Goal: Task Accomplishment & Management: Manage account settings

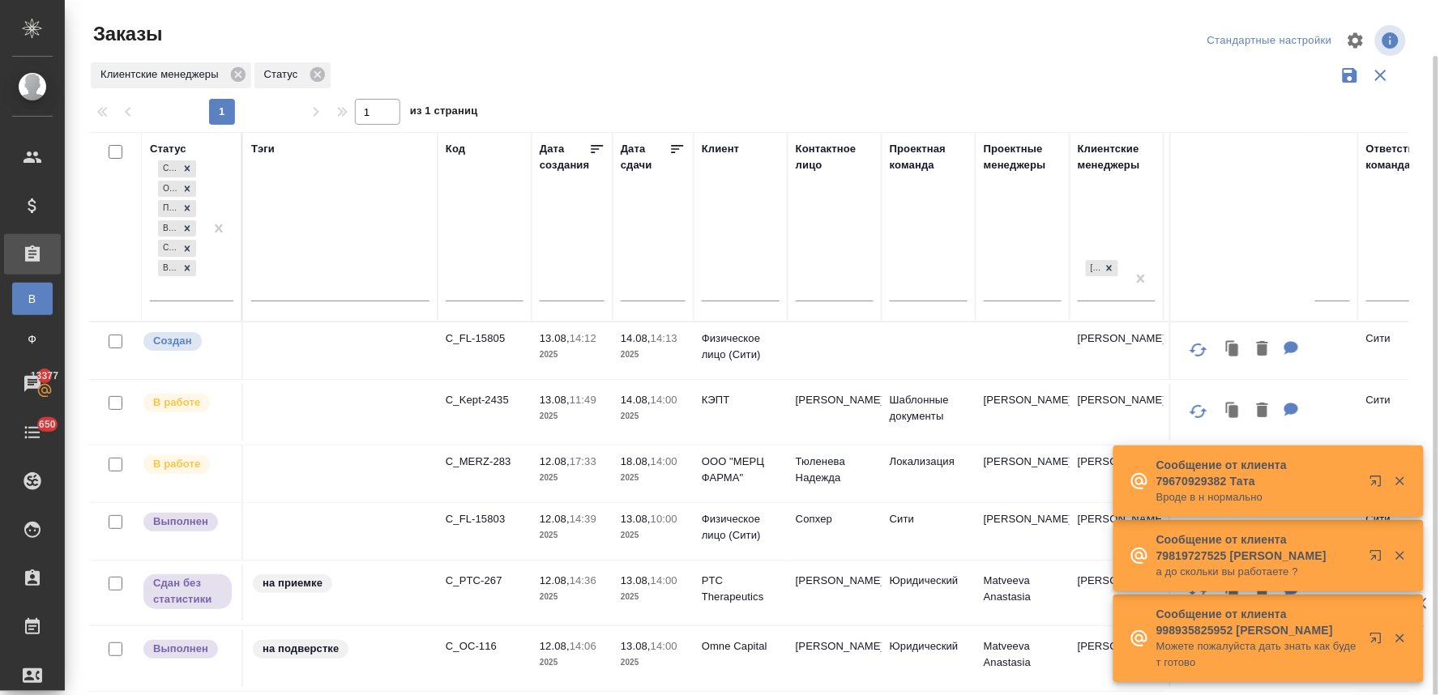
scroll to position [28, 0]
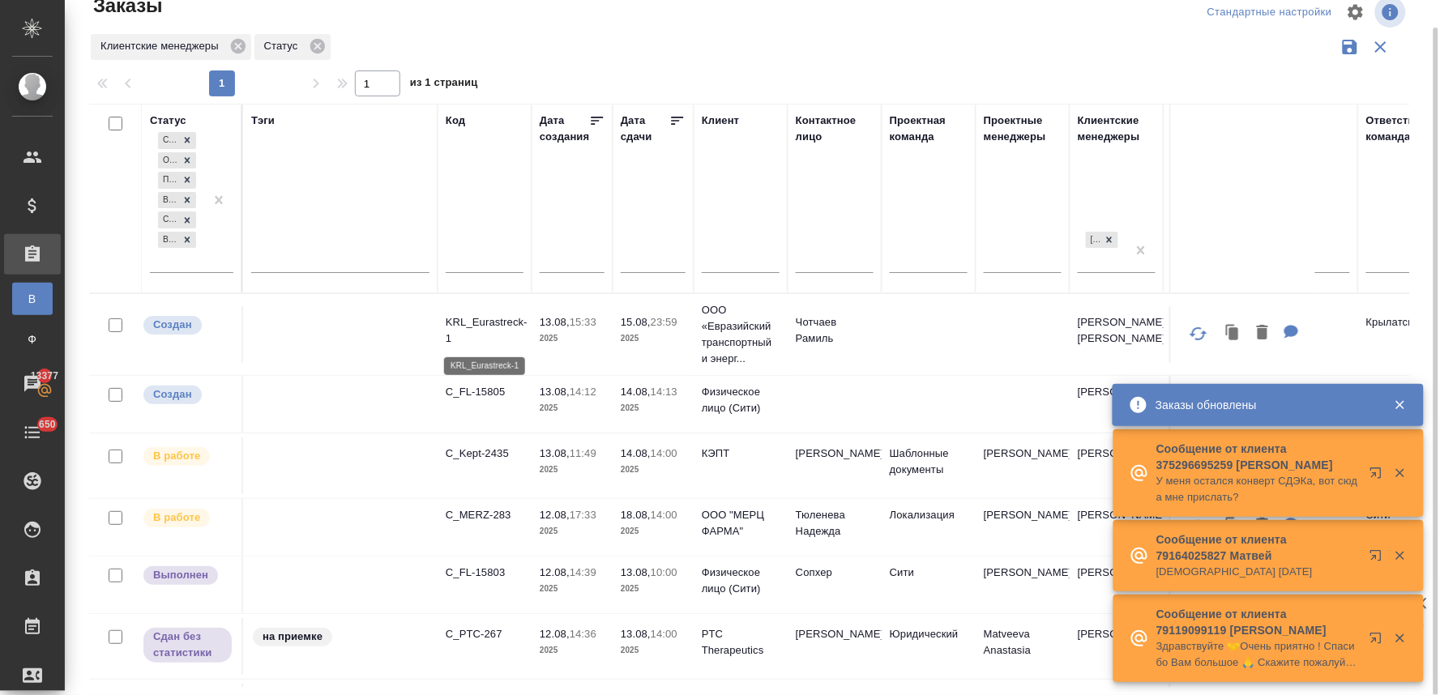
click at [497, 323] on p "KRL_Eurastreck-1" at bounding box center [485, 330] width 78 height 32
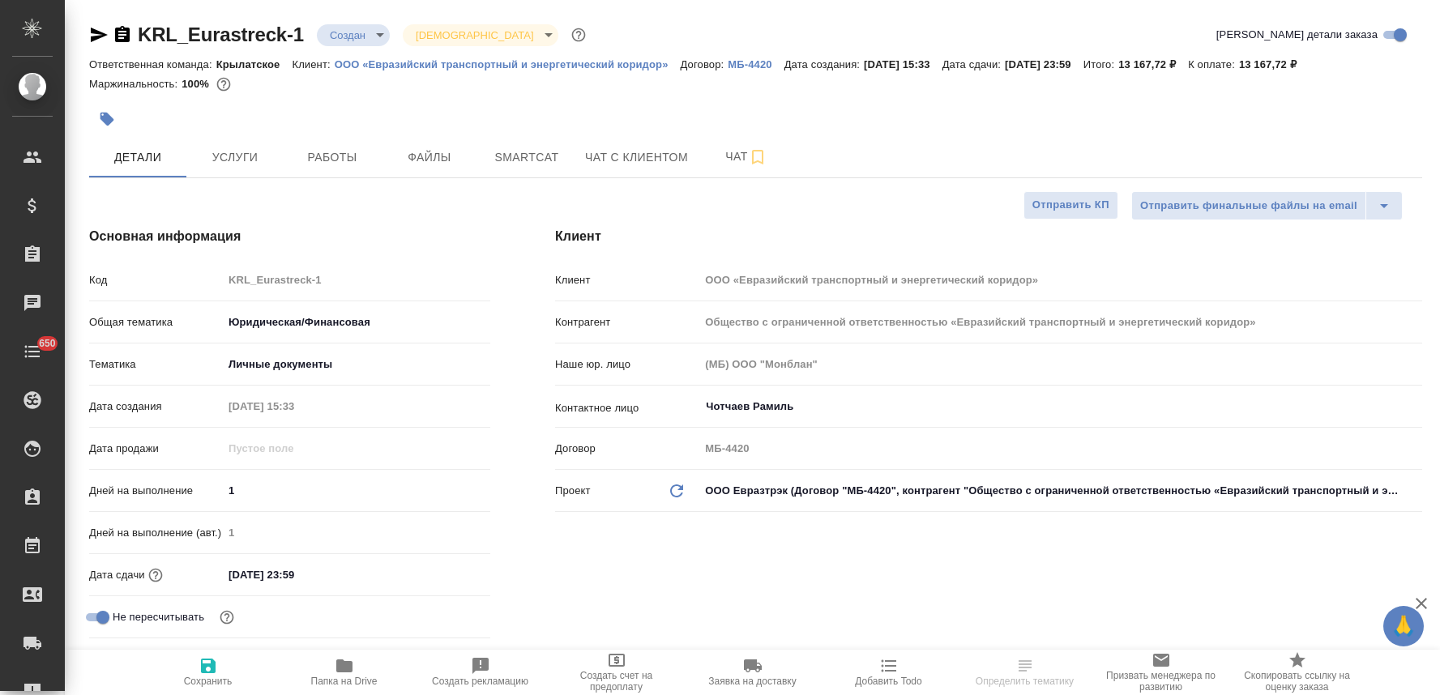
select select "RU"
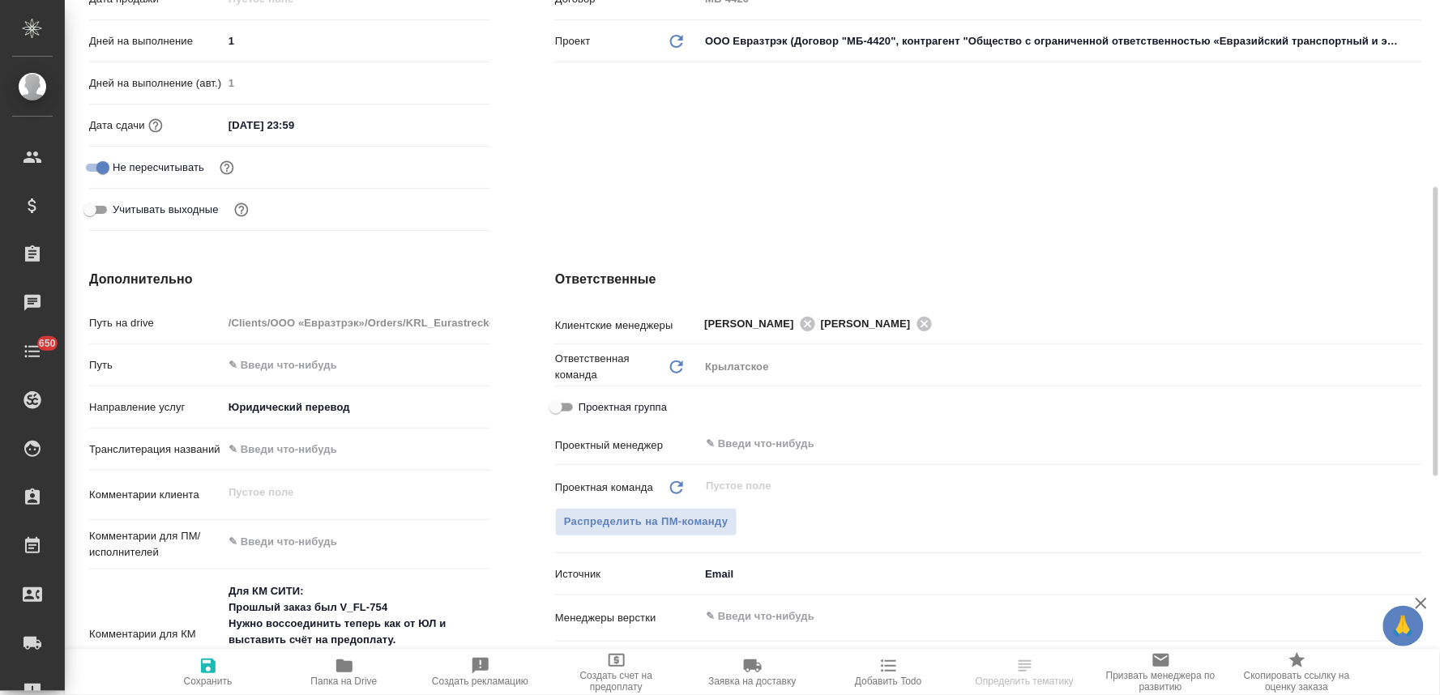
scroll to position [540, 0]
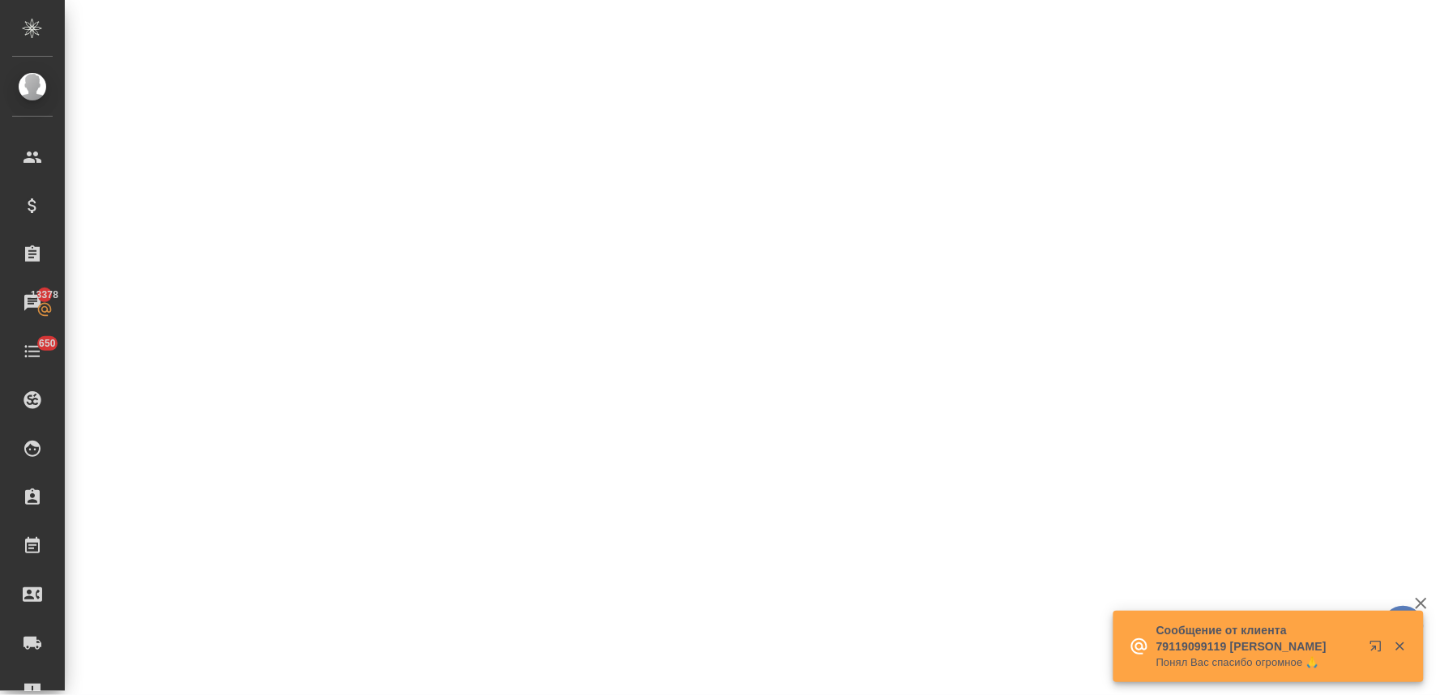
select select "RU"
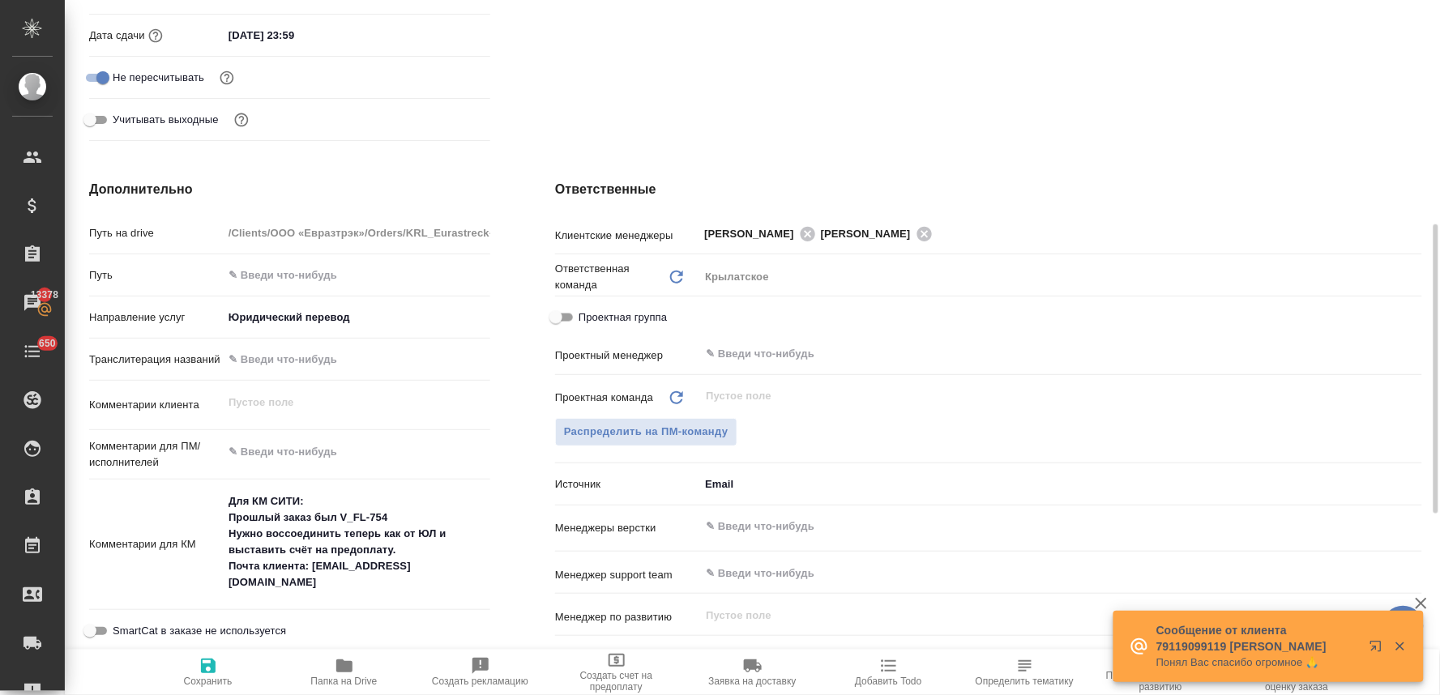
type textarea "x"
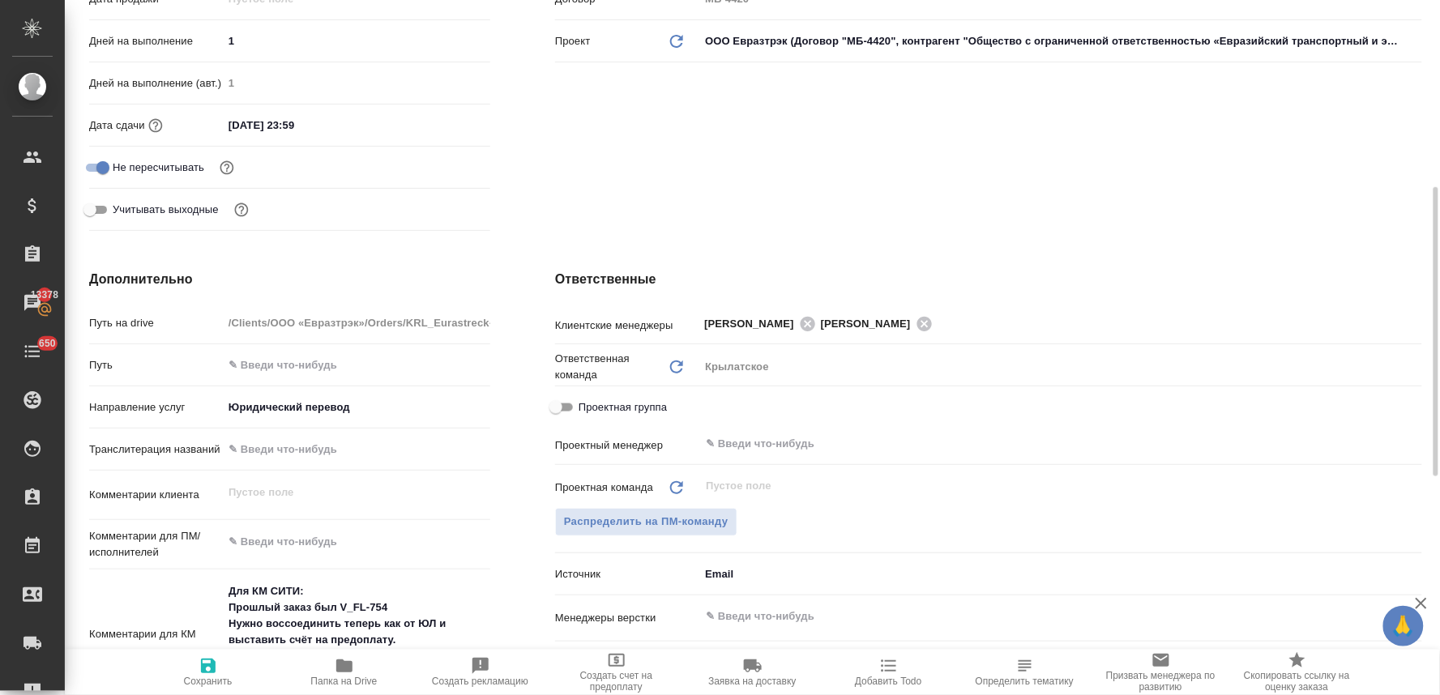
type textarea "x"
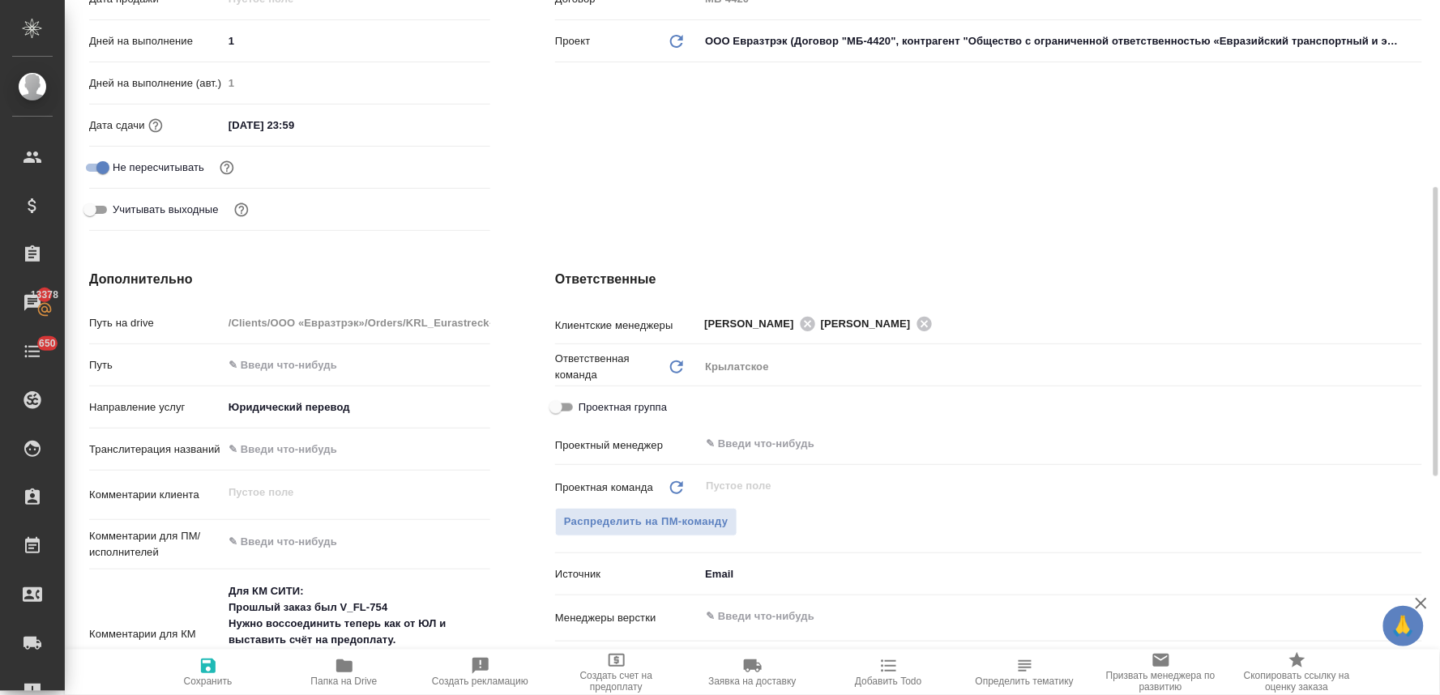
type textarea "x"
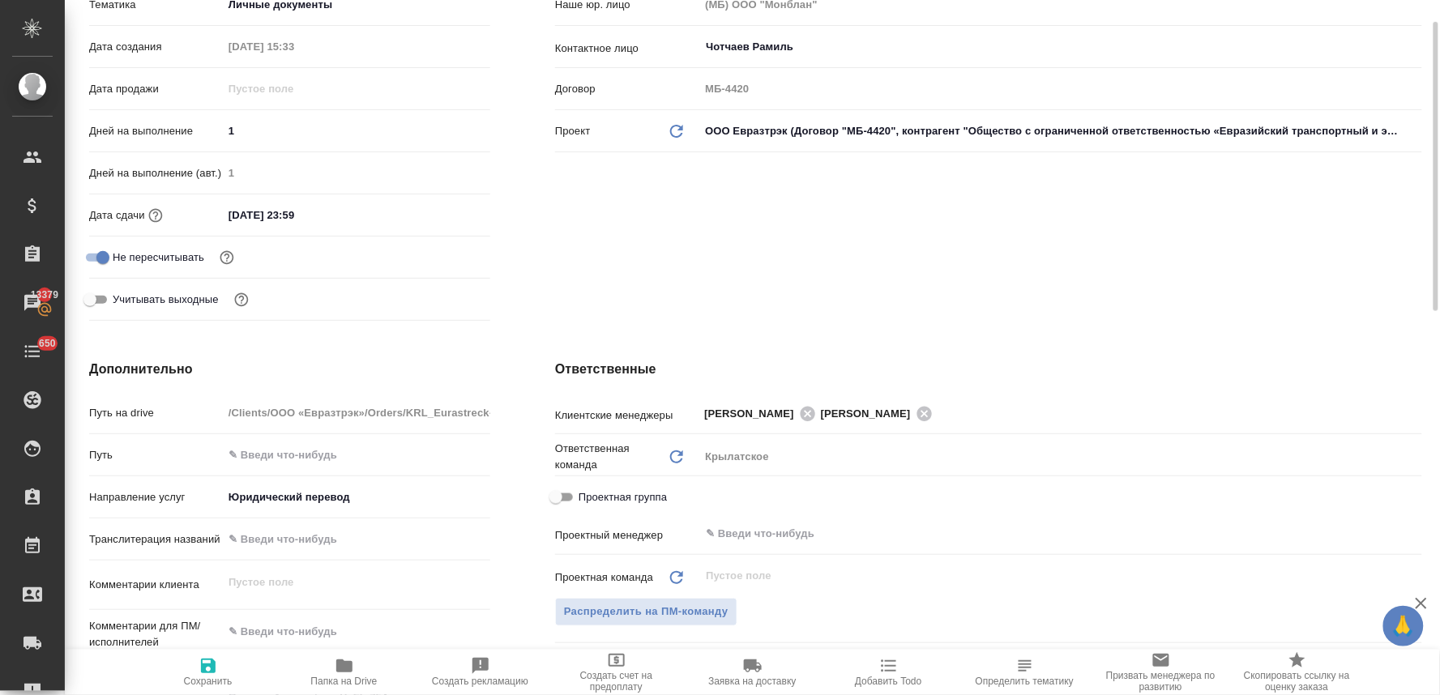
scroll to position [270, 0]
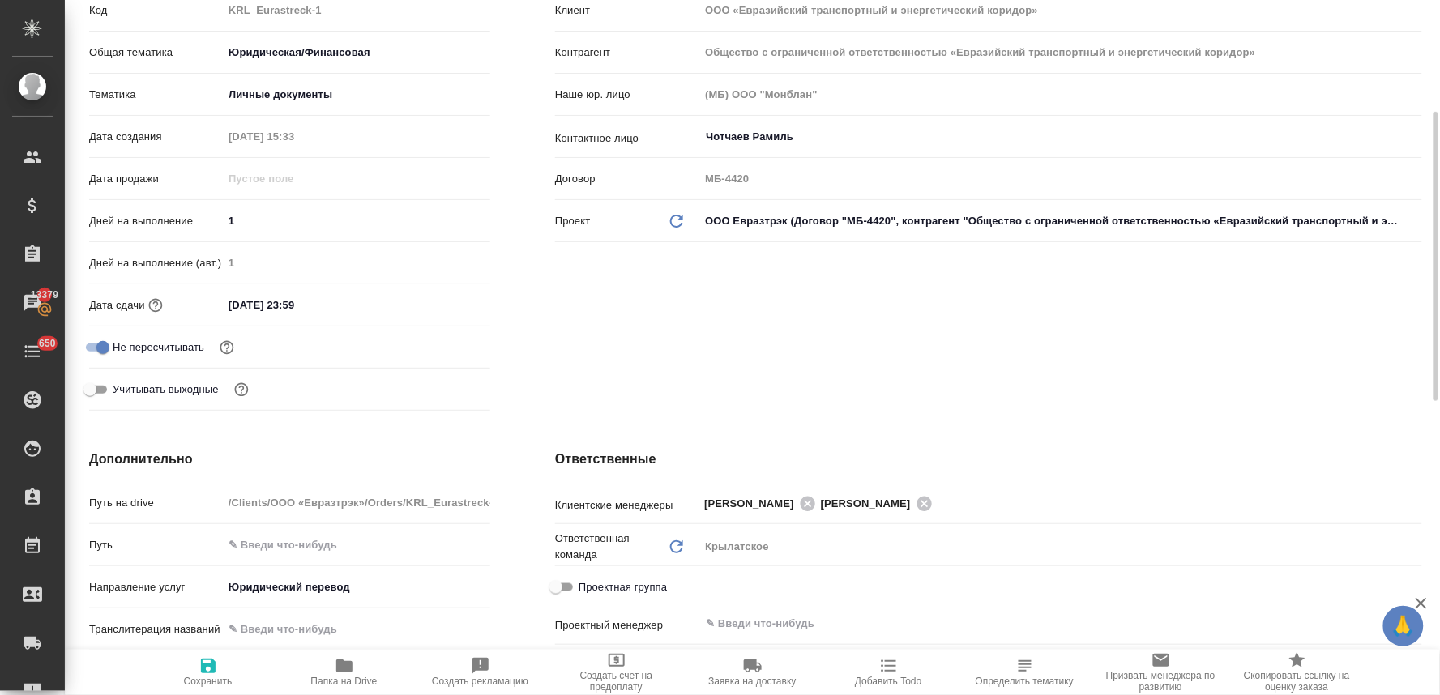
type textarea "x"
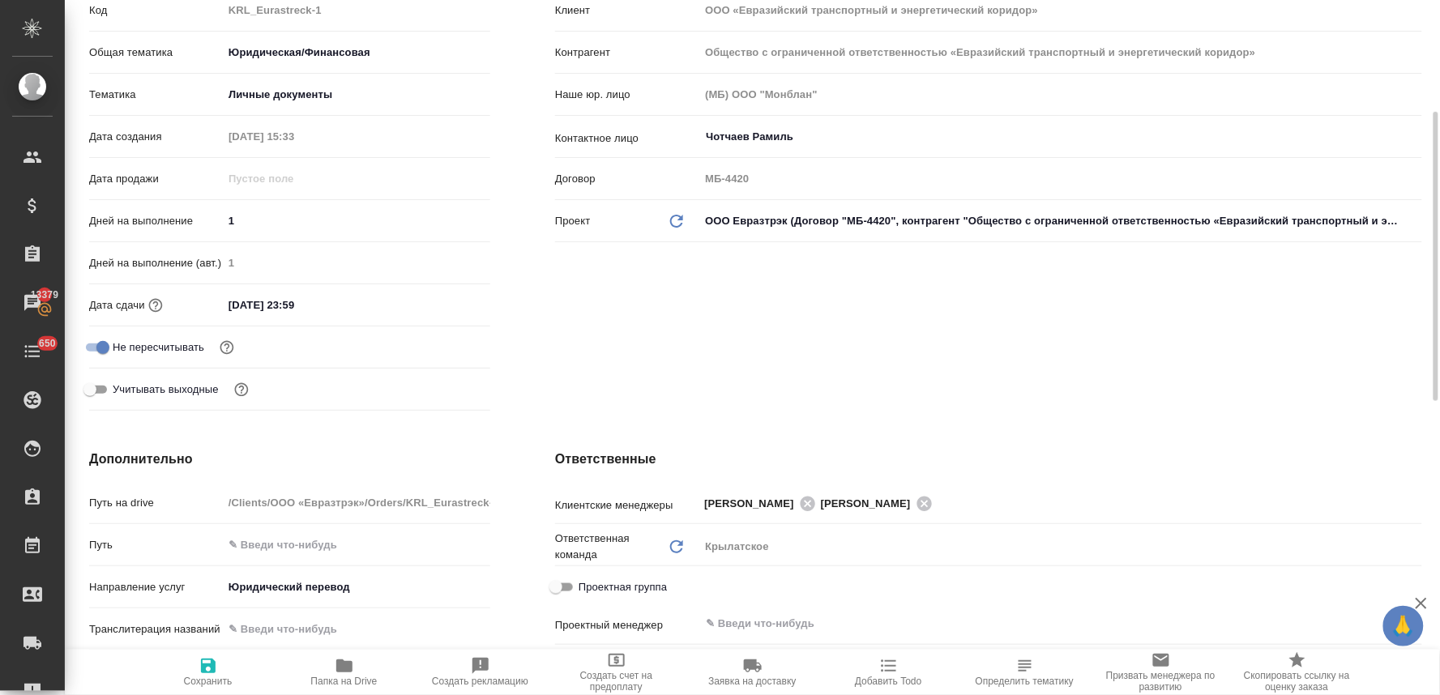
type textarea "x"
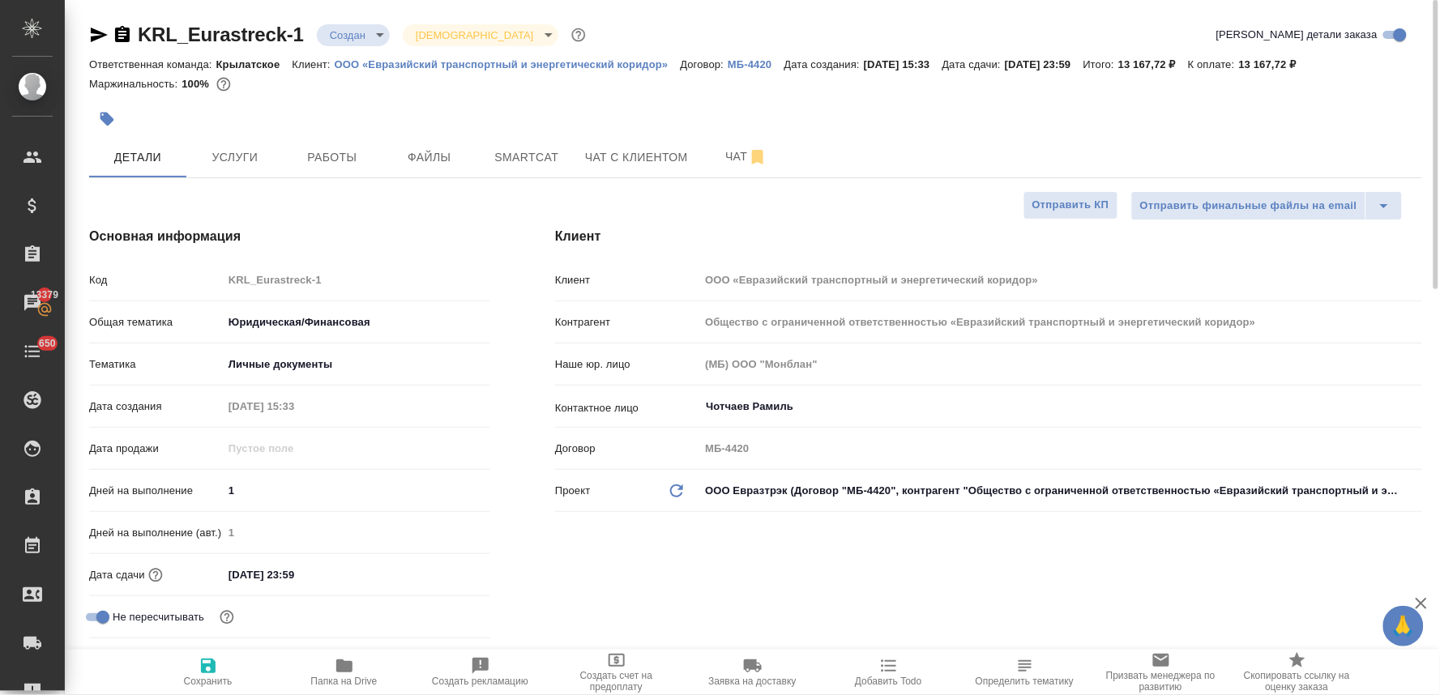
click at [345, 675] on icon "button" at bounding box center [344, 665] width 19 height 19
type textarea "x"
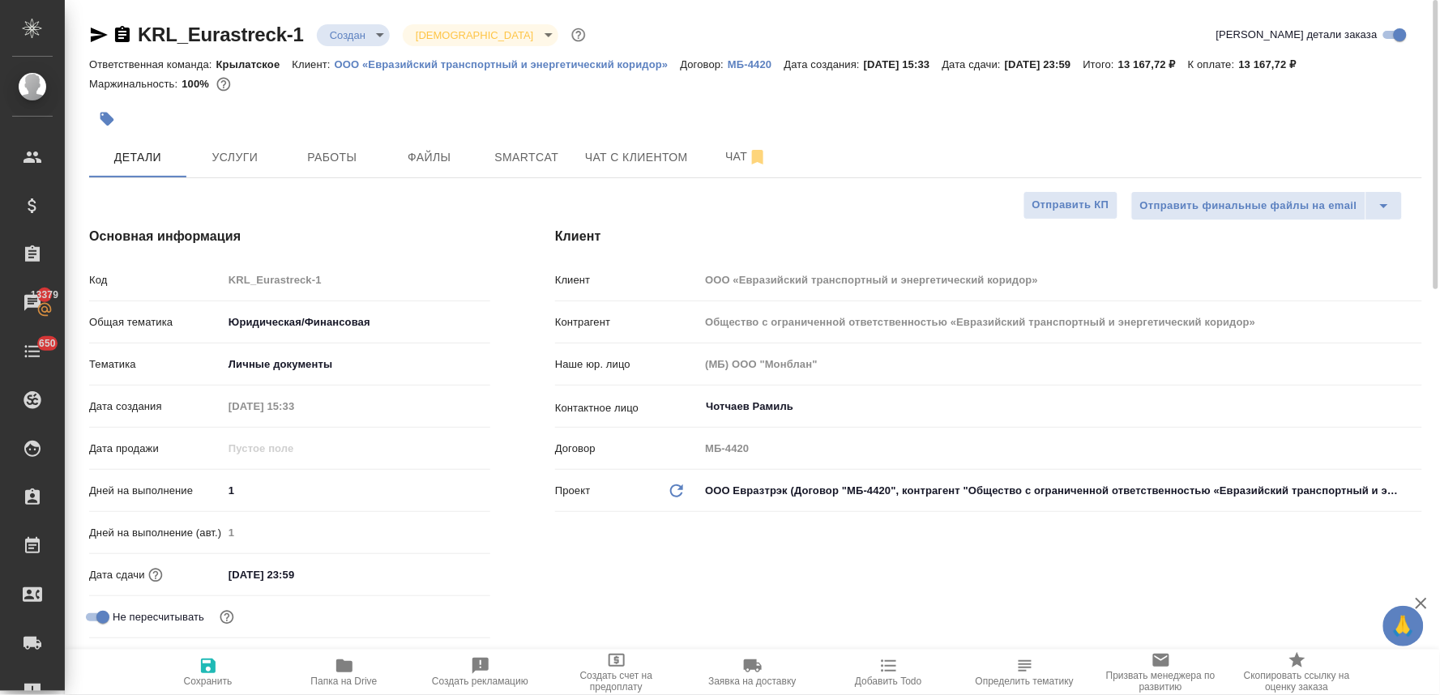
type textarea "x"
click at [244, 144] on button "Услуги" at bounding box center [234, 157] width 97 height 41
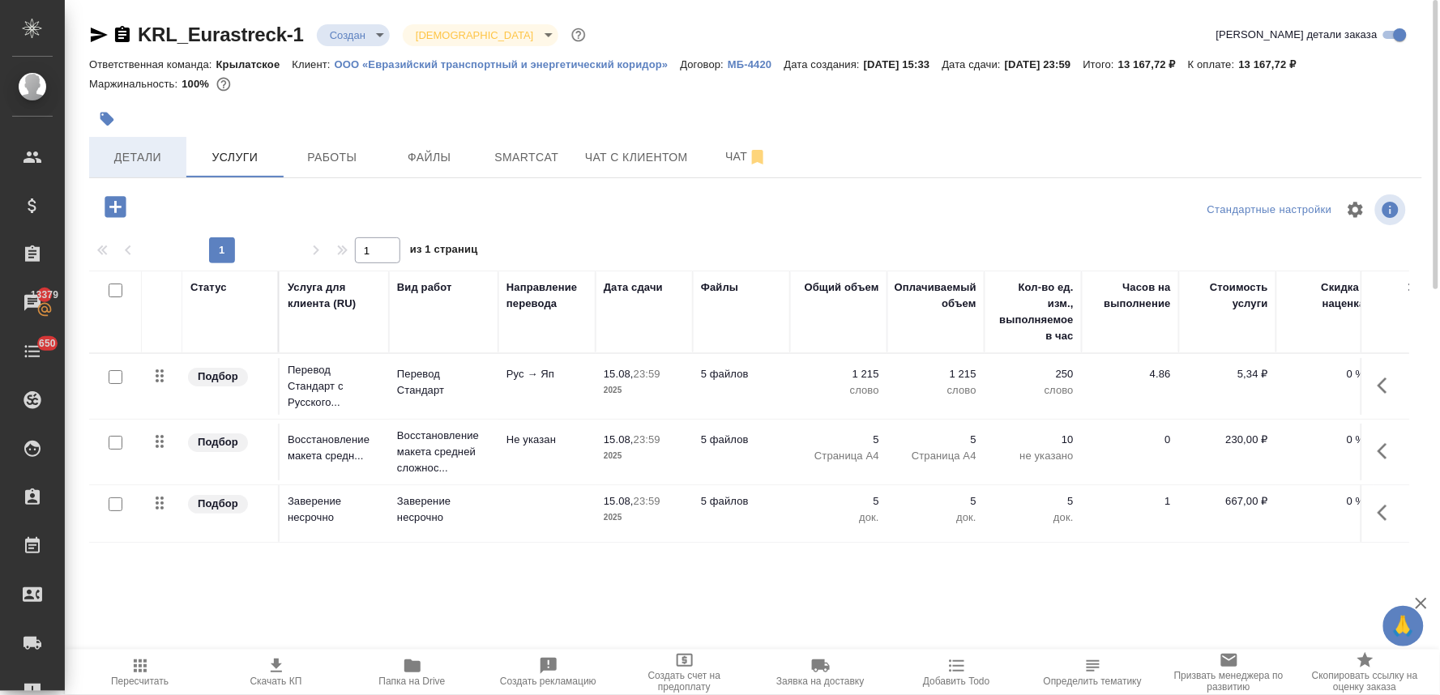
click at [123, 154] on span "Детали" at bounding box center [138, 158] width 78 height 20
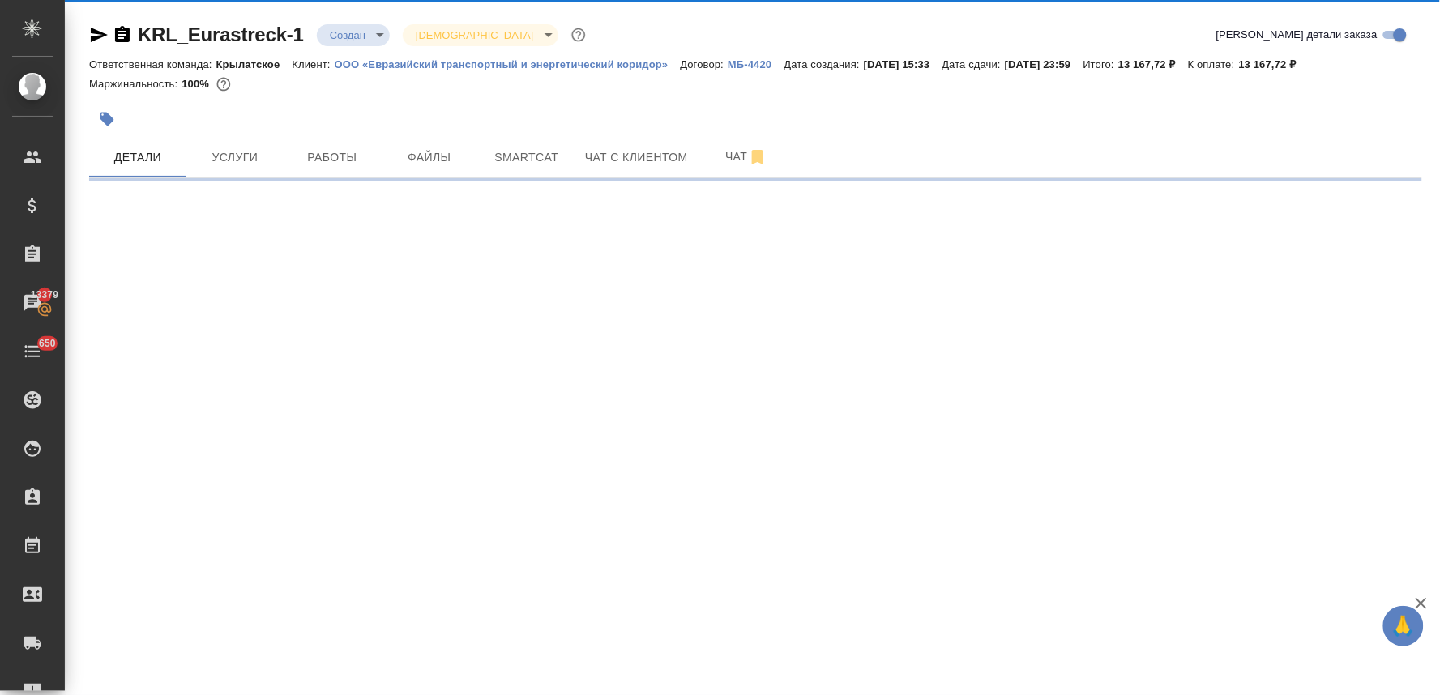
select select "RU"
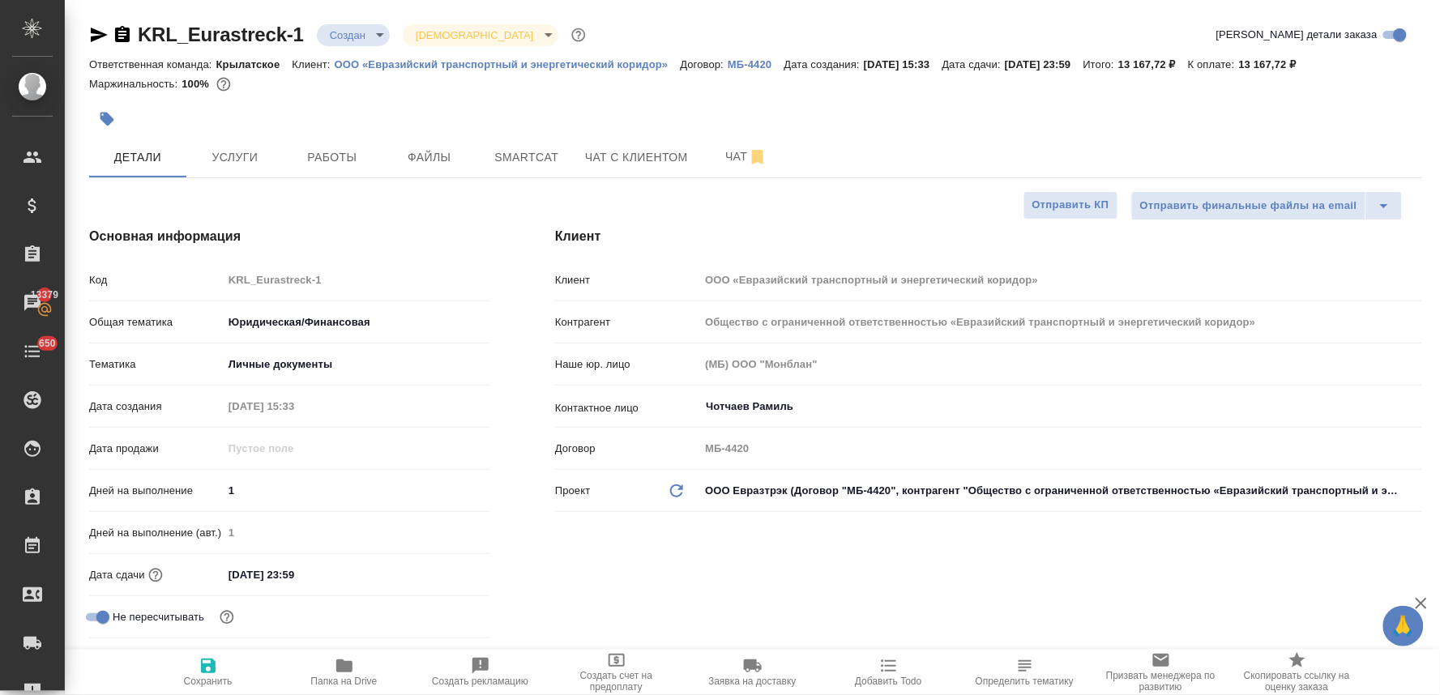
type textarea "x"
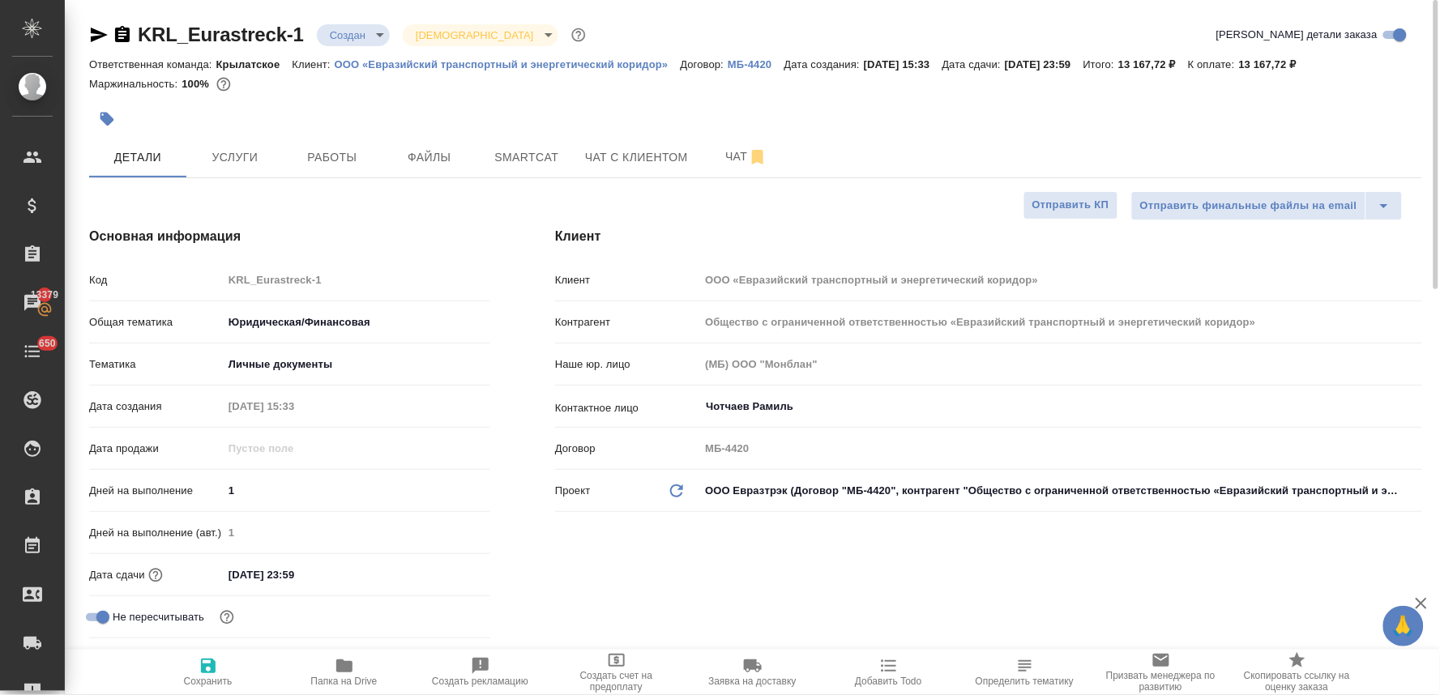
type textarea "x"
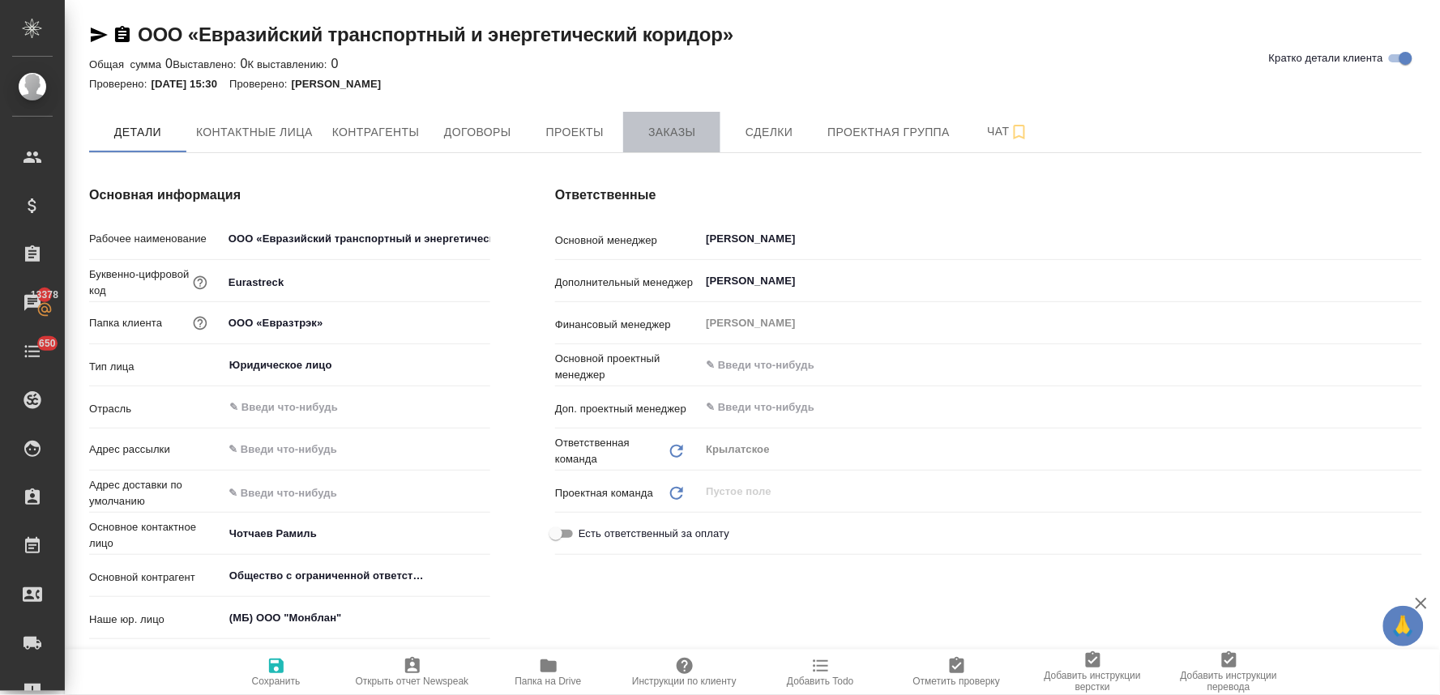
click at [674, 120] on button "Заказы" at bounding box center [671, 132] width 97 height 41
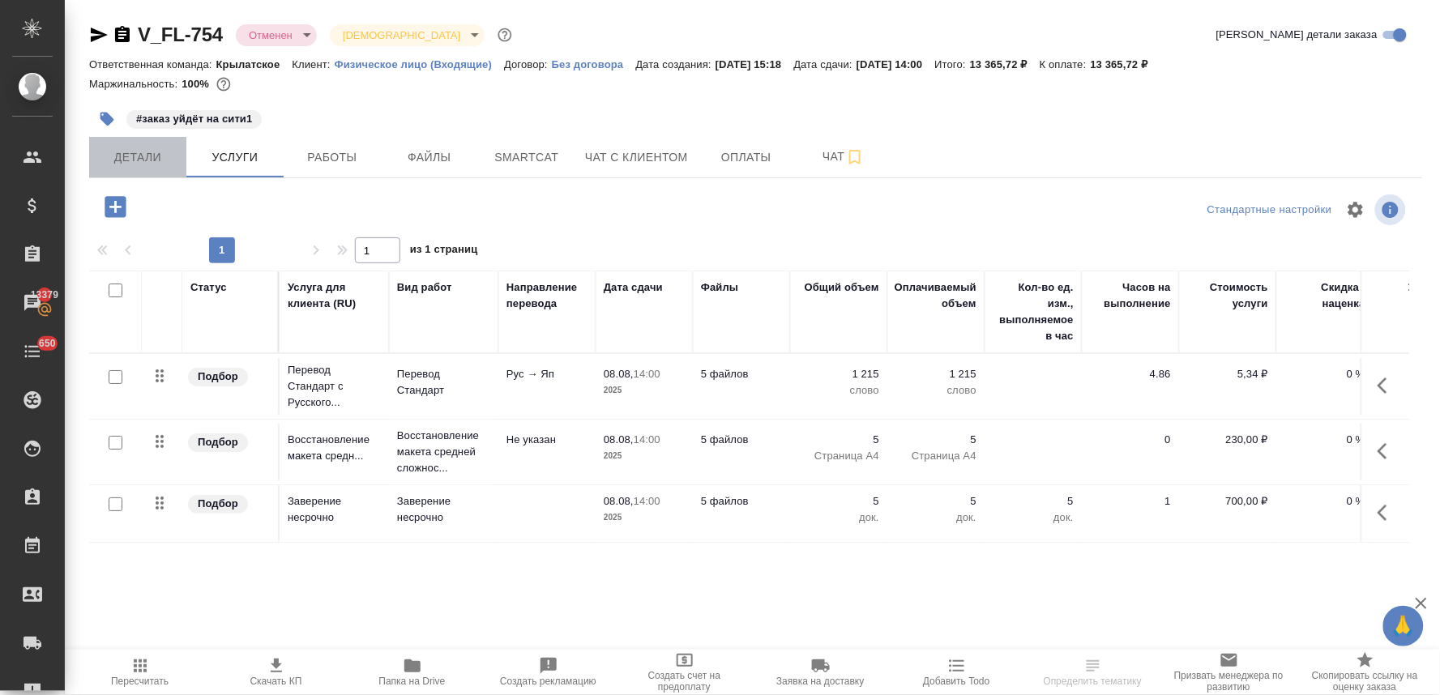
click at [135, 160] on span "Детали" at bounding box center [138, 158] width 78 height 20
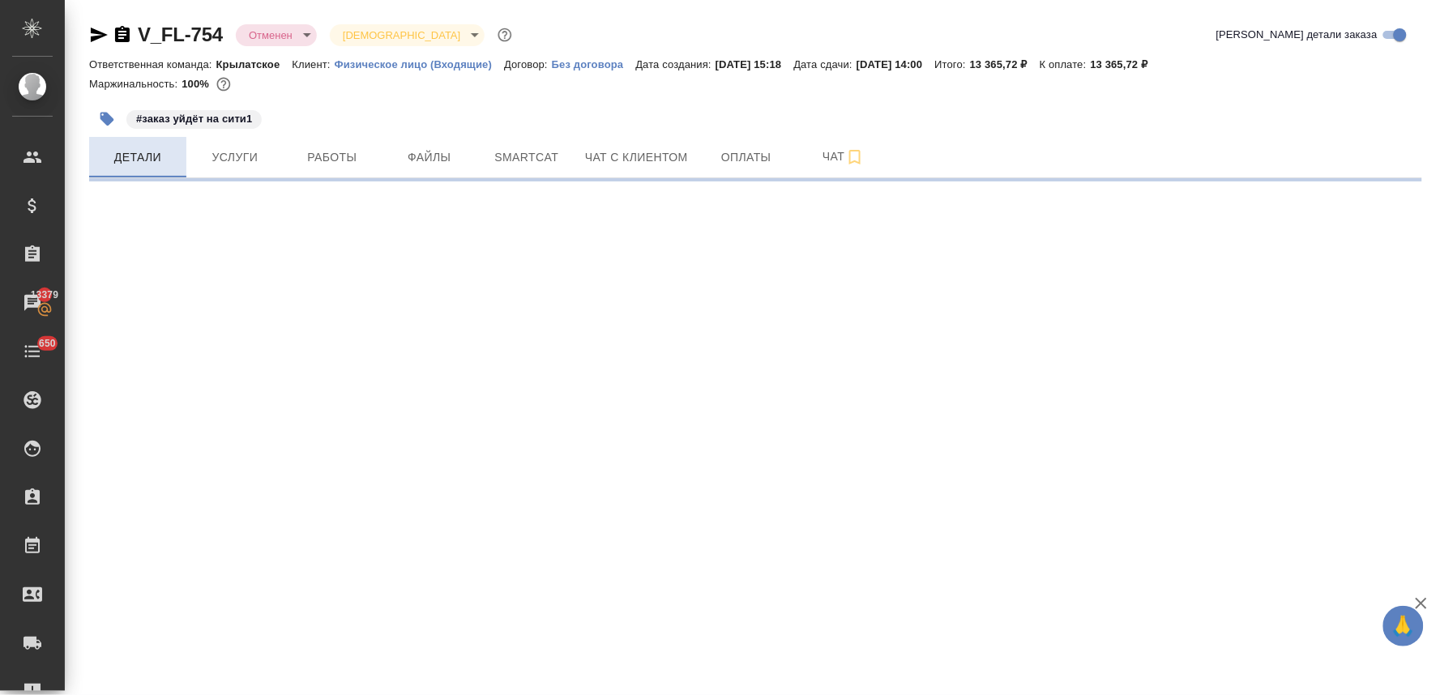
select select "RU"
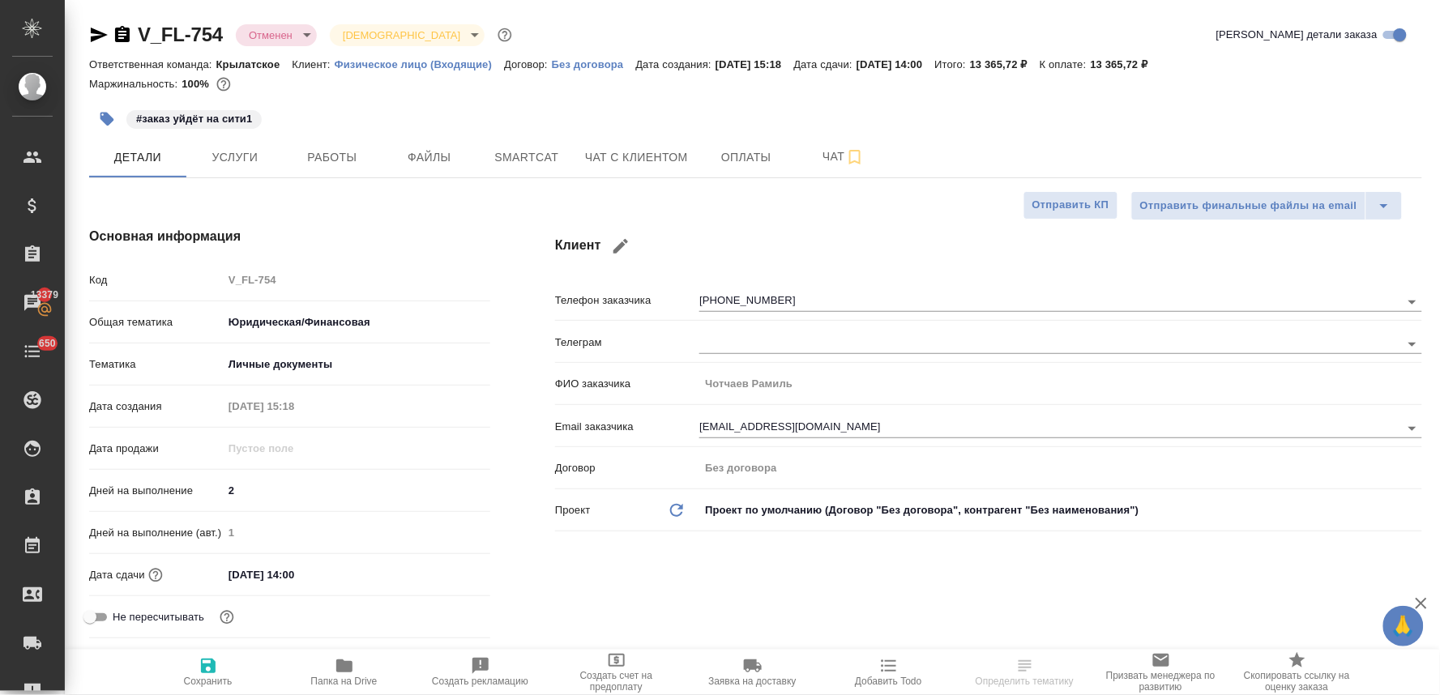
type textarea "x"
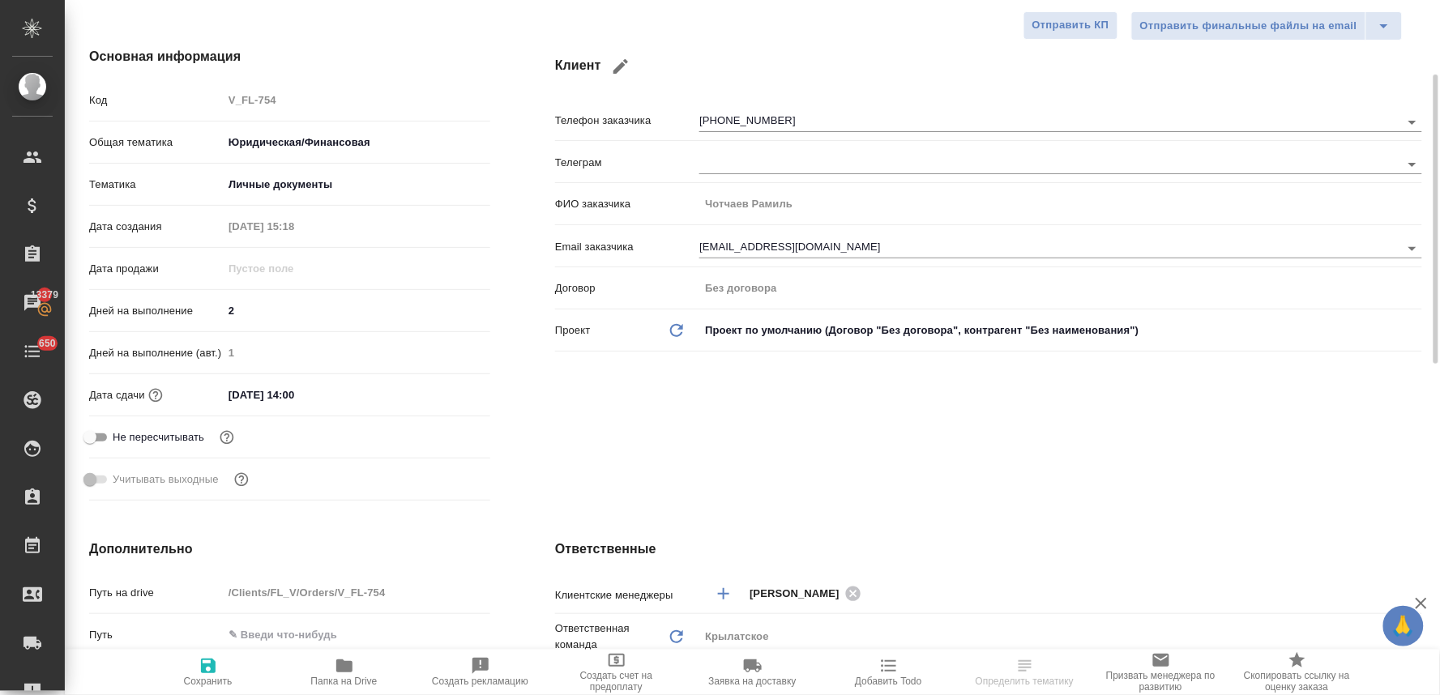
scroll to position [540, 0]
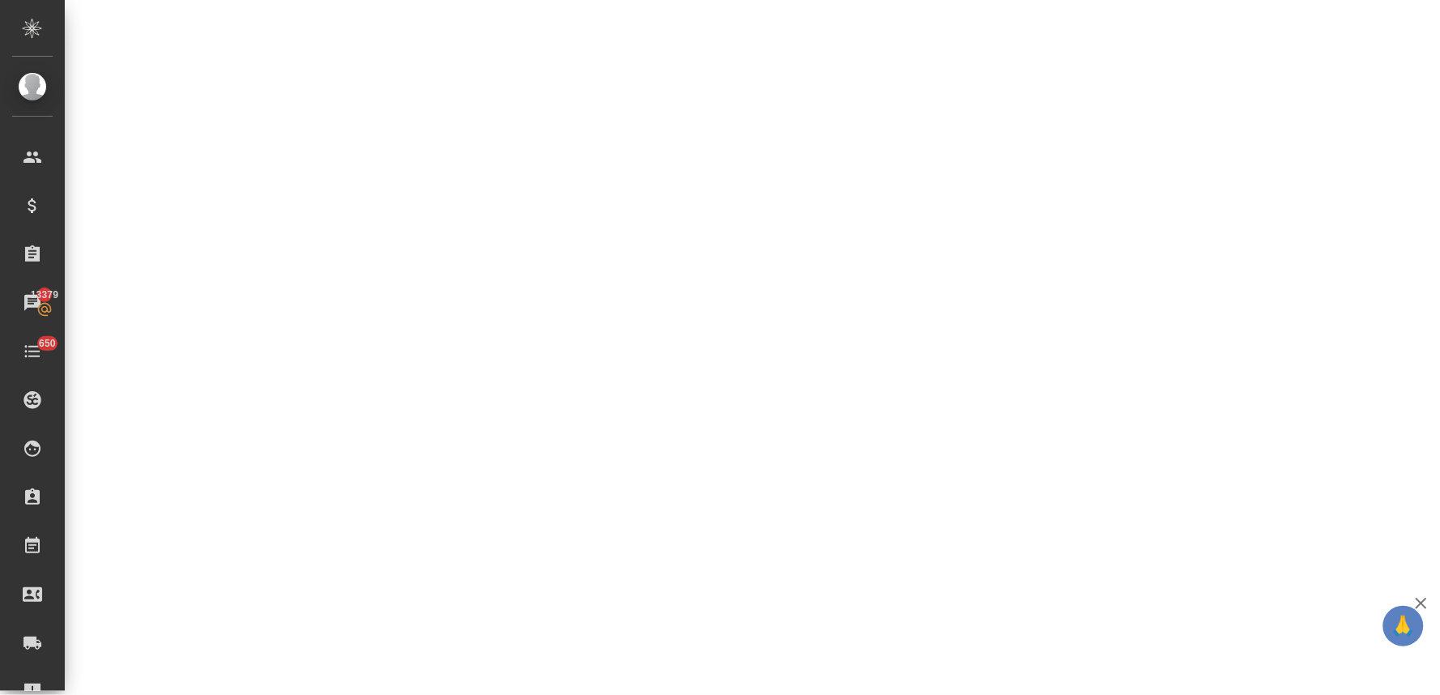
select select "RU"
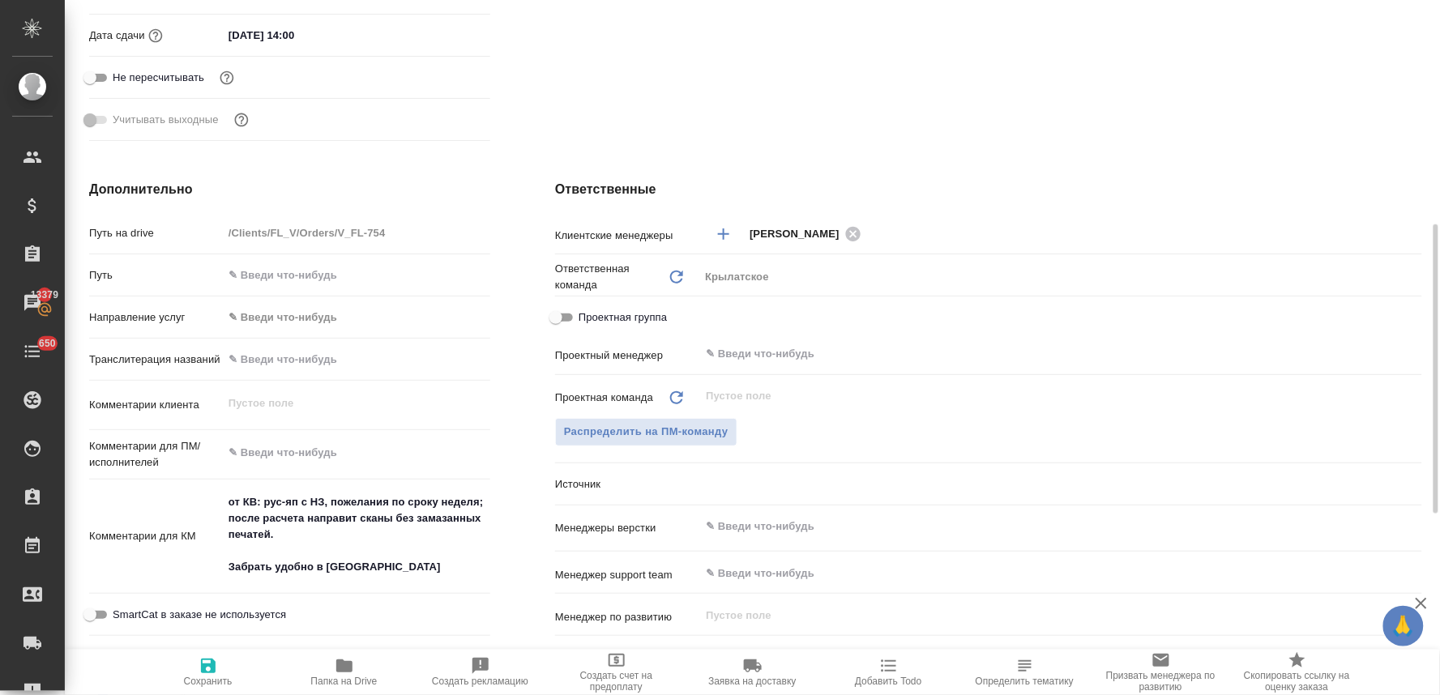
type textarea "x"
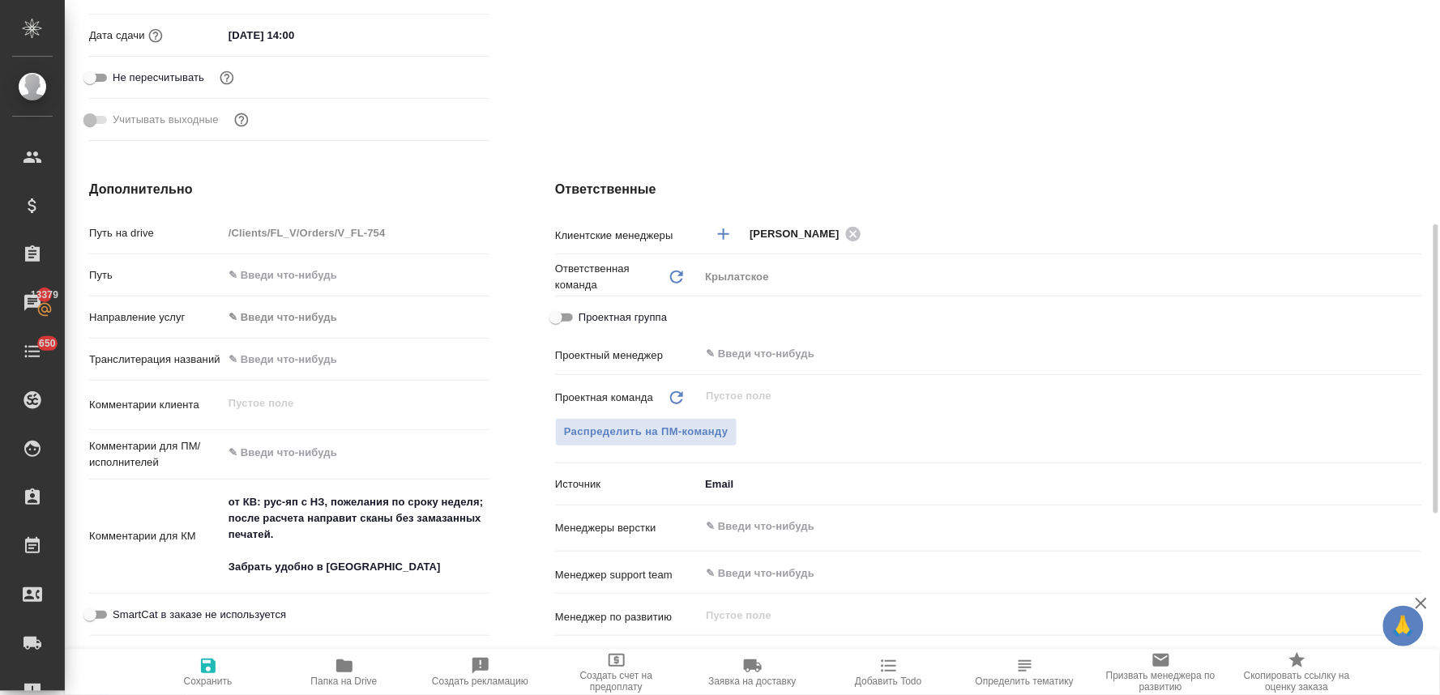
type textarea "x"
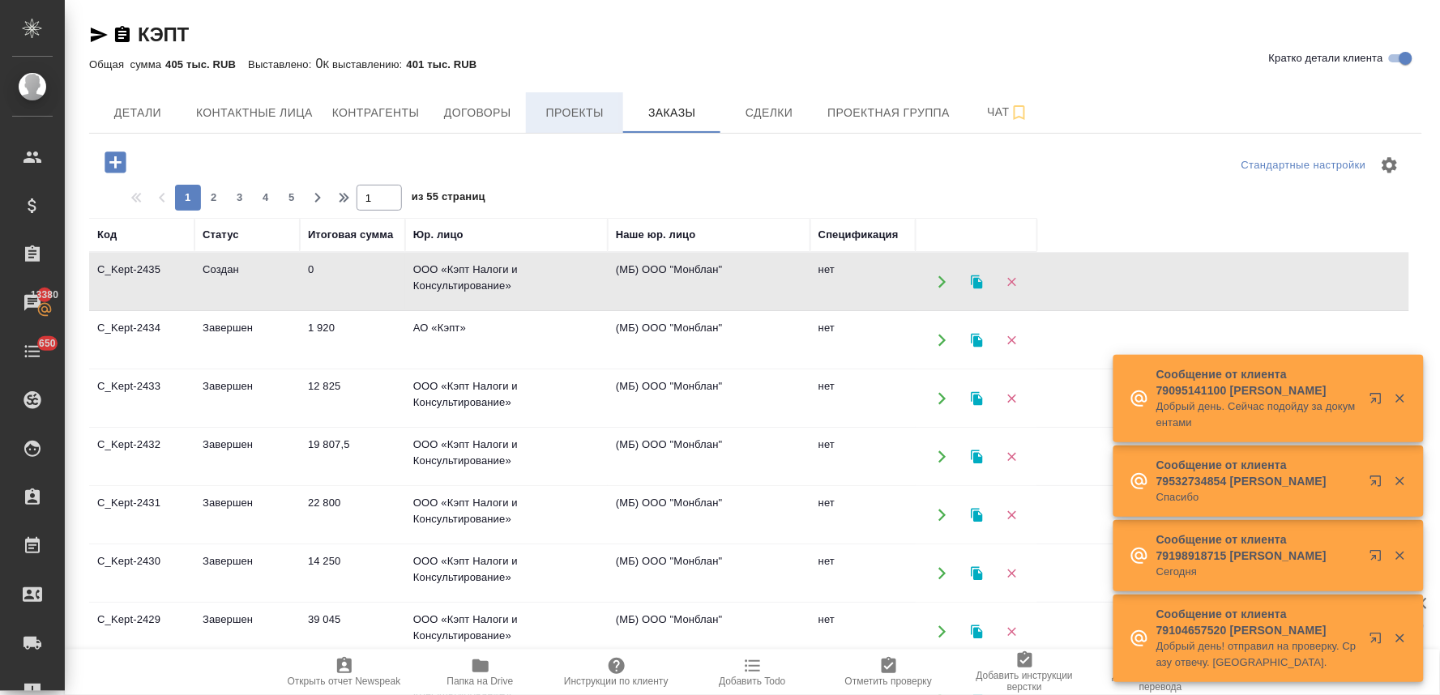
click at [575, 113] on span "Проекты" at bounding box center [575, 113] width 78 height 20
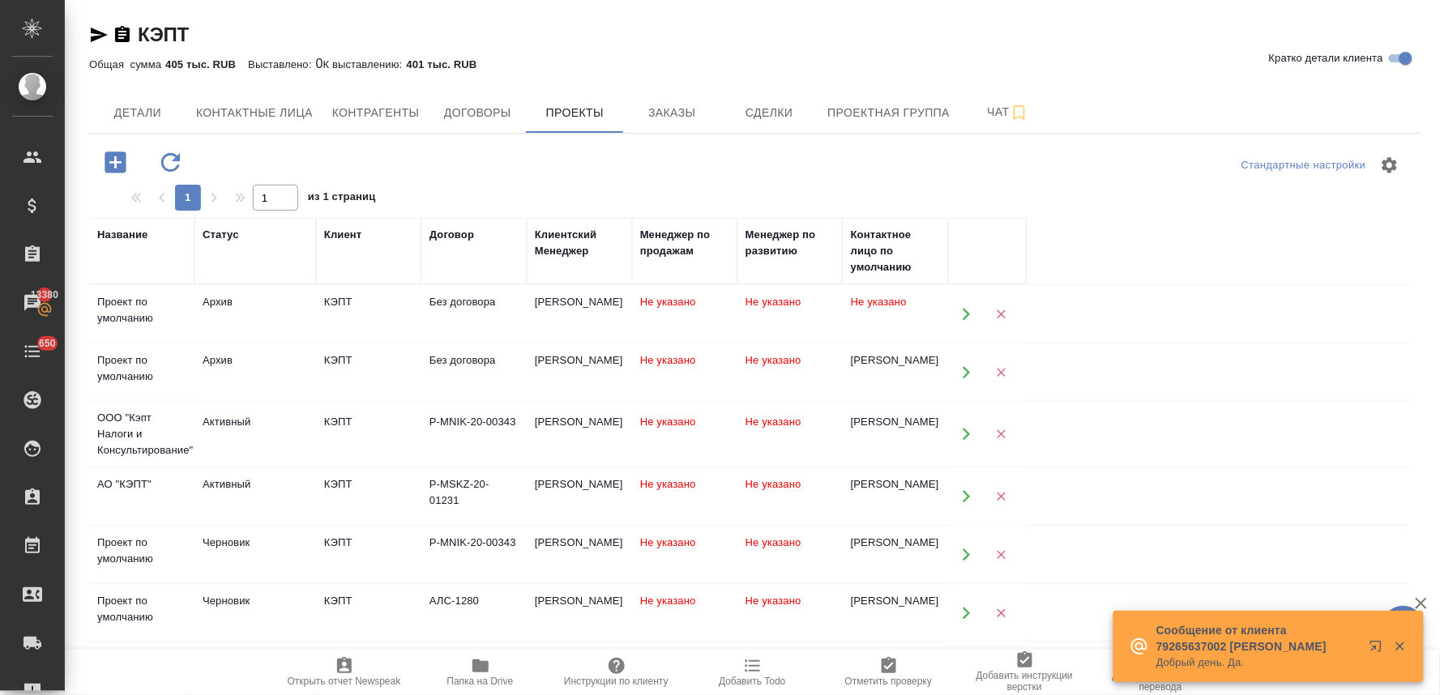
click at [224, 310] on div "Активный" at bounding box center [255, 302] width 105 height 16
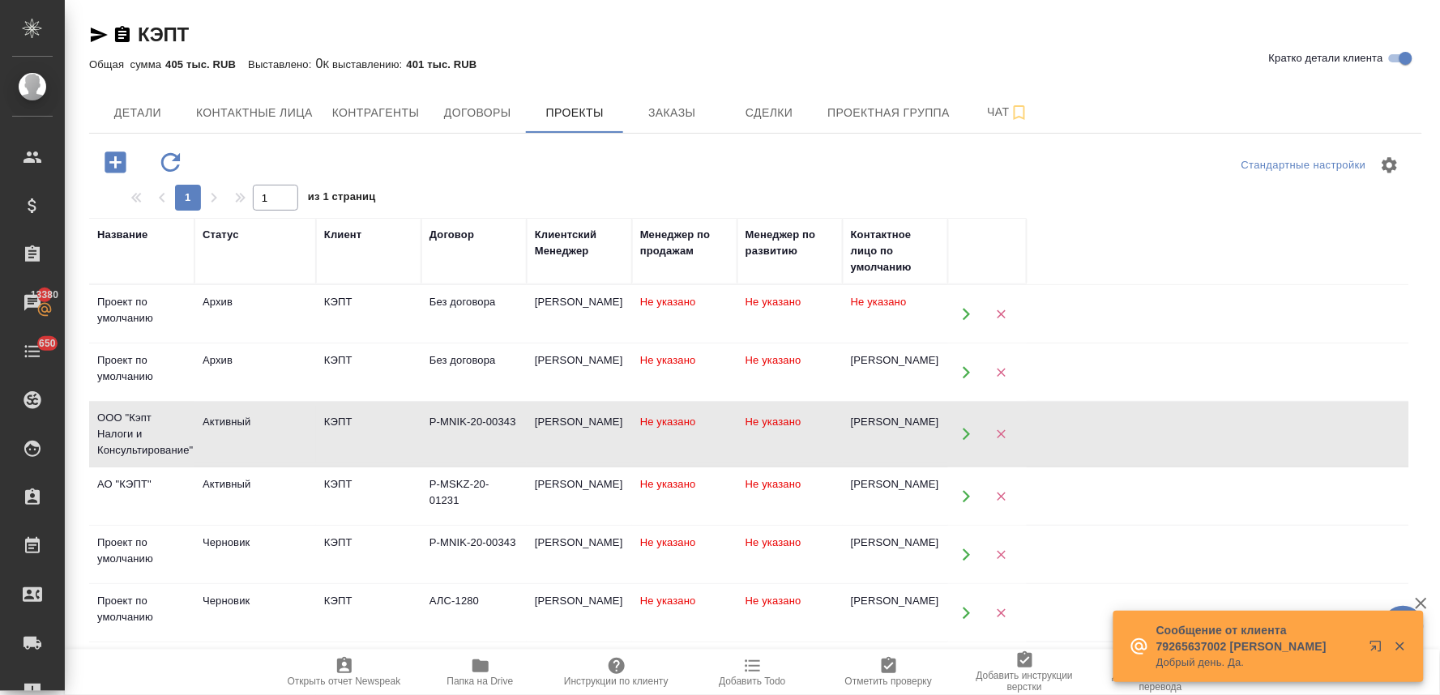
click at [224, 310] on div "Активный" at bounding box center [255, 302] width 105 height 16
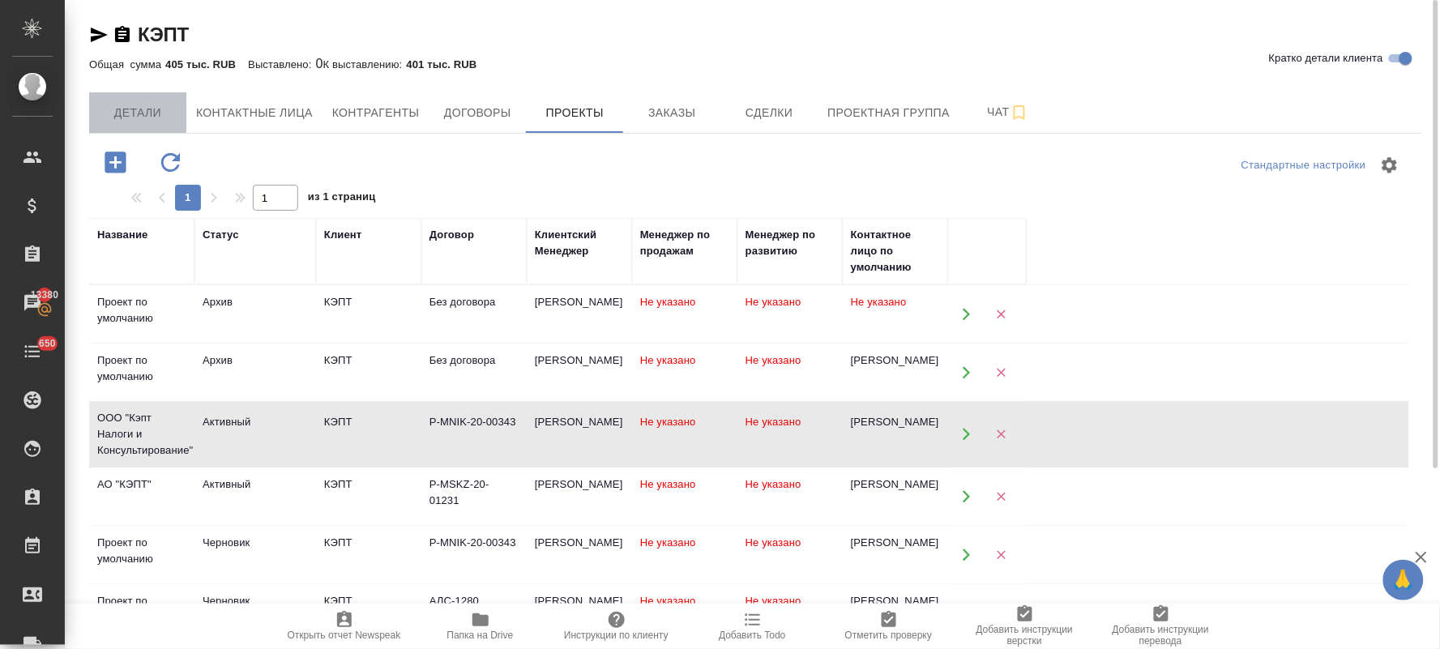
click at [152, 109] on span "Детали" at bounding box center [138, 113] width 78 height 20
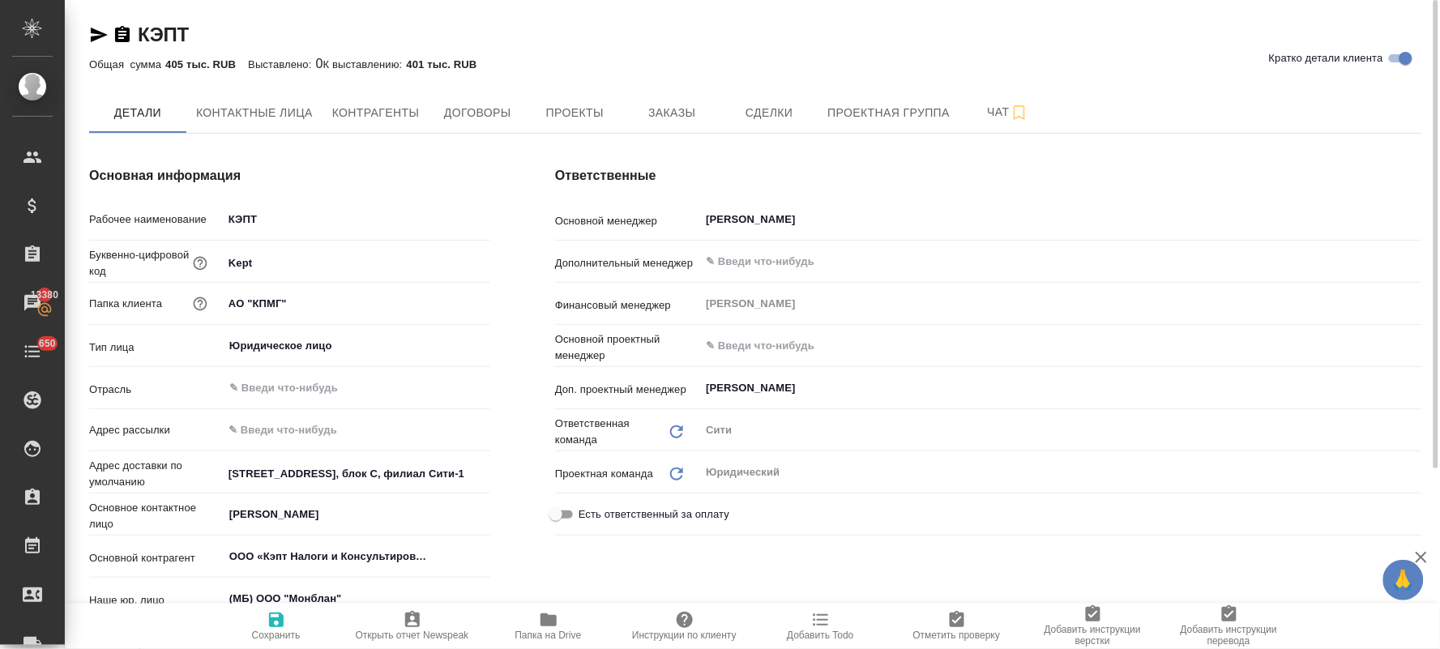
type textarea "x"
click at [468, 118] on span "Договоры" at bounding box center [477, 113] width 78 height 20
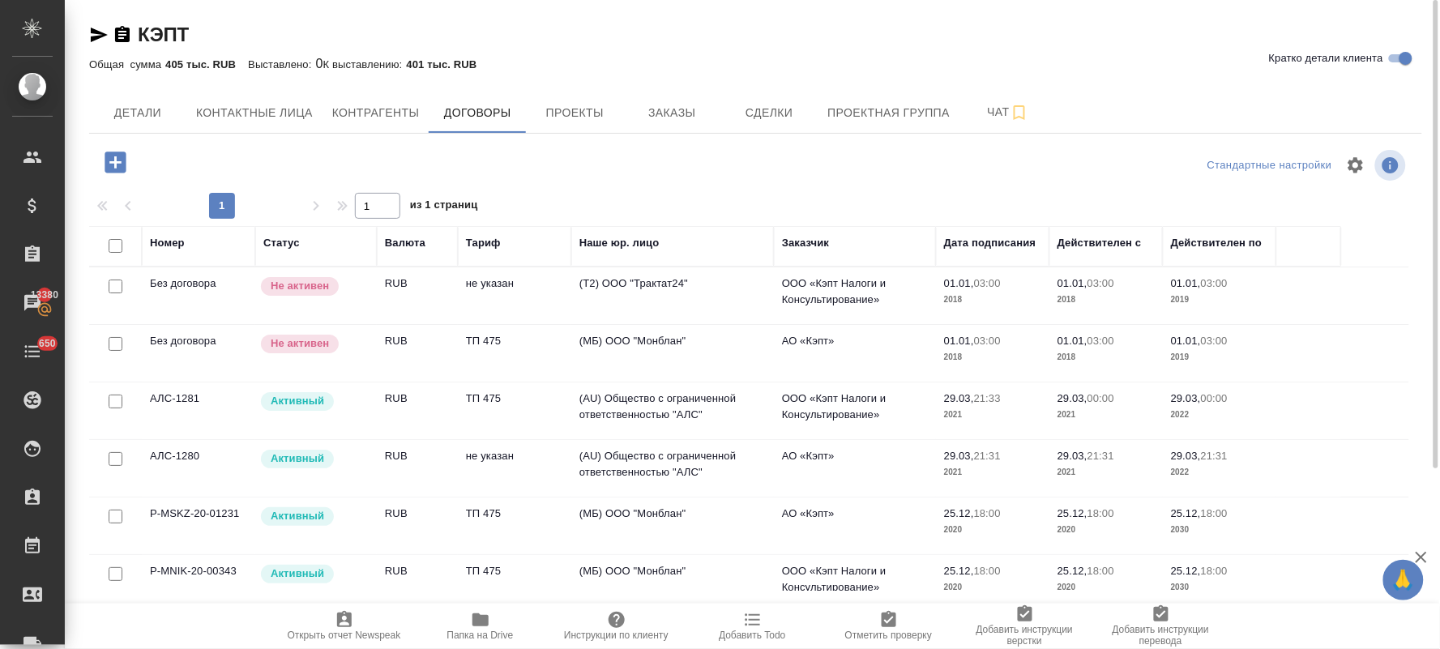
click at [183, 324] on td "АЛС-1280" at bounding box center [198, 295] width 113 height 57
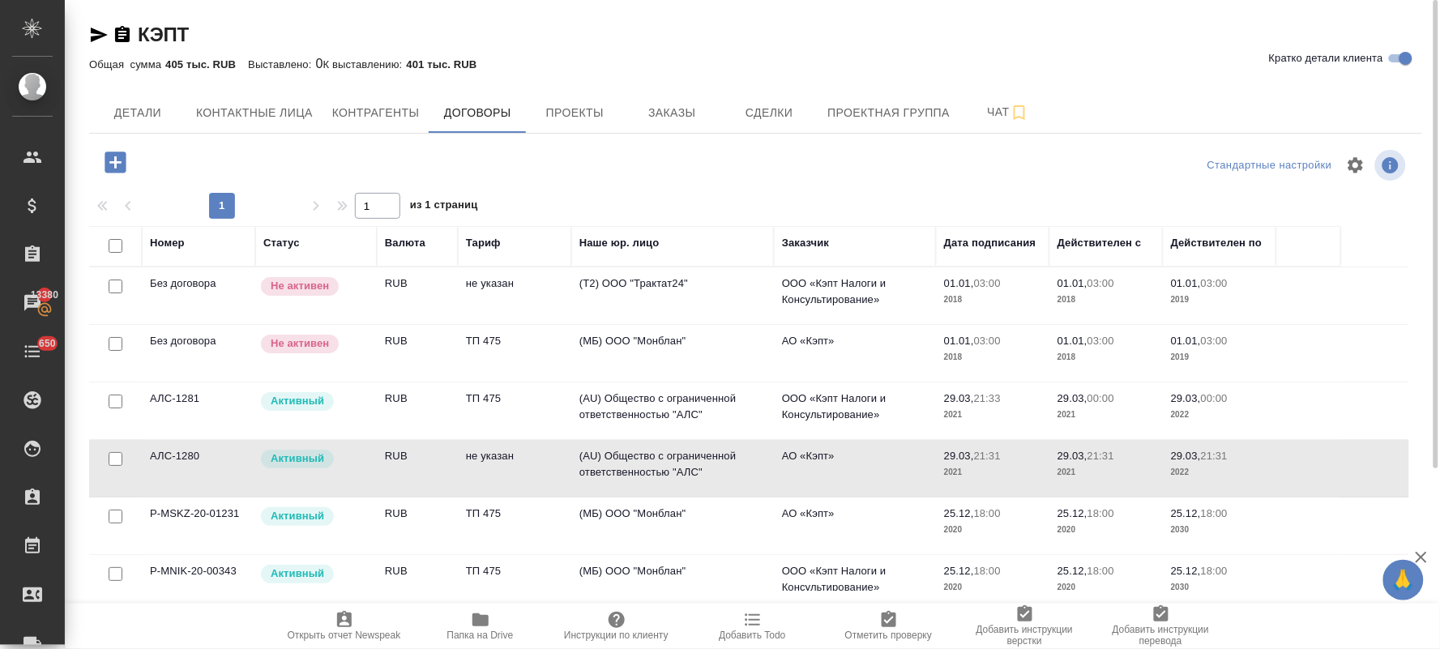
click at [183, 324] on td "АЛС-1280" at bounding box center [198, 295] width 113 height 57
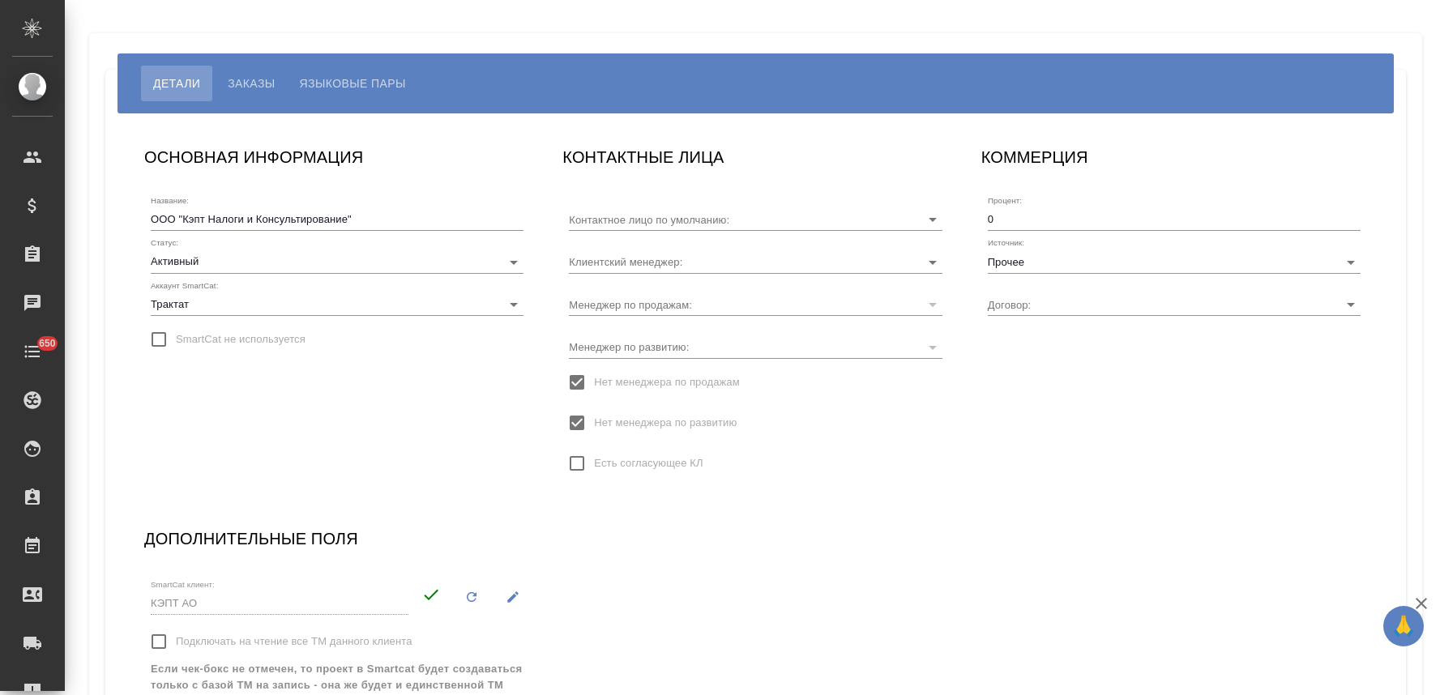
type input "P-MNIK-20-00343"
type input "[PERSON_NAME]"
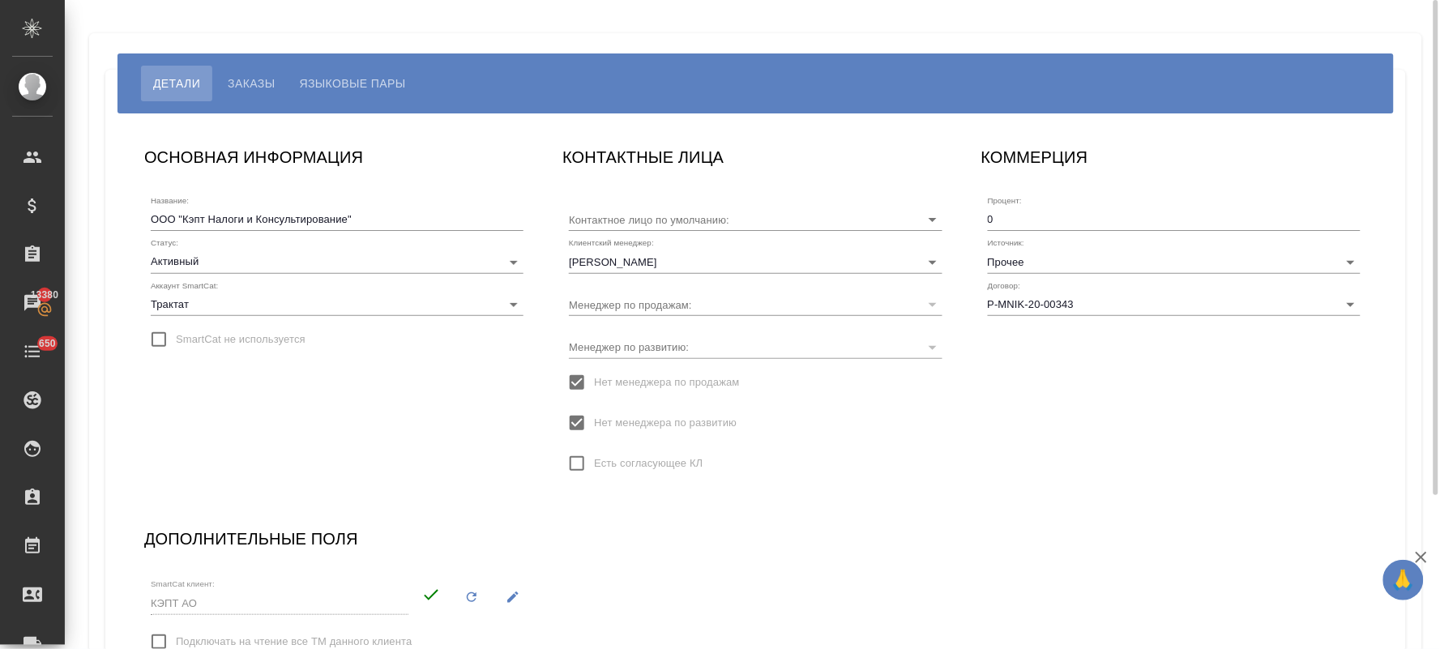
click at [190, 304] on body "🙏 .cls-1 fill:#fff; AWATERA Lyamina [PERSON_NAME] Спецификации Заказы 13380 Чат…" at bounding box center [720, 324] width 1440 height 649
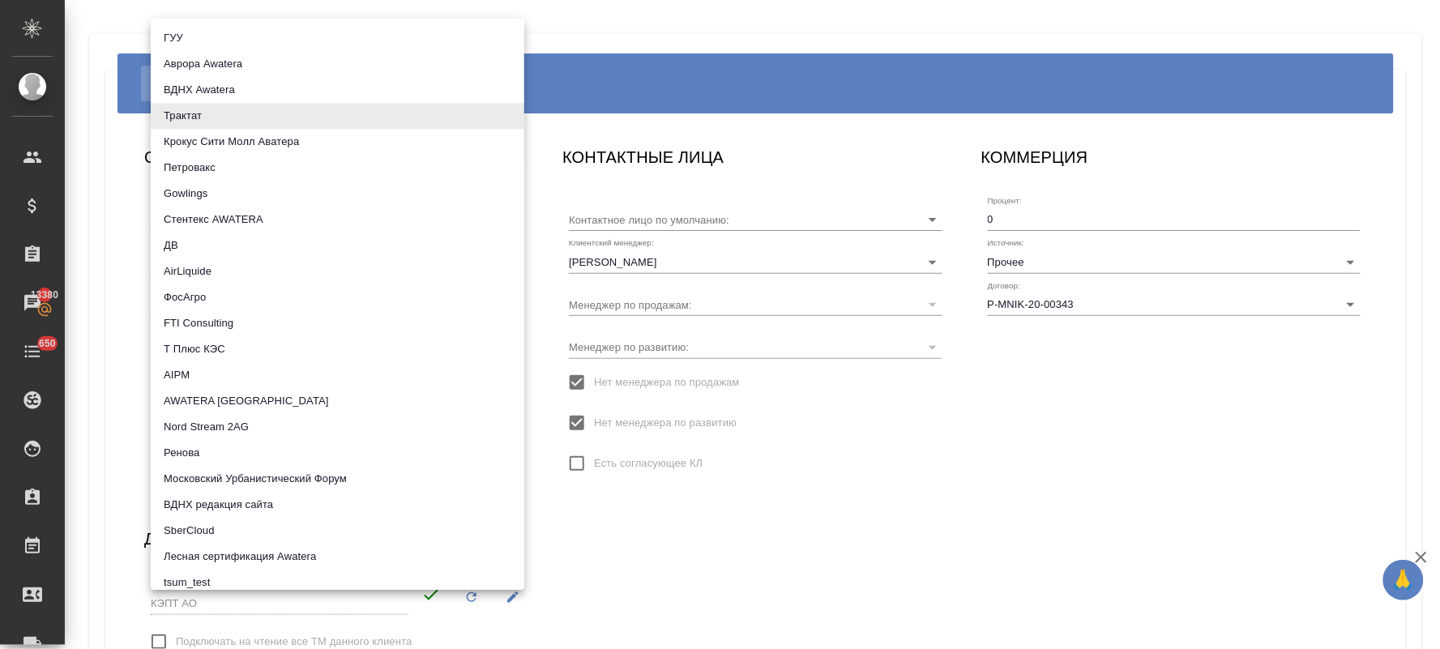
scroll to position [754, 0]
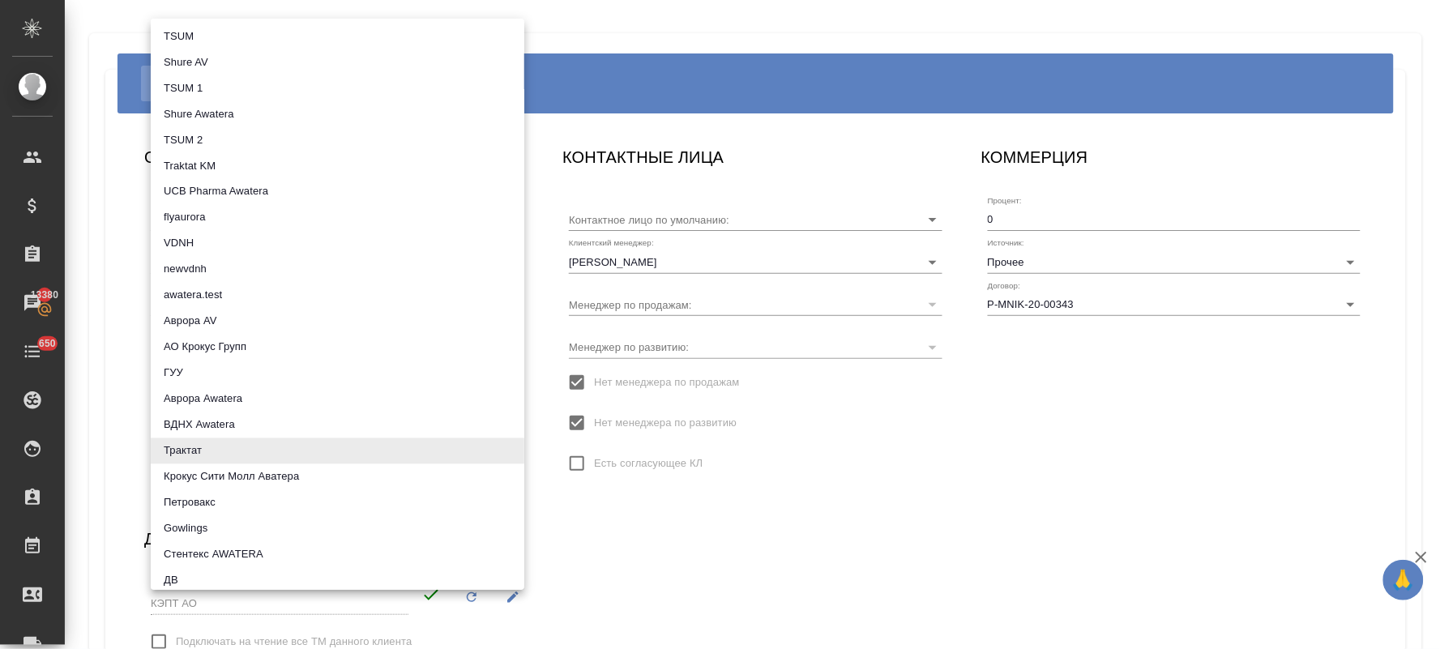
click at [126, 410] on div at bounding box center [720, 324] width 1440 height 649
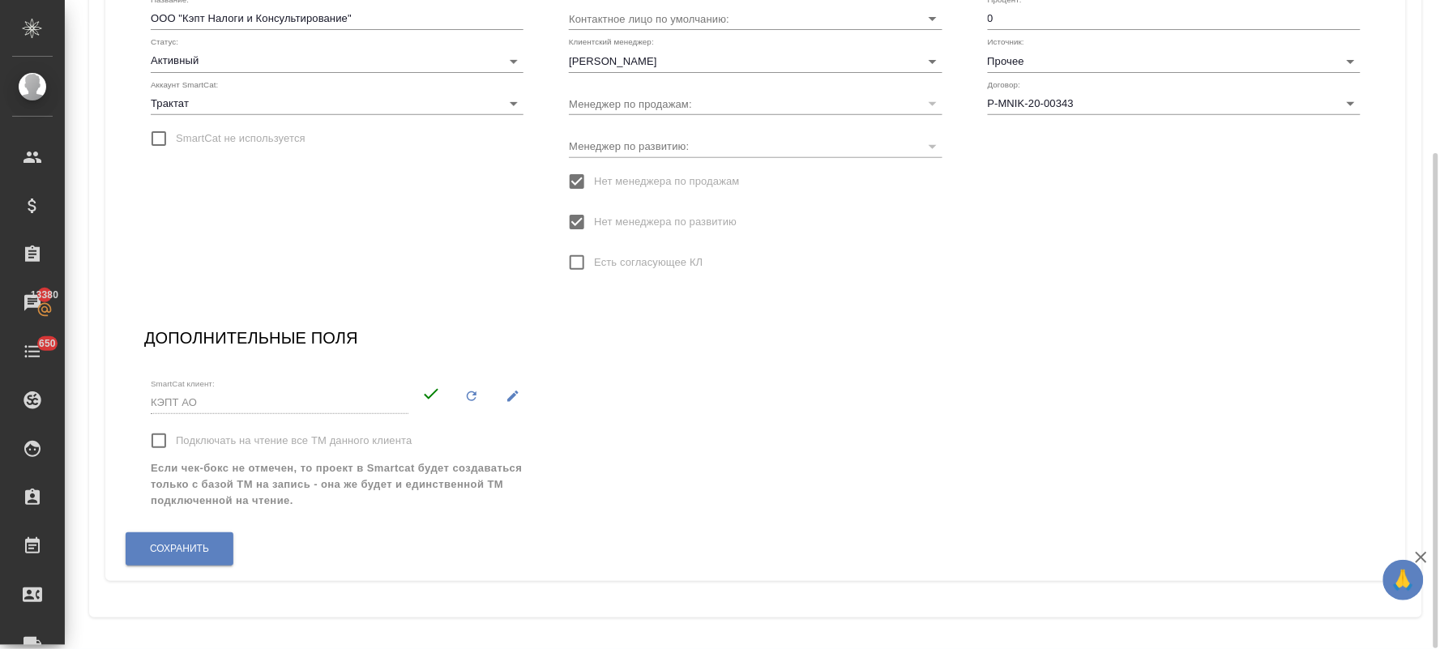
scroll to position [0, 0]
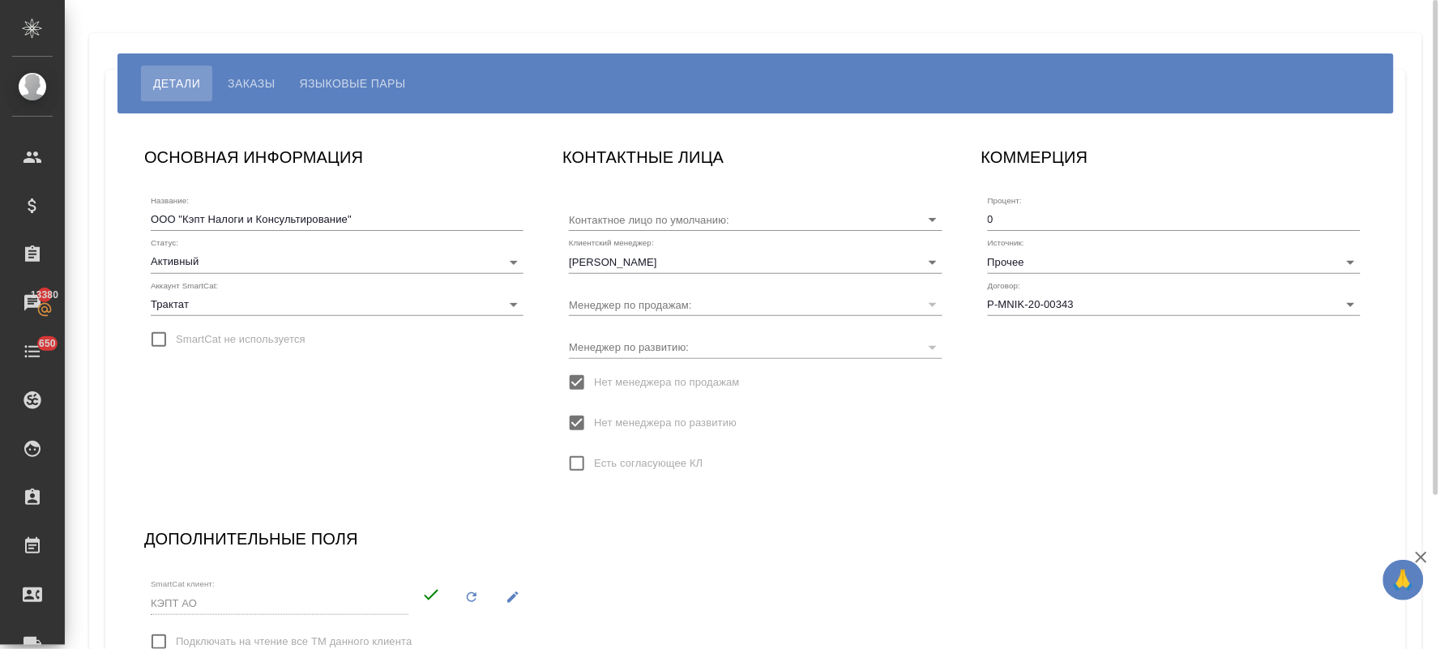
click at [378, 84] on span "Языковые пары" at bounding box center [353, 83] width 106 height 19
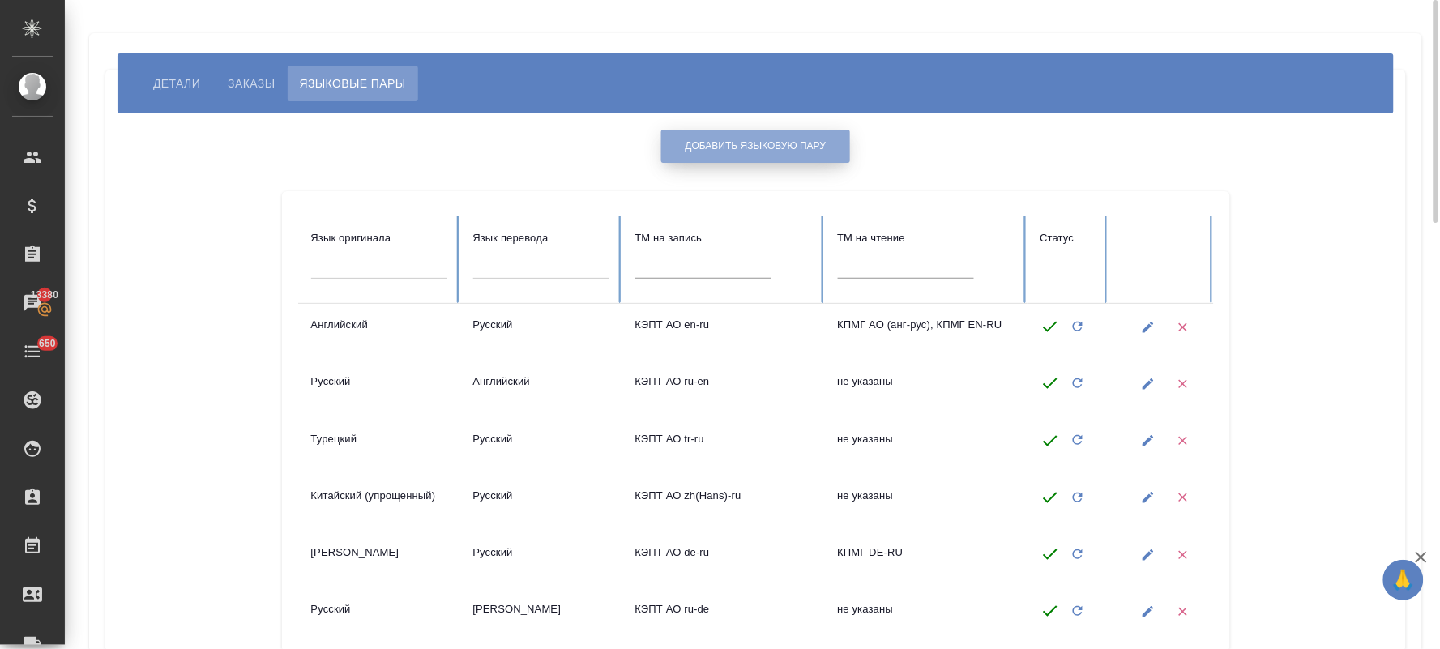
click at [762, 143] on span "Добавить языковую пару" at bounding box center [756, 146] width 141 height 14
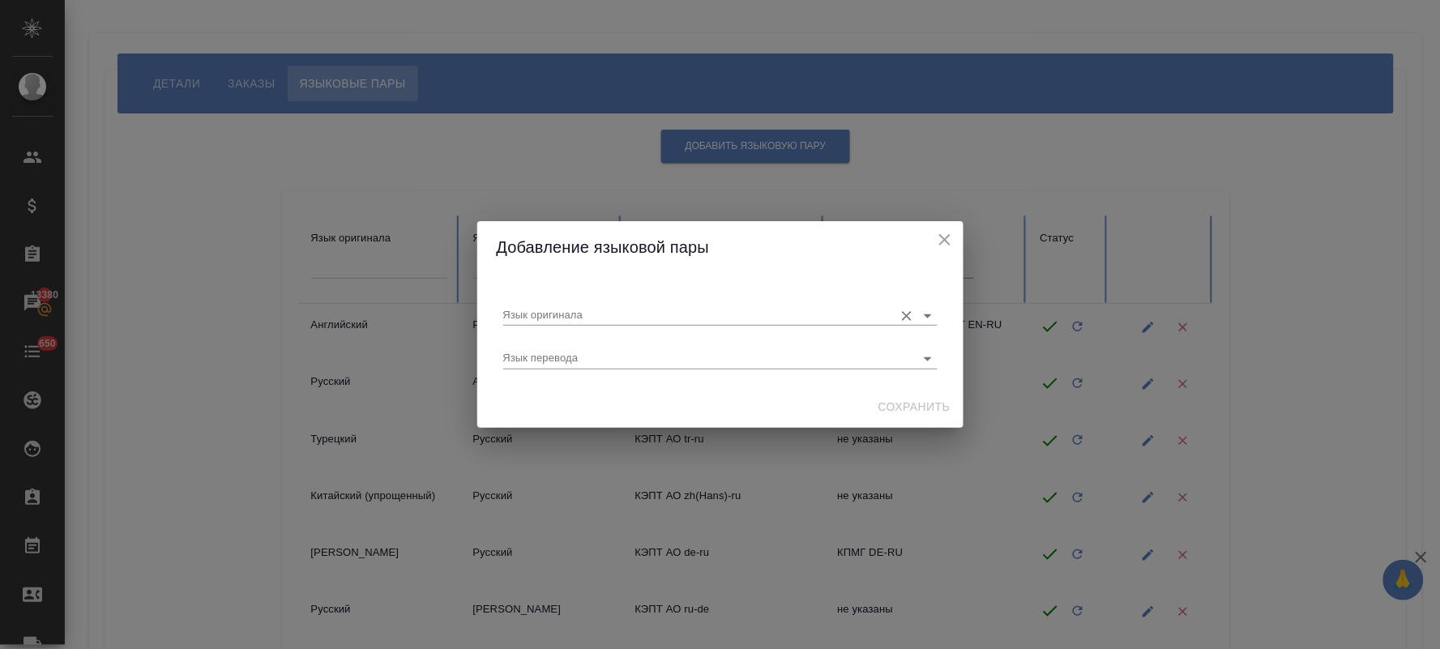
click at [578, 317] on input "Язык оригинала" at bounding box center [694, 315] width 383 height 19
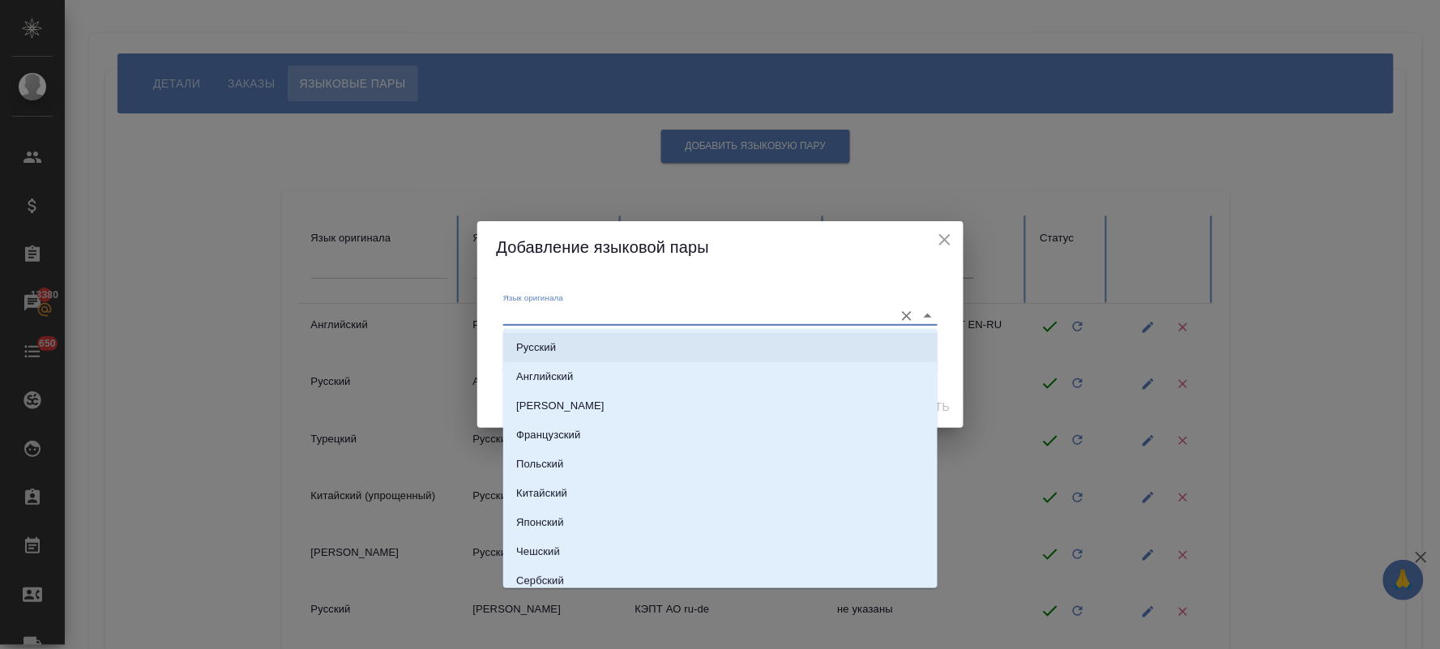
click at [816, 254] on h2 "Добавление языковой пары" at bounding box center [720, 247] width 447 height 26
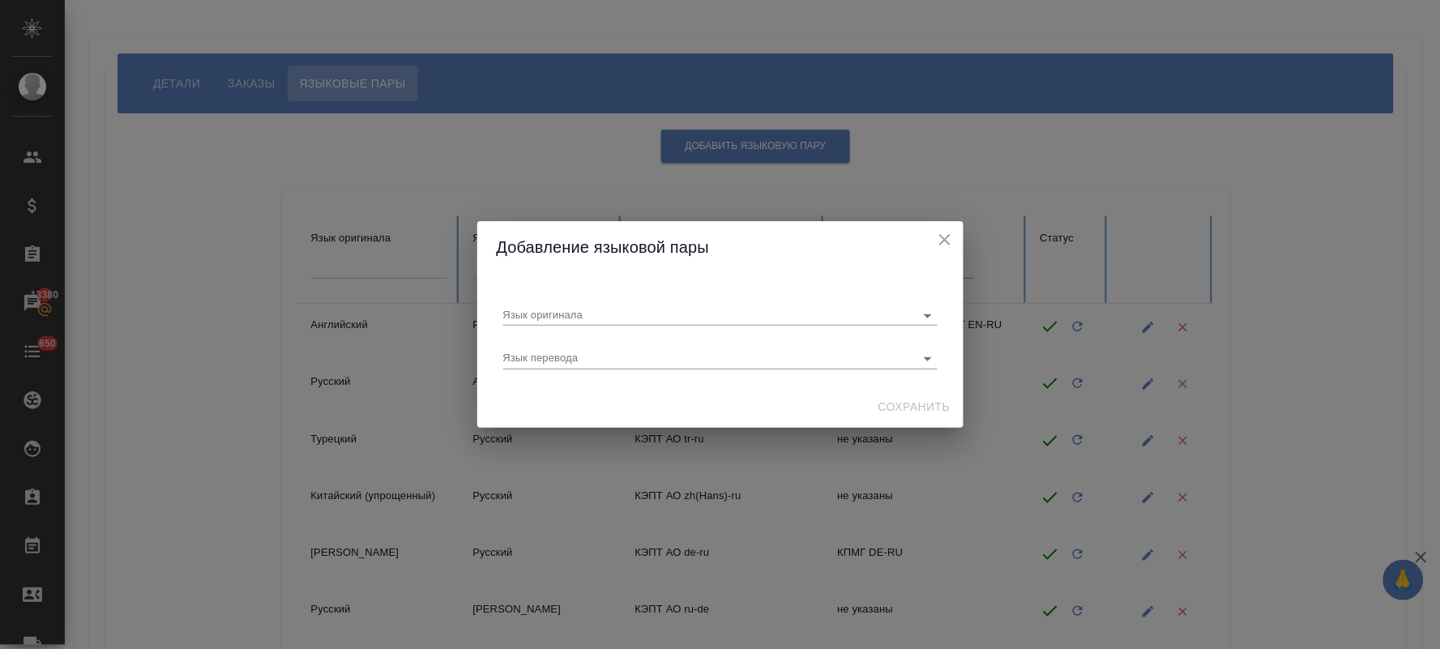
click at [945, 240] on icon "close" at bounding box center [944, 239] width 11 height 11
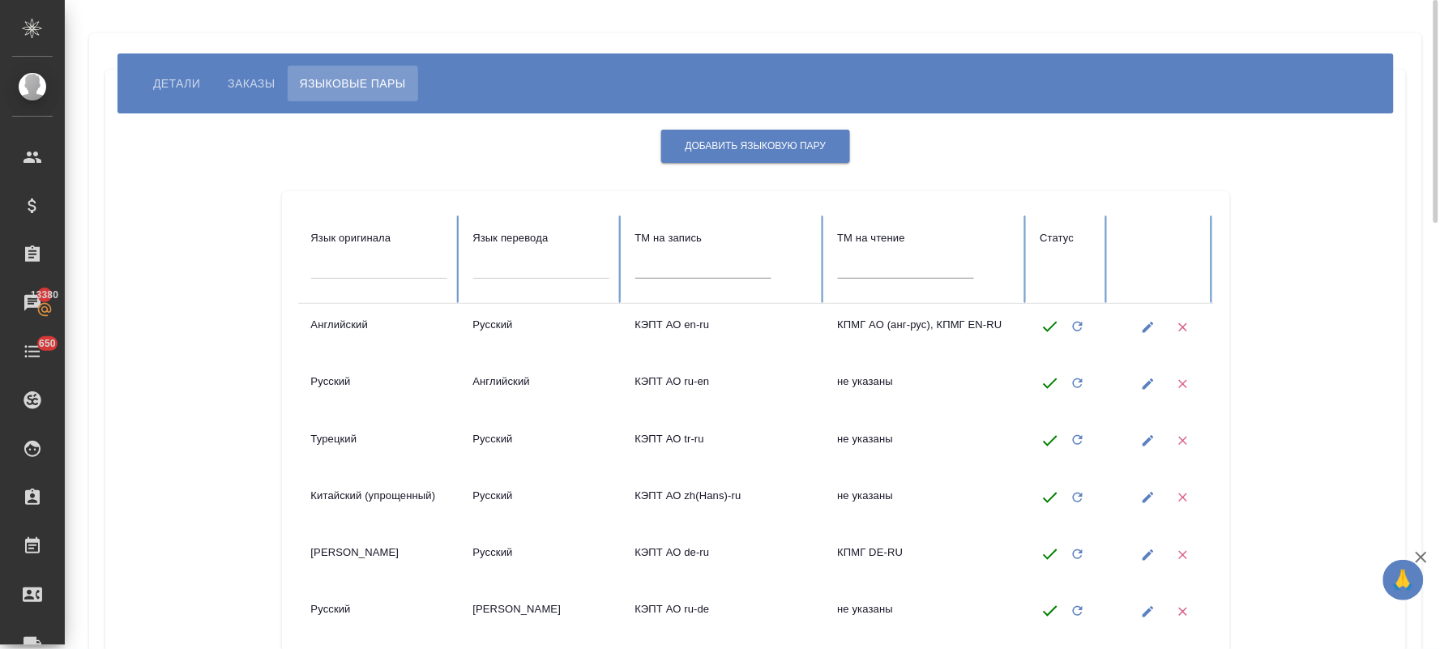
click at [190, 79] on span "Детали" at bounding box center [176, 83] width 47 height 19
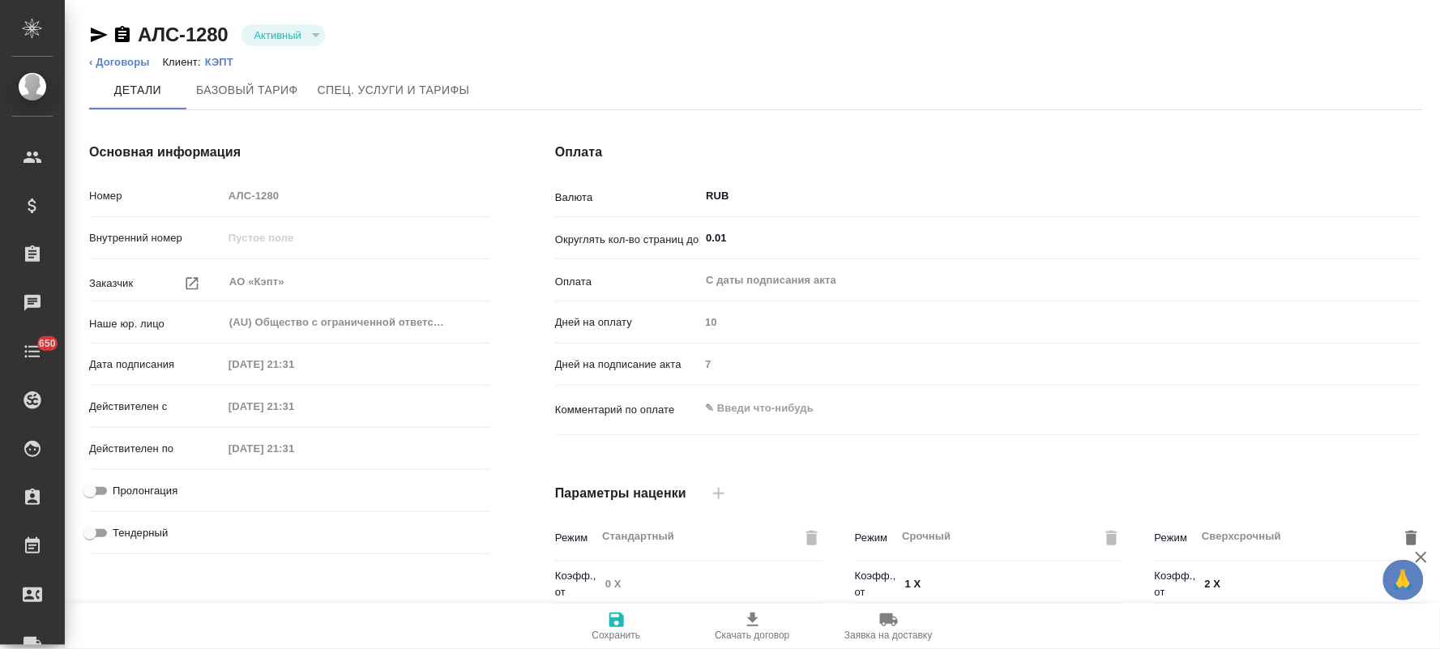
scroll to position [452, 0]
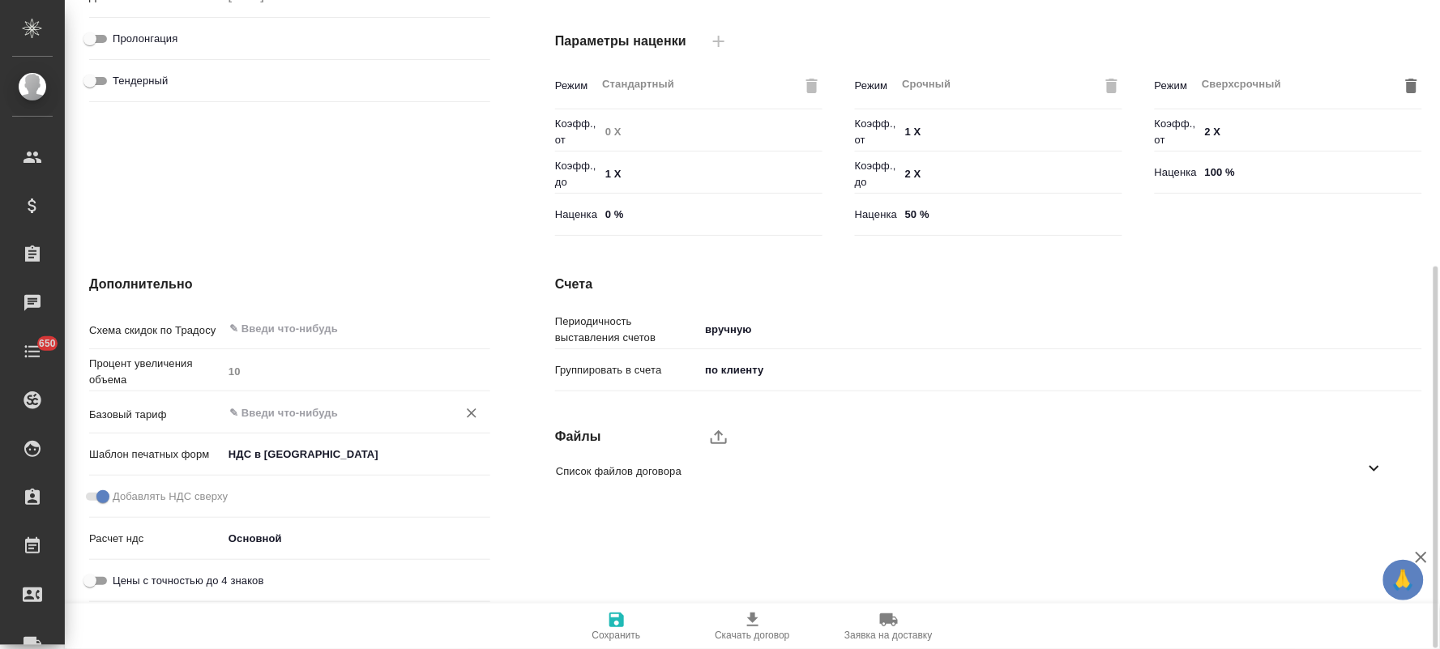
click at [317, 408] on input "text" at bounding box center [329, 412] width 203 height 19
click at [544, 296] on div "Счета Периодичность выставления счетов вручную manual Группировать в счета по к…" at bounding box center [989, 441] width 932 height 399
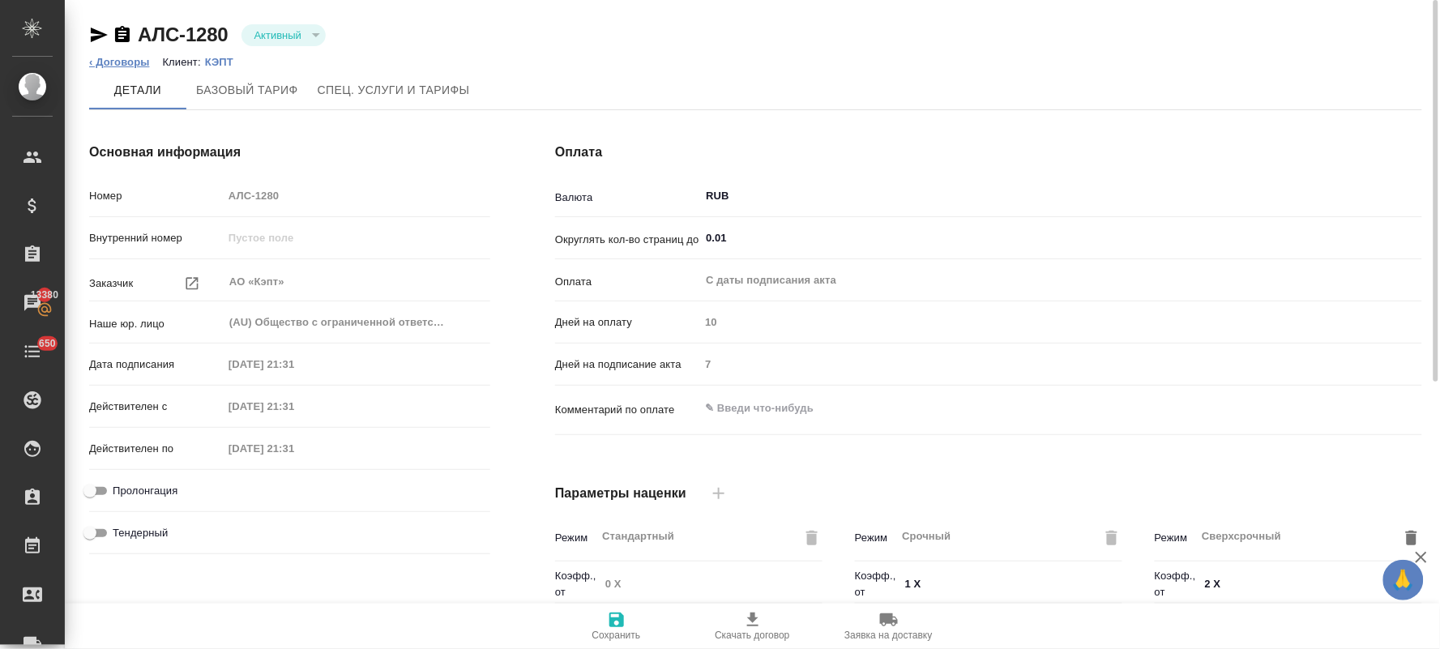
click at [116, 59] on link "‹ Договоры" at bounding box center [119, 62] width 61 height 12
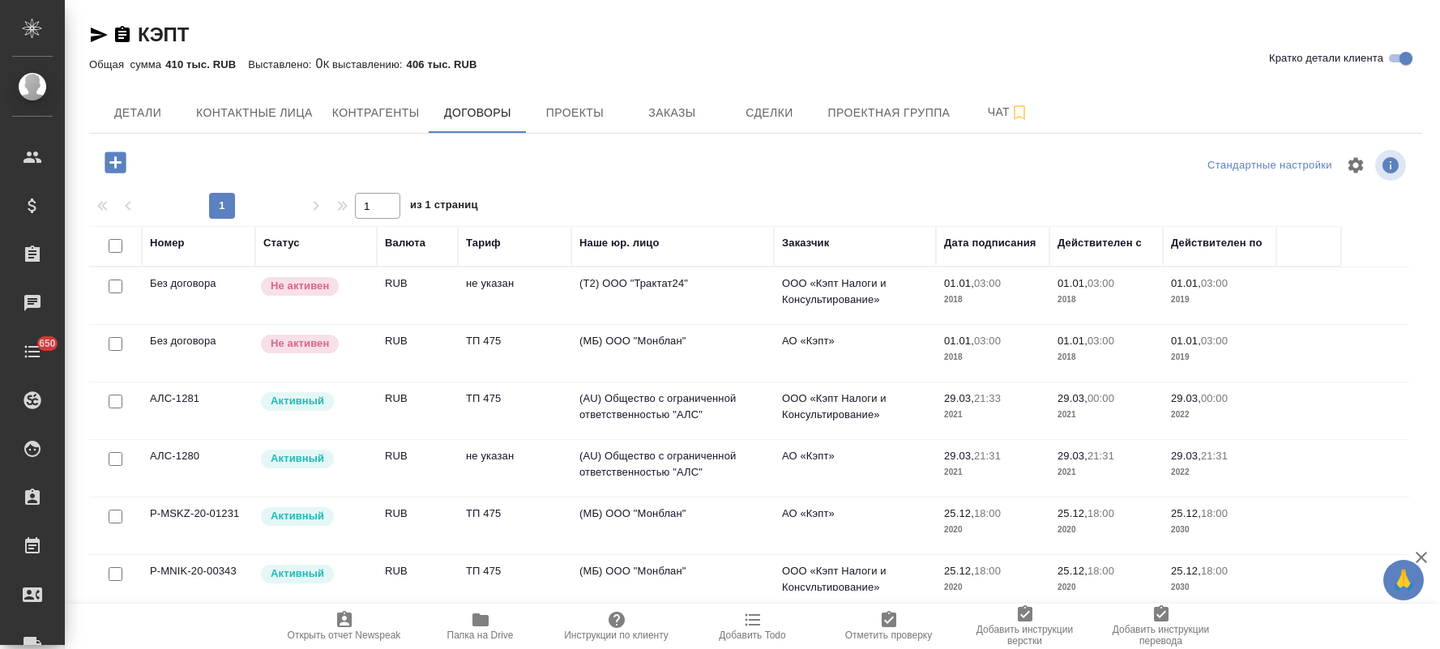
click at [624, 324] on td "(МБ) ООО "Монблан"" at bounding box center [672, 295] width 203 height 57
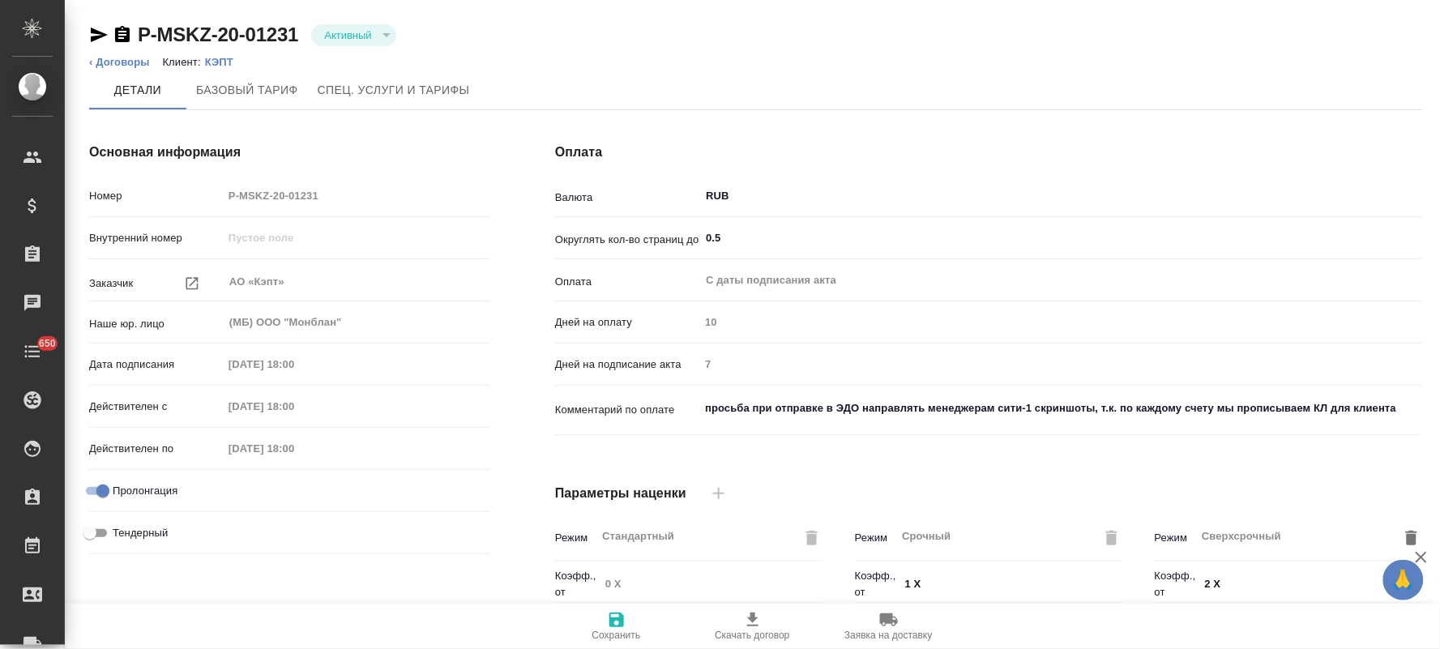
scroll to position [452, 0]
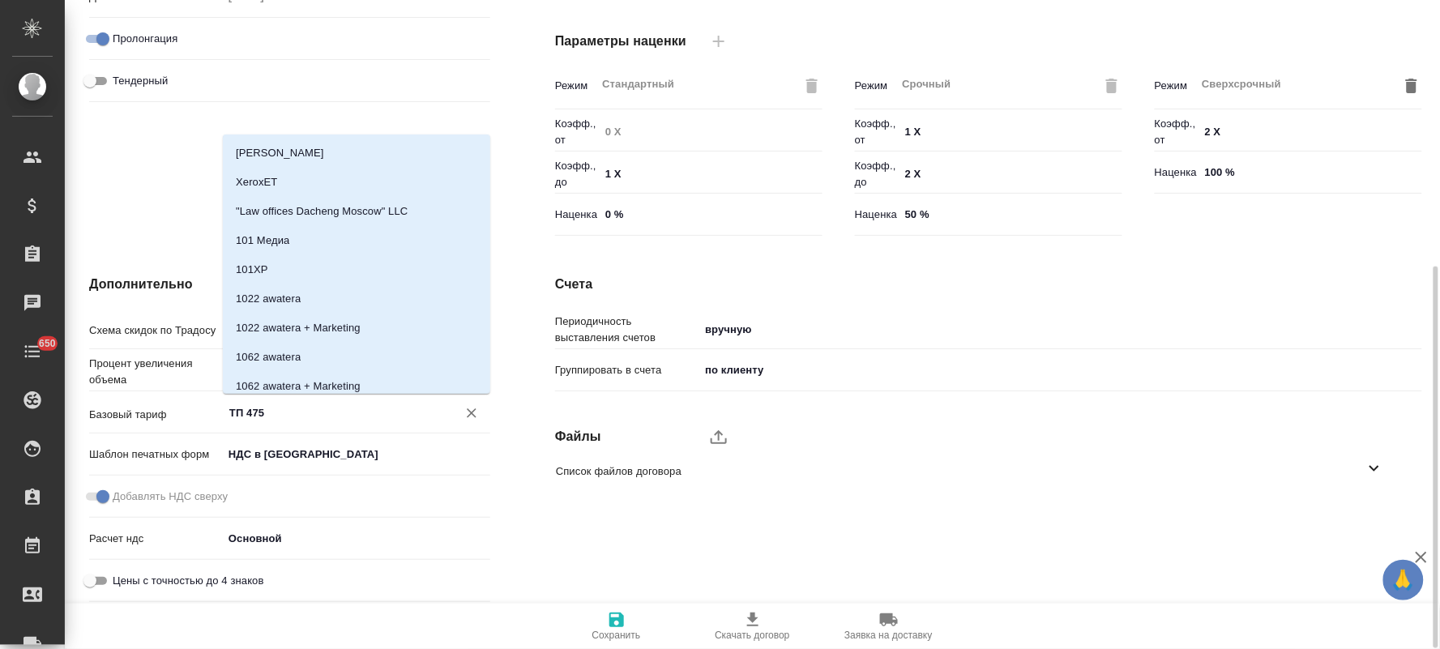
click at [302, 410] on input "ТП 475" at bounding box center [329, 412] width 203 height 19
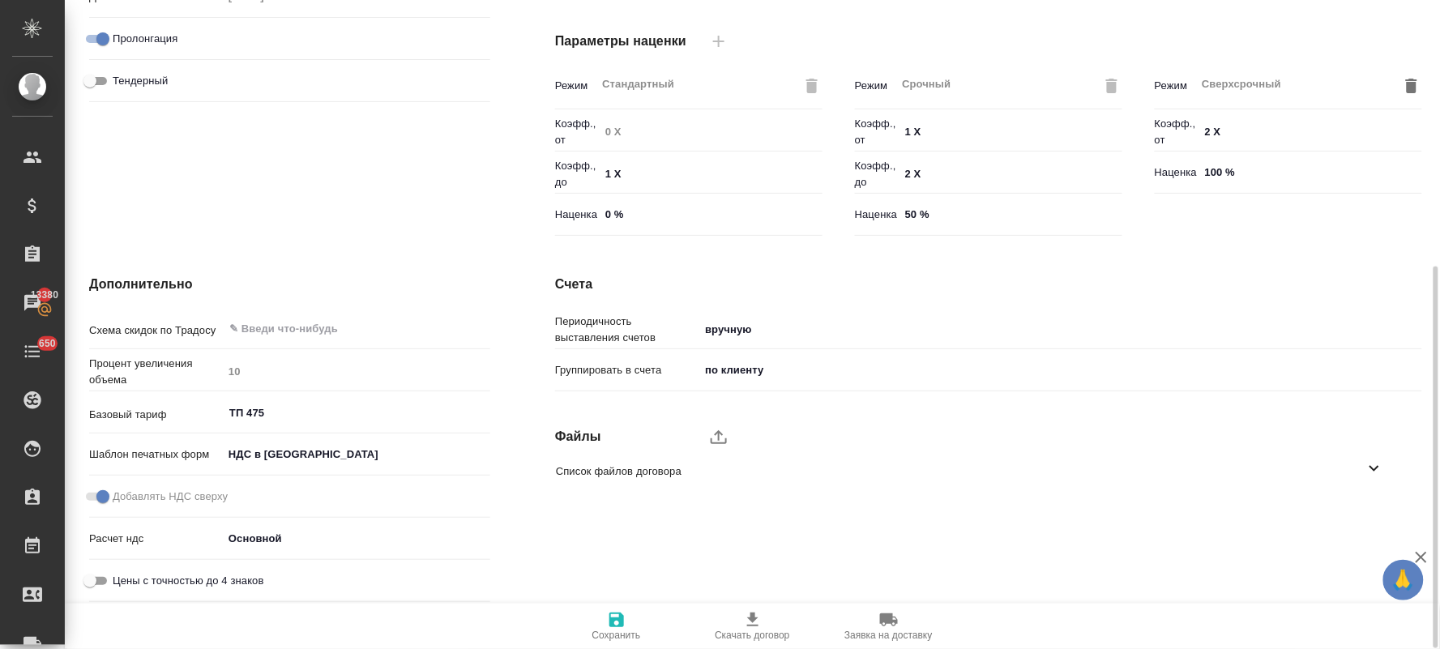
click at [523, 509] on div "Счета Периодичность выставления счетов вручную manual Группировать в счета по к…" at bounding box center [989, 441] width 932 height 399
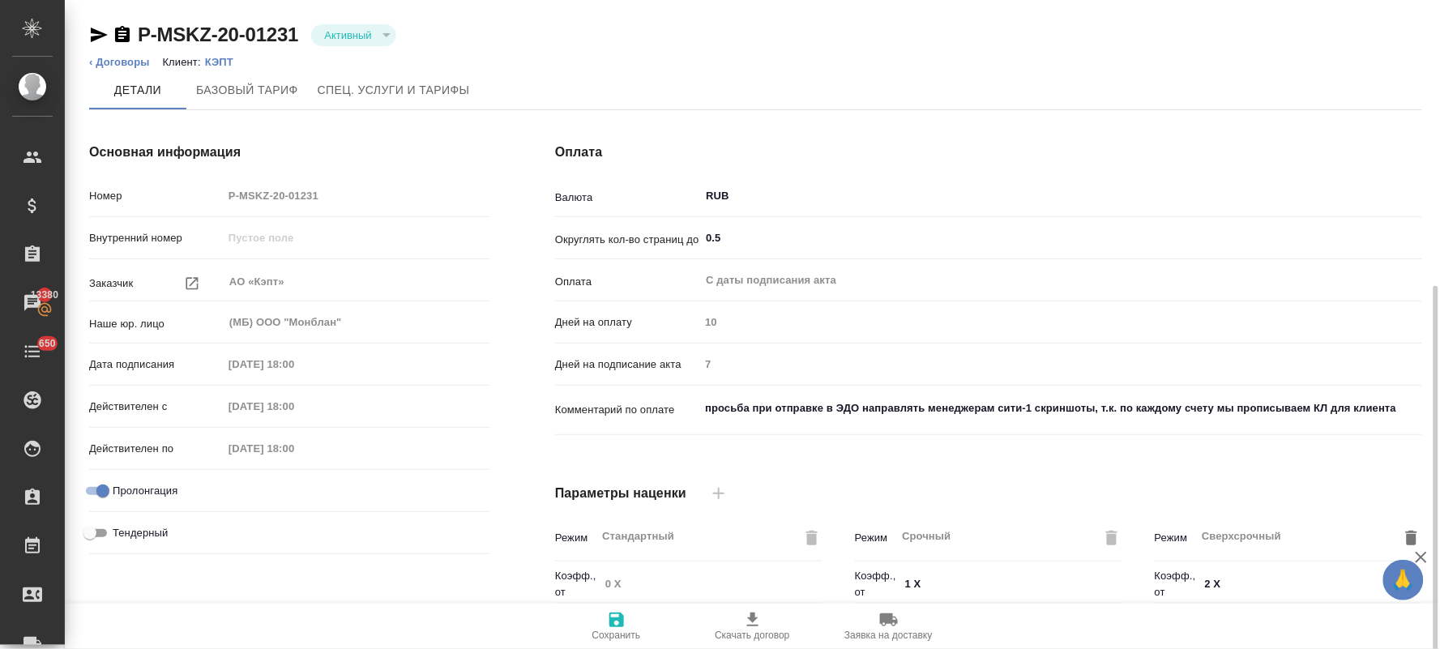
scroll to position [450, 0]
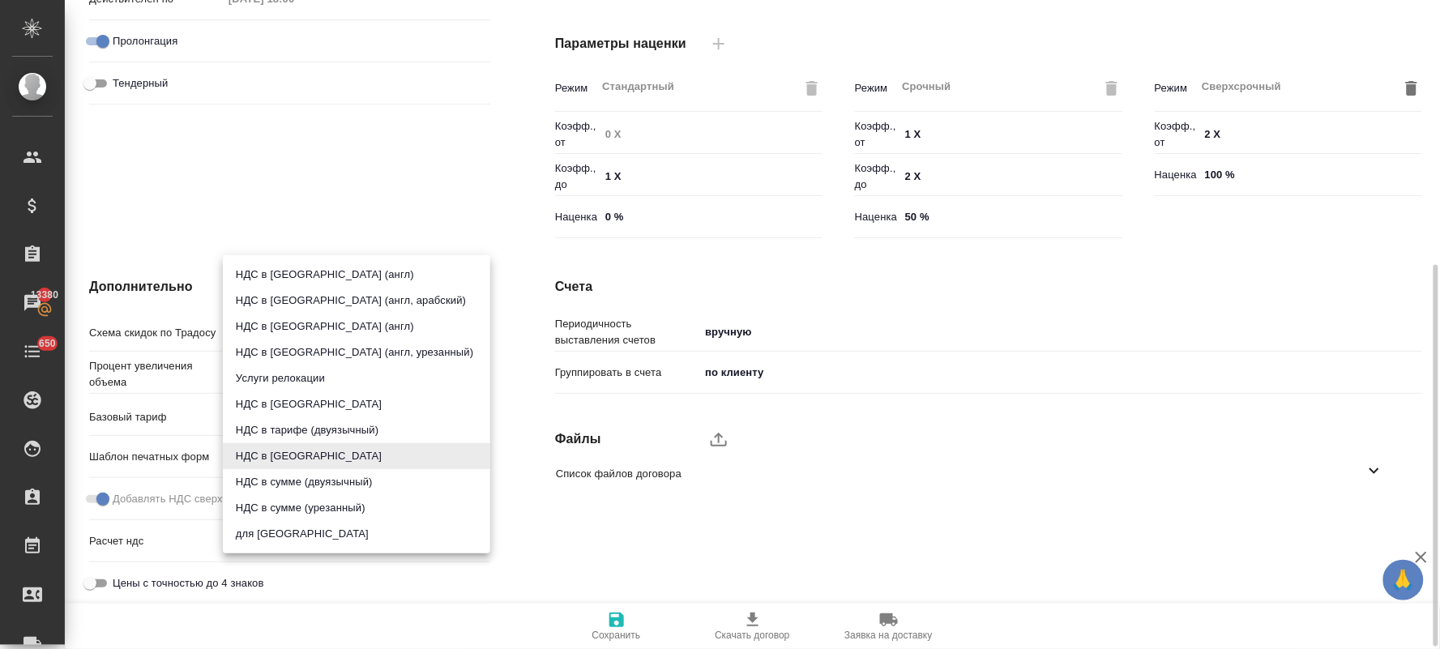
click at [353, 460] on body "🙏 .cls-1 fill:#fff; AWATERA [PERSON_NAME] Спецификации Заказы 13380 Чаты 650 To…" at bounding box center [720, 324] width 1440 height 649
click at [608, 525] on div at bounding box center [720, 324] width 1440 height 649
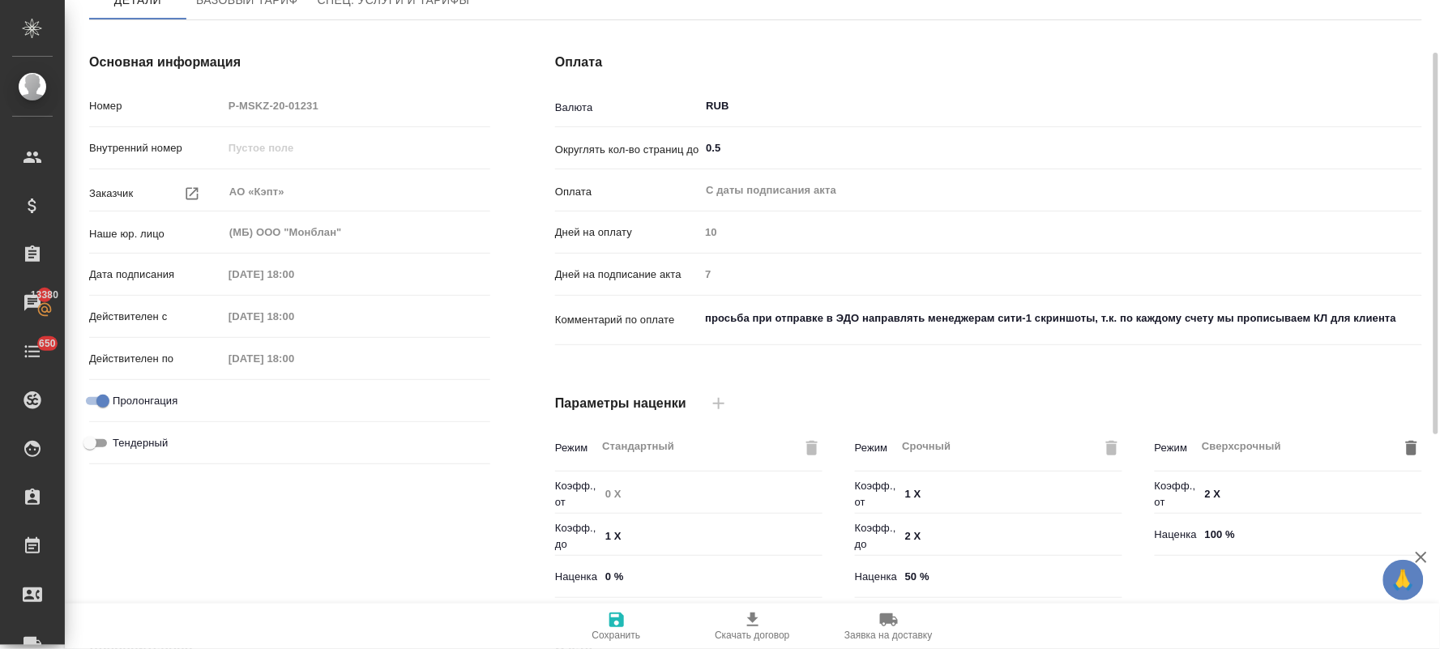
scroll to position [0, 0]
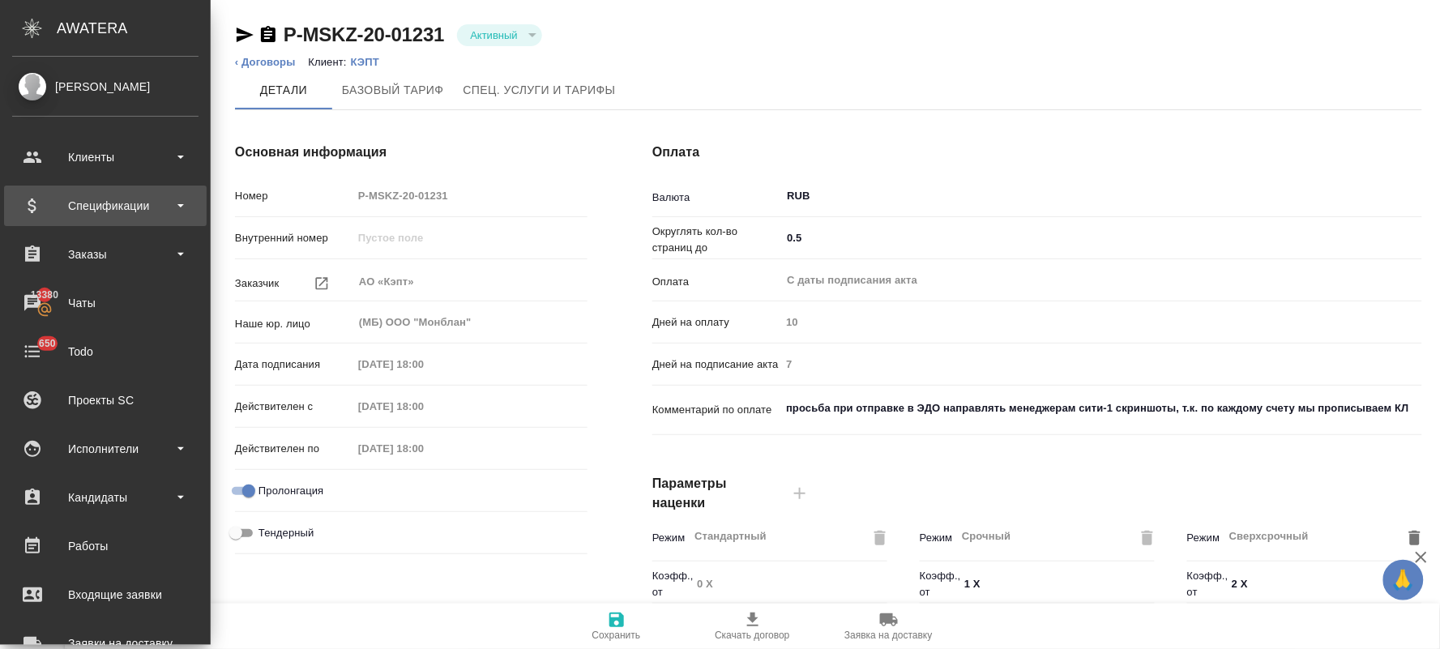
click at [92, 195] on div "Спецификации" at bounding box center [105, 206] width 186 height 24
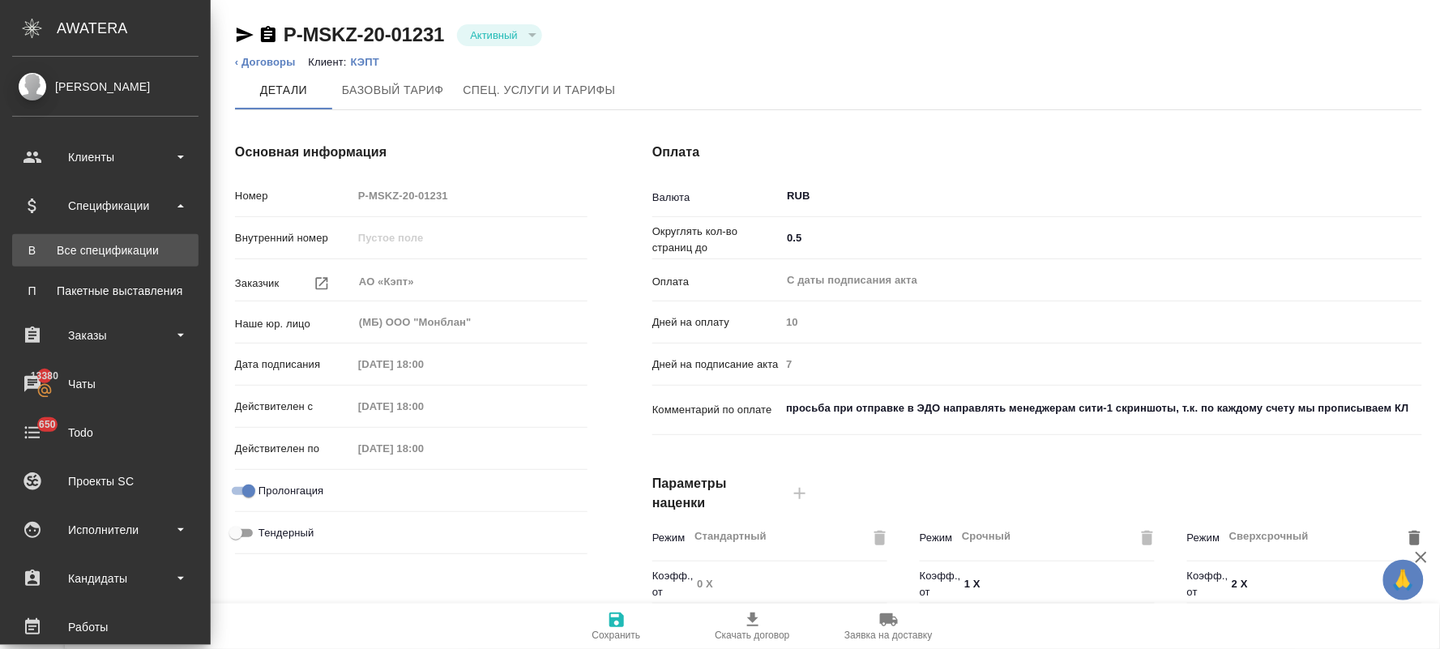
click at [124, 255] on div "Все спецификации" at bounding box center [105, 250] width 170 height 16
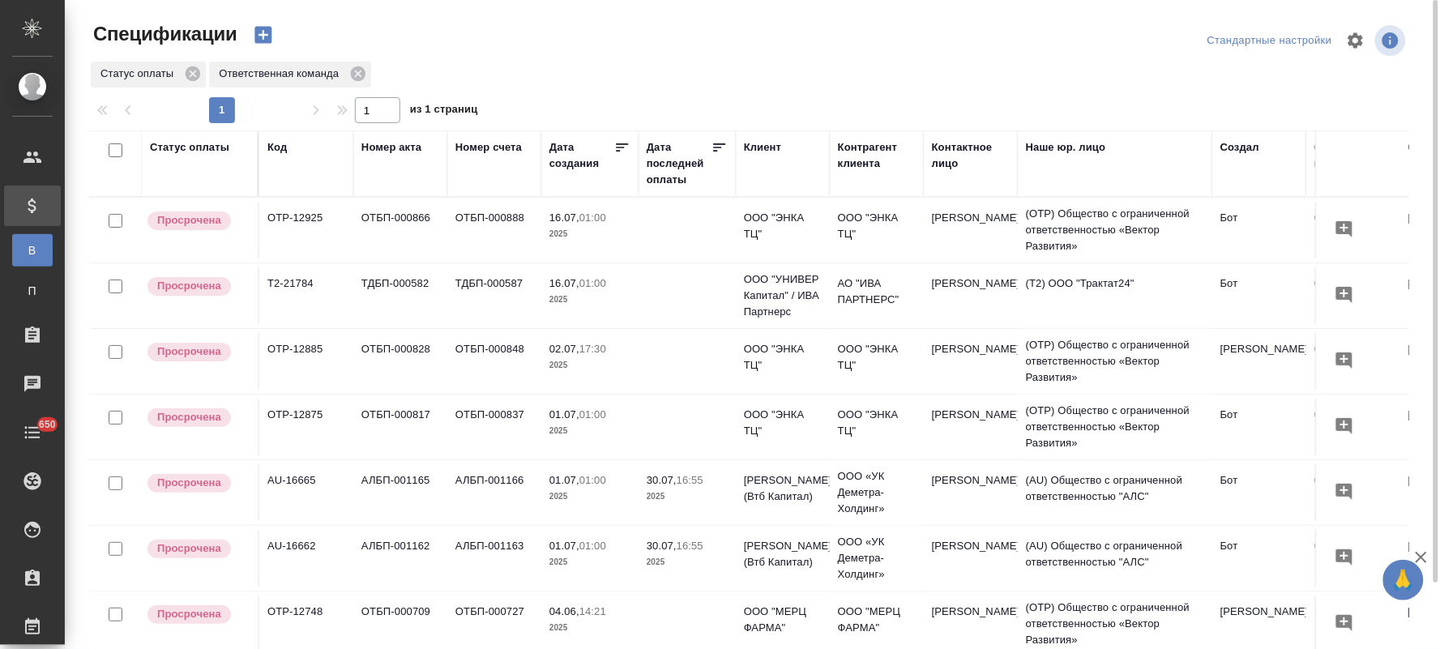
click at [481, 217] on td "ОТБП-000888" at bounding box center [494, 230] width 94 height 57
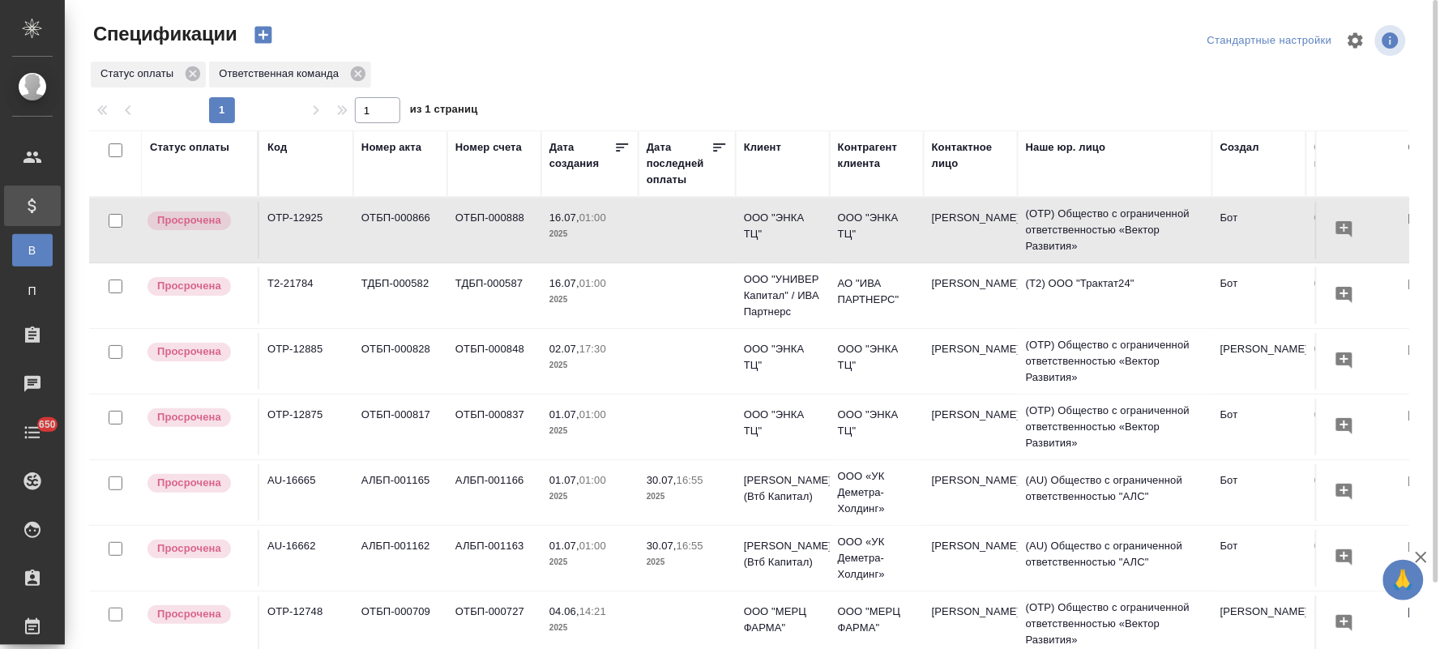
click at [481, 217] on td "ОТБП-000888" at bounding box center [494, 230] width 94 height 57
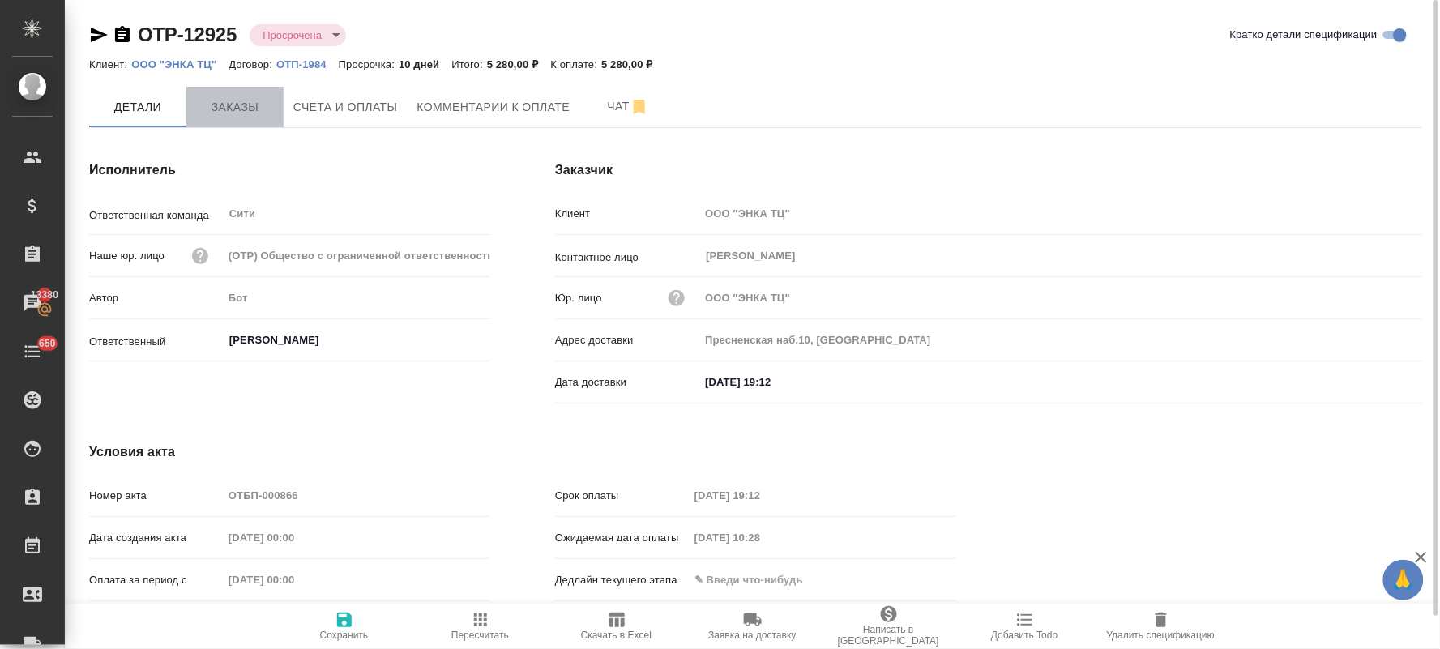
click at [245, 97] on span "Заказы" at bounding box center [235, 107] width 78 height 20
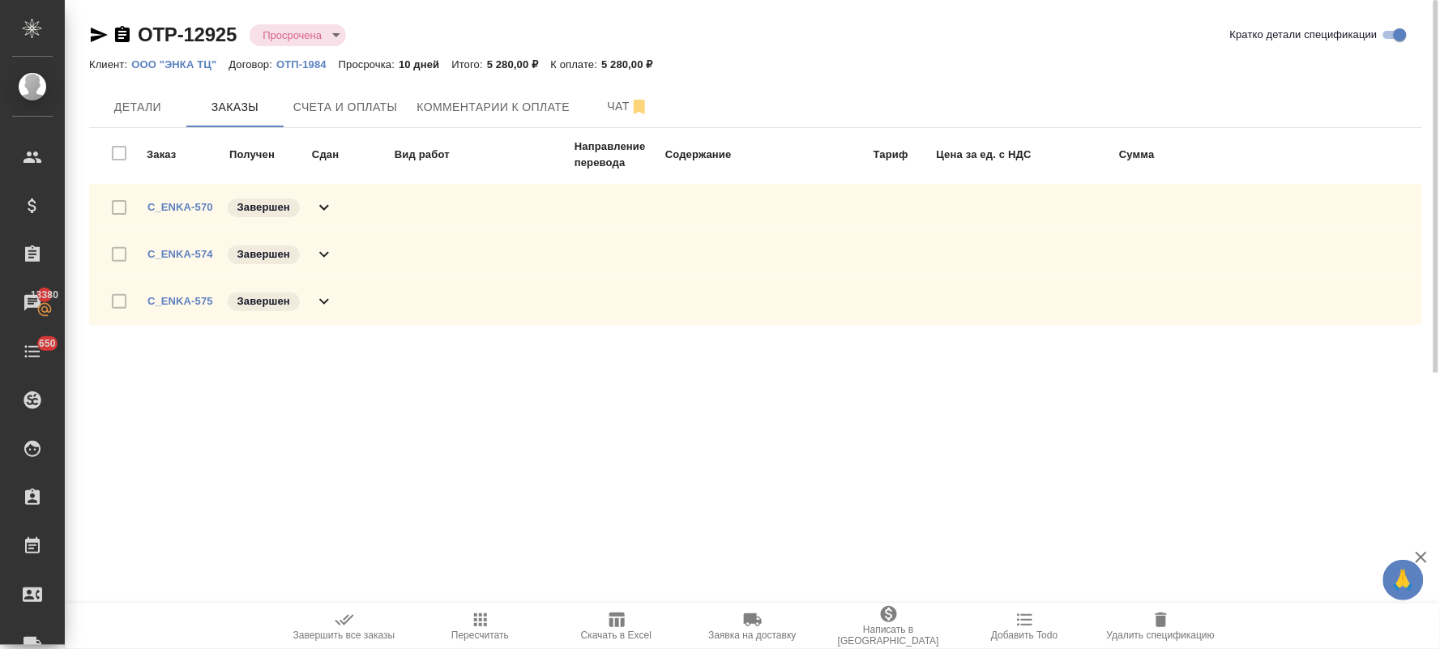
click at [160, 196] on div "C_ENKA-570 Завершен" at bounding box center [241, 207] width 186 height 23
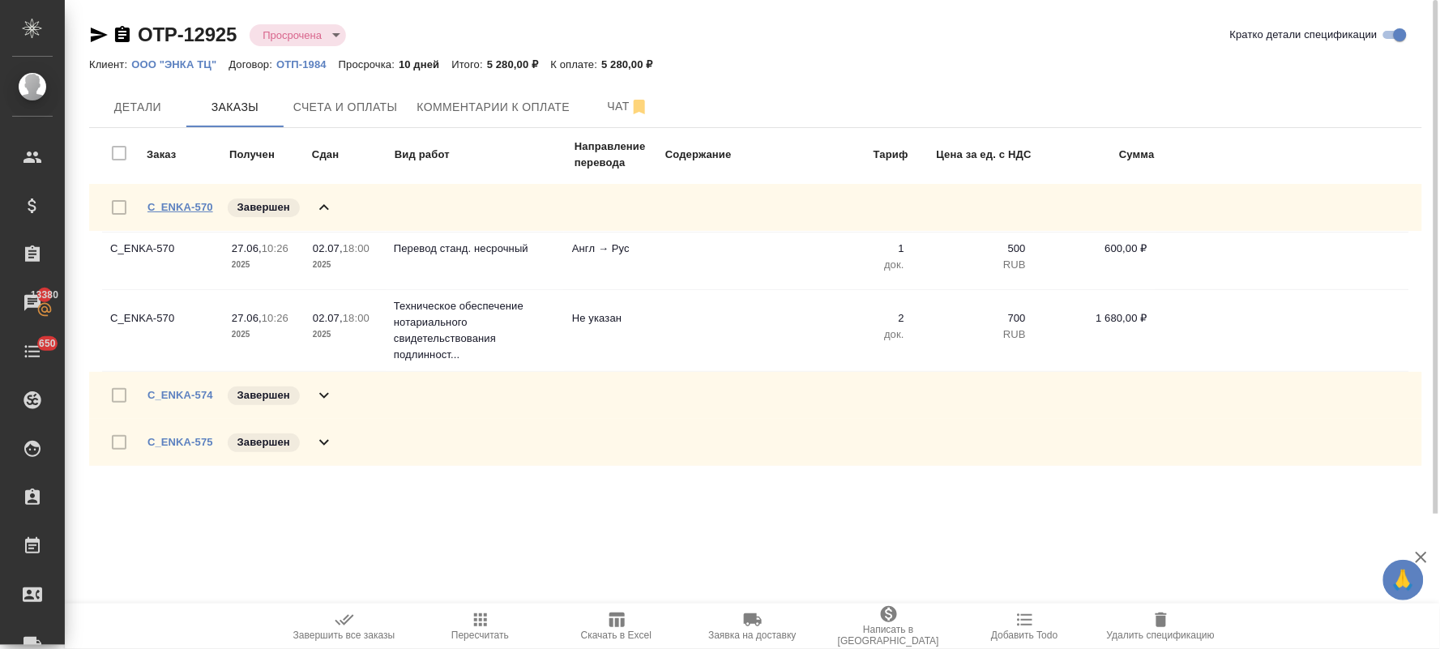
click at [174, 204] on link "C_ENKA-570" at bounding box center [181, 207] width 66 height 12
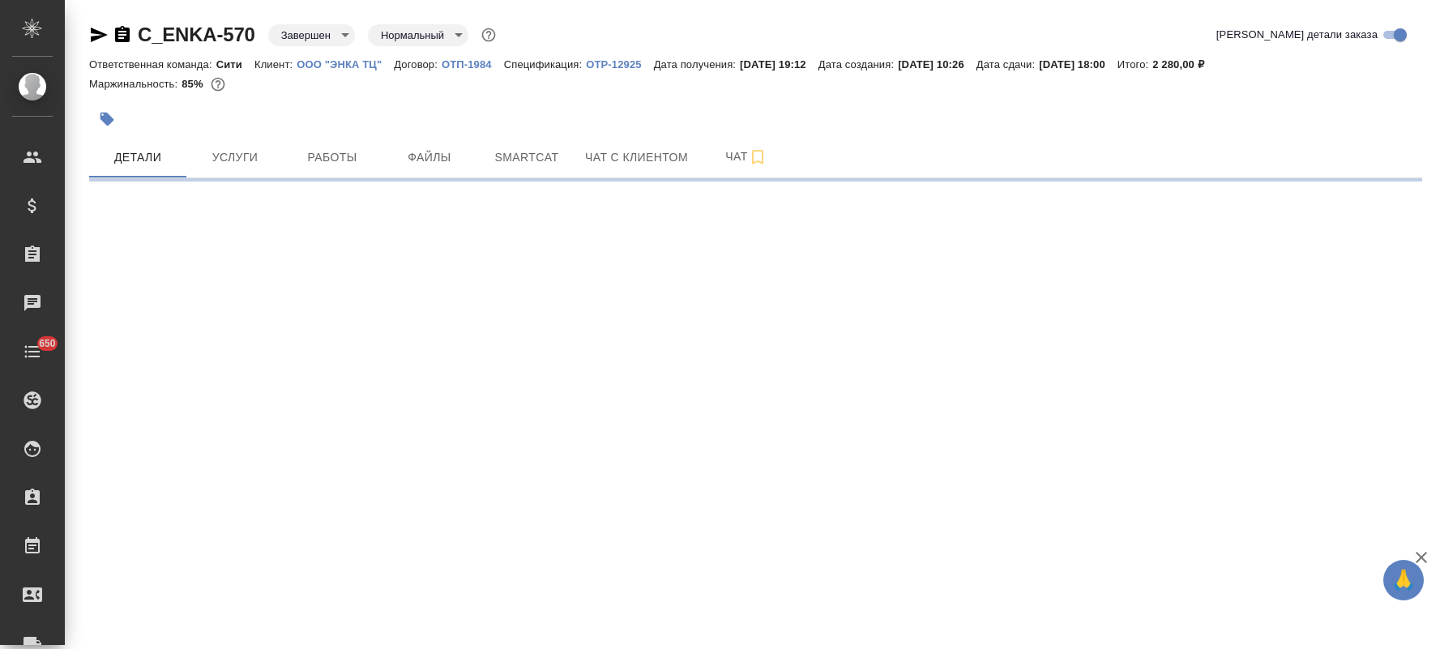
select select "RU"
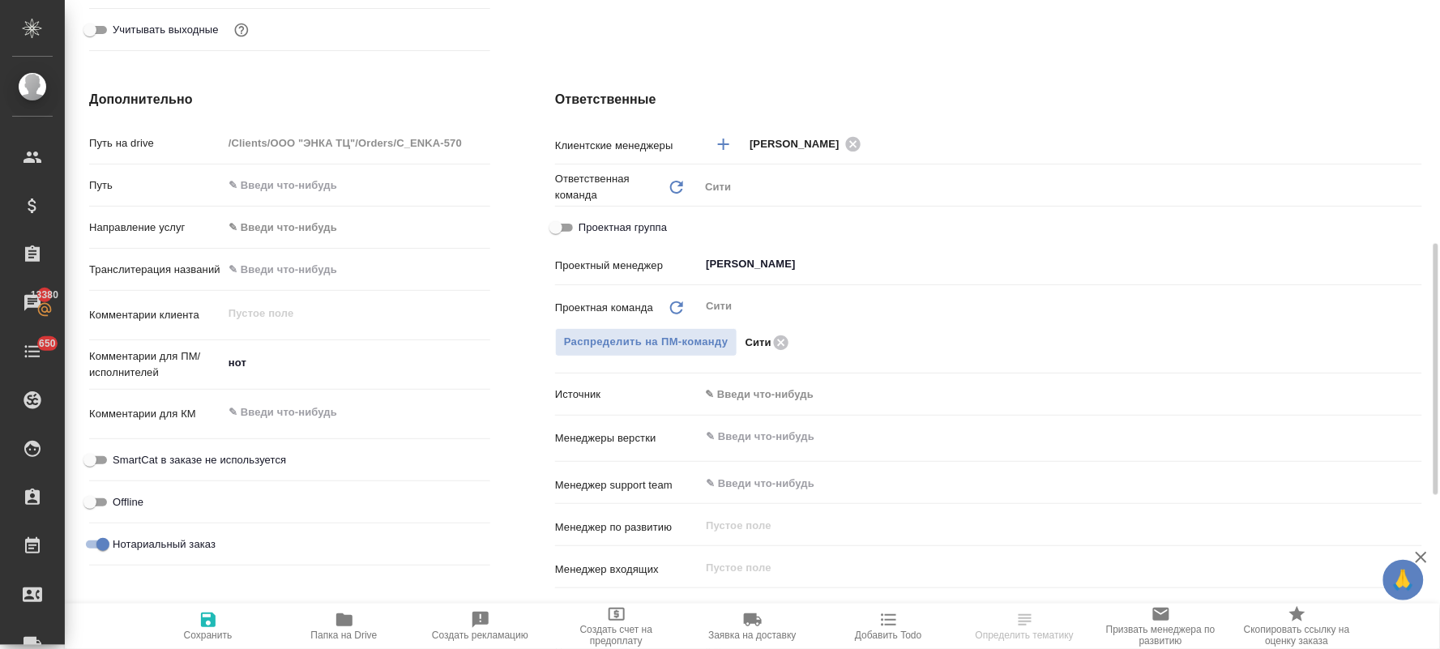
scroll to position [720, 0]
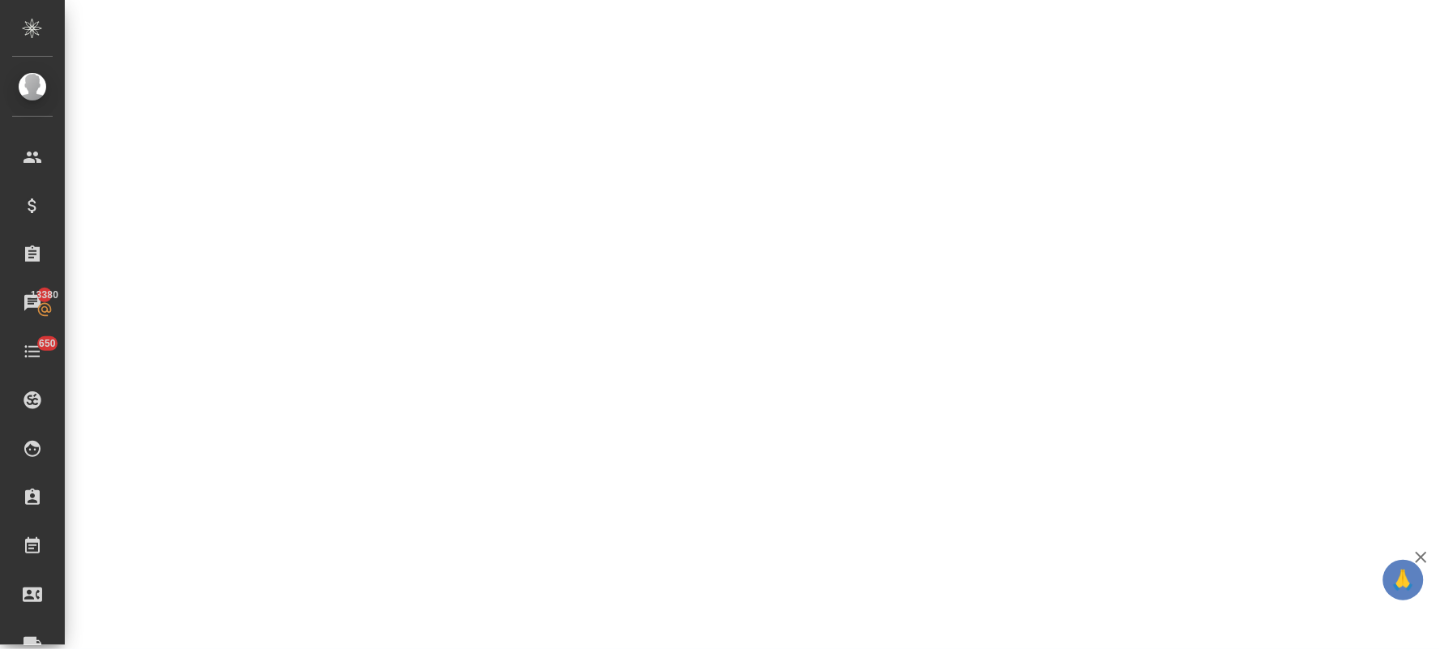
select select "RU"
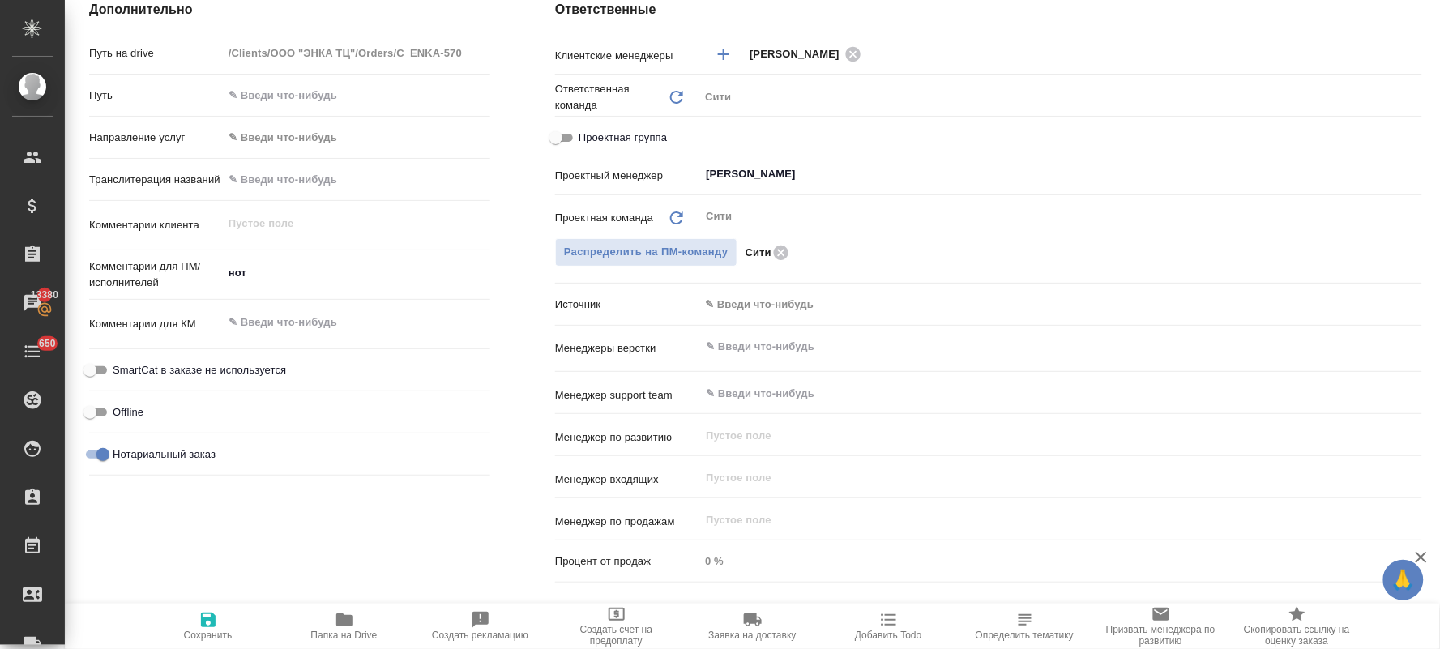
type textarea "x"
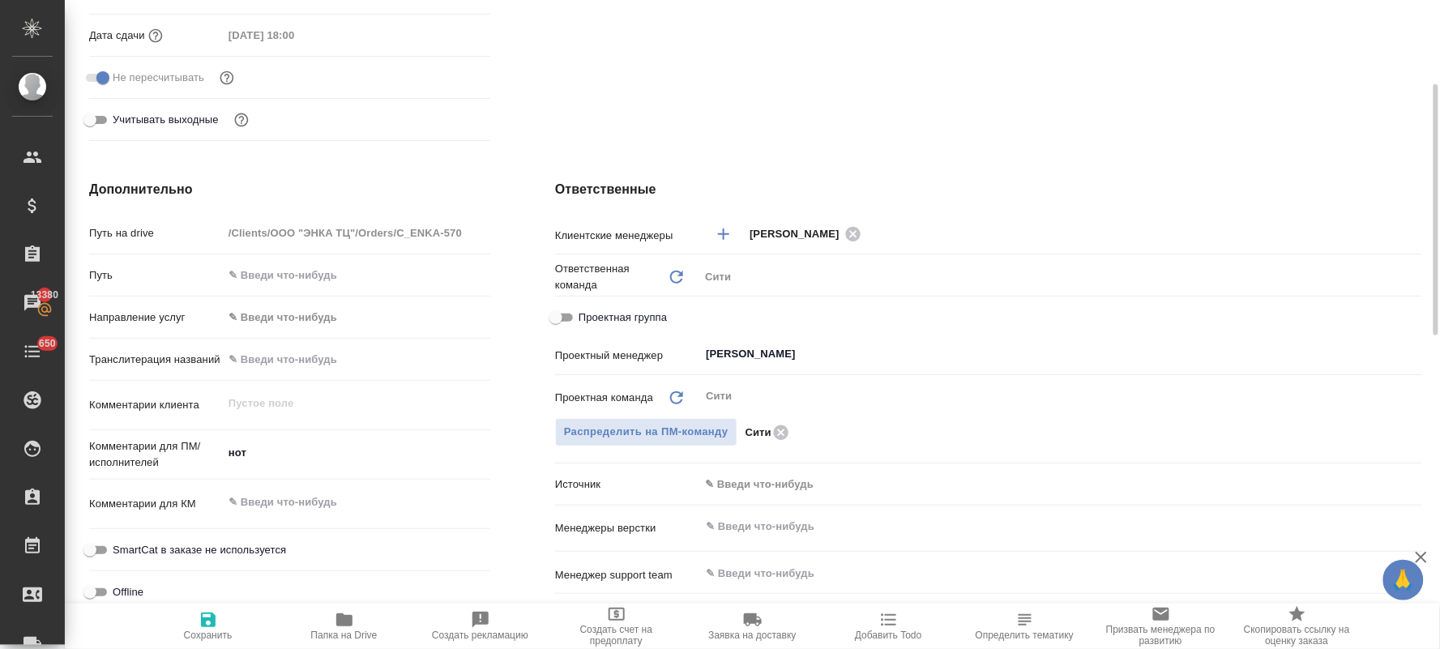
scroll to position [450, 0]
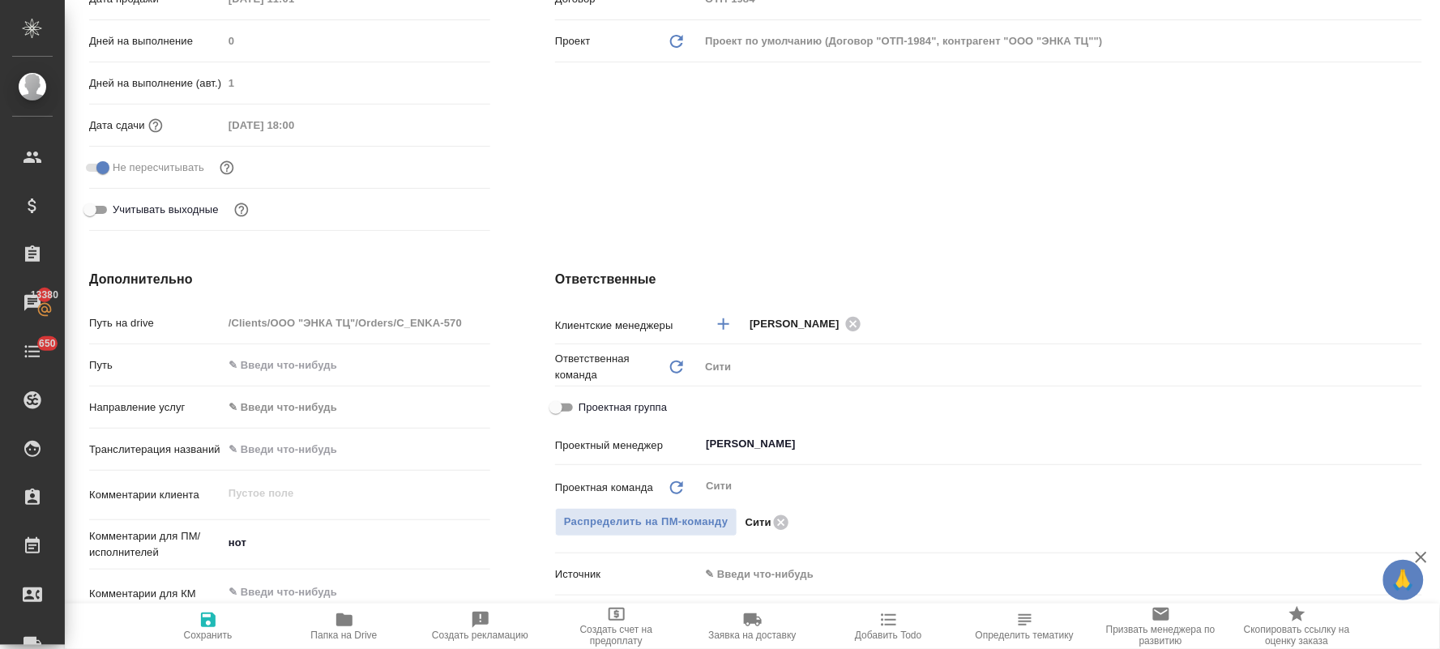
type textarea "x"
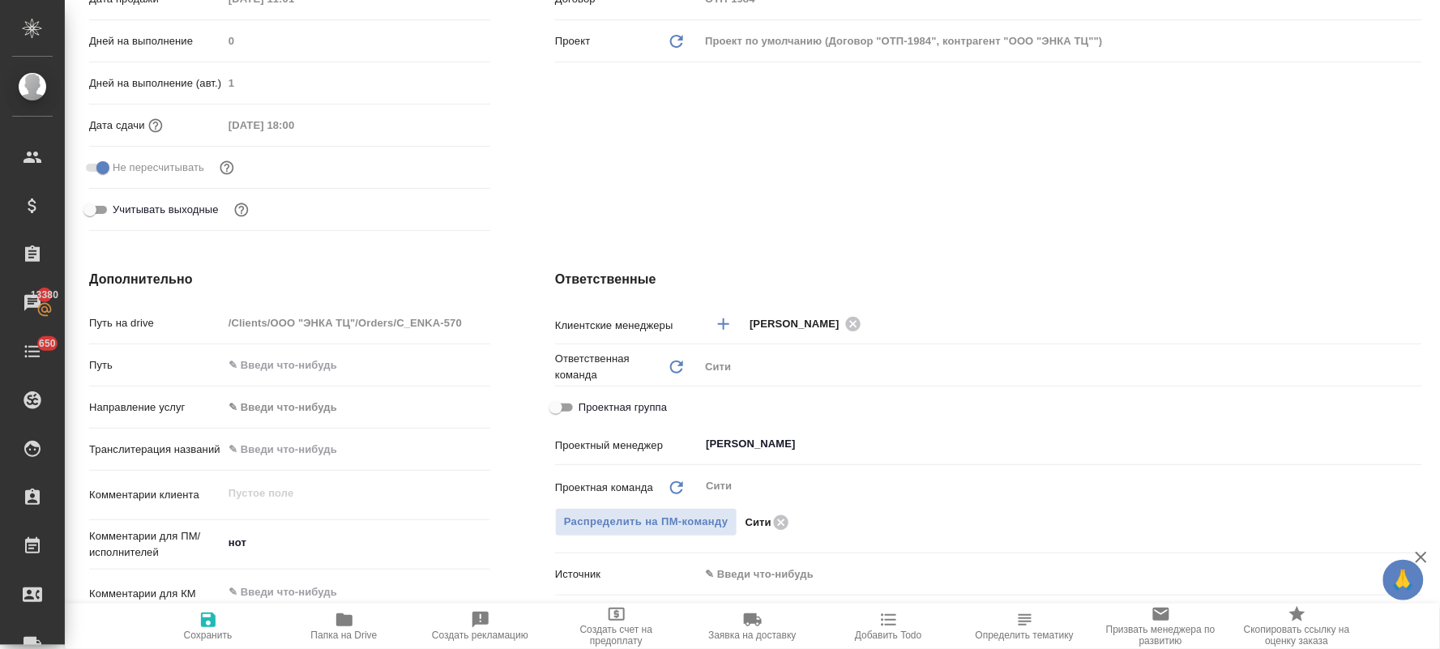
type textarea "x"
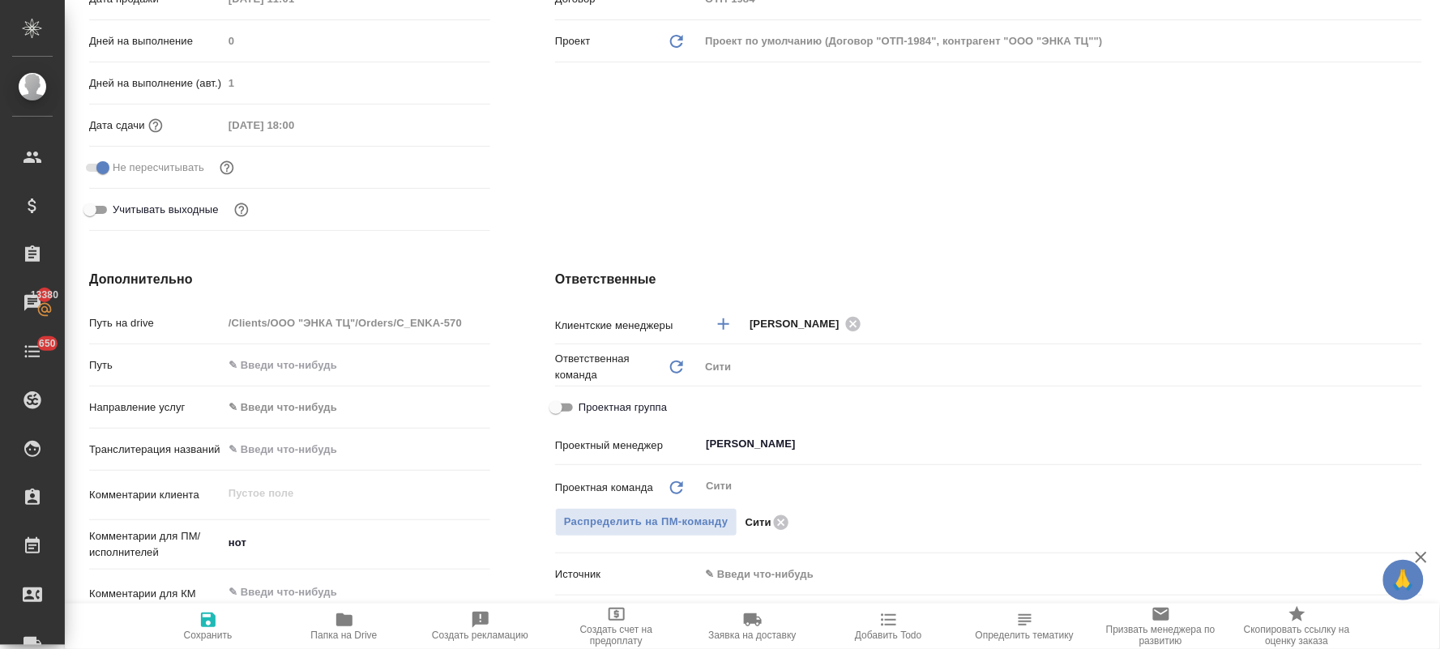
type textarea "x"
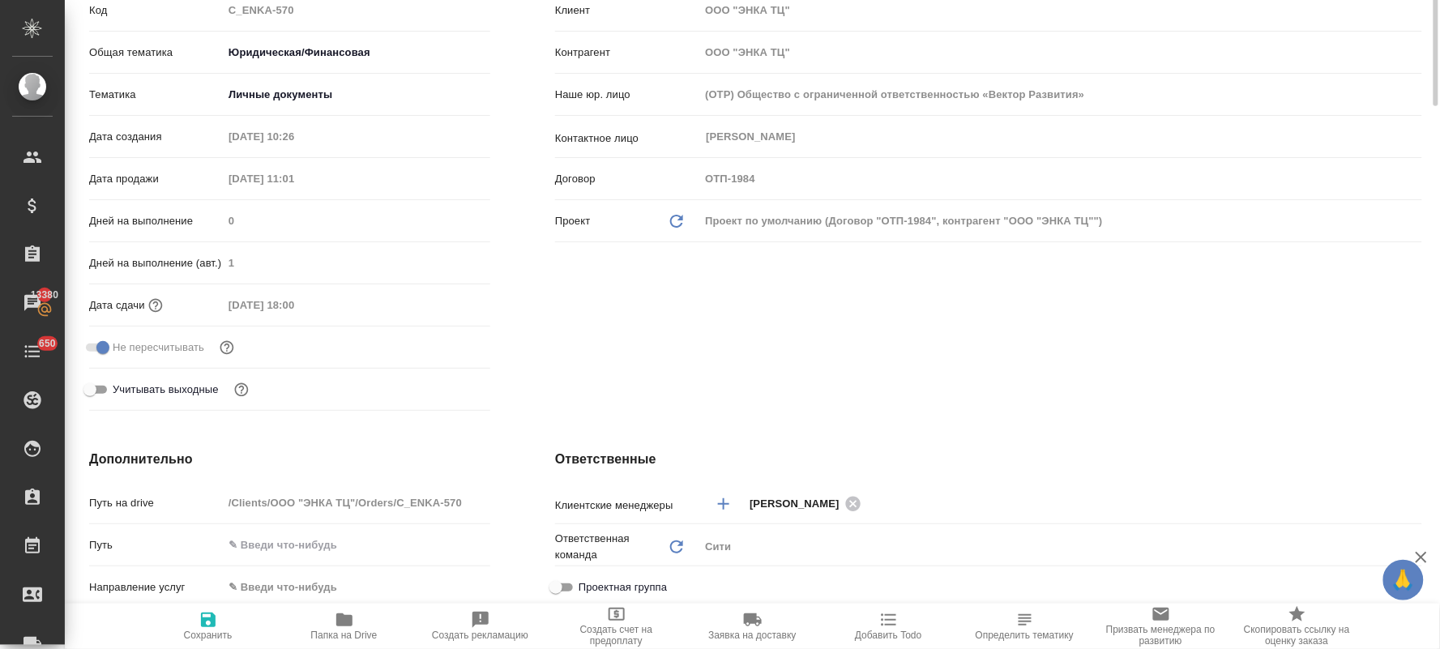
scroll to position [0, 0]
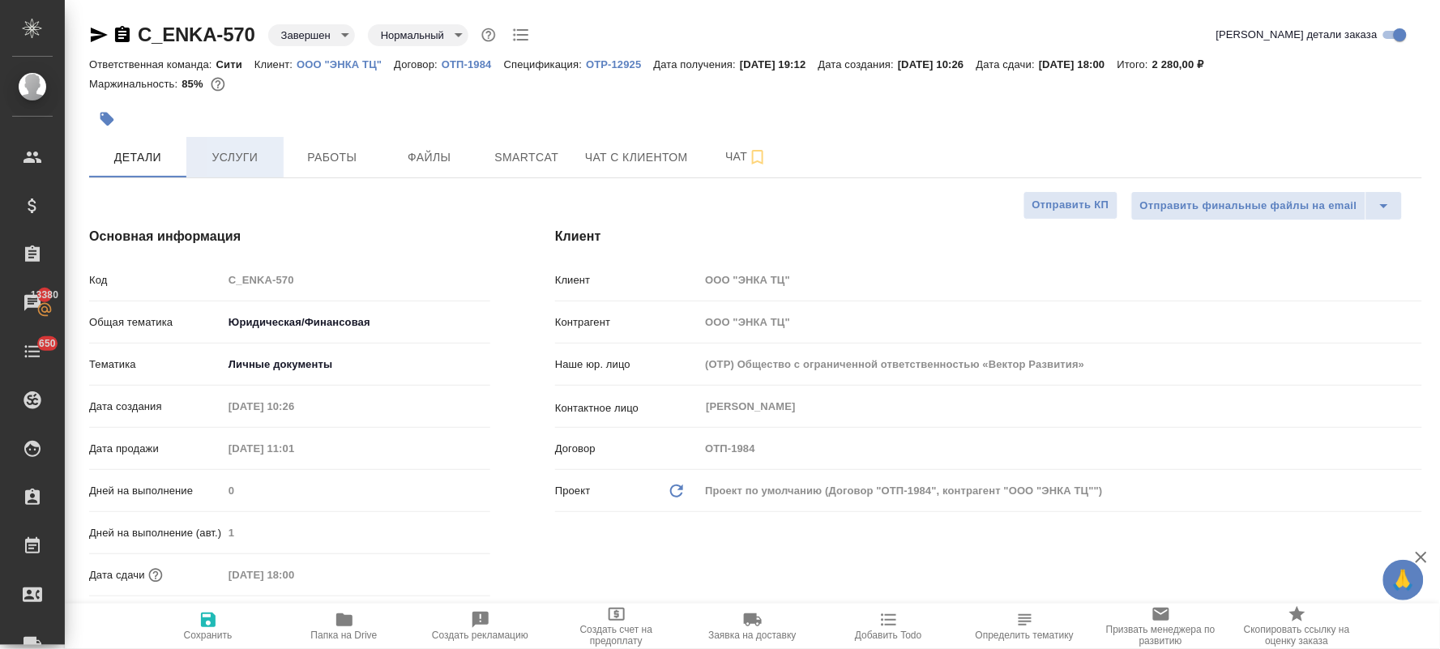
click at [224, 165] on span "Услуги" at bounding box center [235, 158] width 78 height 20
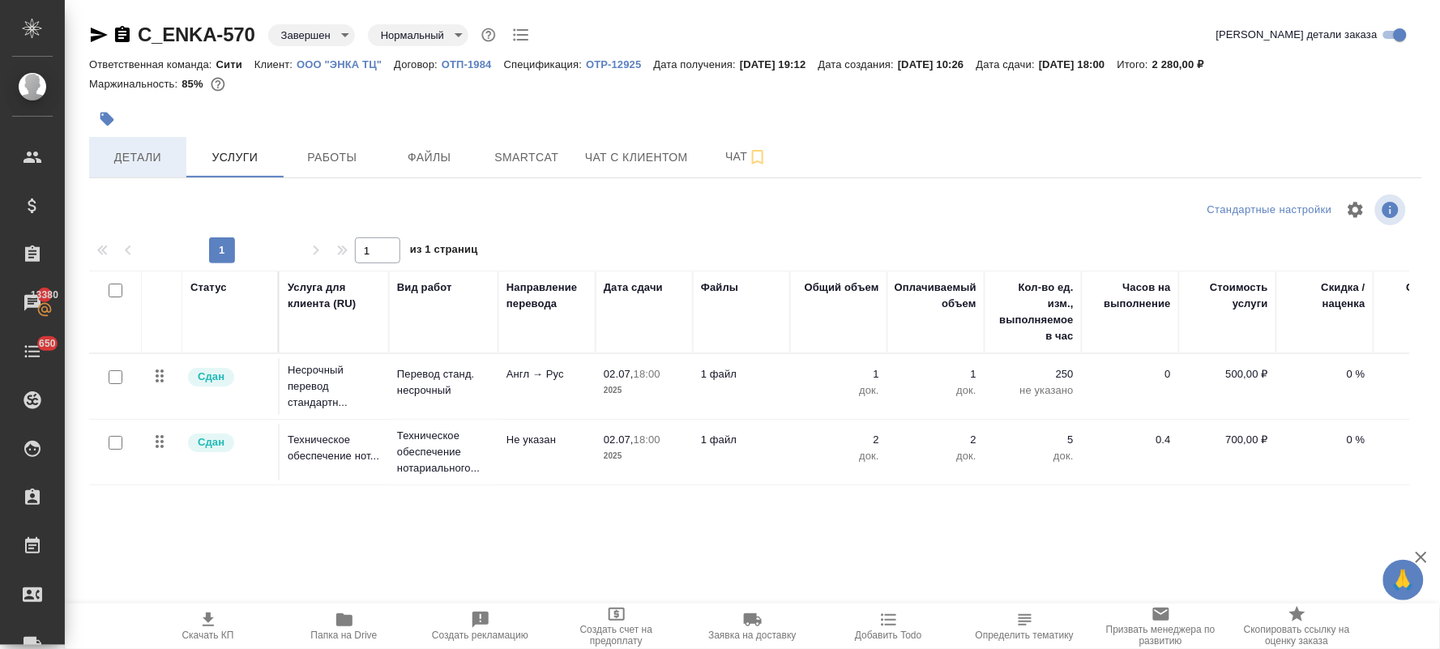
click at [149, 165] on span "Детали" at bounding box center [138, 158] width 78 height 20
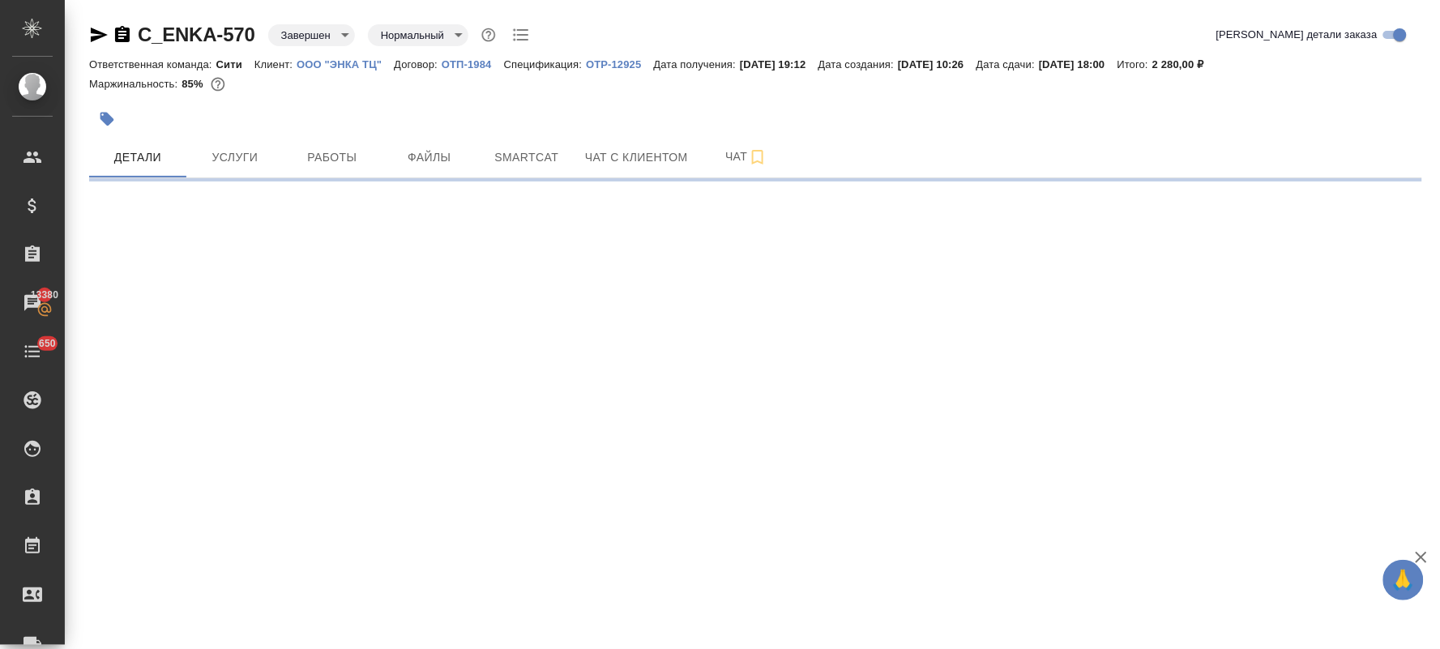
select select "RU"
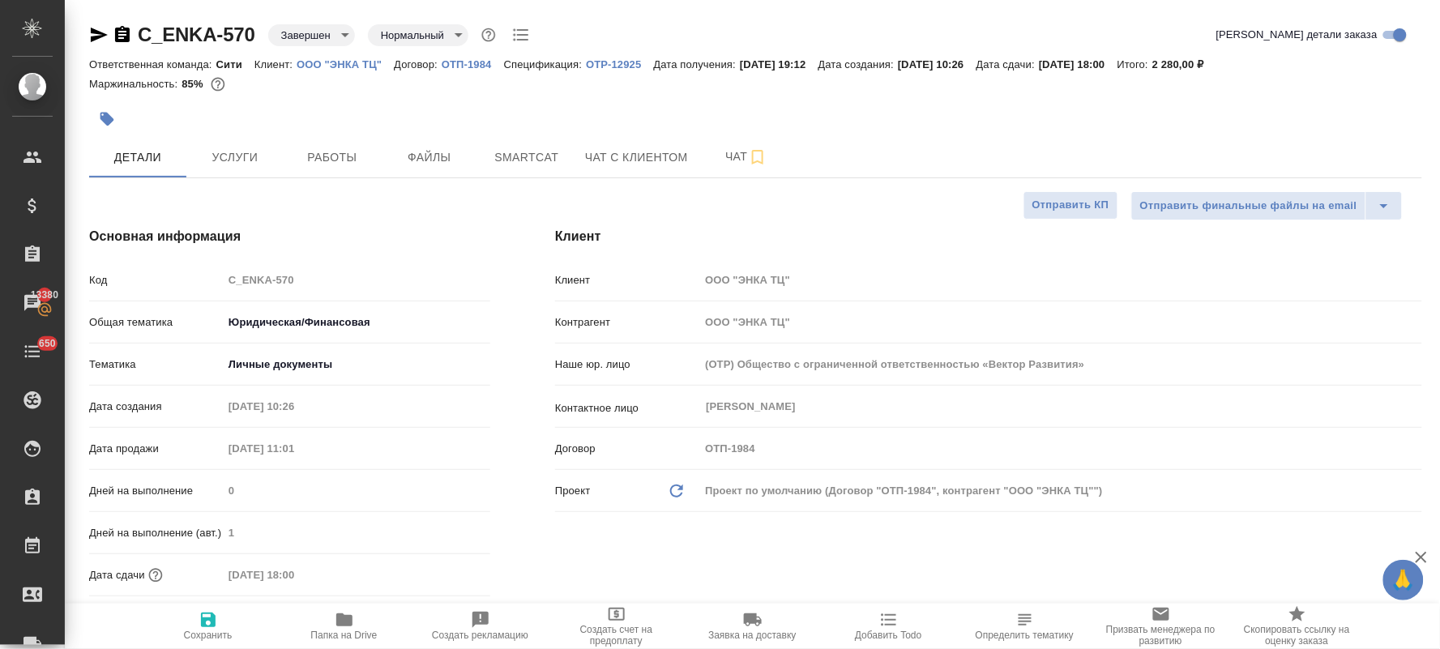
type textarea "x"
click at [423, 152] on span "Файлы" at bounding box center [430, 158] width 78 height 20
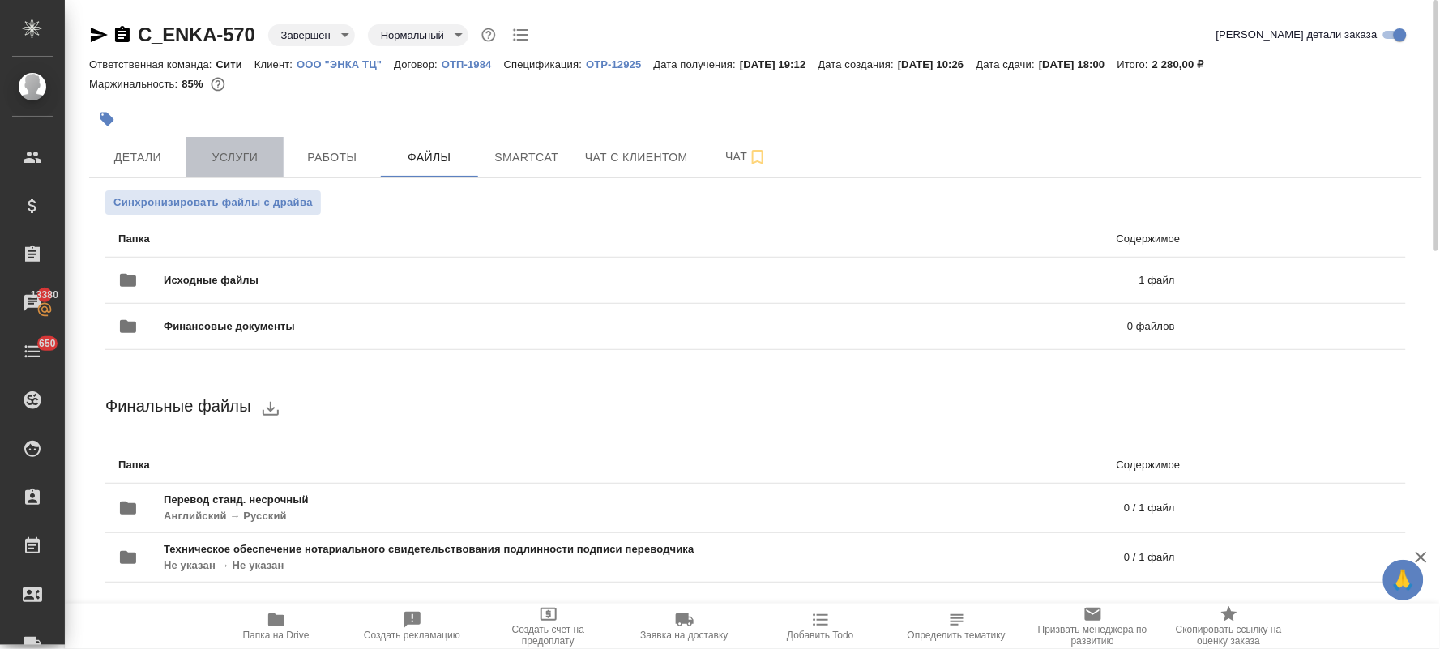
click at [243, 160] on span "Услуги" at bounding box center [235, 158] width 78 height 20
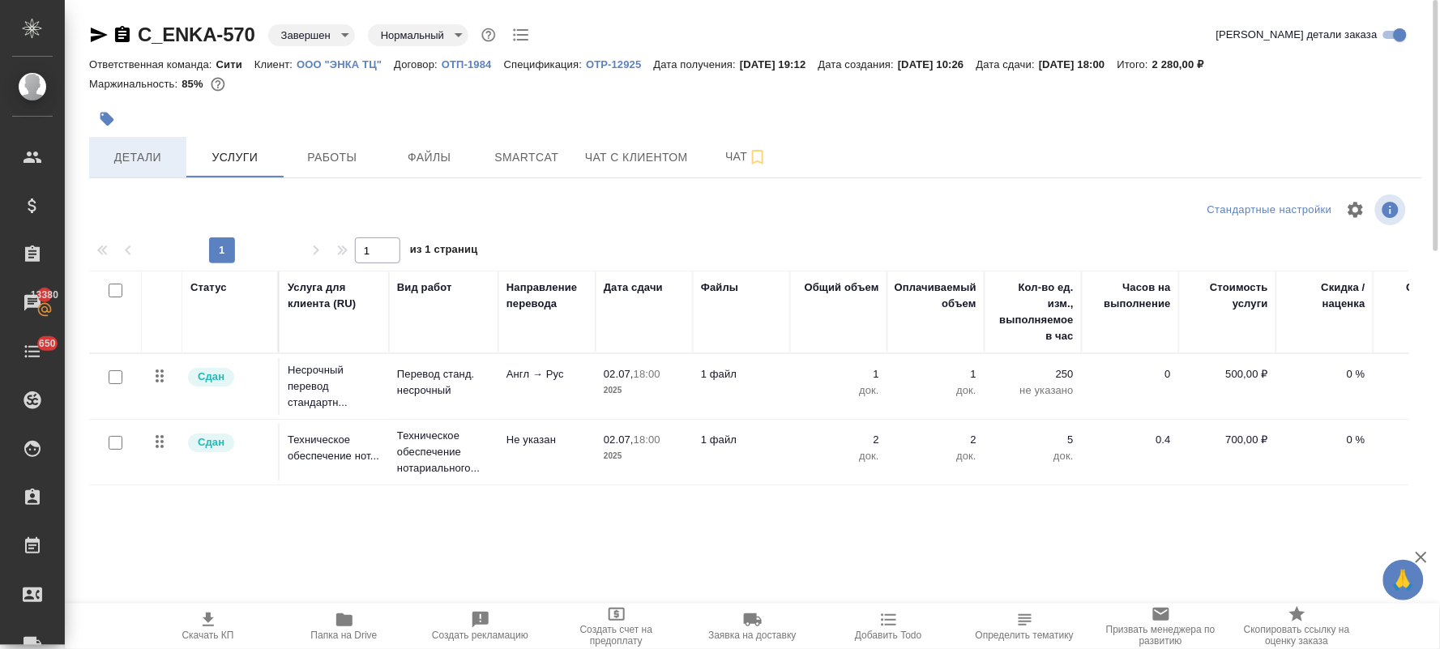
click at [127, 152] on span "Детали" at bounding box center [138, 158] width 78 height 20
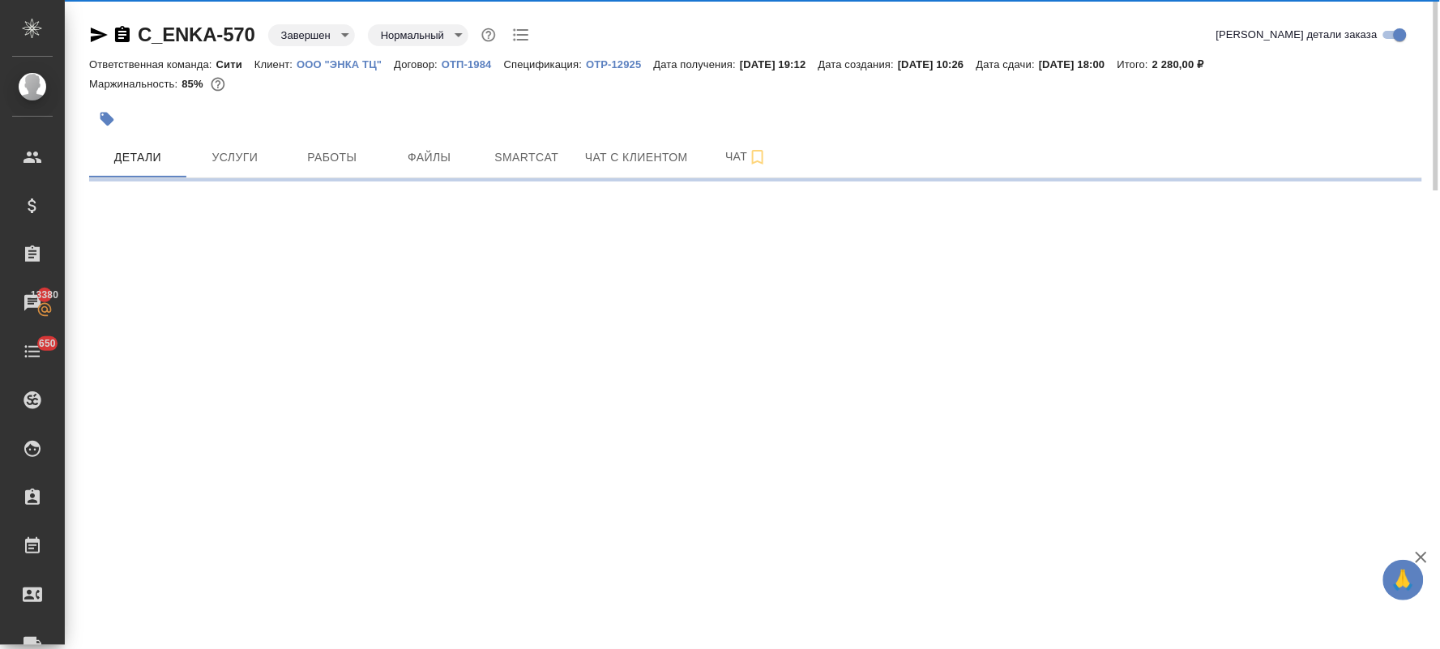
select select "RU"
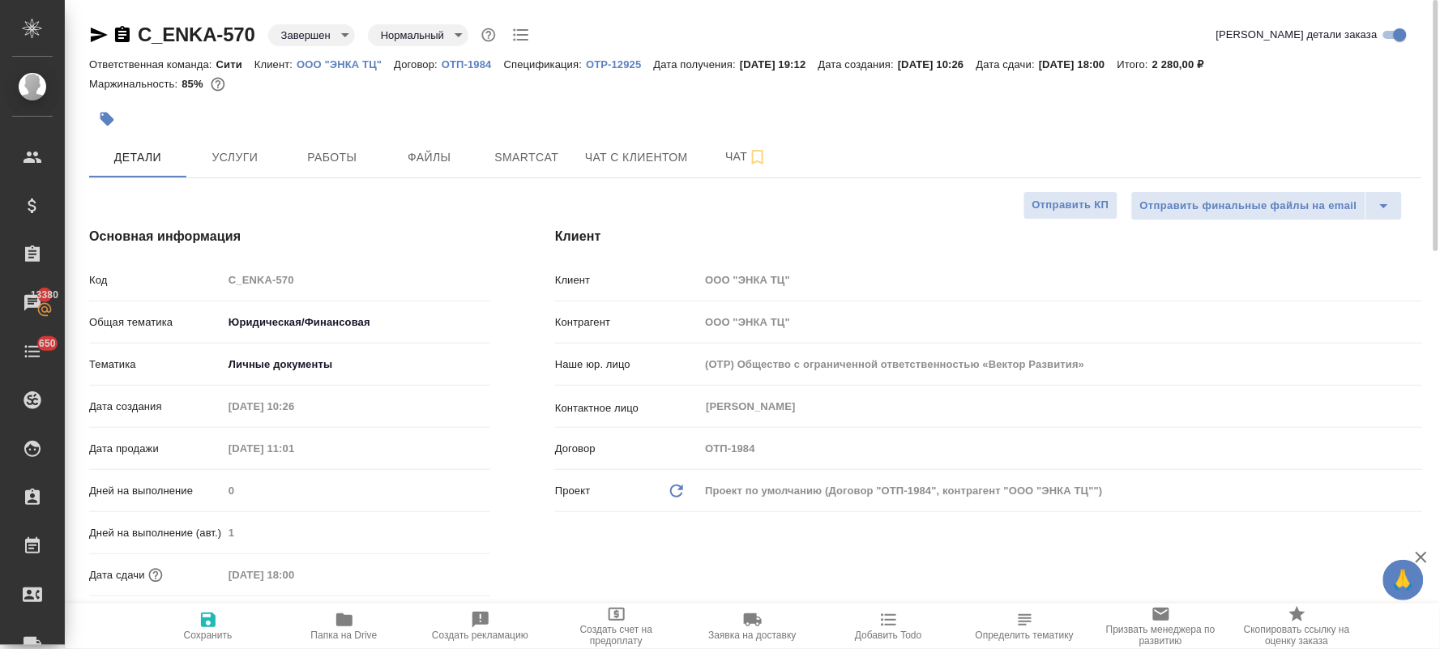
type textarea "x"
click at [230, 160] on span "Услуги" at bounding box center [235, 158] width 78 height 20
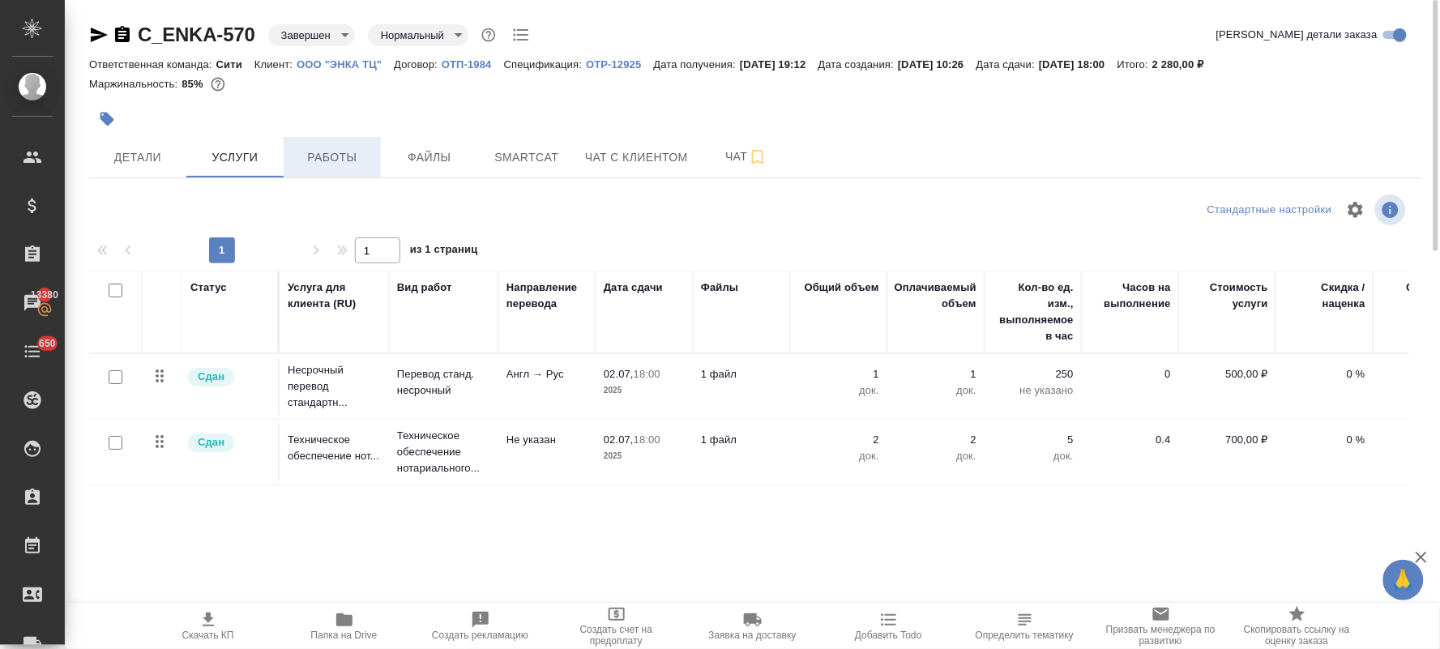
click at [345, 165] on span "Работы" at bounding box center [332, 158] width 78 height 20
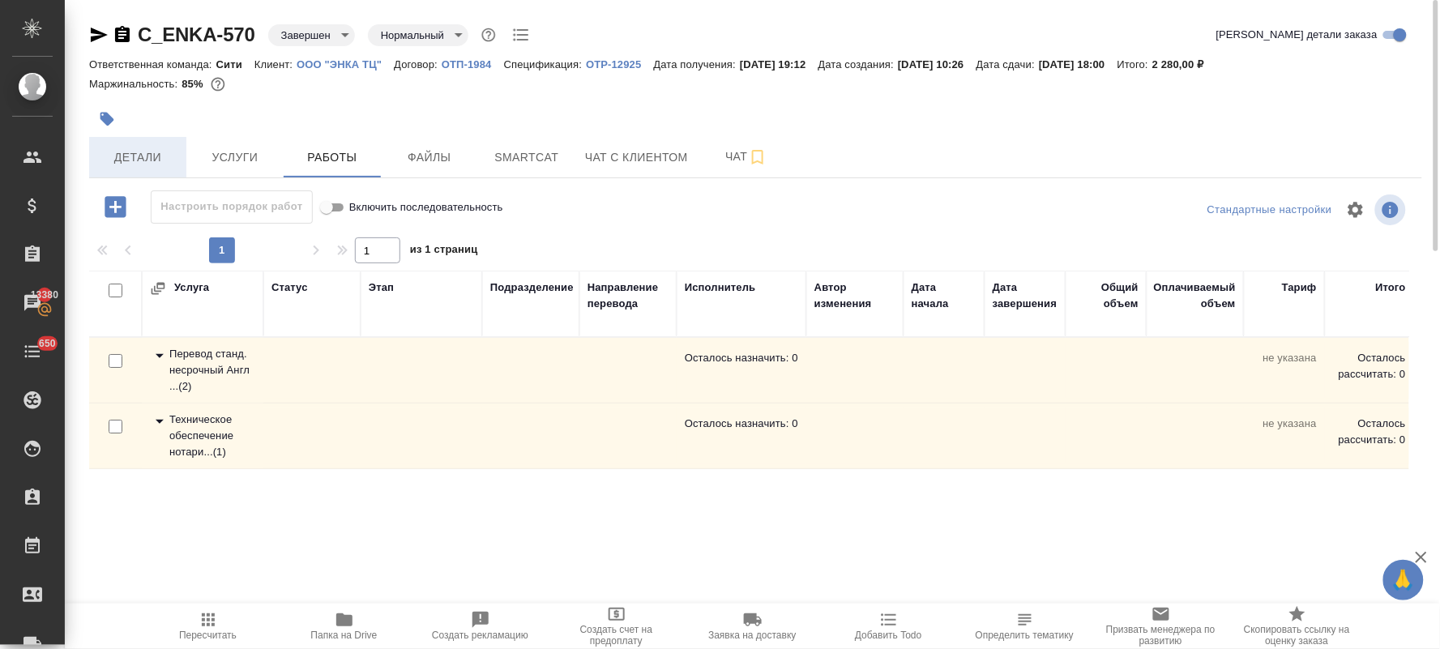
click at [111, 143] on button "Детали" at bounding box center [137, 157] width 97 height 41
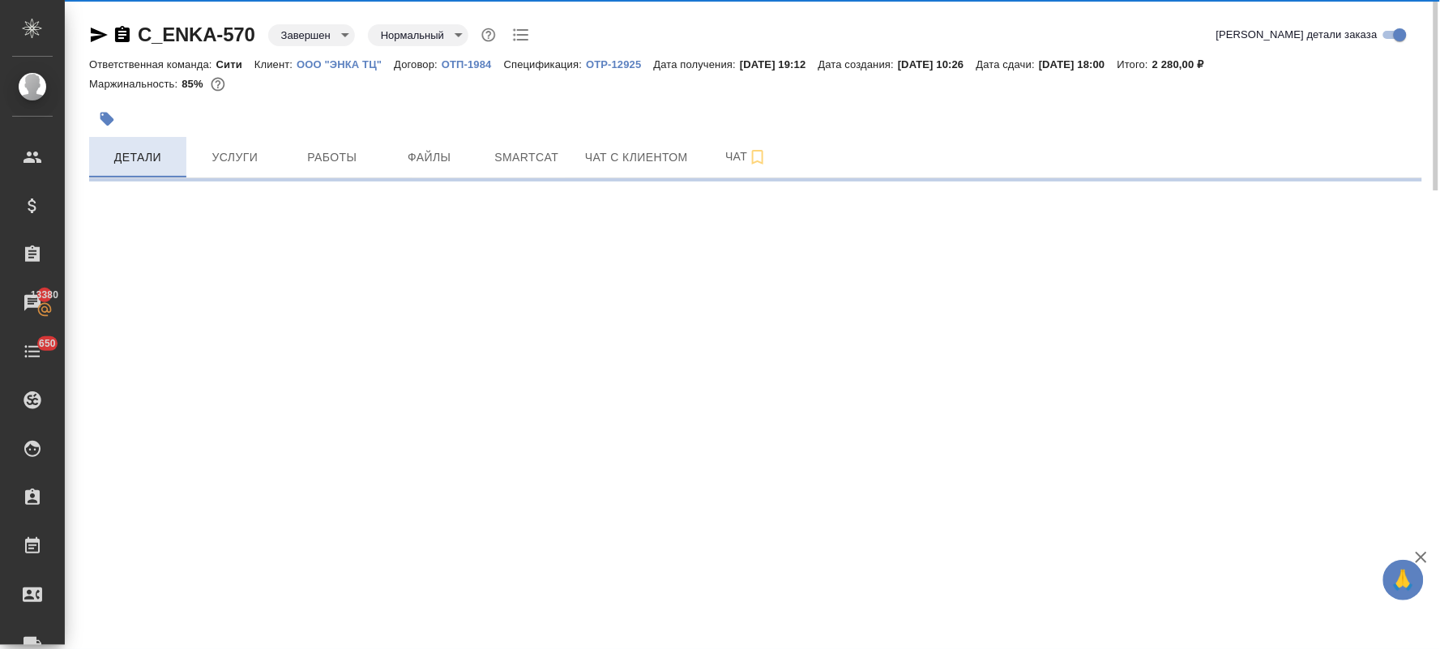
select select "RU"
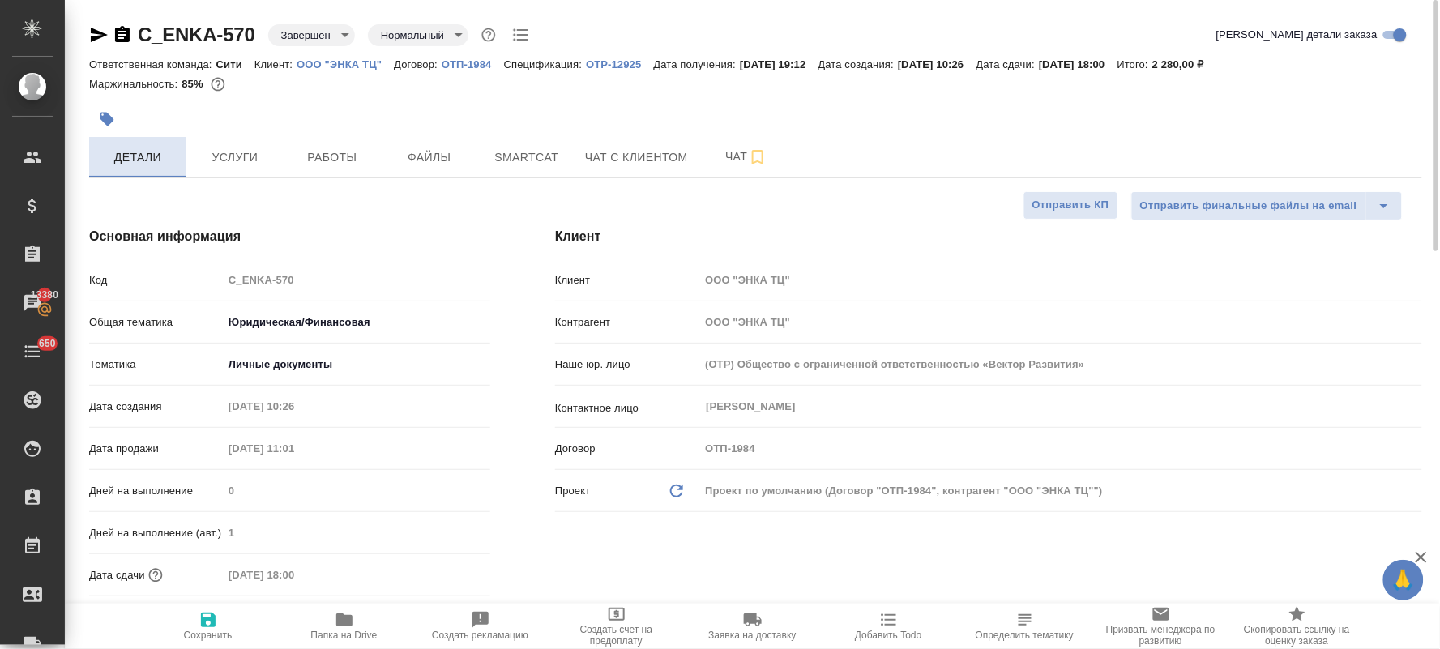
type textarea "x"
click at [347, 150] on span "Работы" at bounding box center [332, 158] width 78 height 20
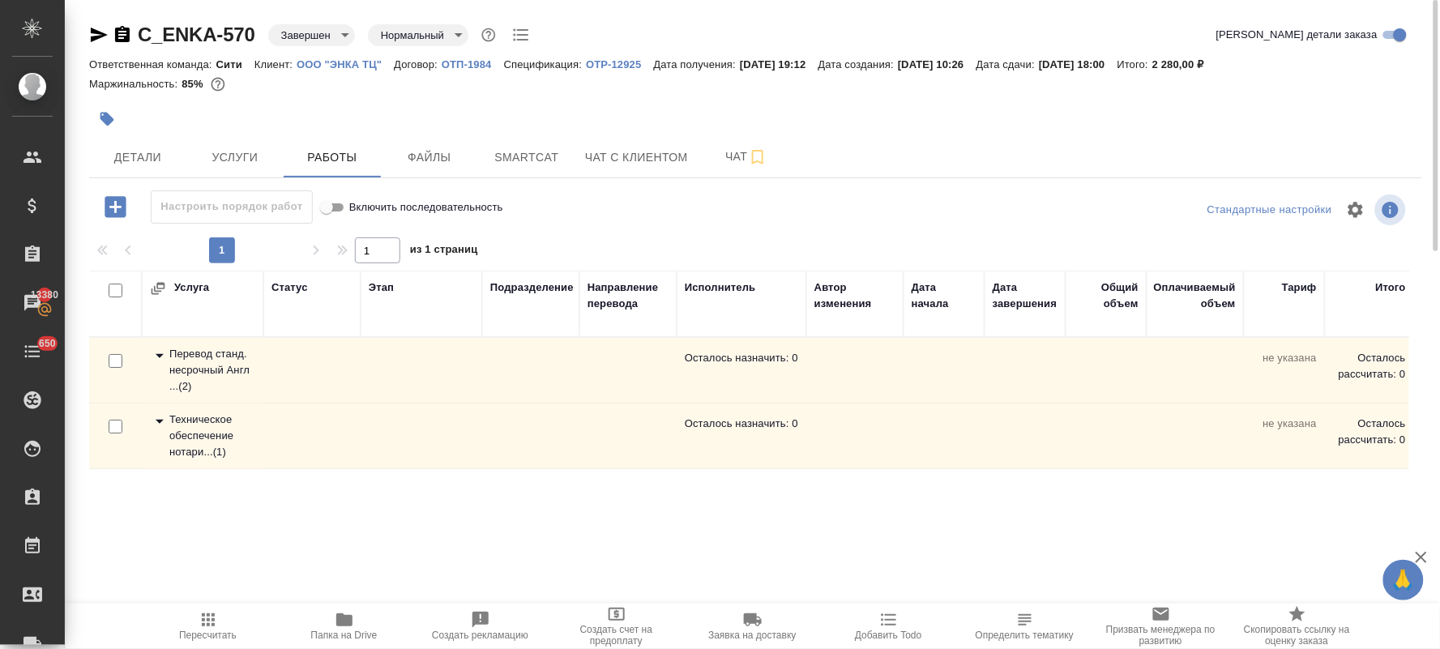
click at [215, 369] on div "Перевод станд. несрочный Англ ... ( 2 )" at bounding box center [202, 370] width 105 height 49
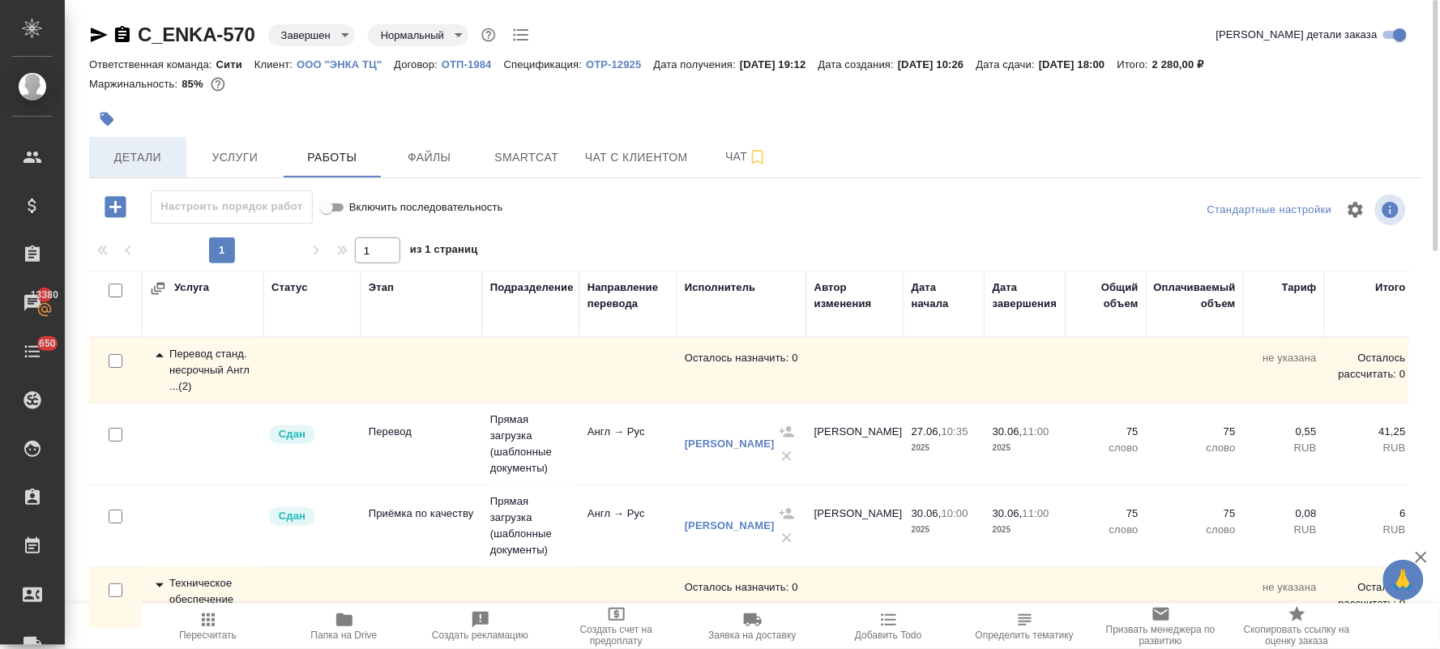
click at [165, 151] on span "Детали" at bounding box center [138, 158] width 78 height 20
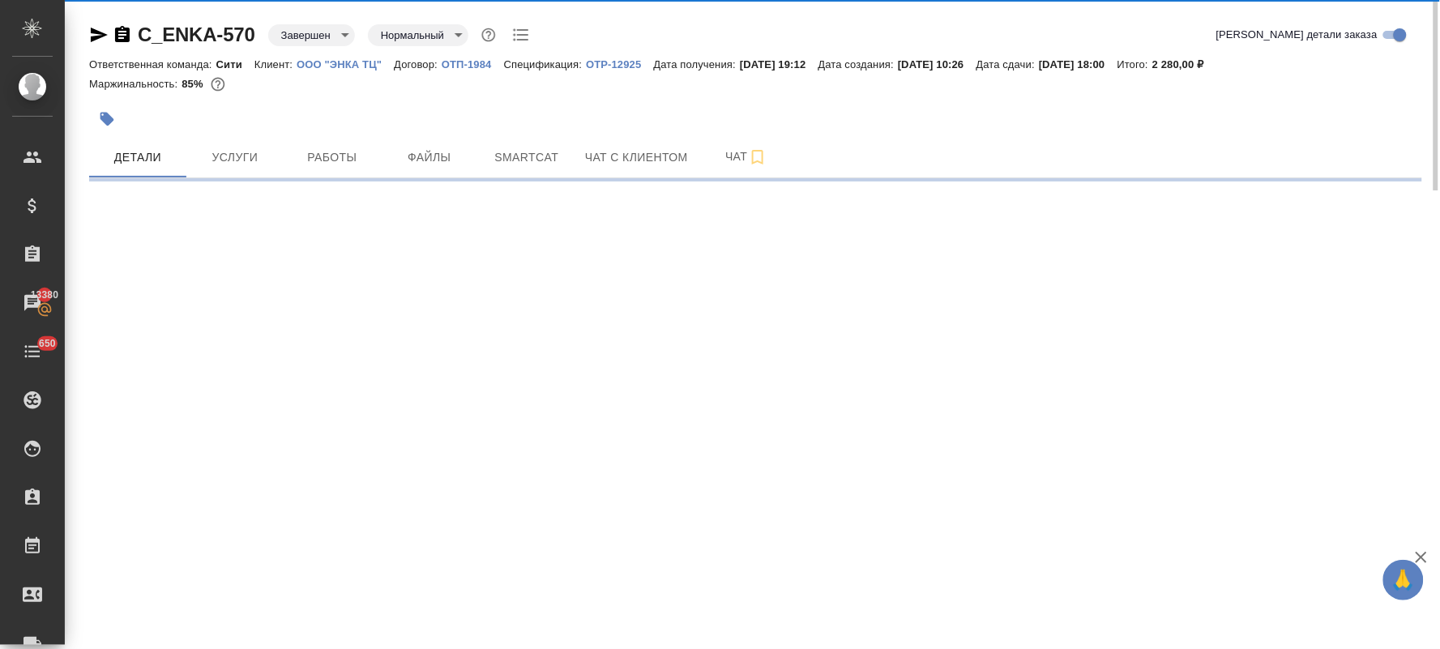
select select "RU"
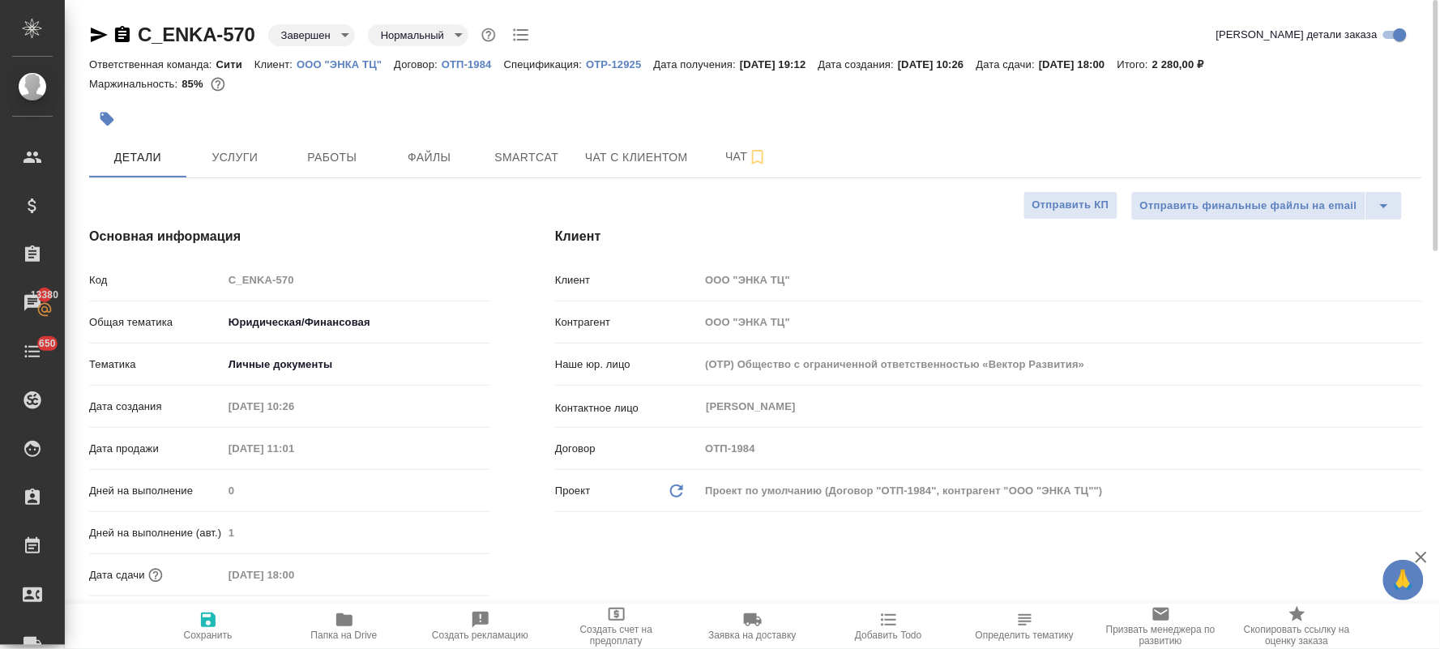
type textarea "x"
click at [897, 625] on icon "button" at bounding box center [888, 619] width 19 height 19
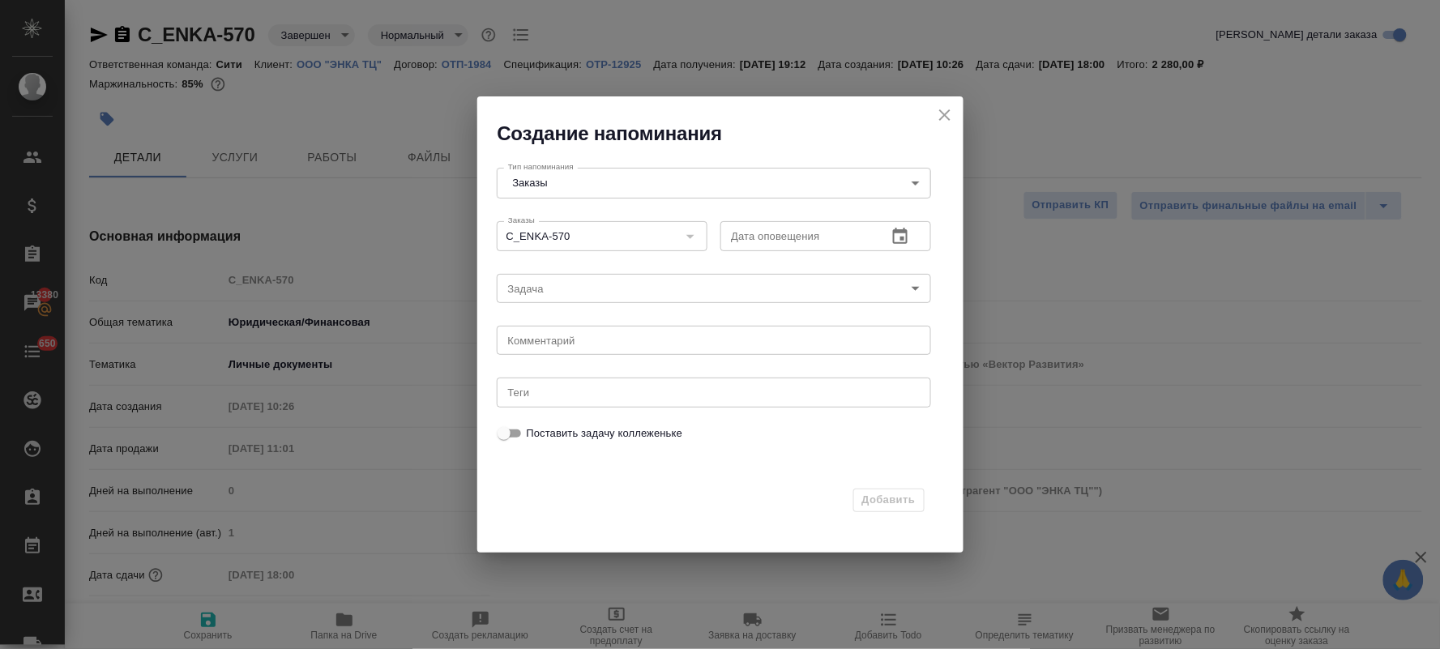
click at [902, 237] on icon "button" at bounding box center [900, 236] width 15 height 16
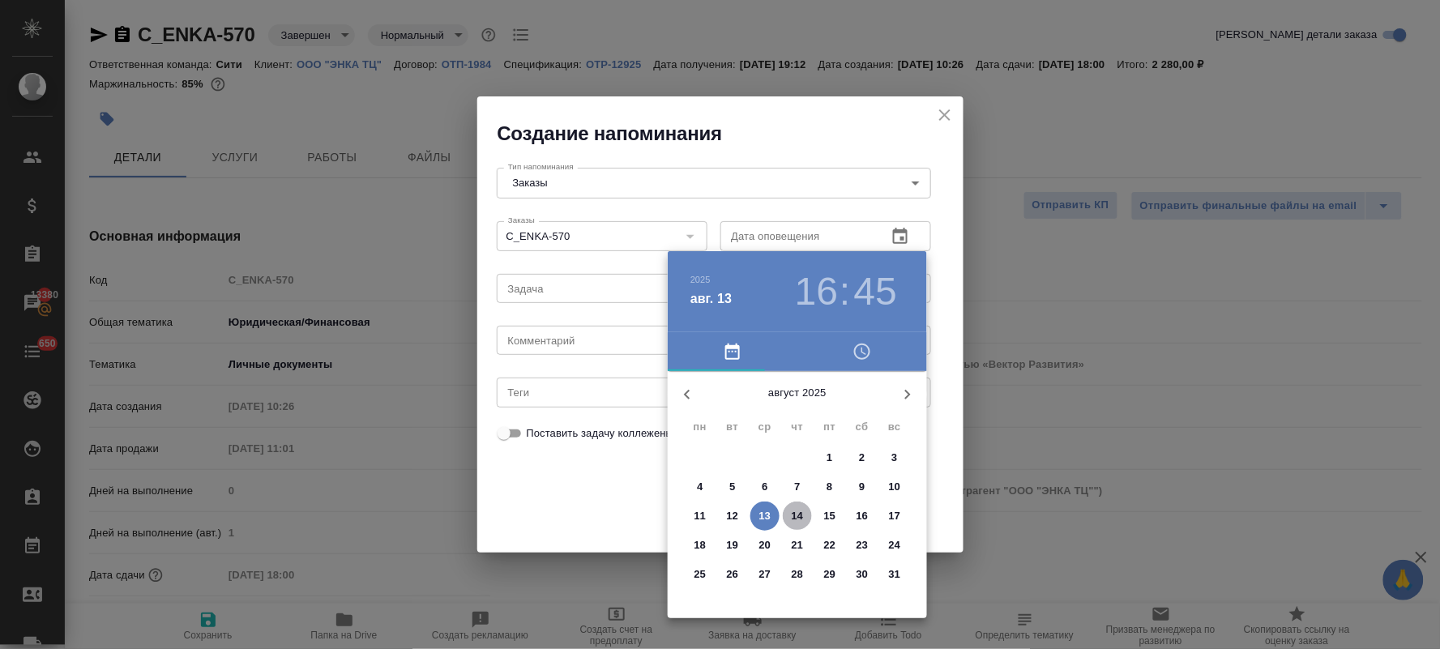
click at [794, 521] on p "14" at bounding box center [798, 516] width 12 height 16
type input "14.08.2025 16:45"
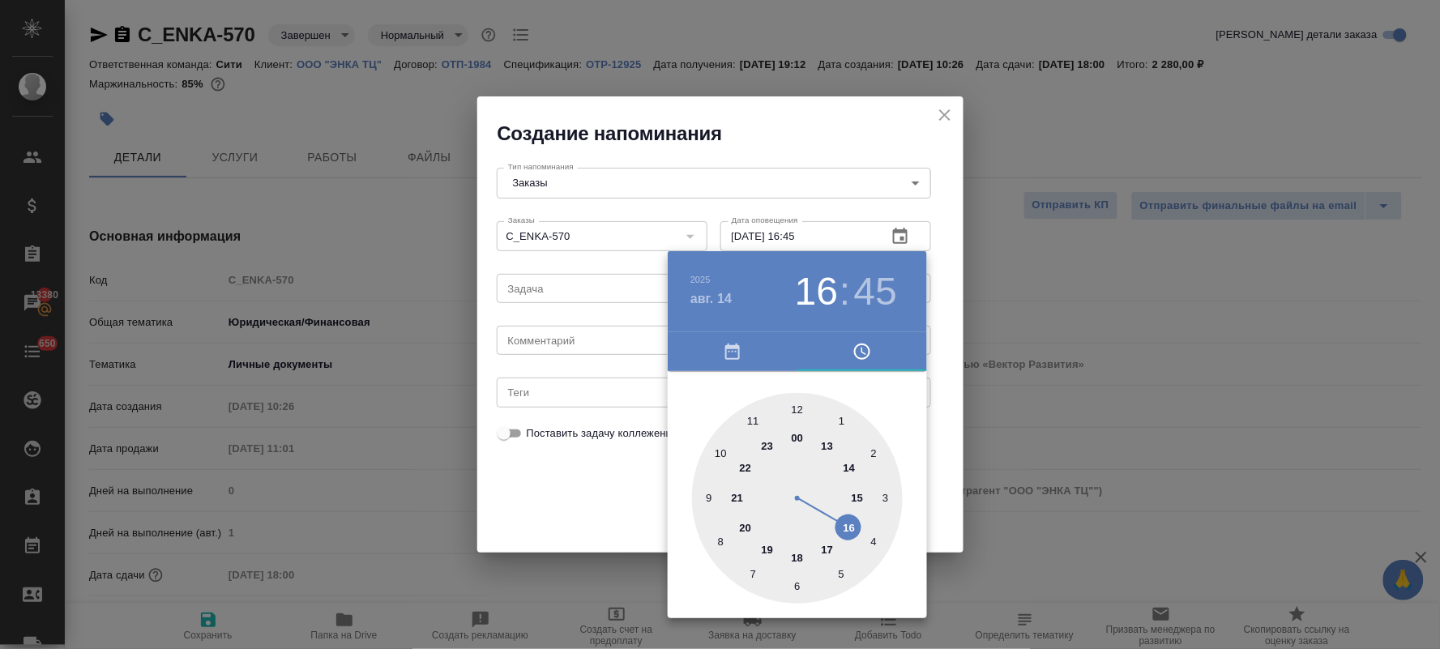
click at [627, 317] on div at bounding box center [720, 324] width 1440 height 649
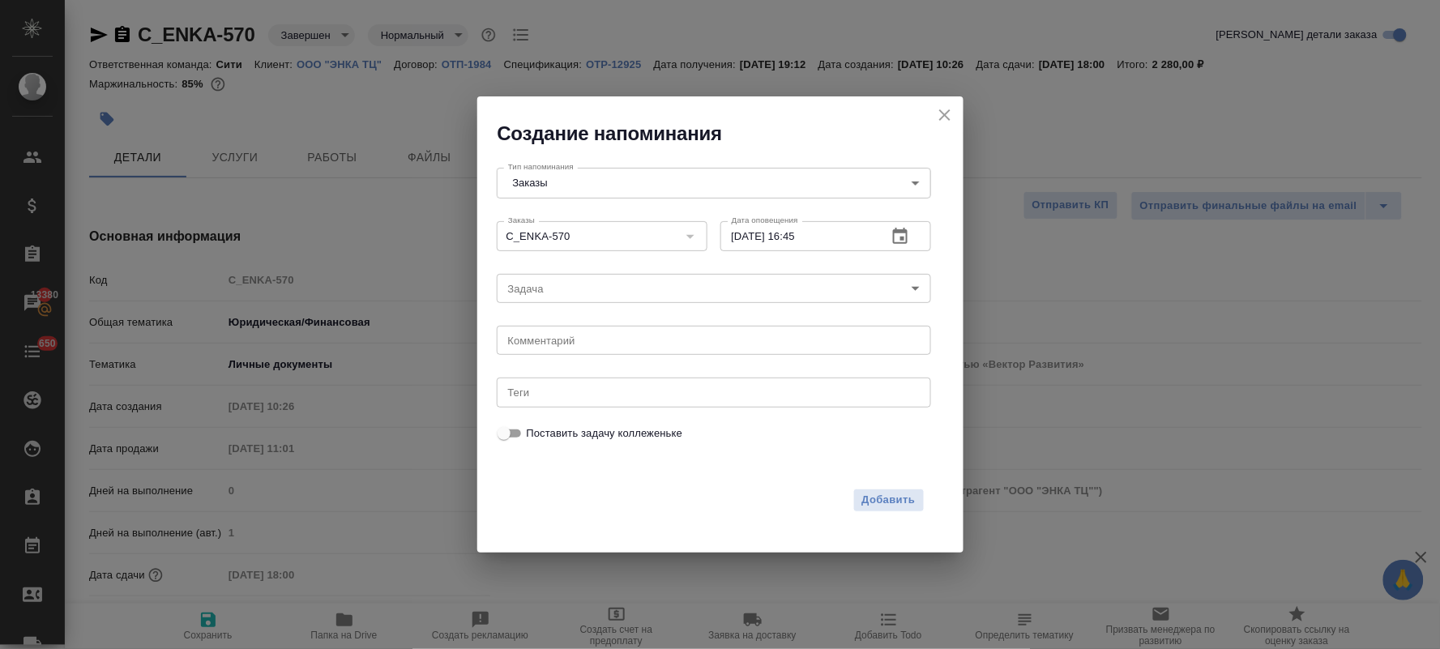
click at [558, 288] on body "🙏 .cls-1 fill:#fff; AWATERA Lyamina Nadezhda Клиенты Спецификации Заказы 13380 …" at bounding box center [720, 324] width 1440 height 649
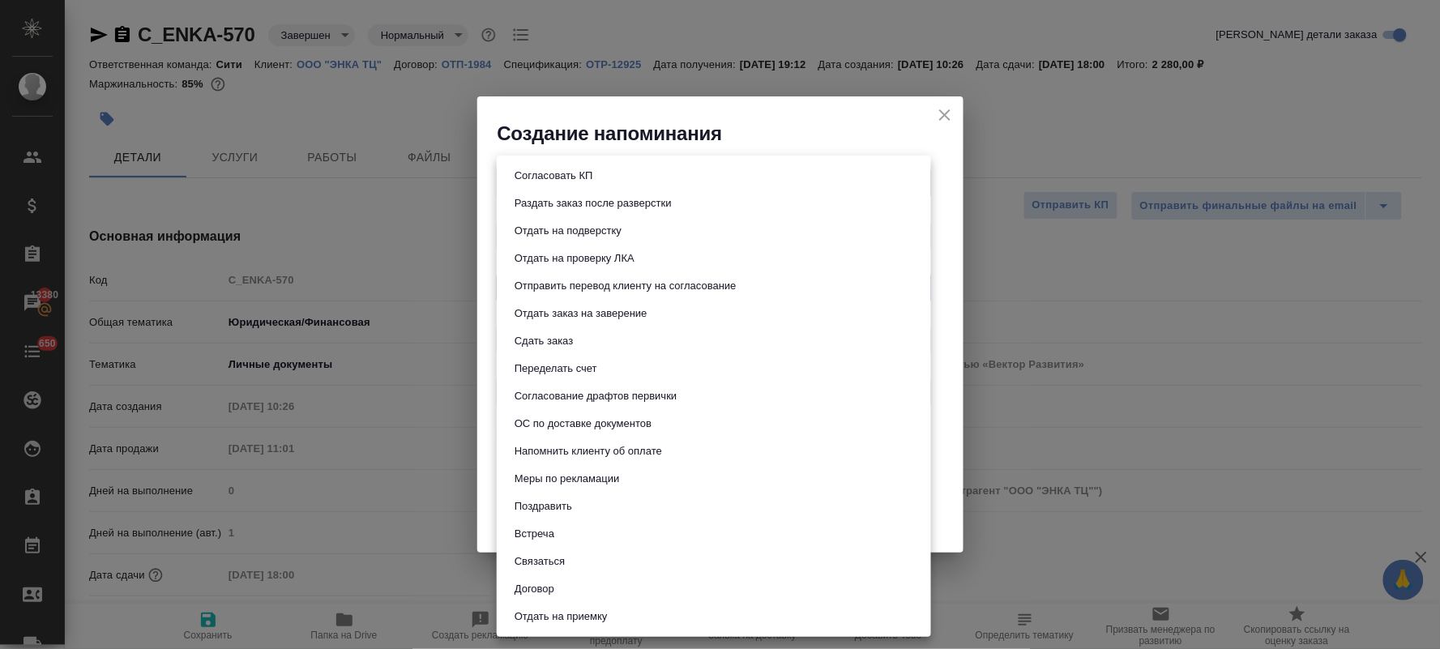
click at [487, 444] on div at bounding box center [720, 324] width 1440 height 649
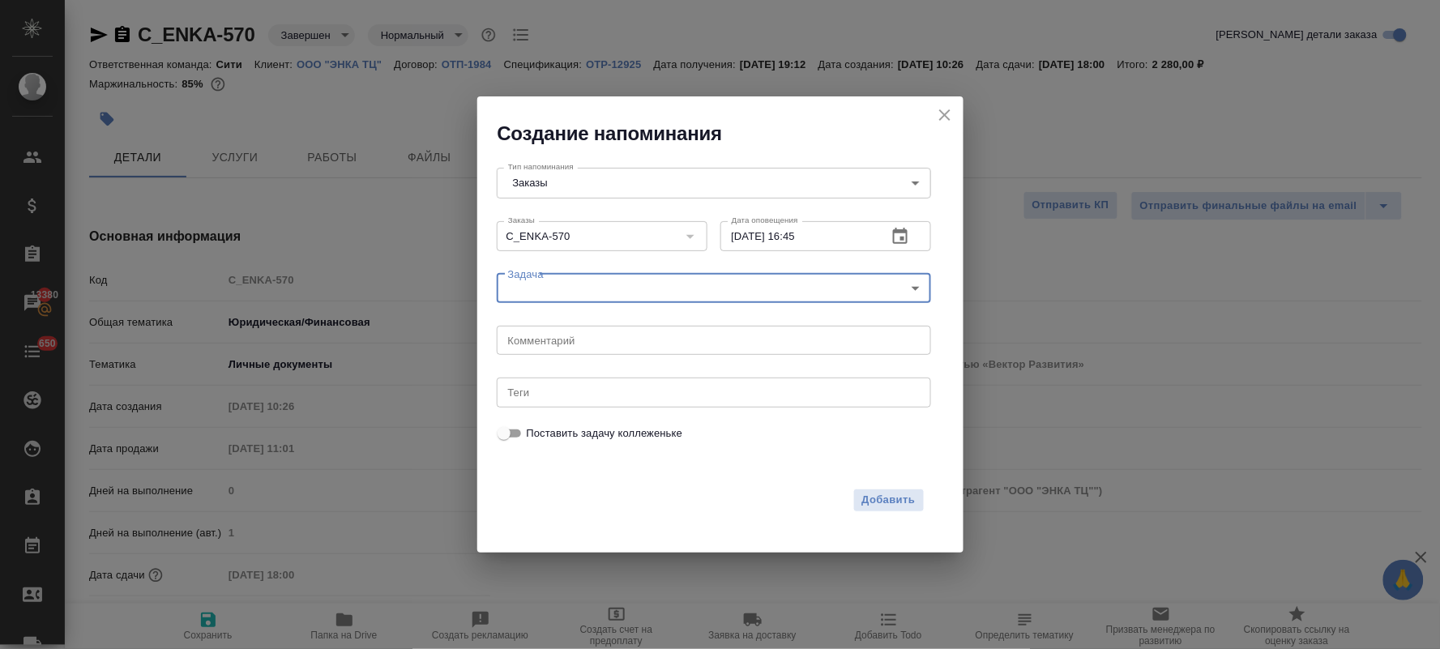
click at [516, 438] on input "Поставить задачу коллеженьке" at bounding box center [504, 433] width 58 height 19
checkbox input "true"
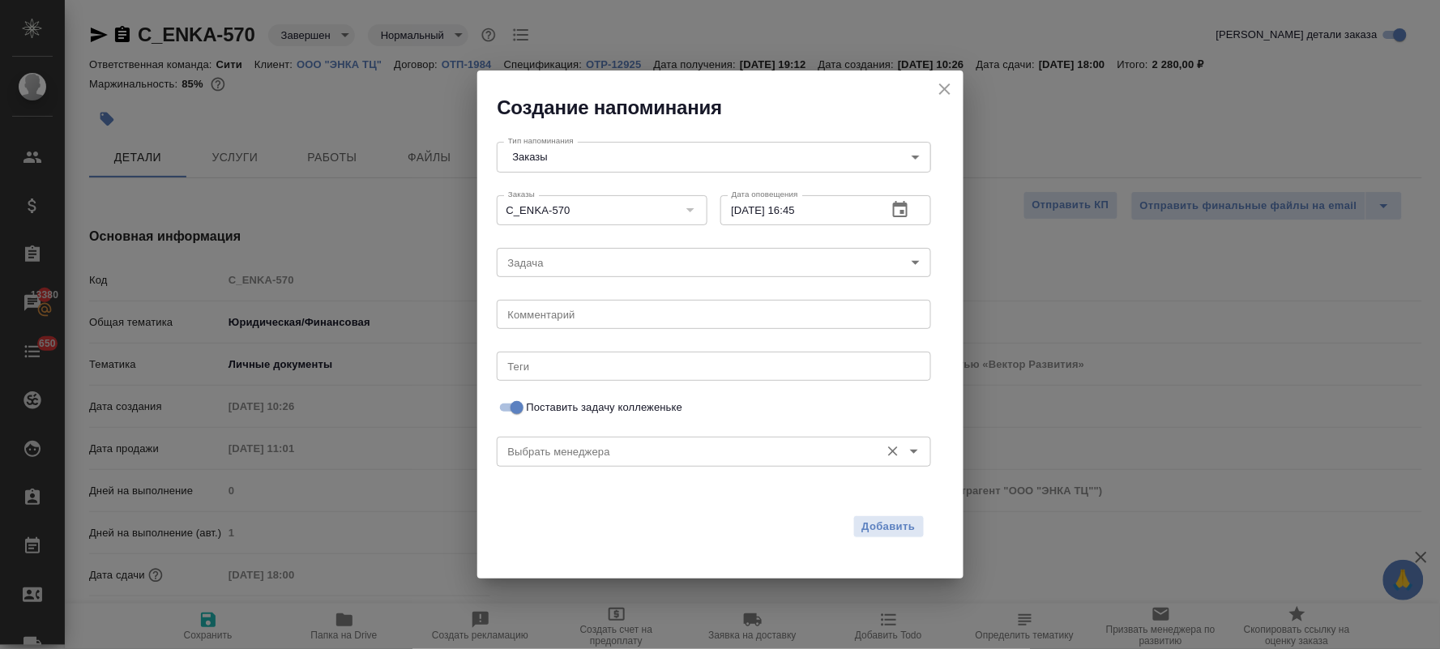
click at [644, 459] on input "Выбрать менеджера" at bounding box center [687, 451] width 370 height 19
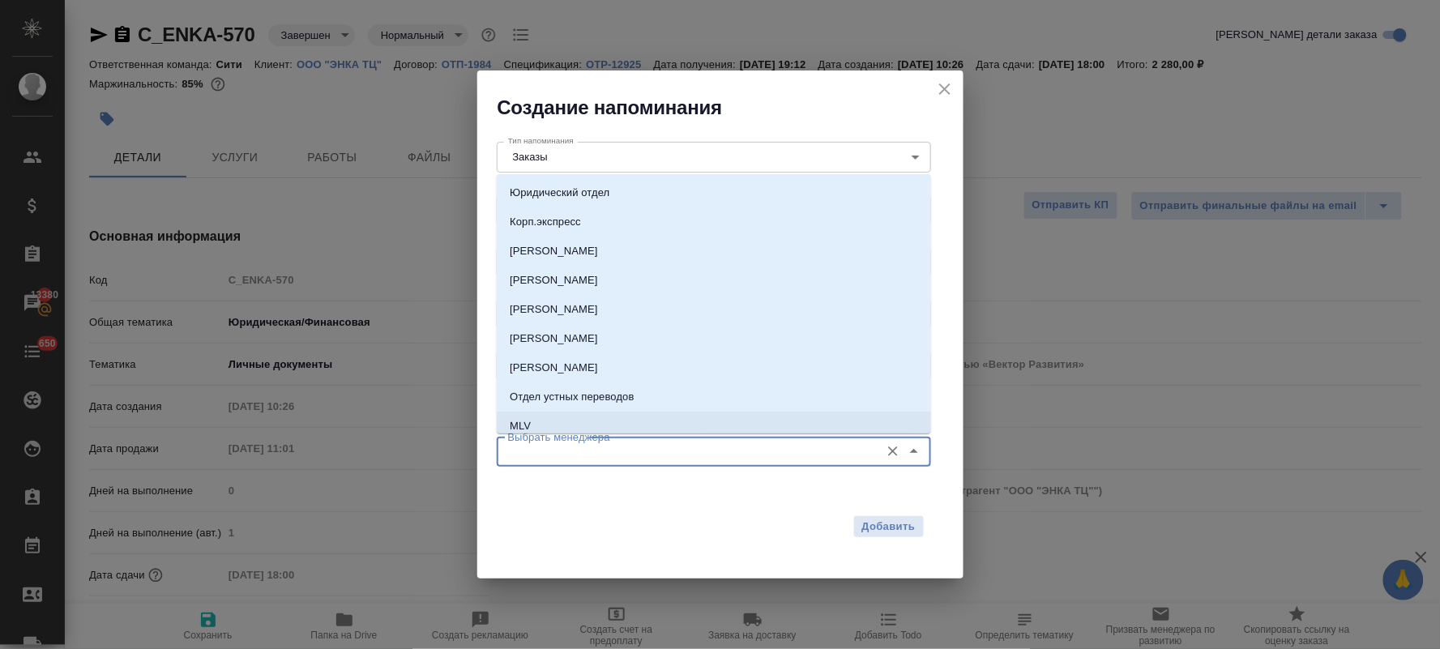
click at [686, 519] on div "Добавить" at bounding box center [711, 527] width 428 height 24
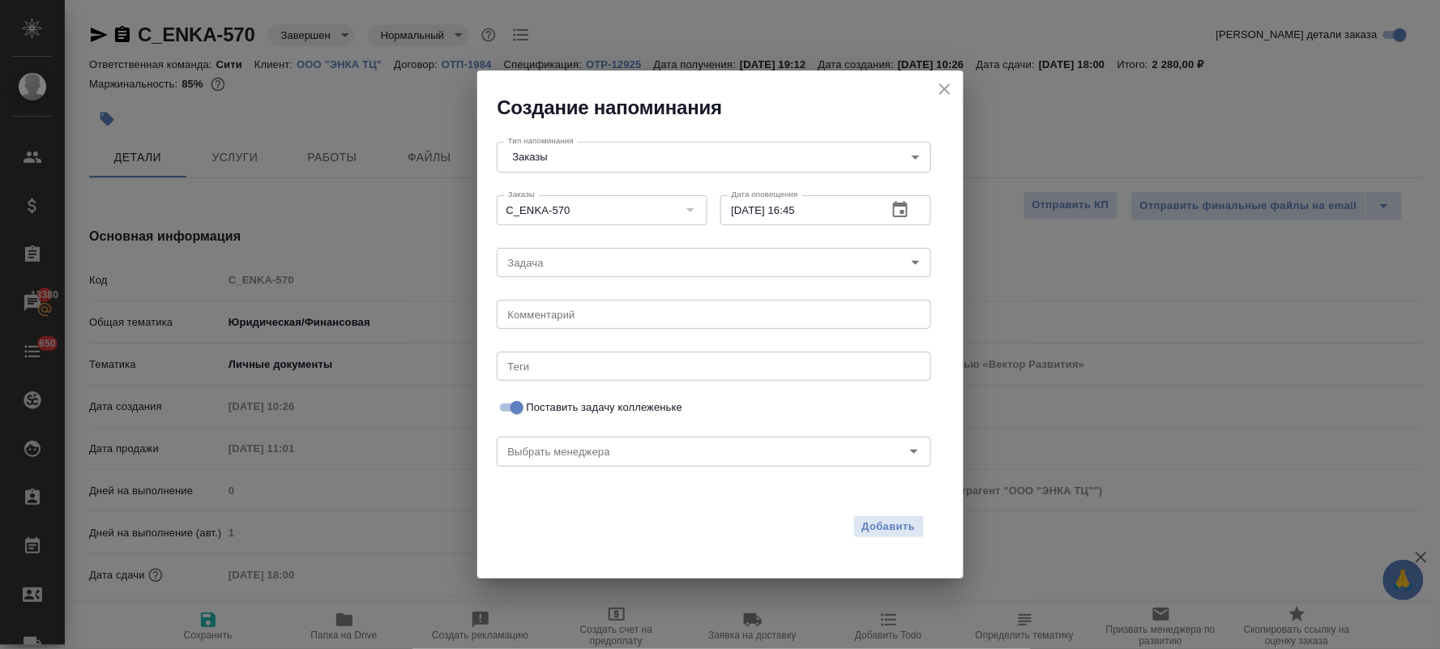
click at [951, 88] on icon "close" at bounding box center [944, 88] width 19 height 19
checkbox input "false"
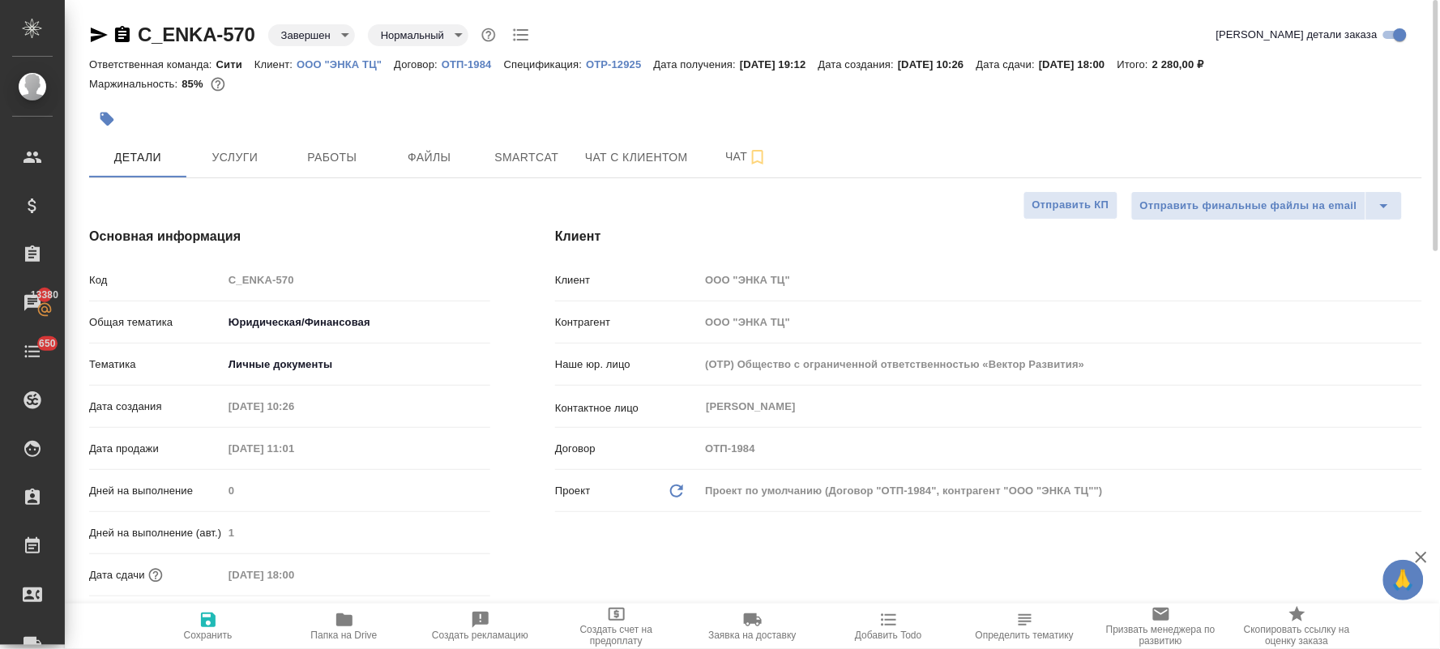
click at [824, 220] on div "Клиент Клиент ООО "ЭНКА ТЦ" Контрагент ООО "ЭНКА ТЦ" Наше юр. лицо (OTP) Общест…" at bounding box center [989, 457] width 932 height 525
click at [736, 167] on button "Чат" at bounding box center [746, 157] width 97 height 41
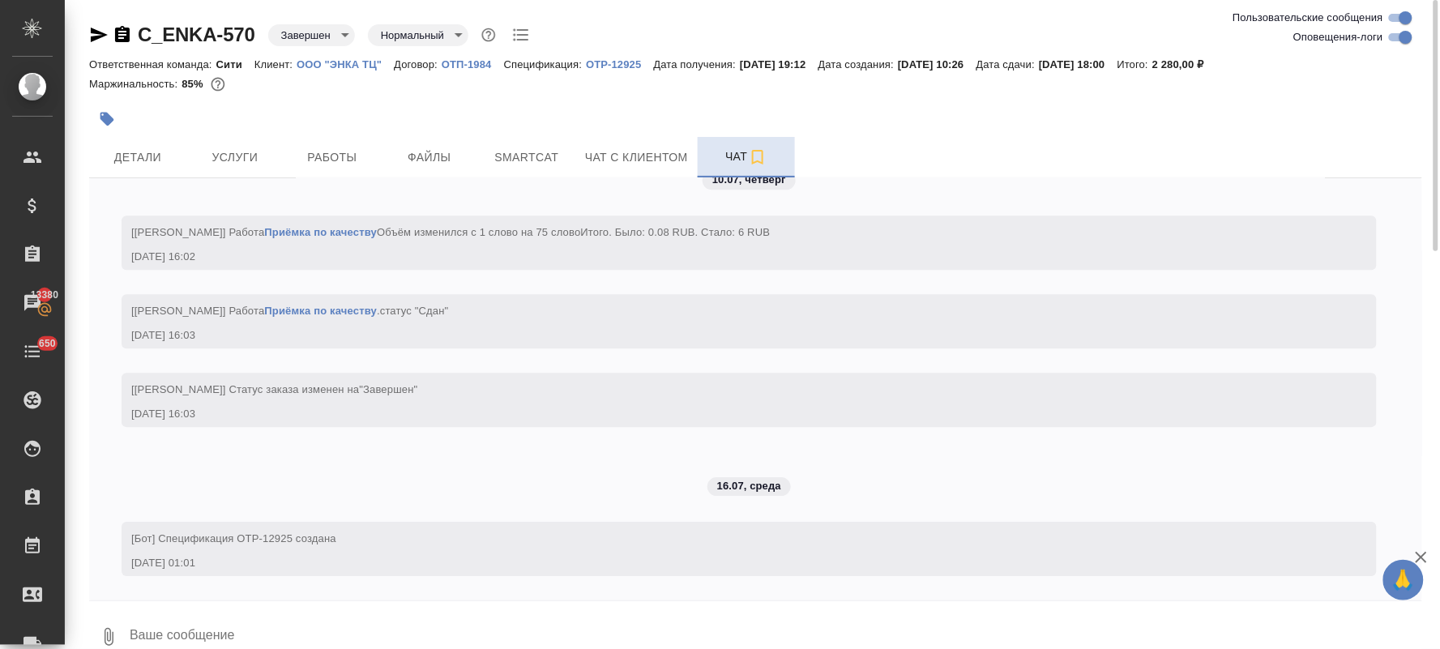
scroll to position [3336, 0]
click at [150, 626] on textarea at bounding box center [775, 636] width 1294 height 55
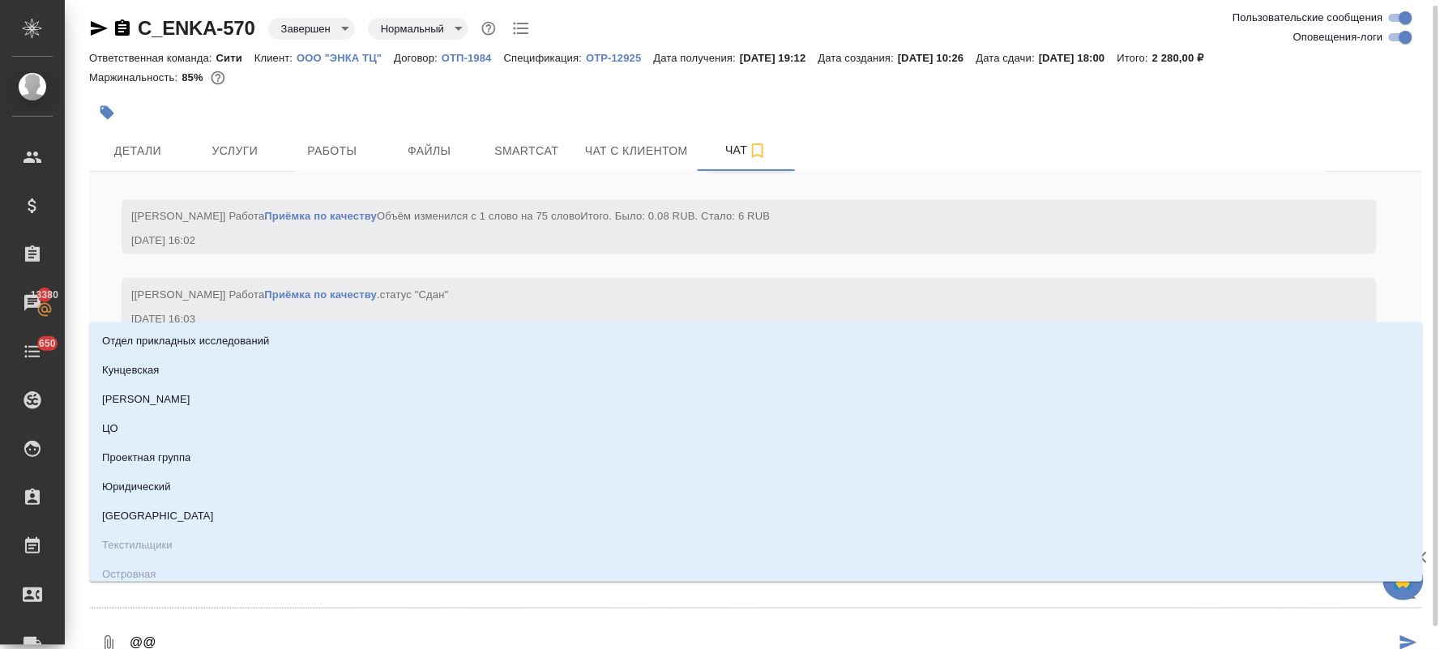
type textarea "@@l"
type input "l"
type textarea "@@lq"
type input "lq"
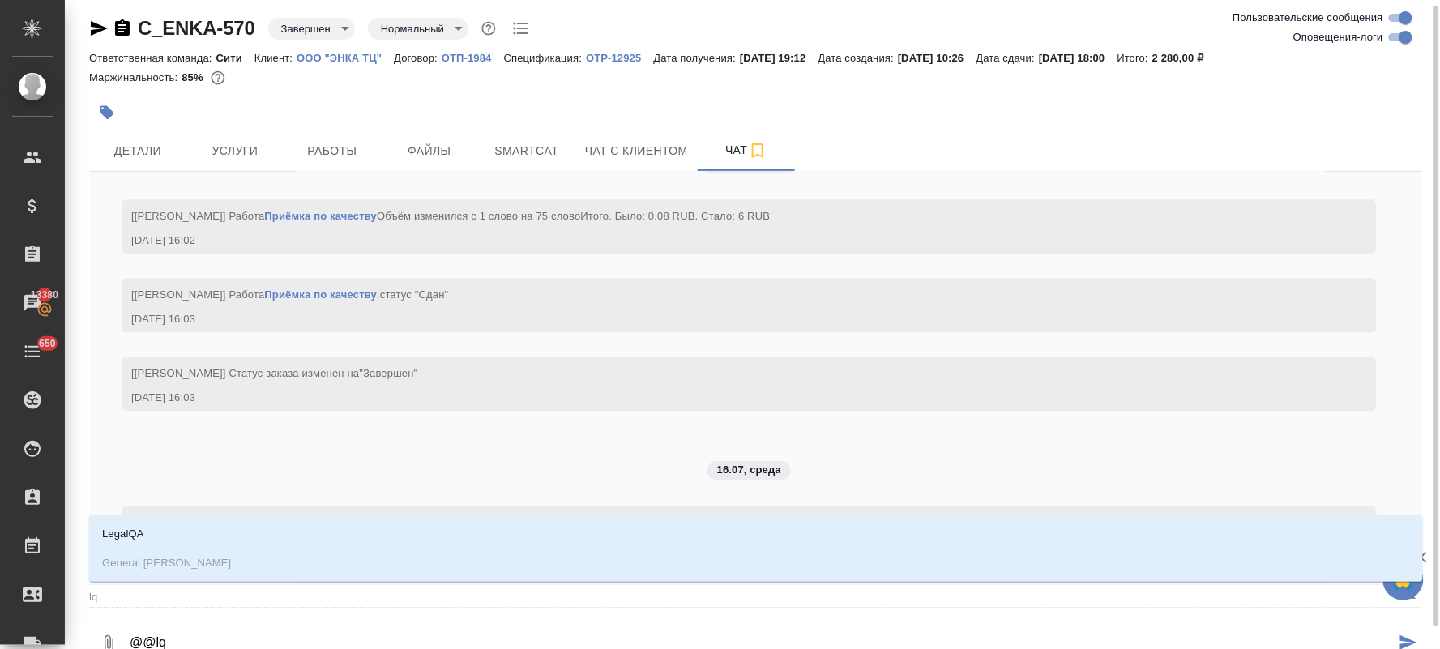
type textarea "@@lqa"
type input "lqa"
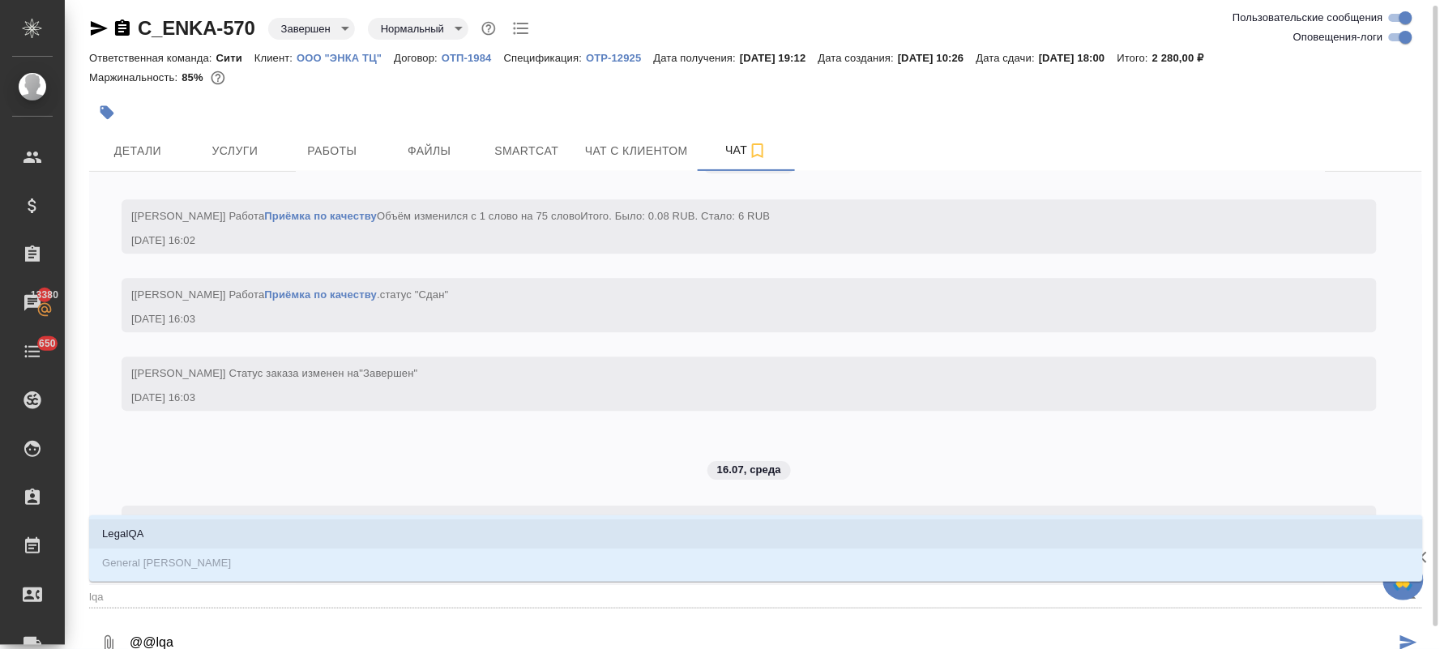
type textarea "@@lq"
type input "lq"
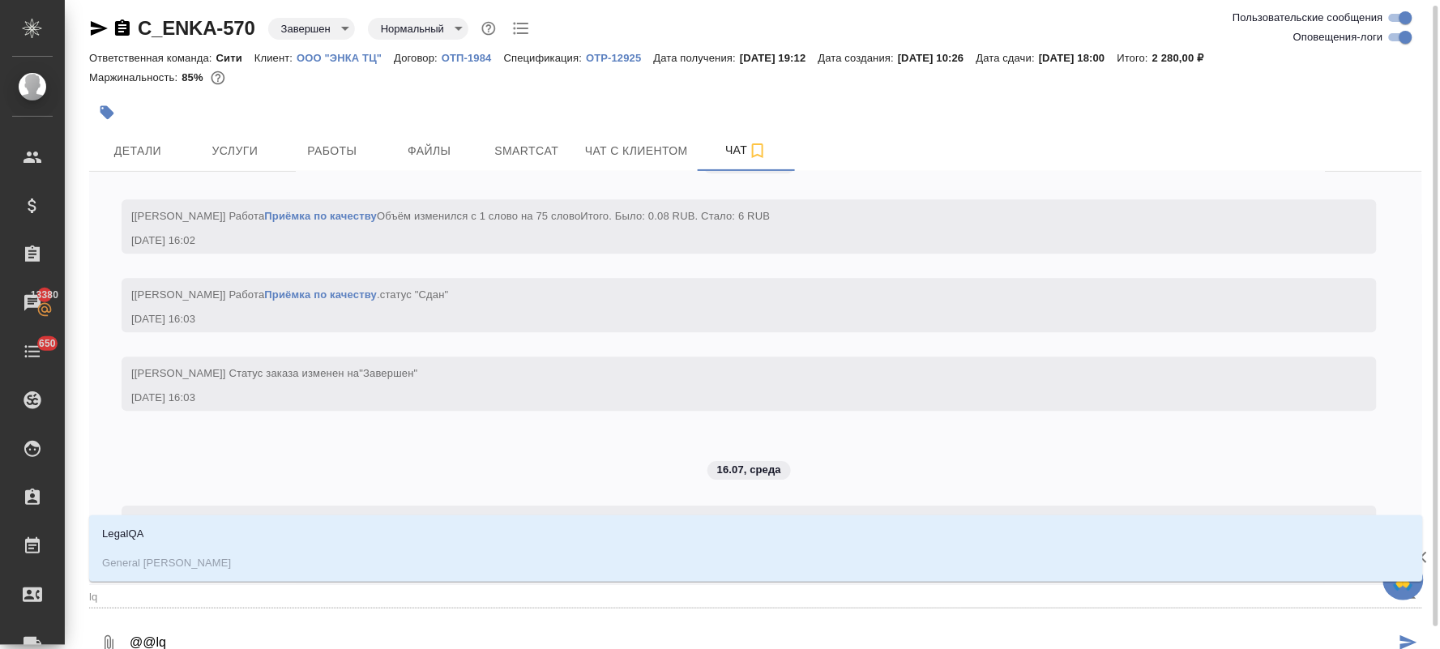
type textarea "@@l"
type input "l"
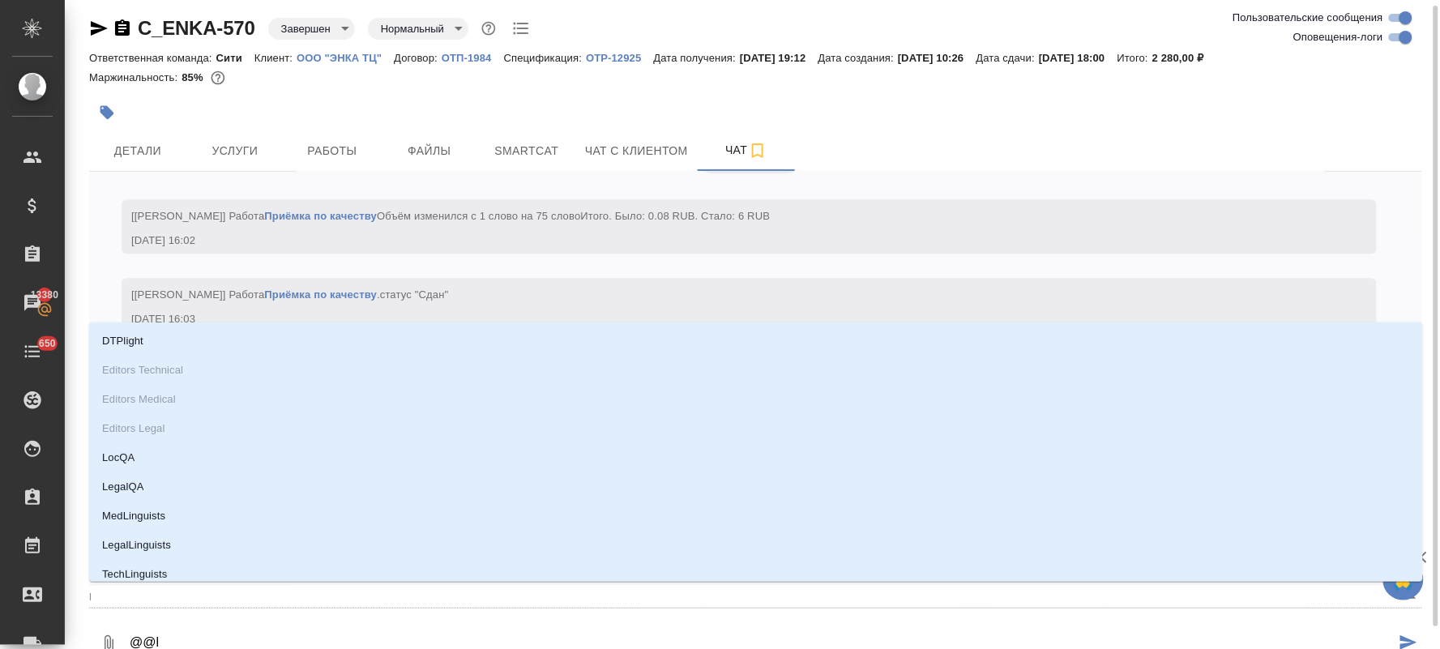
type textarea "@@"
type textarea "@@l"
type input "l"
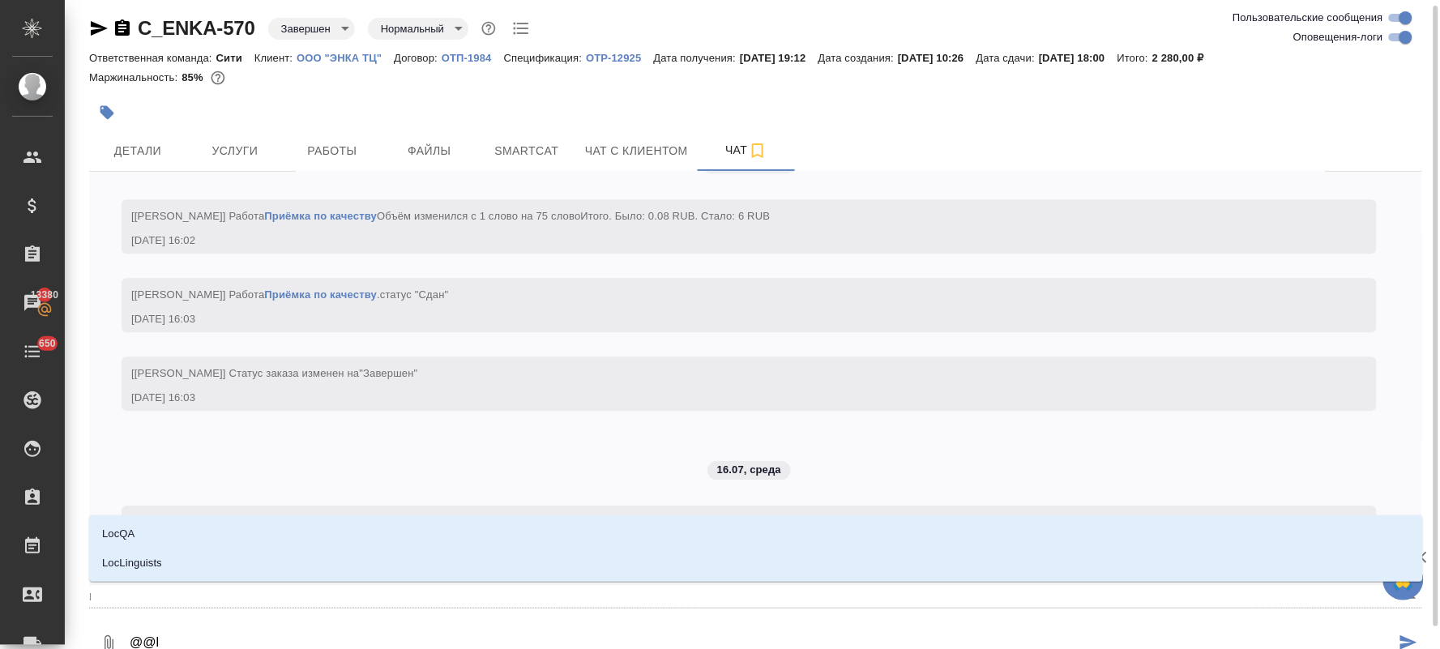
type textarea "@@lo"
type input "lo"
type textarea "@@lov"
type input "lov"
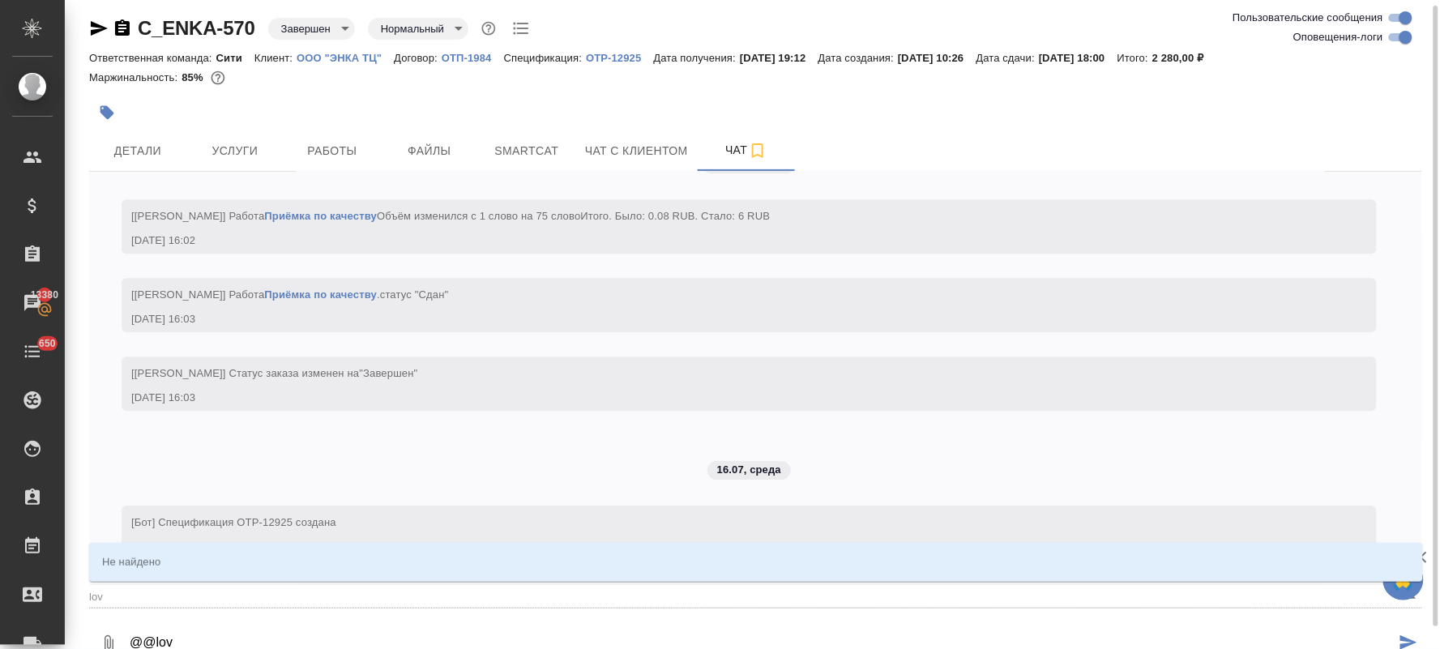
type textarea "@@lo"
type input "lo"
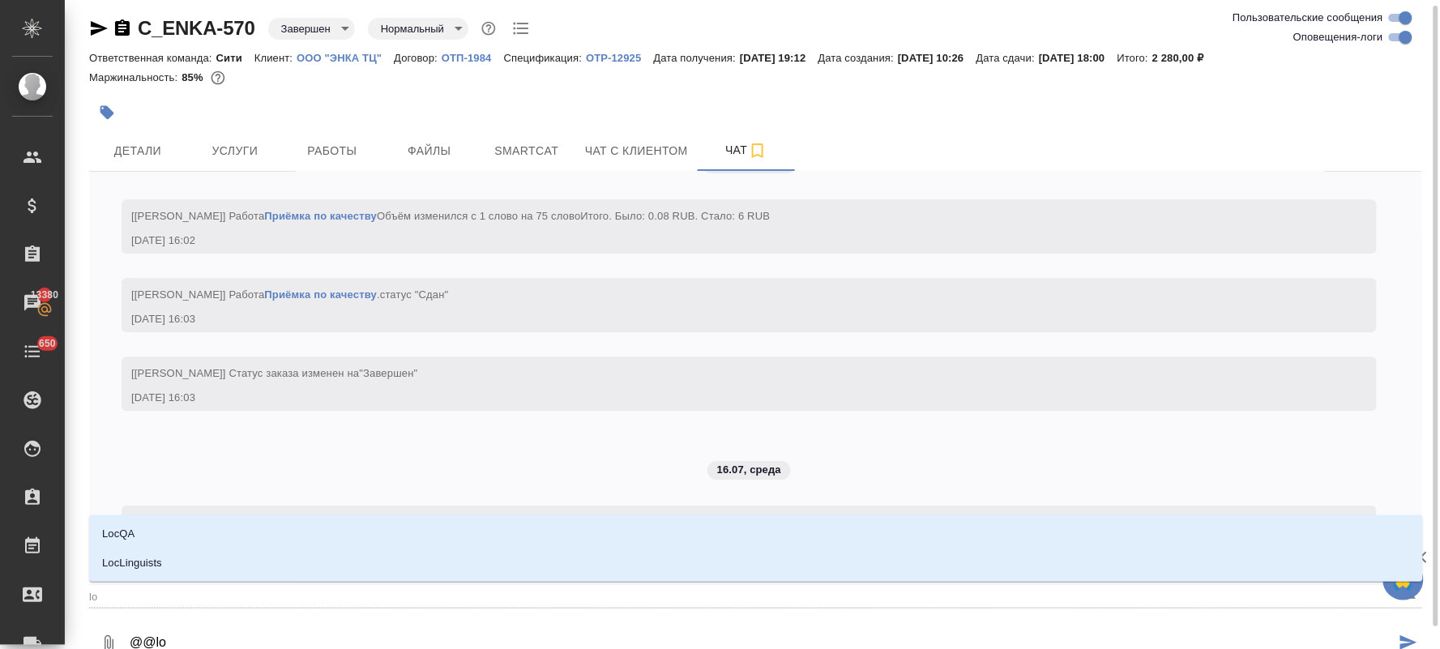
type textarea "@@loc"
type input "loc"
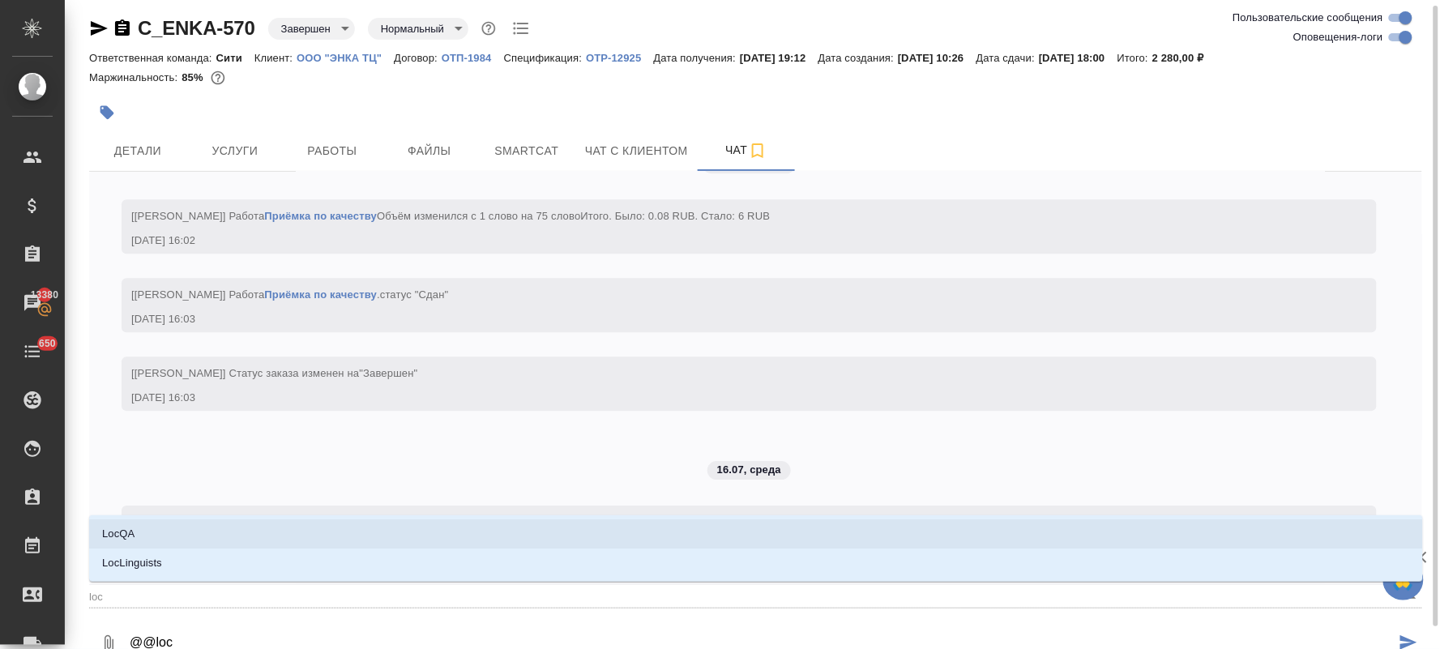
type textarea "@@loc"
click at [201, 462] on div "27.06, пятница [Зайцева Светлана] Клиент оставил комментарий: "ответственная по…" at bounding box center [755, 378] width 1333 height 413
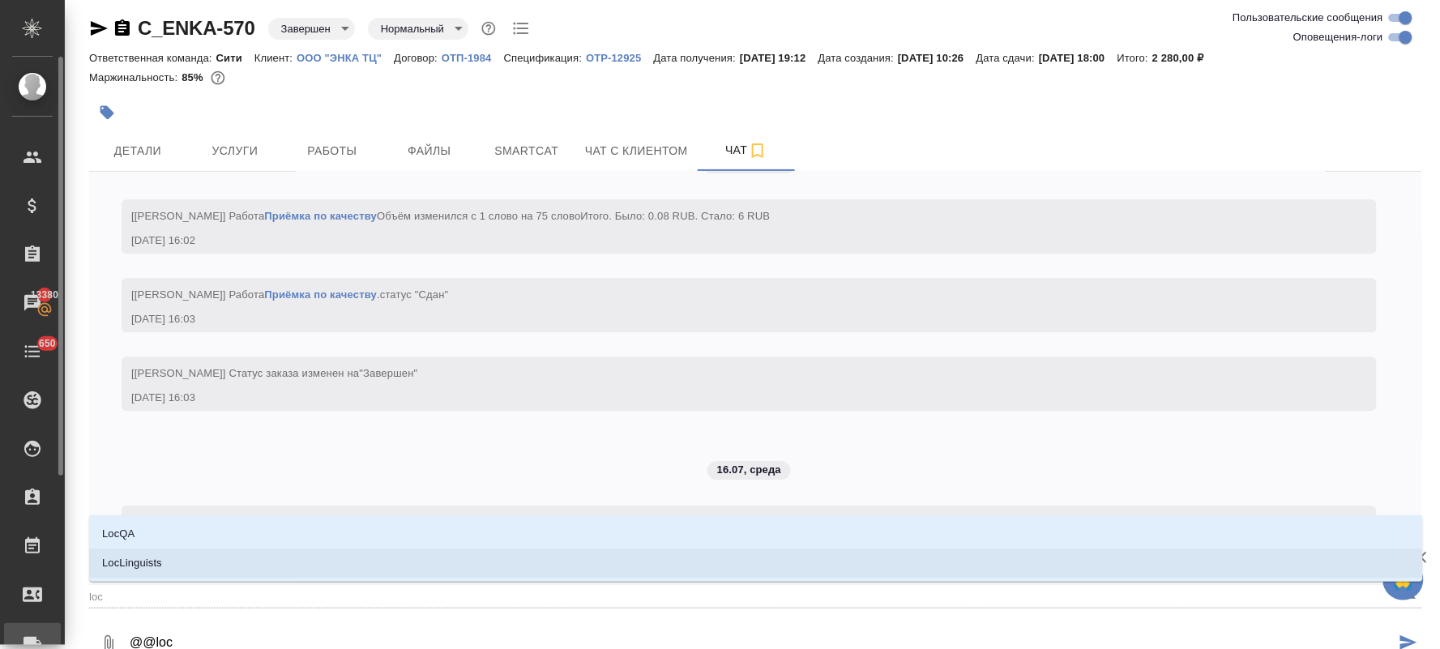
drag, startPoint x: 225, startPoint y: 638, endPoint x: 57, endPoint y: 638, distance: 168.6
click at [85, 639] on div "C_ENKA-570 Завершен closed Нормальный normal Ответственная команда: Сити Клиент…" at bounding box center [755, 331] width 1351 height 674
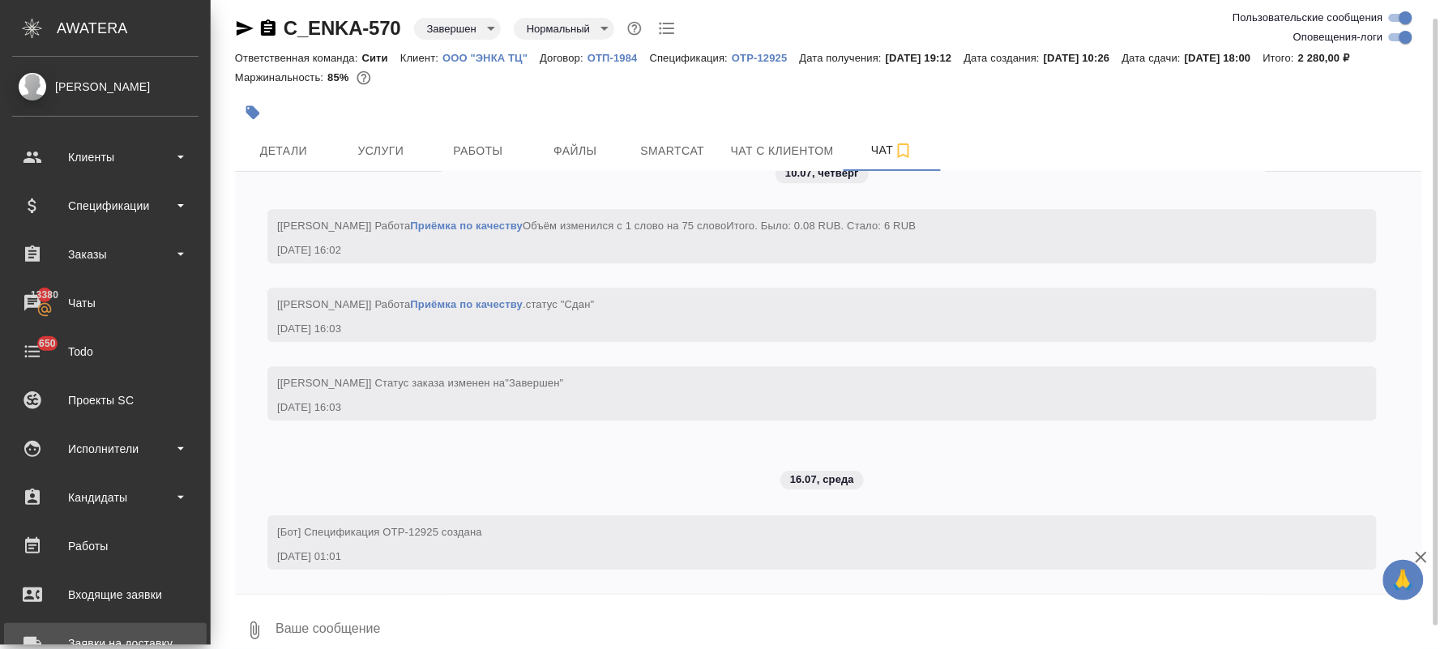
scroll to position [13, 0]
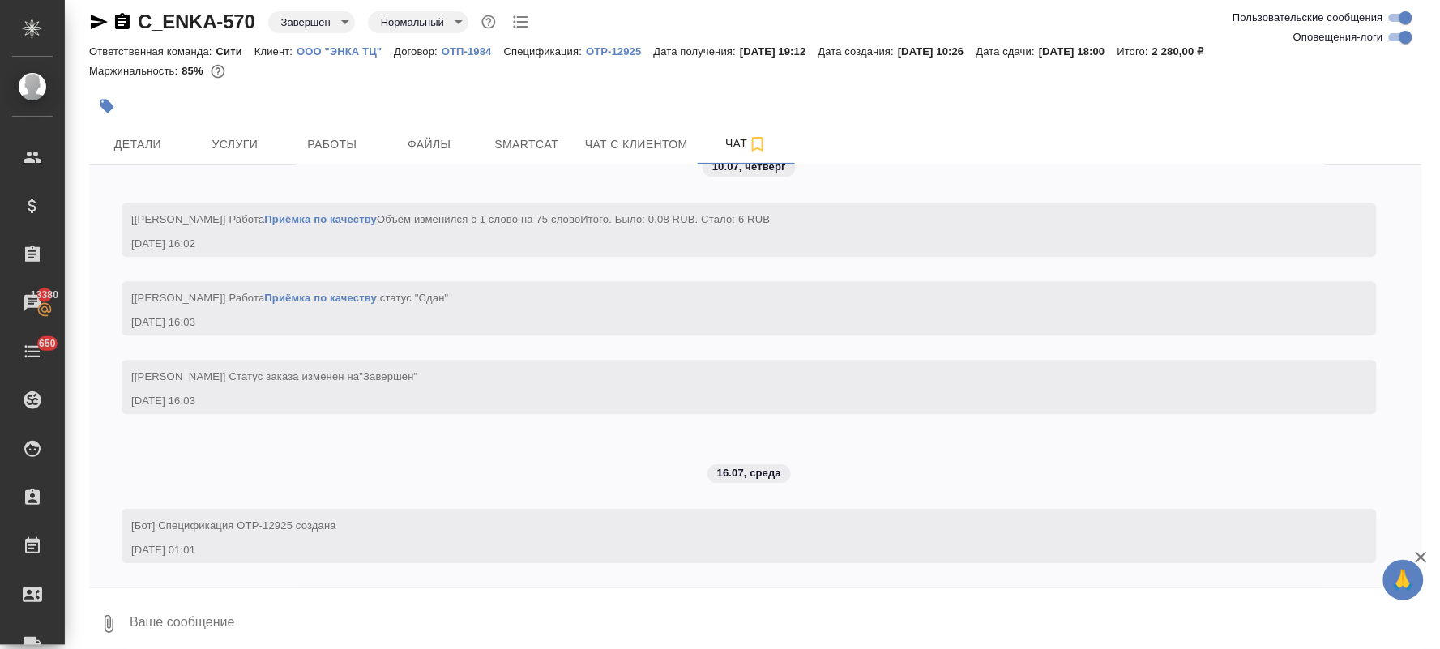
click at [505, 486] on div "27.06, пятница [Зайцева Светлана] Клиент оставил комментарий: "ответственная по…" at bounding box center [755, 376] width 1333 height 422
click at [160, 139] on span "Детали" at bounding box center [138, 145] width 78 height 20
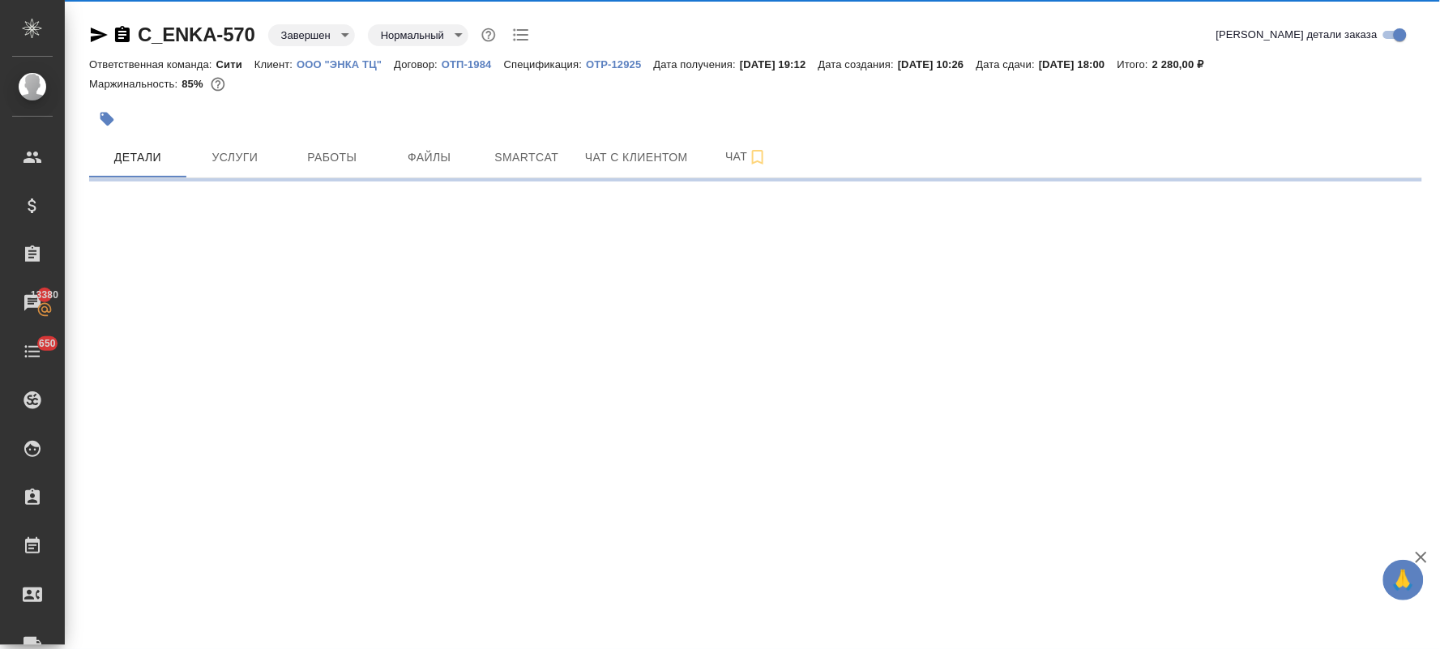
select select "RU"
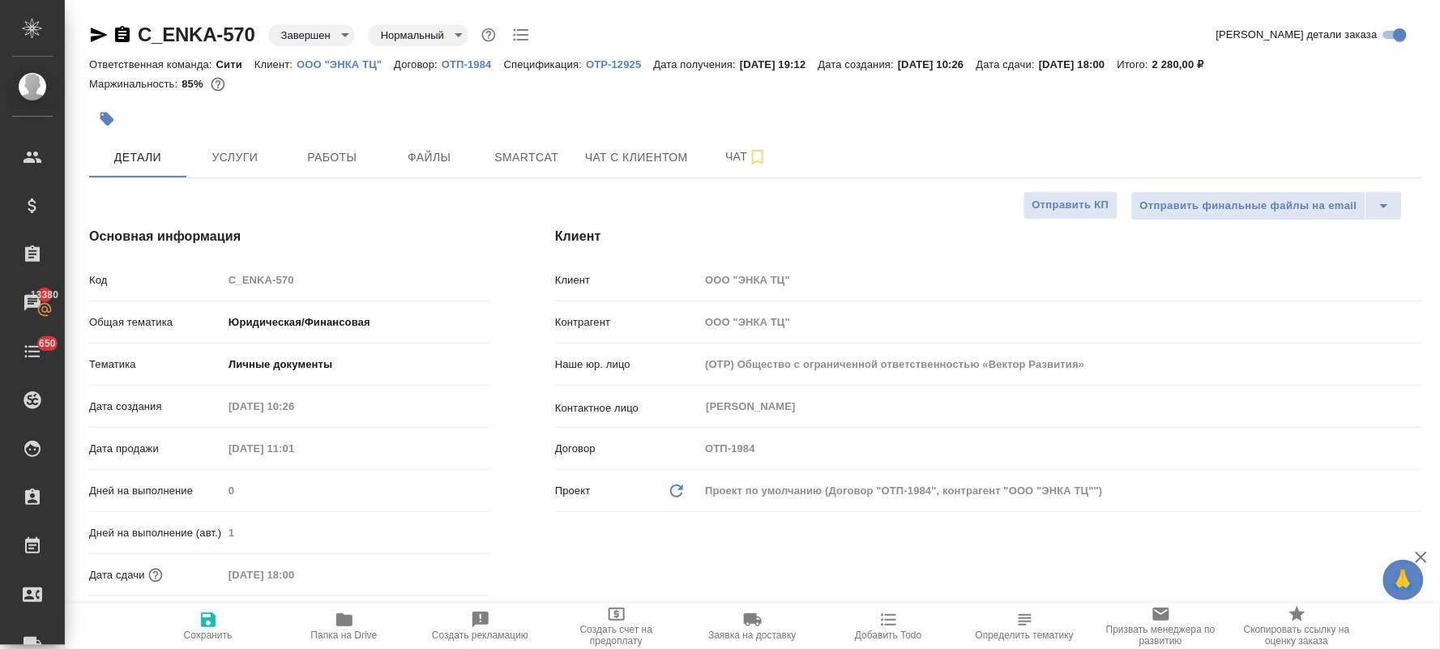
type textarea "x"
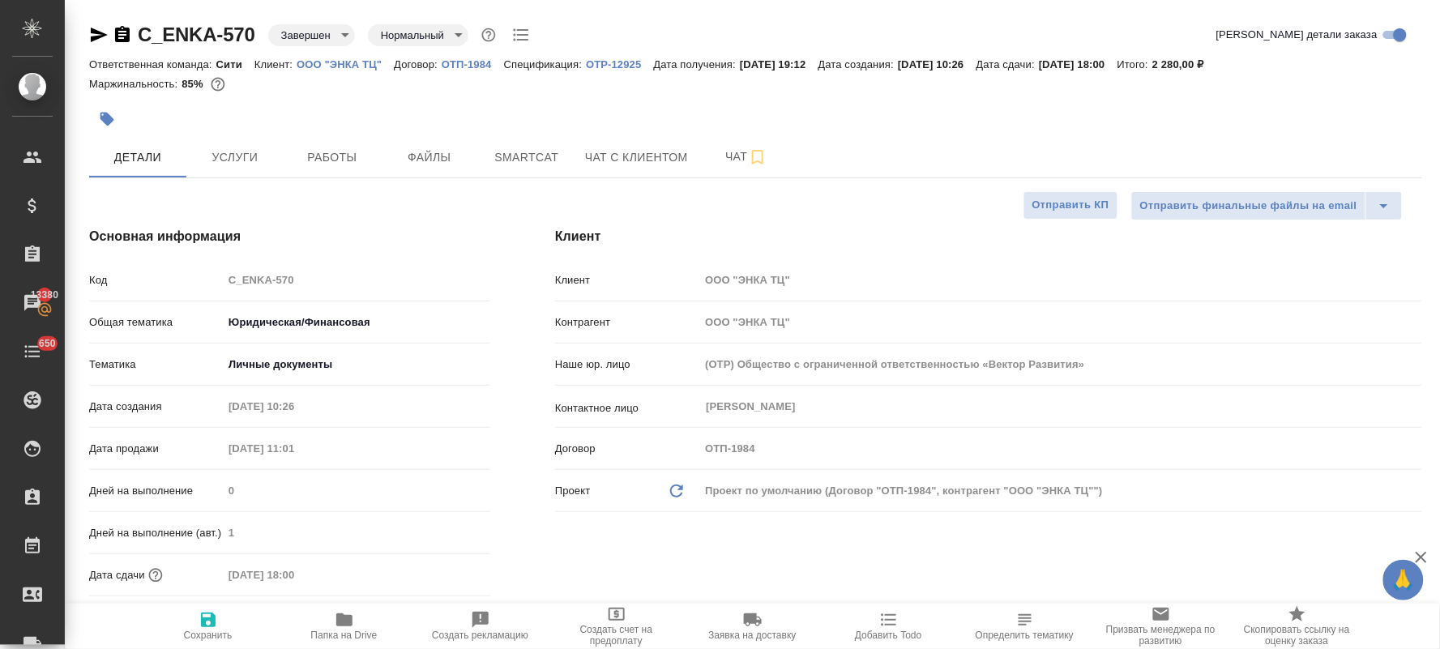
type textarea "x"
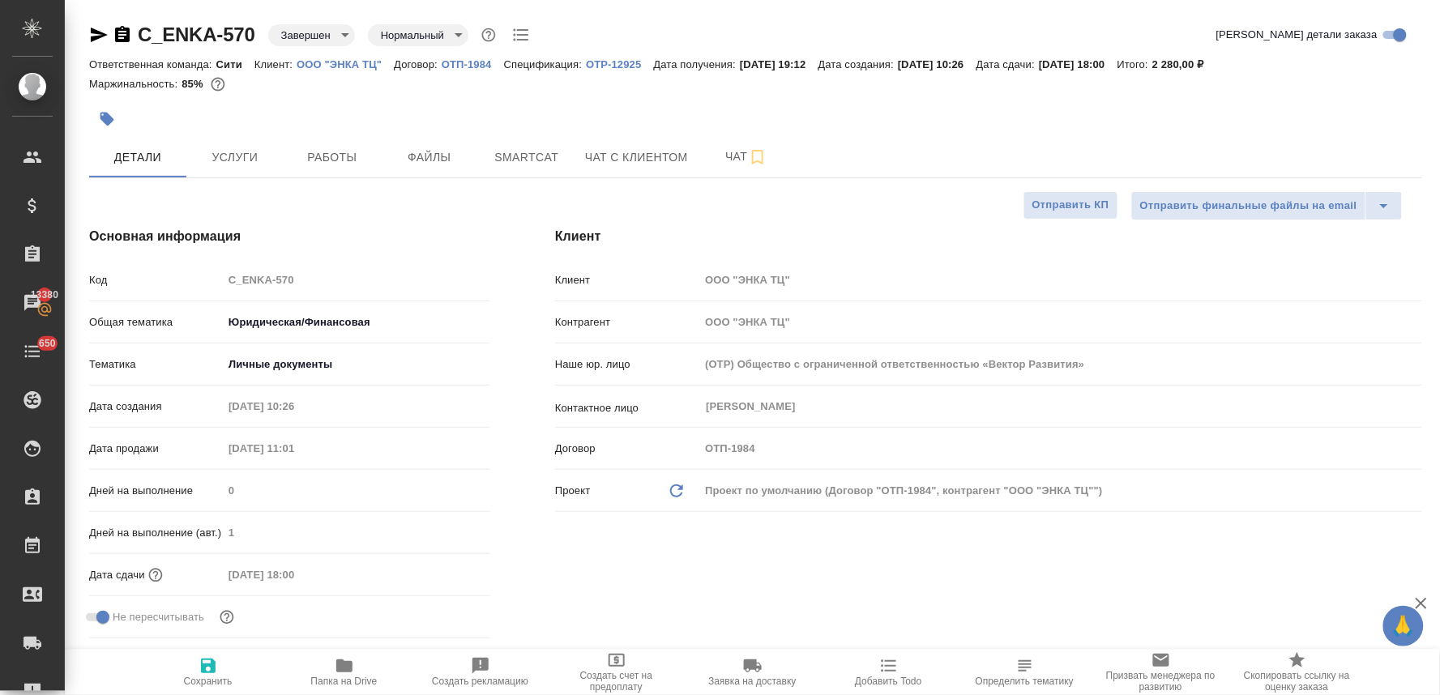
type textarea "x"
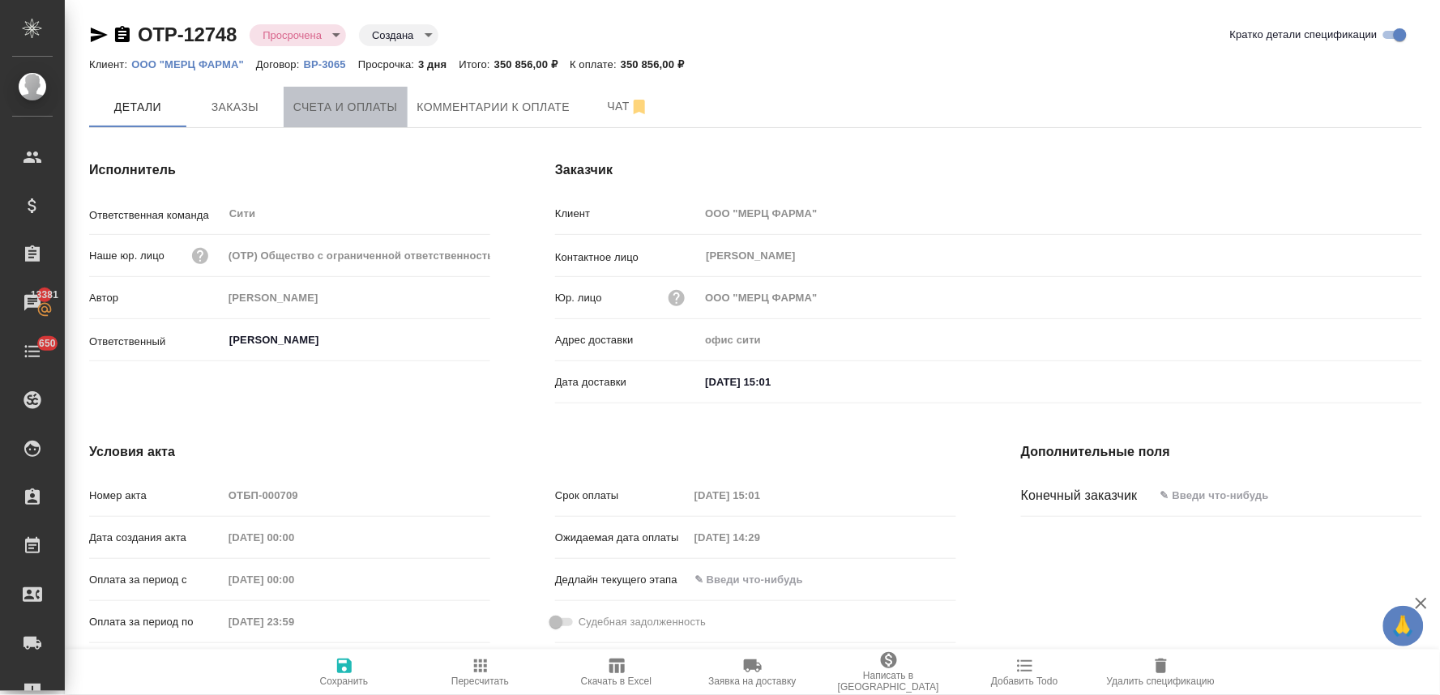
click at [360, 108] on span "Счета и оплаты" at bounding box center [345, 107] width 105 height 20
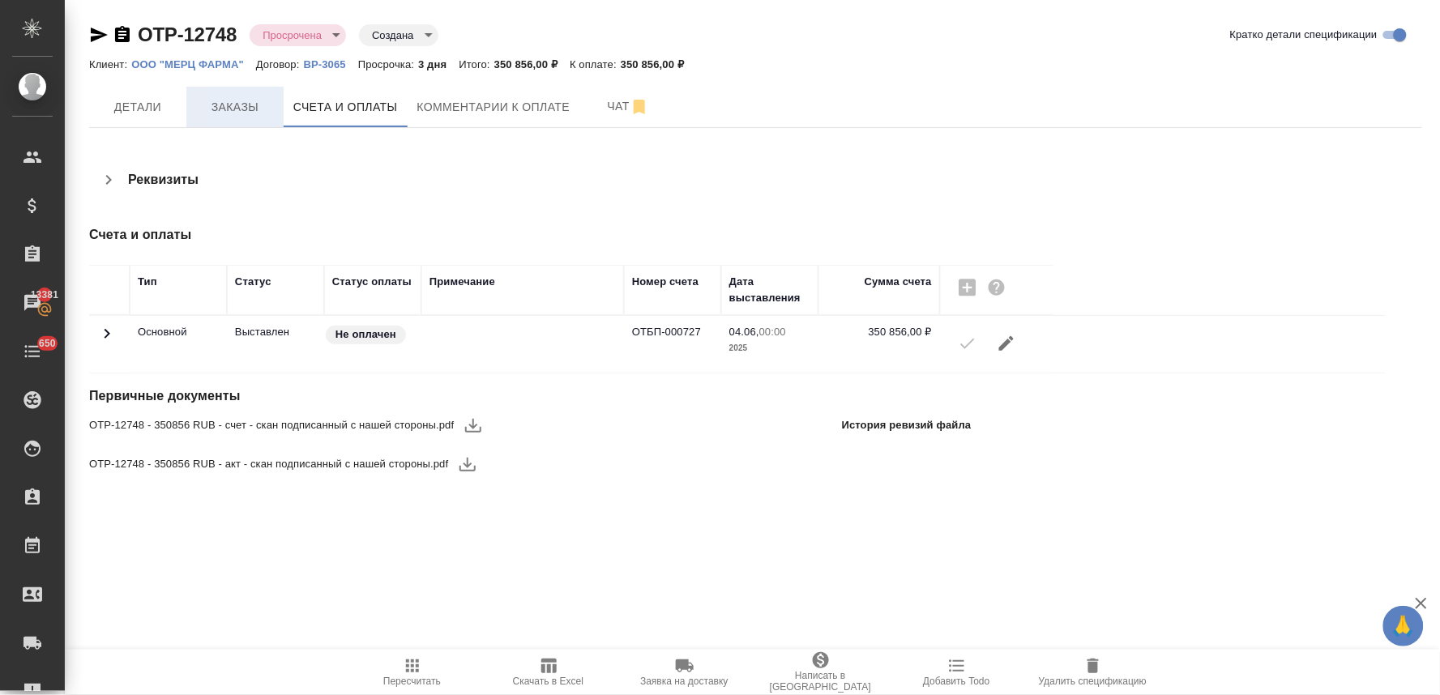
click at [229, 109] on span "Заказы" at bounding box center [235, 107] width 78 height 20
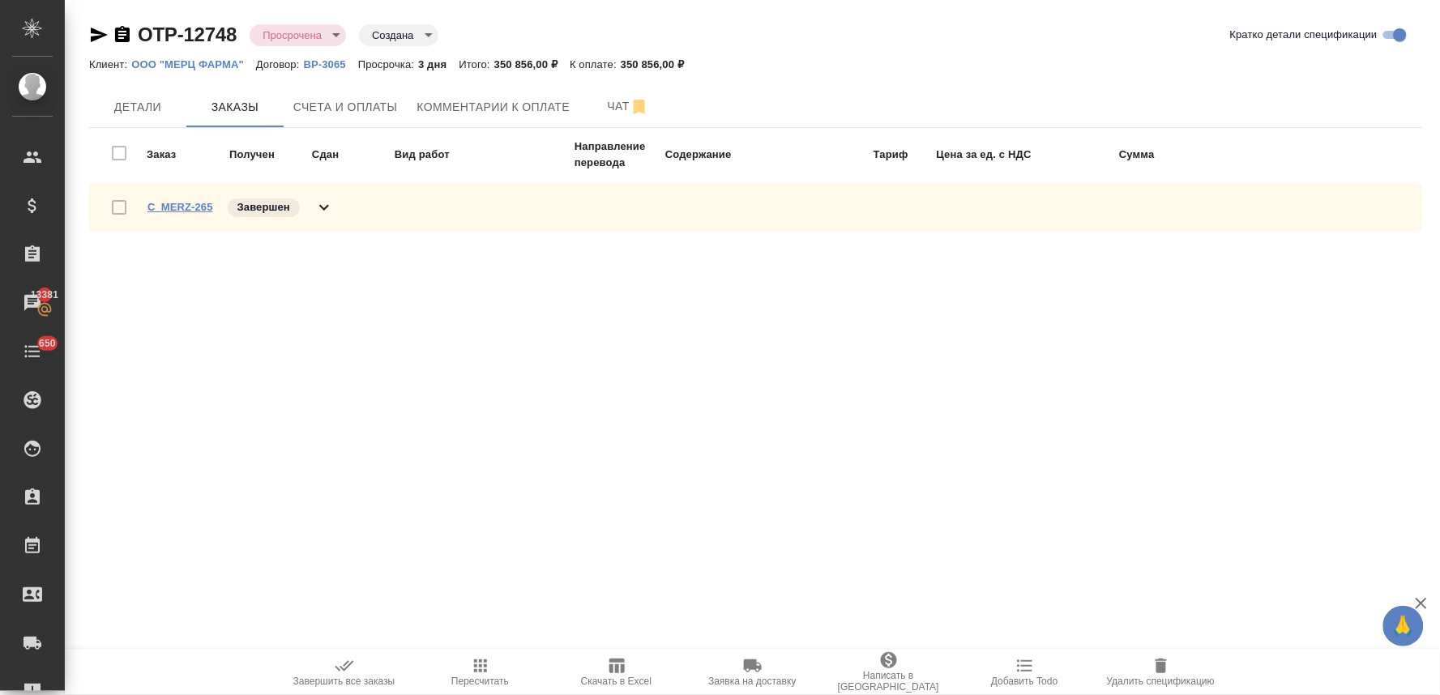
click at [185, 207] on link "C_MERZ-265" at bounding box center [181, 207] width 66 height 12
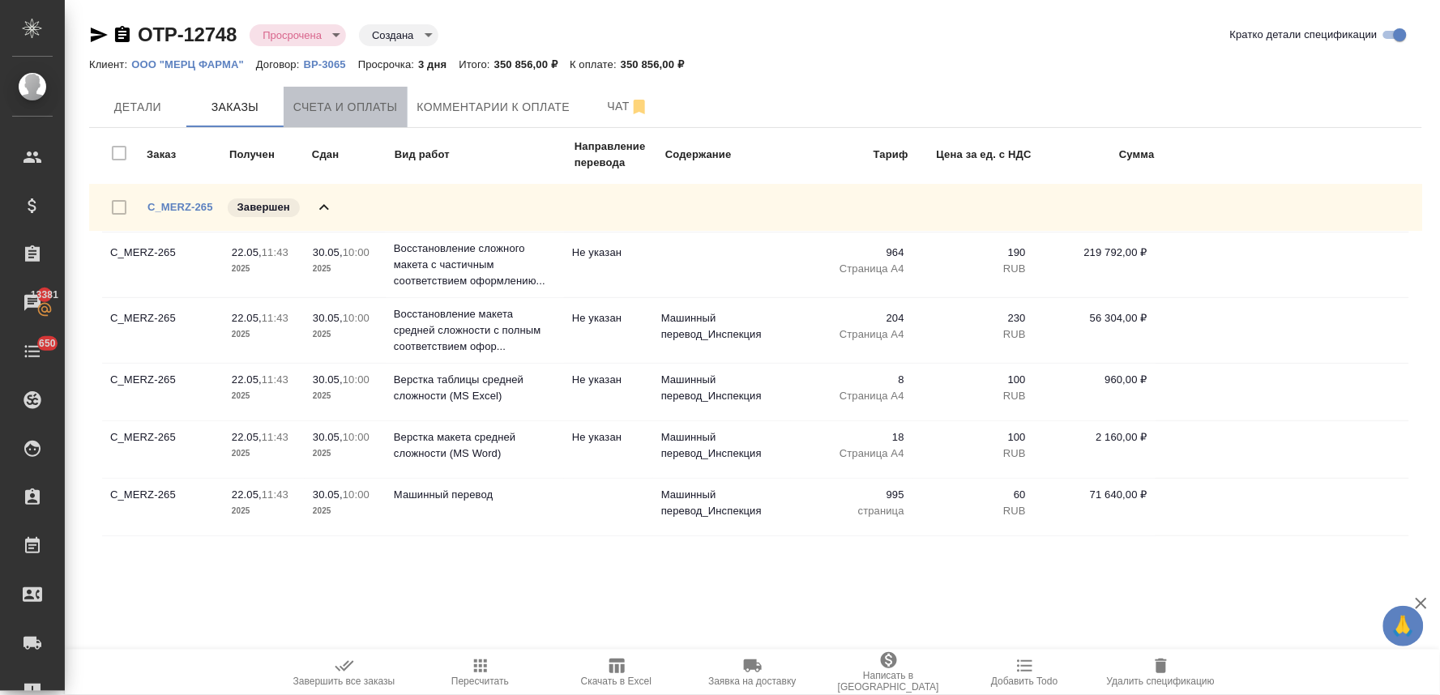
click at [350, 97] on span "Счета и оплаты" at bounding box center [345, 107] width 105 height 20
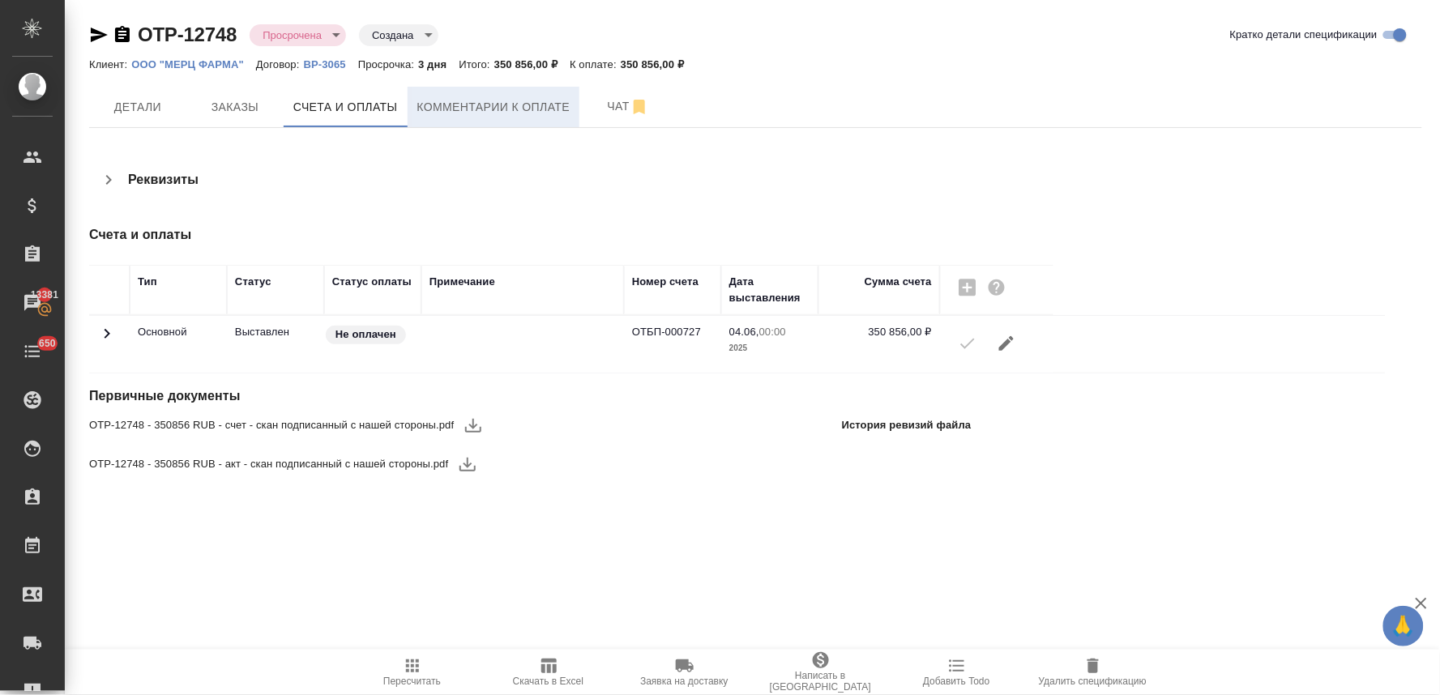
click at [492, 107] on span "Комментарии к оплате" at bounding box center [493, 107] width 153 height 20
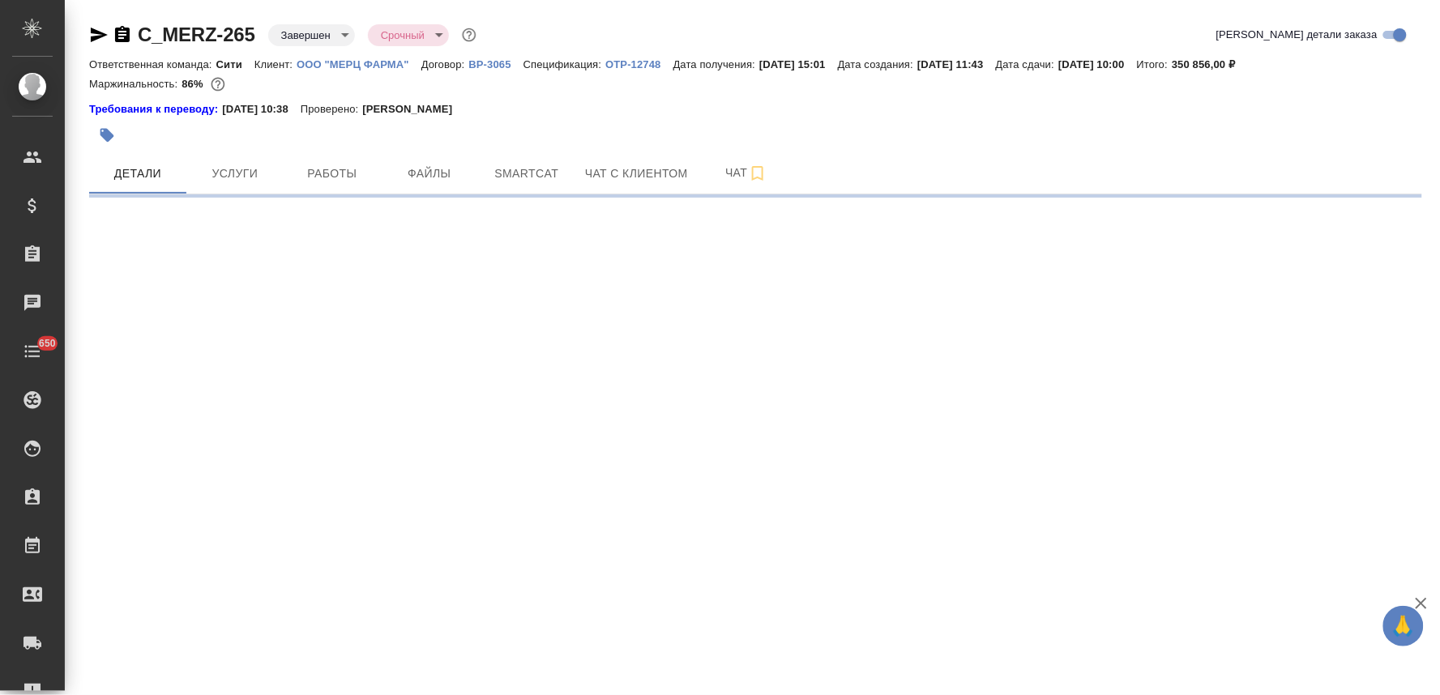
select select "RU"
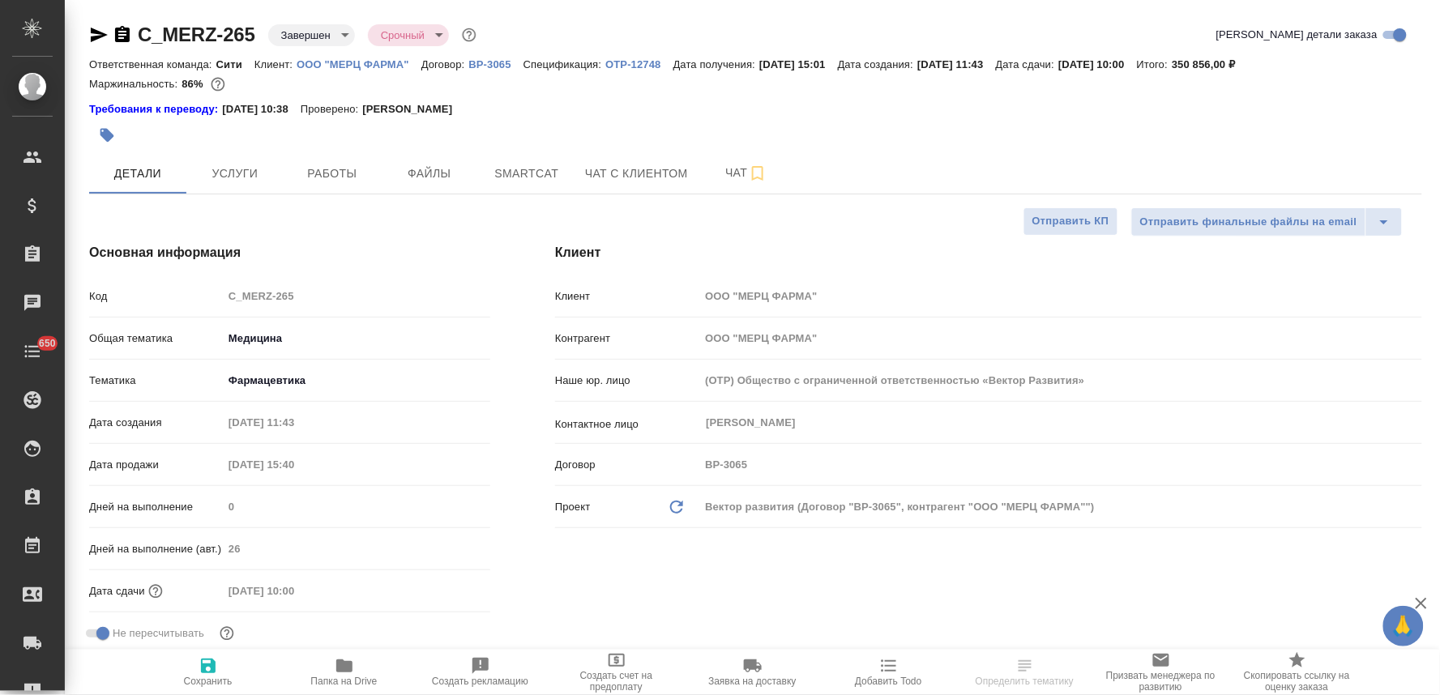
type textarea "x"
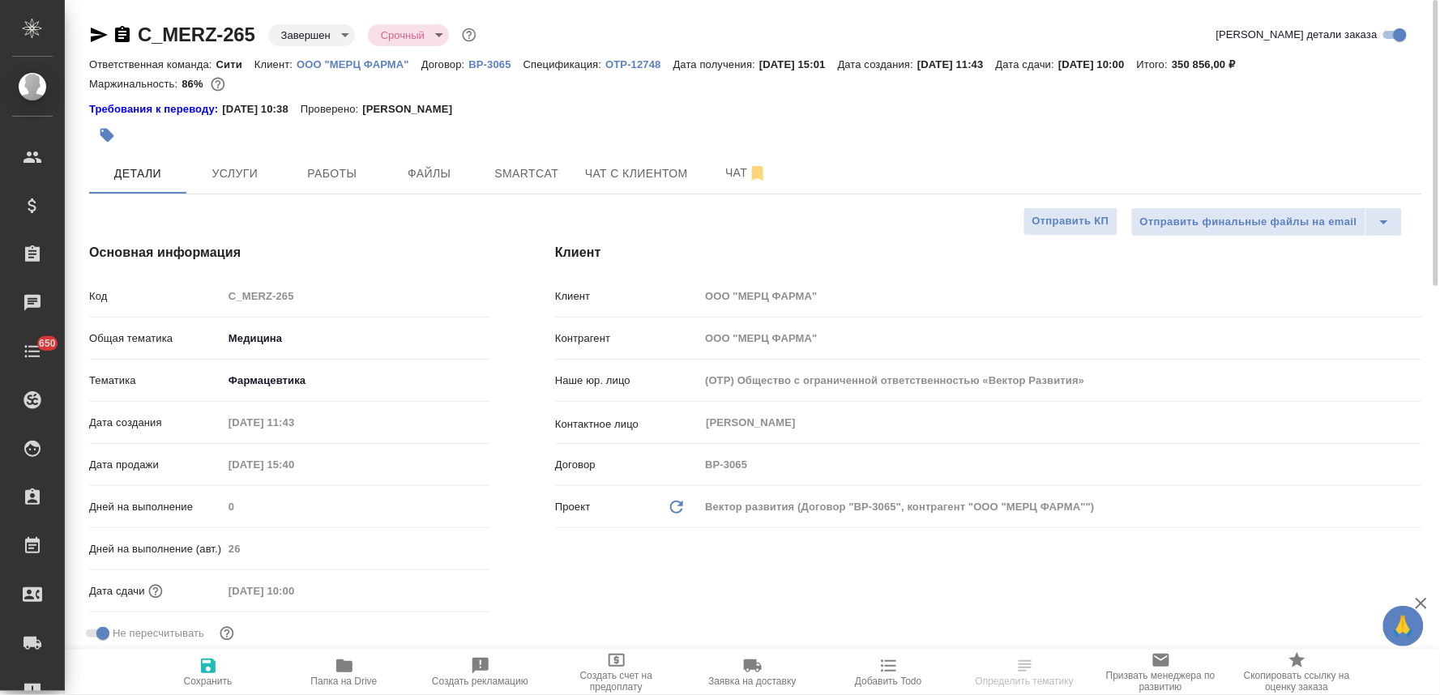
type textarea "x"
select select "RU"
type textarea "x"
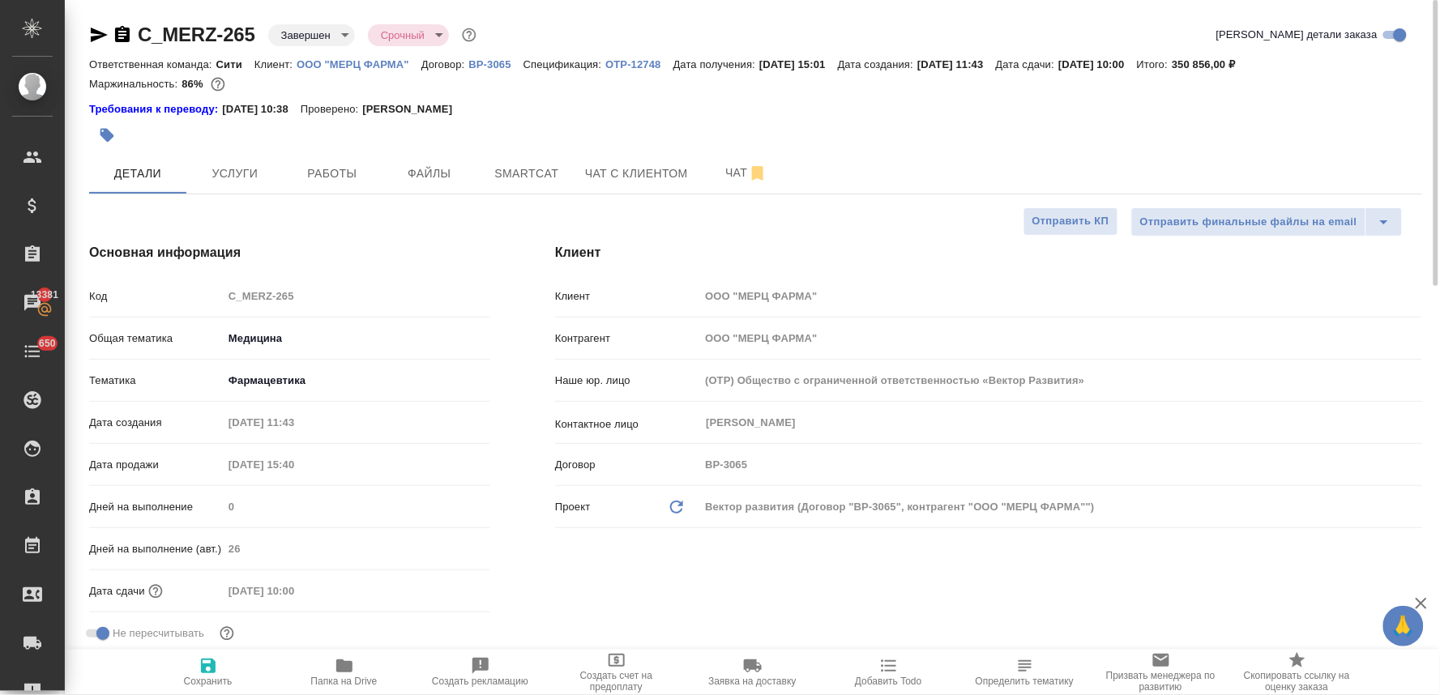
type textarea "x"
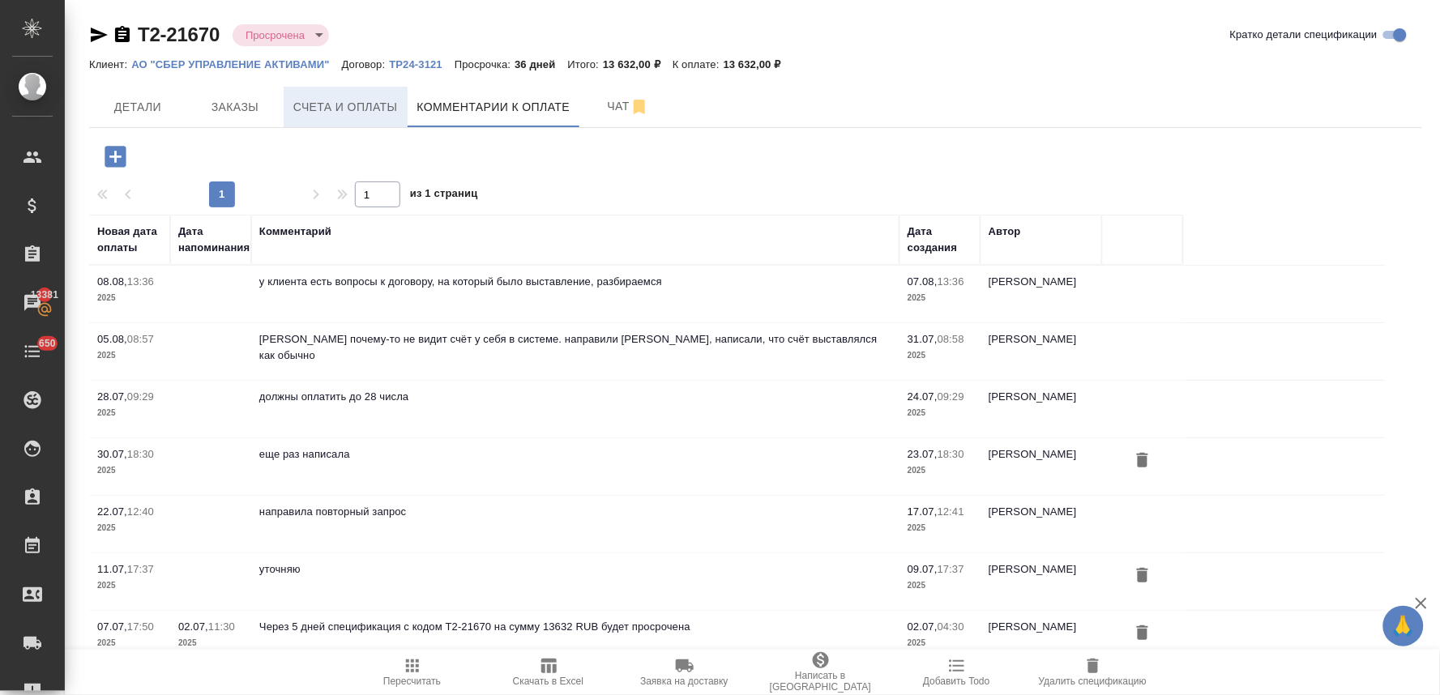
click at [336, 111] on span "Счета и оплаты" at bounding box center [345, 107] width 105 height 20
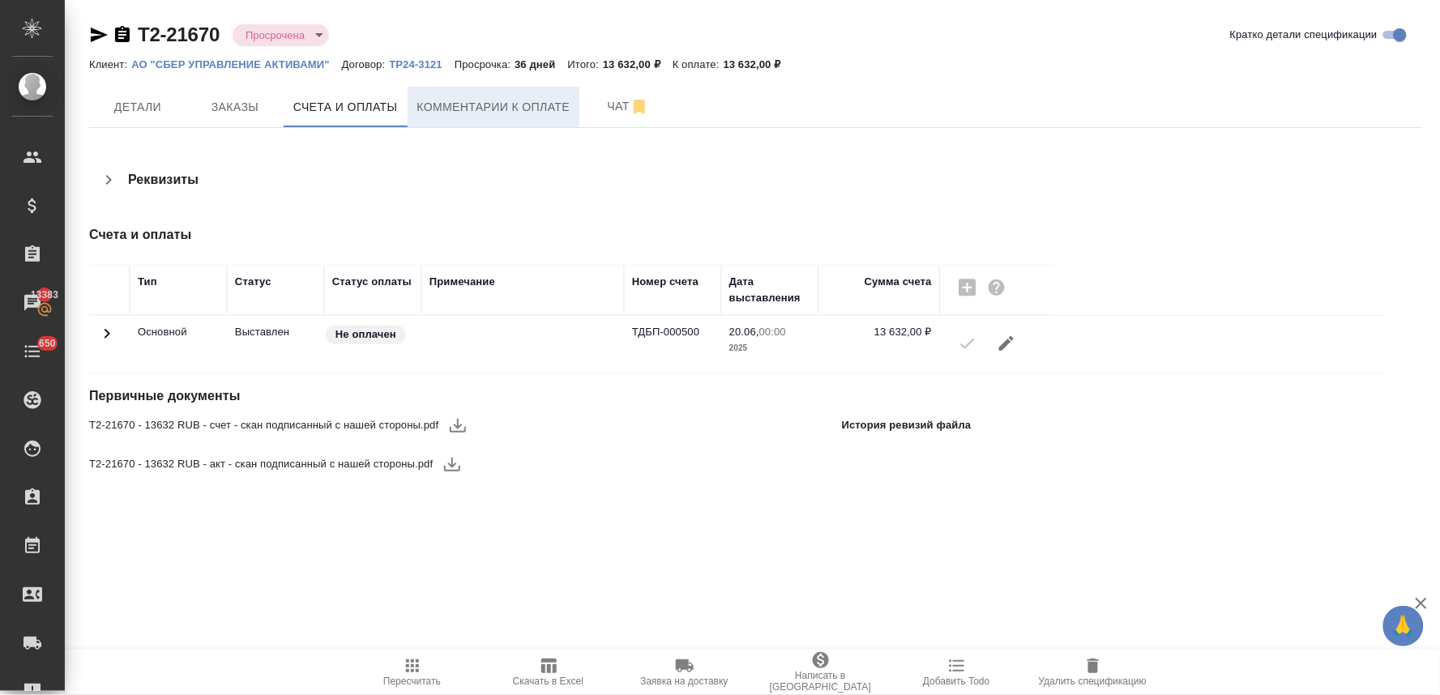
click at [499, 104] on span "Комментарии к оплате" at bounding box center [493, 107] width 153 height 20
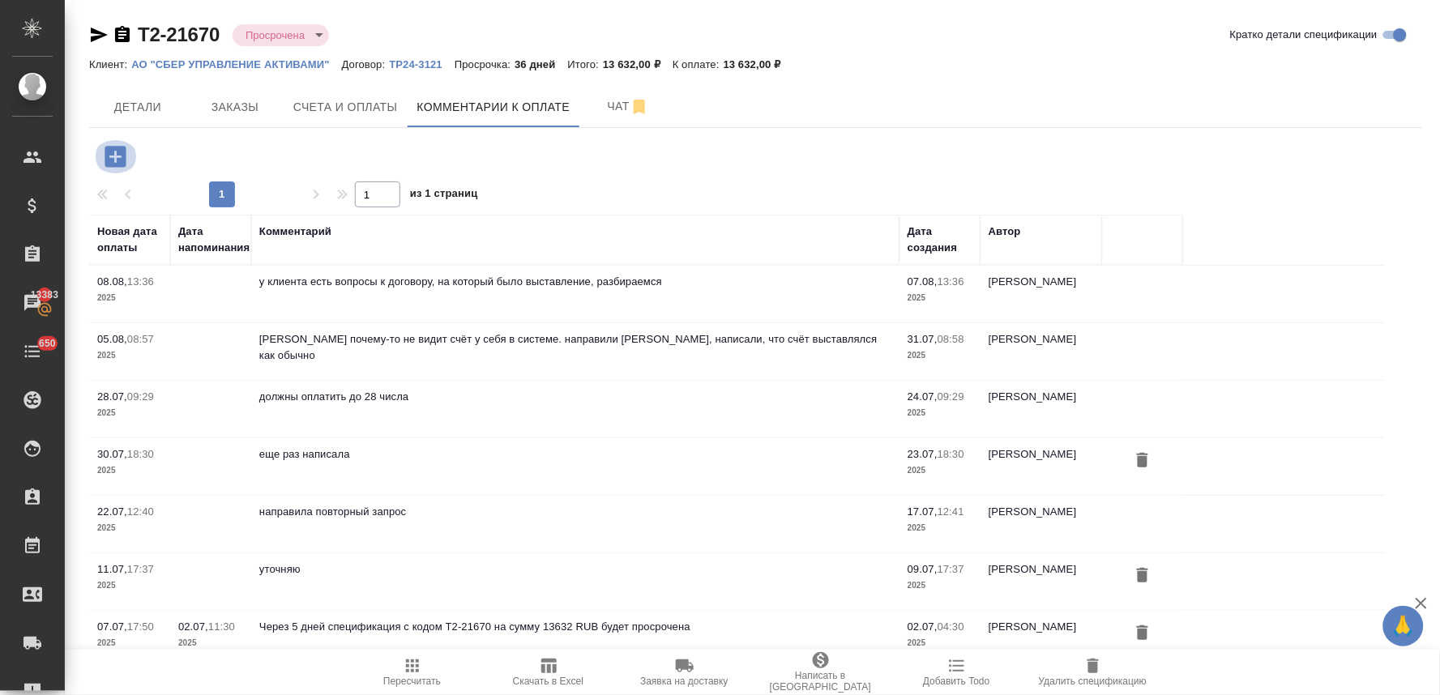
click at [105, 156] on icon "button" at bounding box center [115, 156] width 21 height 21
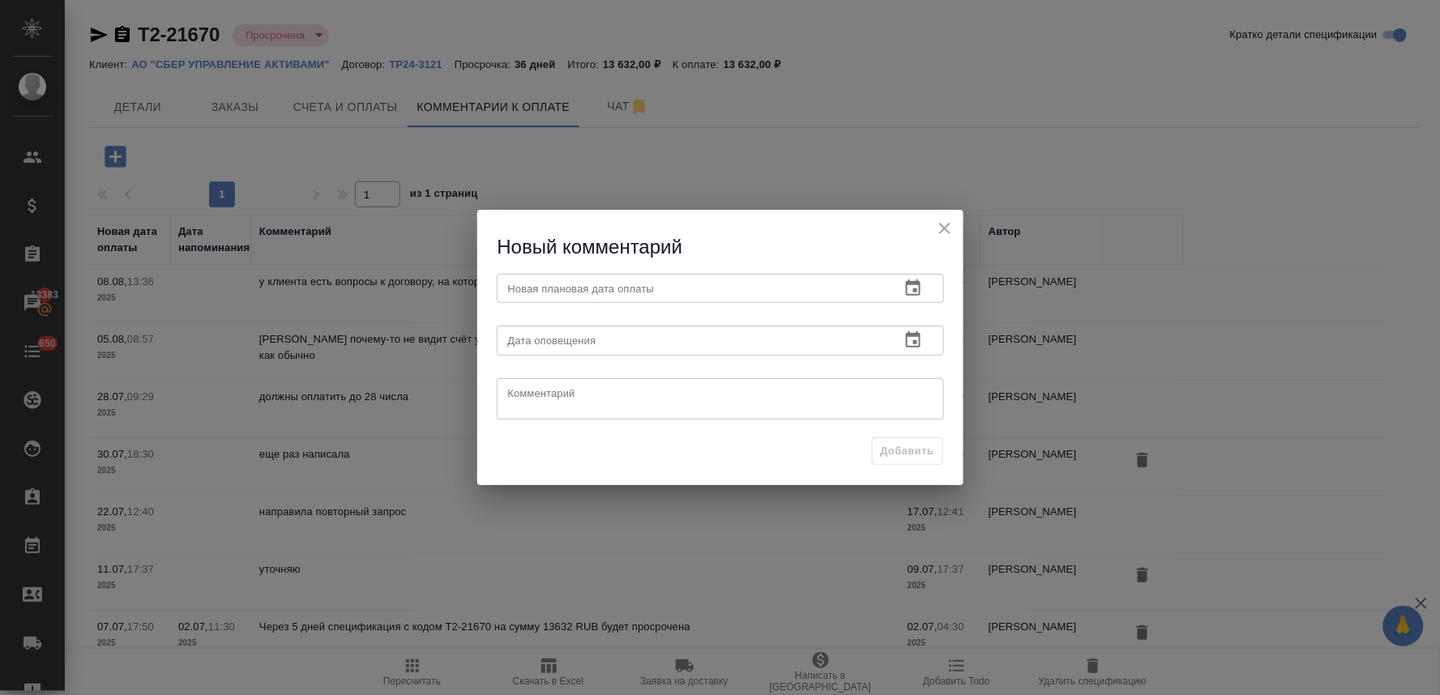
click at [911, 296] on icon "button" at bounding box center [913, 288] width 19 height 19
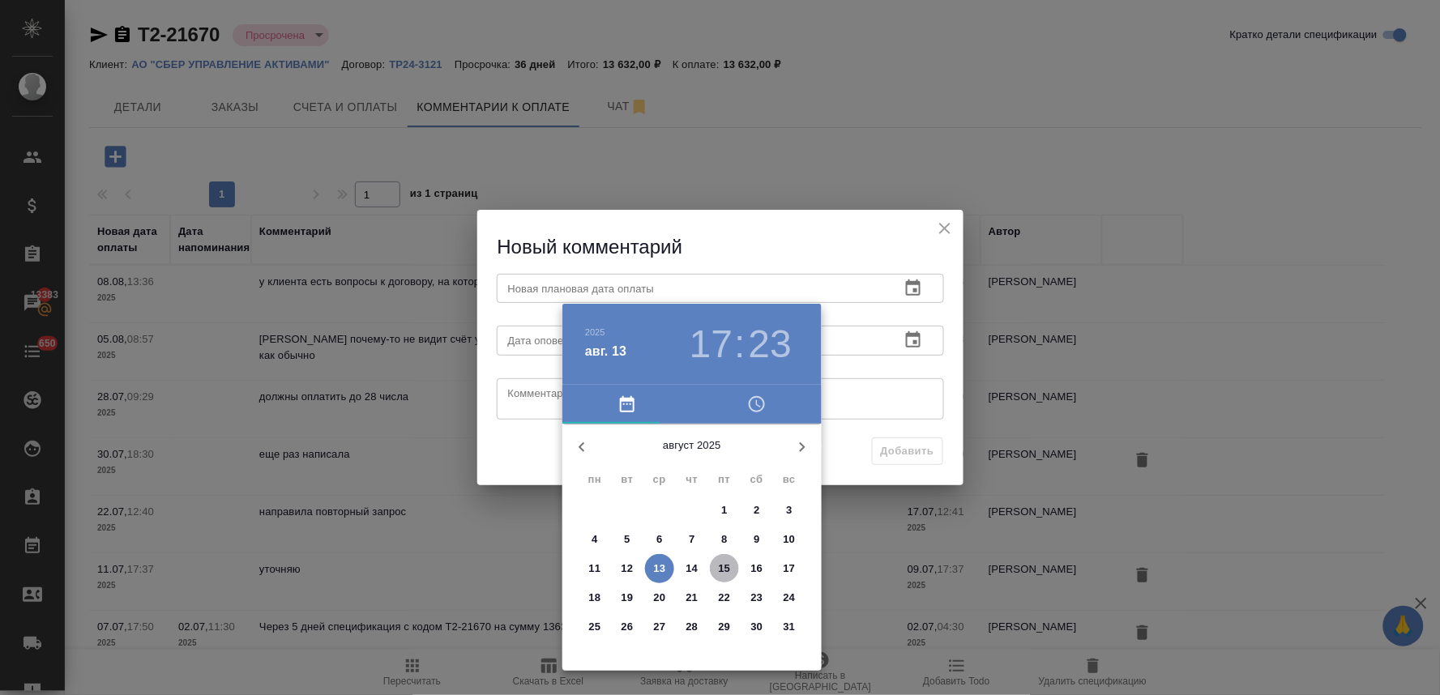
click at [722, 570] on p "15" at bounding box center [725, 569] width 12 height 16
type input "[DATE] 17:23"
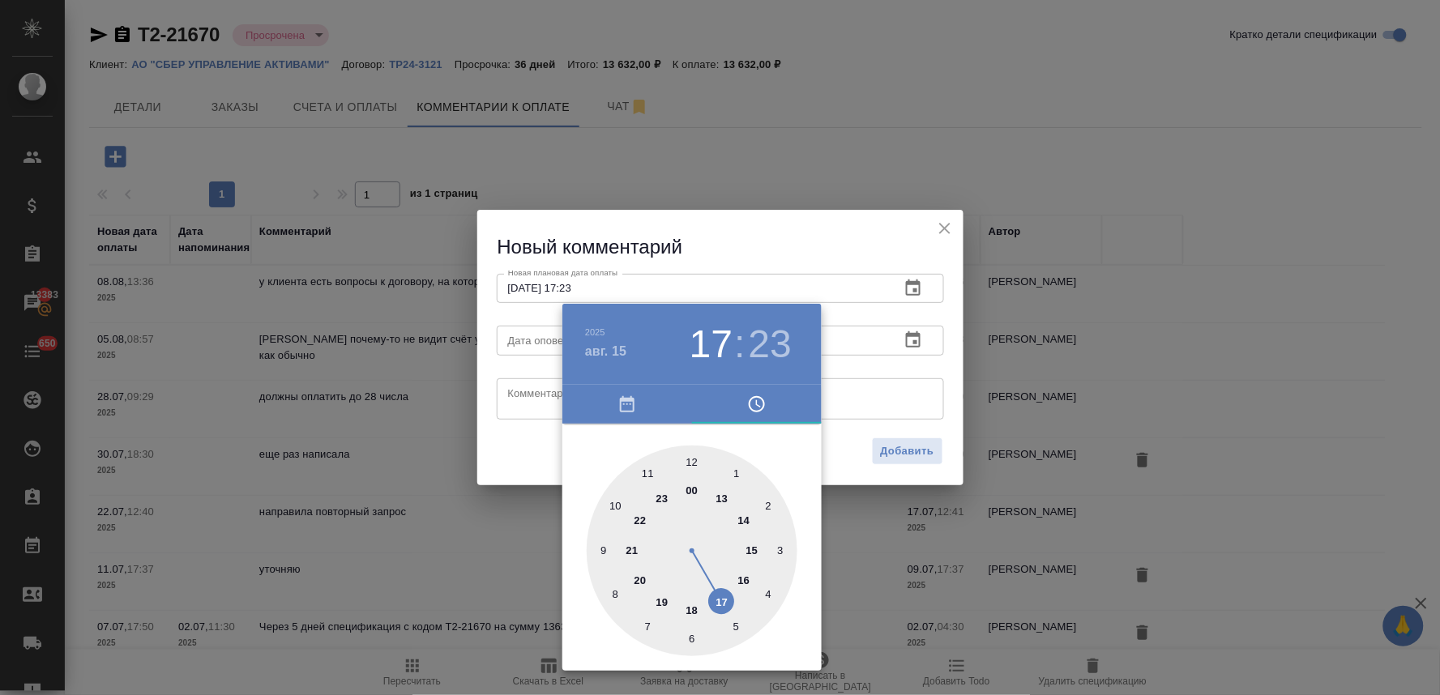
click at [536, 471] on div at bounding box center [720, 347] width 1440 height 695
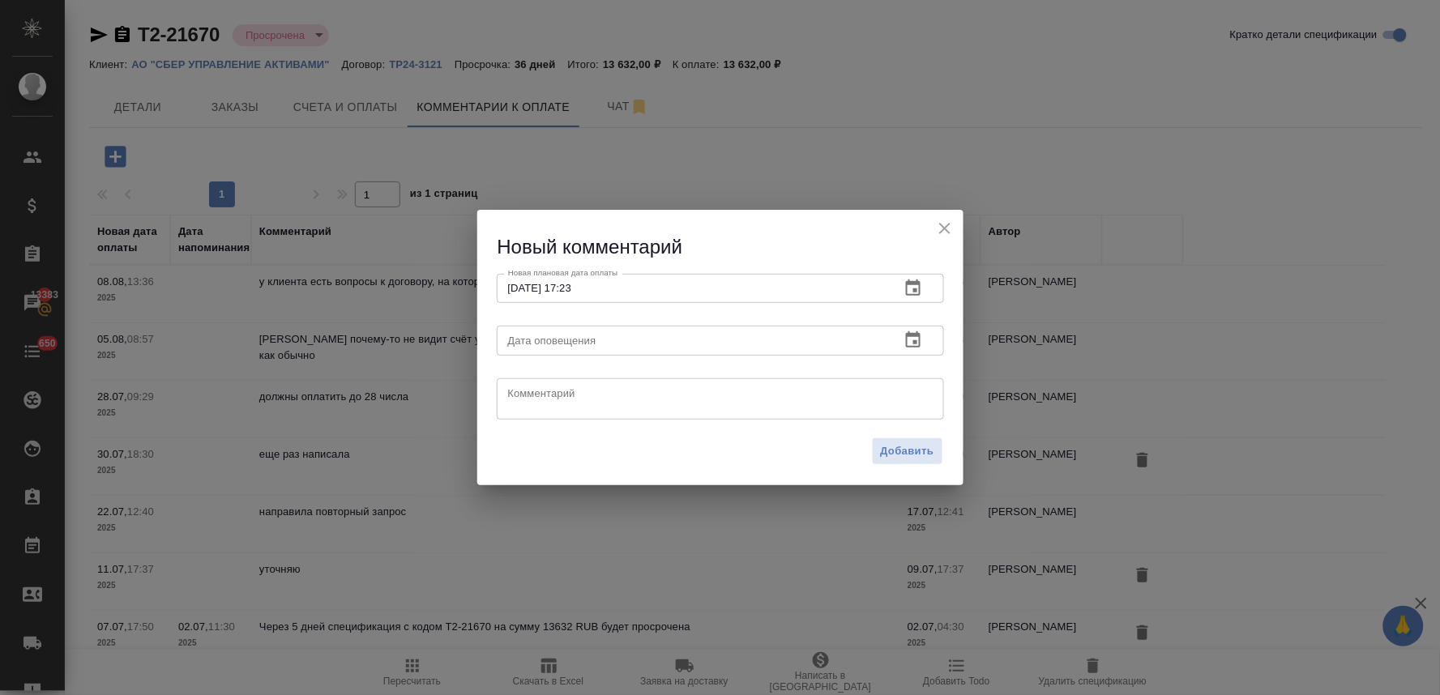
click at [537, 387] on textarea at bounding box center [720, 399] width 425 height 24
paste textarea "Надежда, добрый день! Оплатим до конца недели."
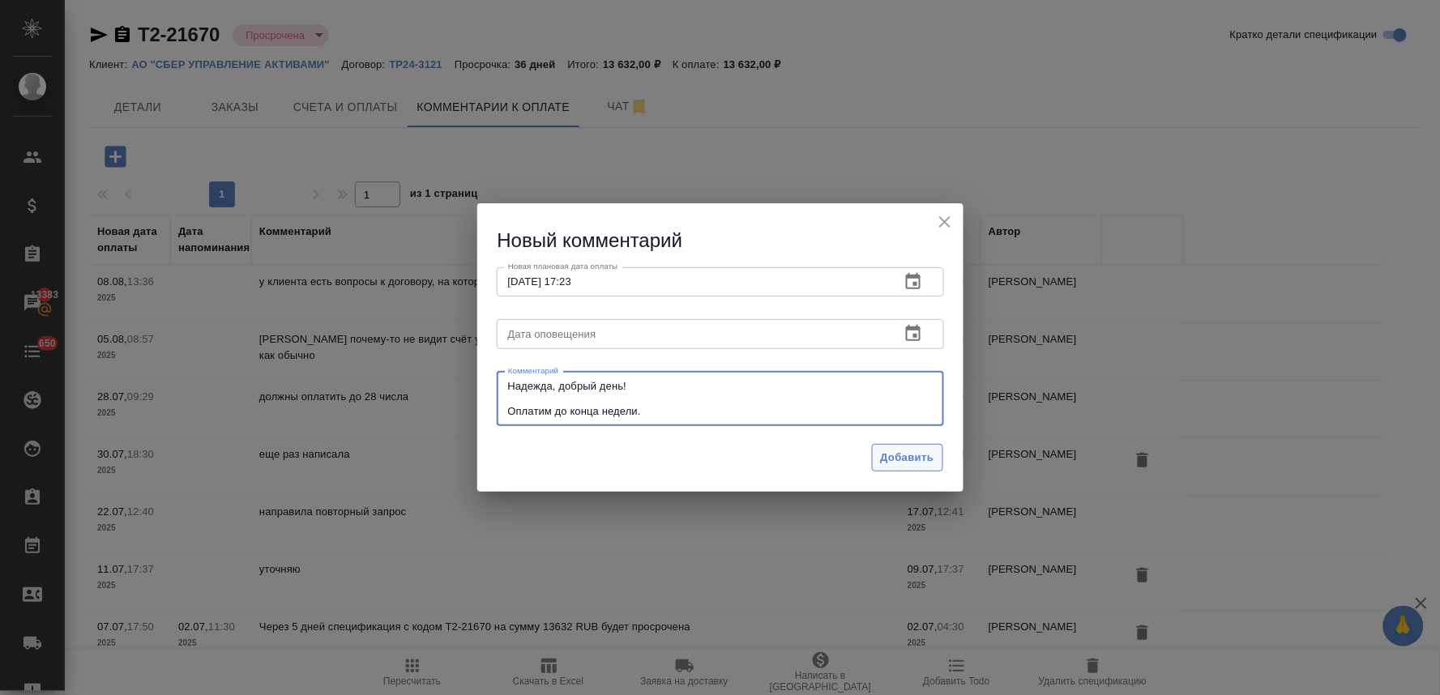
type textarea "Надежда, добрый день! Оплатим до конца недели."
click at [892, 451] on span "Добавить" at bounding box center [907, 458] width 53 height 19
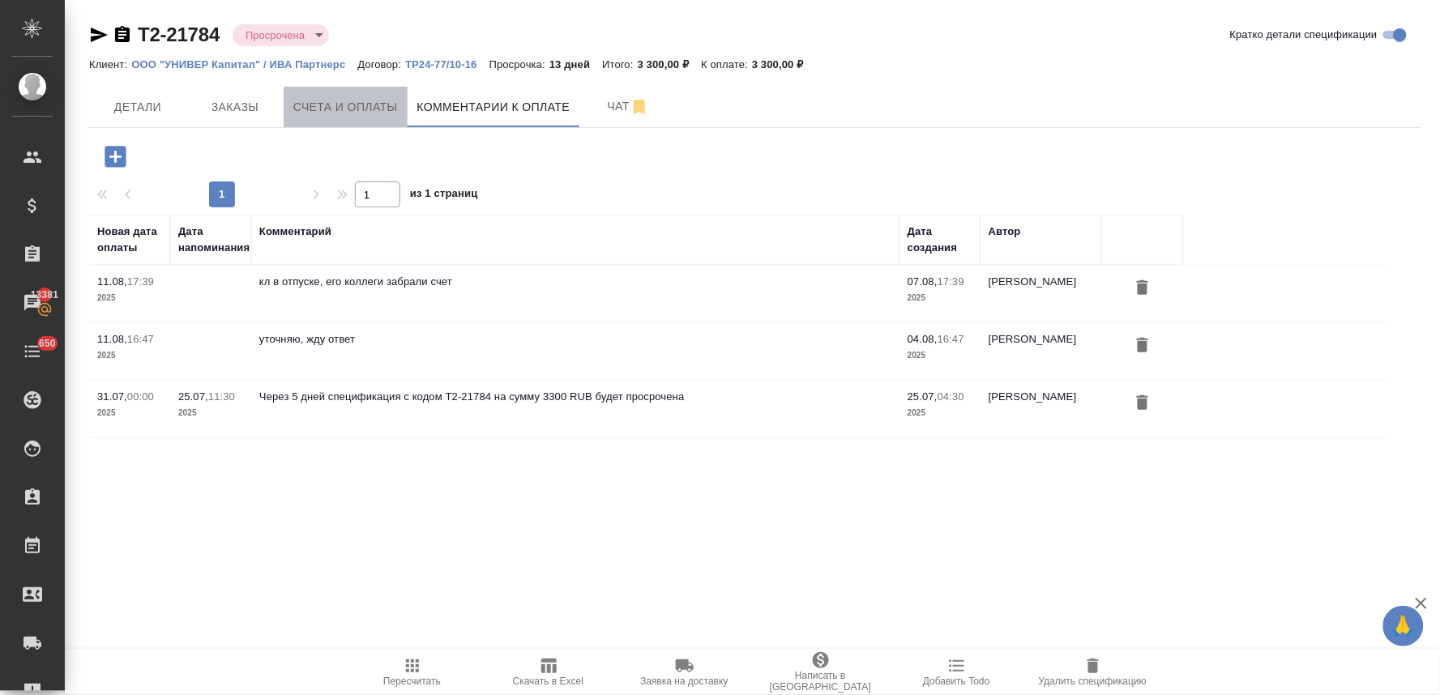
click at [358, 113] on span "Счета и оплаты" at bounding box center [345, 107] width 105 height 20
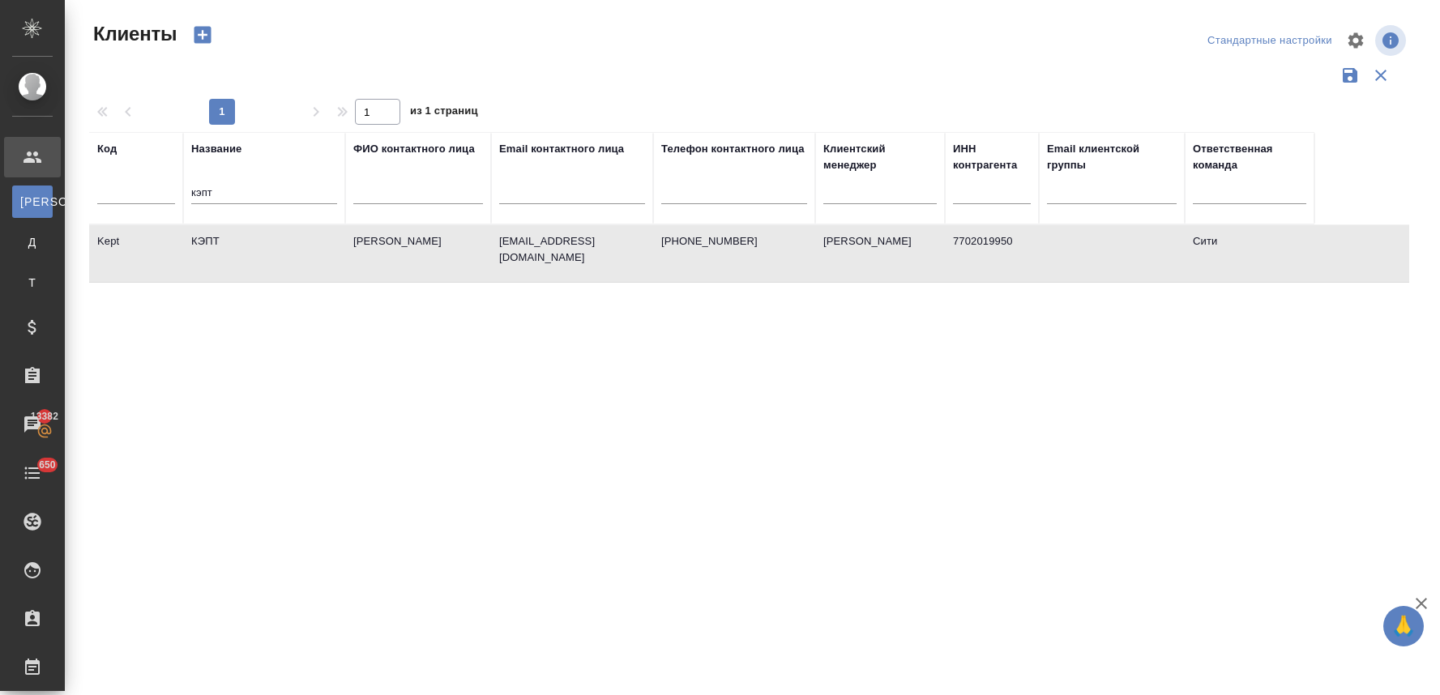
select select "RU"
drag, startPoint x: 223, startPoint y: 187, endPoint x: 173, endPoint y: 189, distance: 50.3
click at [173, 189] on tr "Код Название кэпт ФИО контактного лица Email контактного лица Телефон контактно…" at bounding box center [701, 178] width 1225 height 92
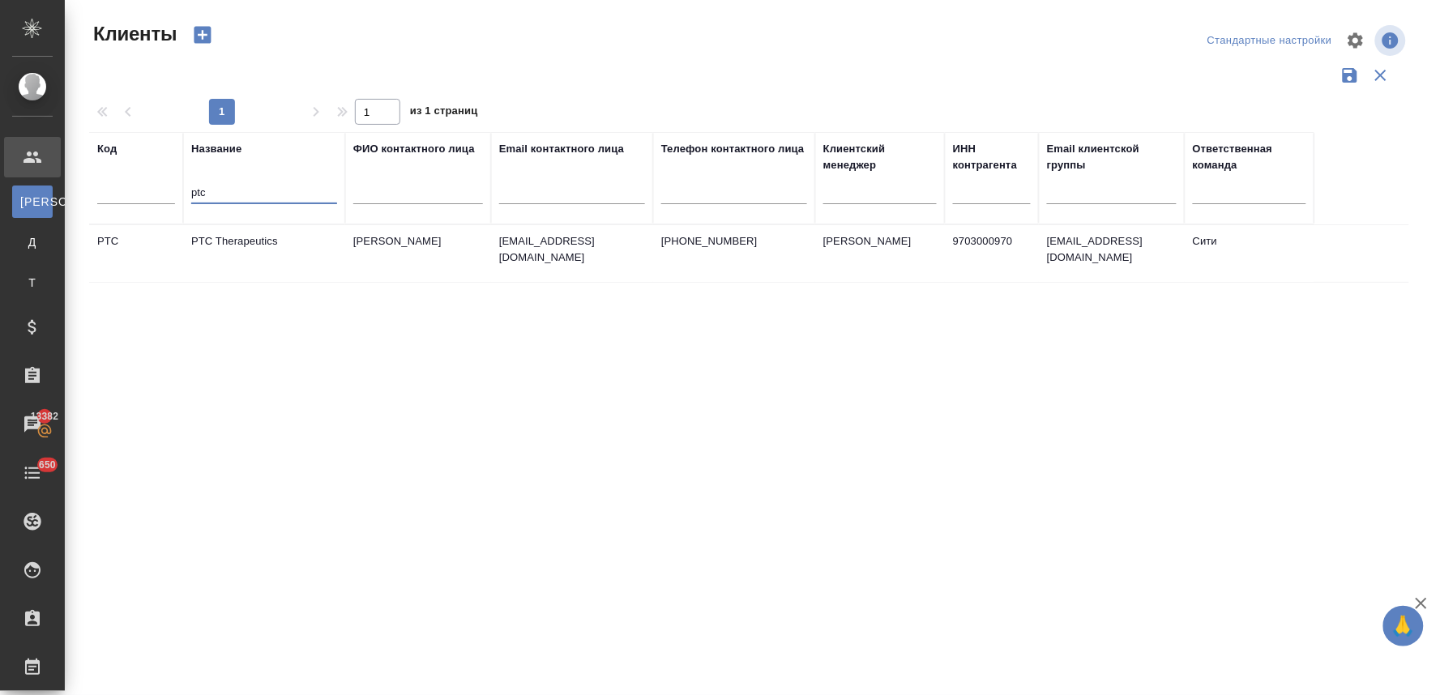
type input "ptc"
click at [209, 244] on td "PTC Therapeutics" at bounding box center [264, 253] width 162 height 57
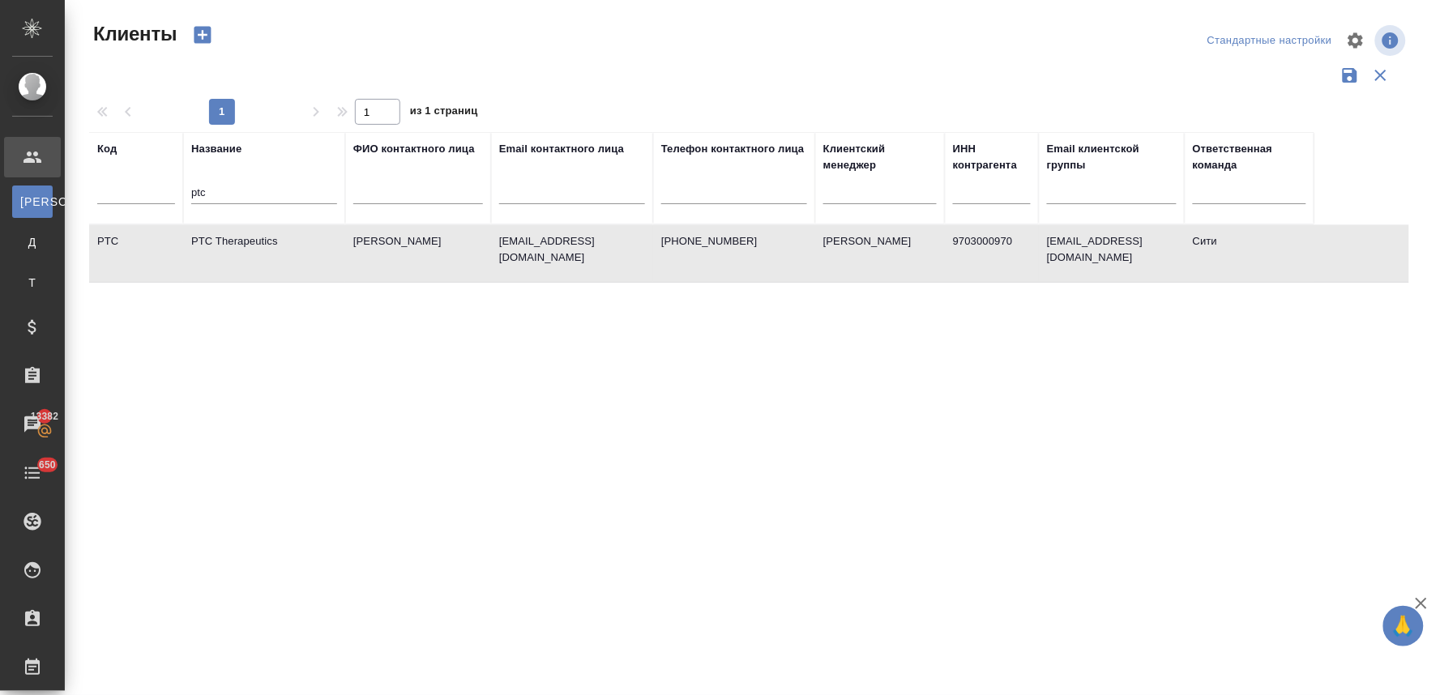
click at [209, 244] on td "PTC Therapeutics" at bounding box center [264, 253] width 162 height 57
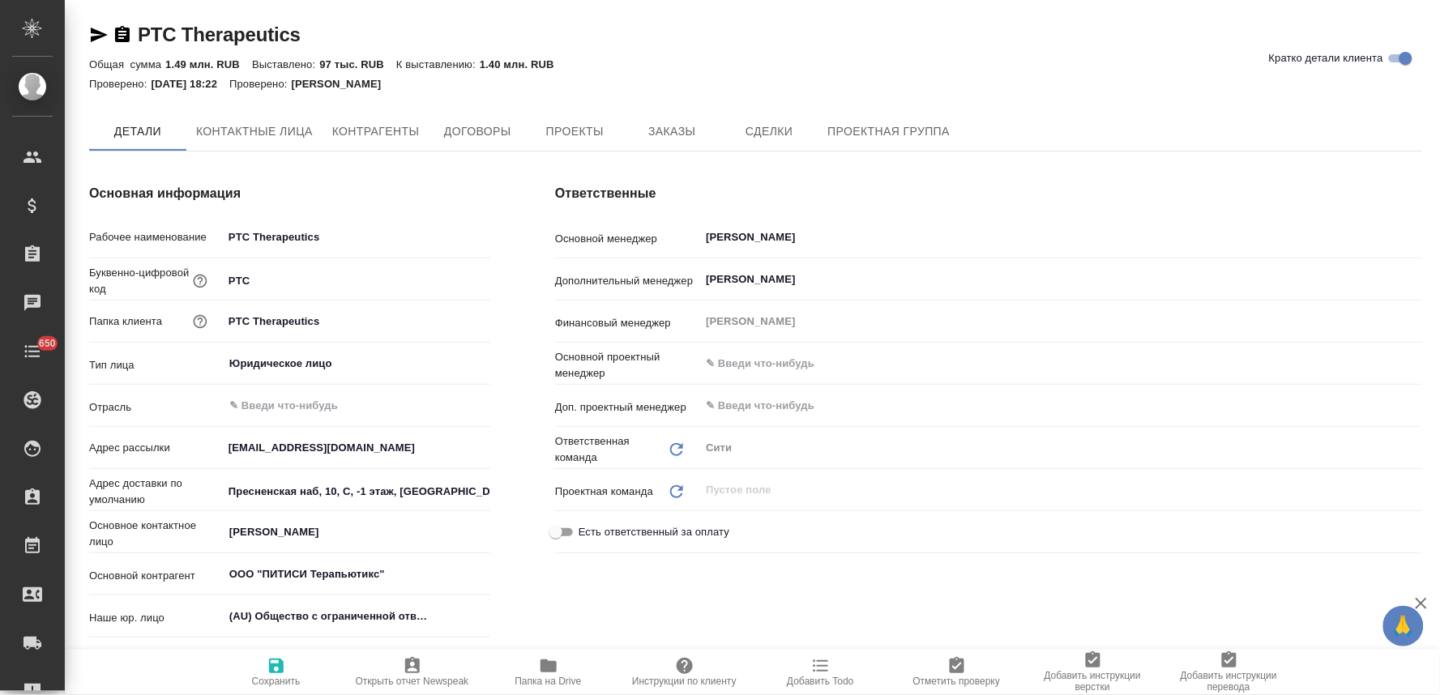
type textarea "x"
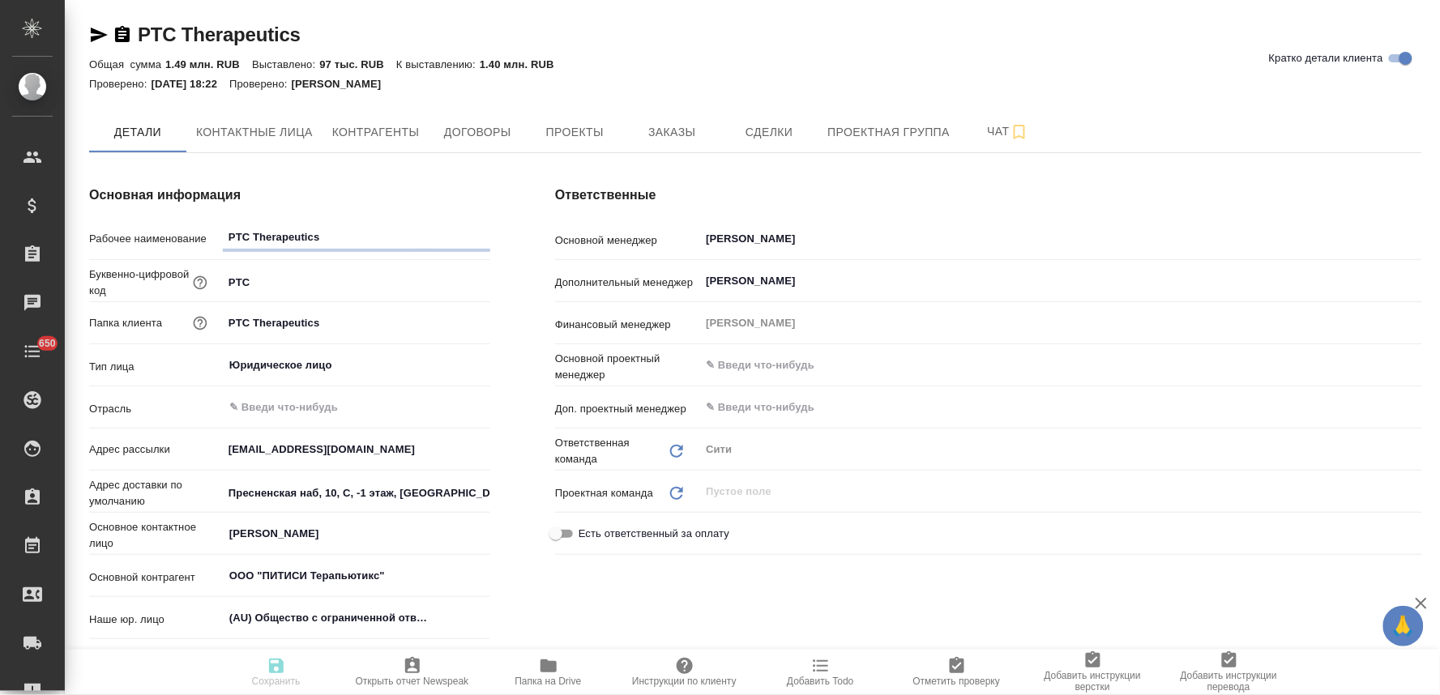
type textarea "x"
click at [669, 130] on span "Заказы" at bounding box center [672, 132] width 78 height 20
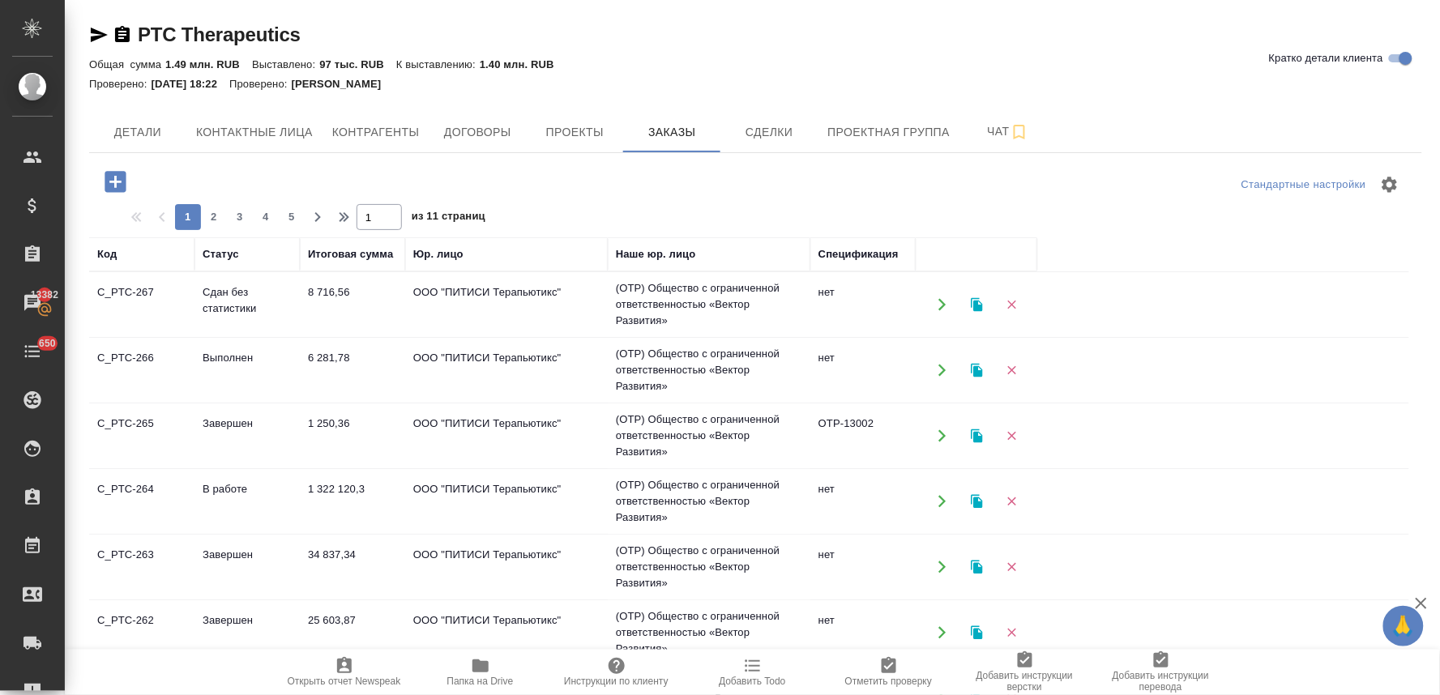
click at [119, 179] on icon "button" at bounding box center [115, 181] width 21 height 21
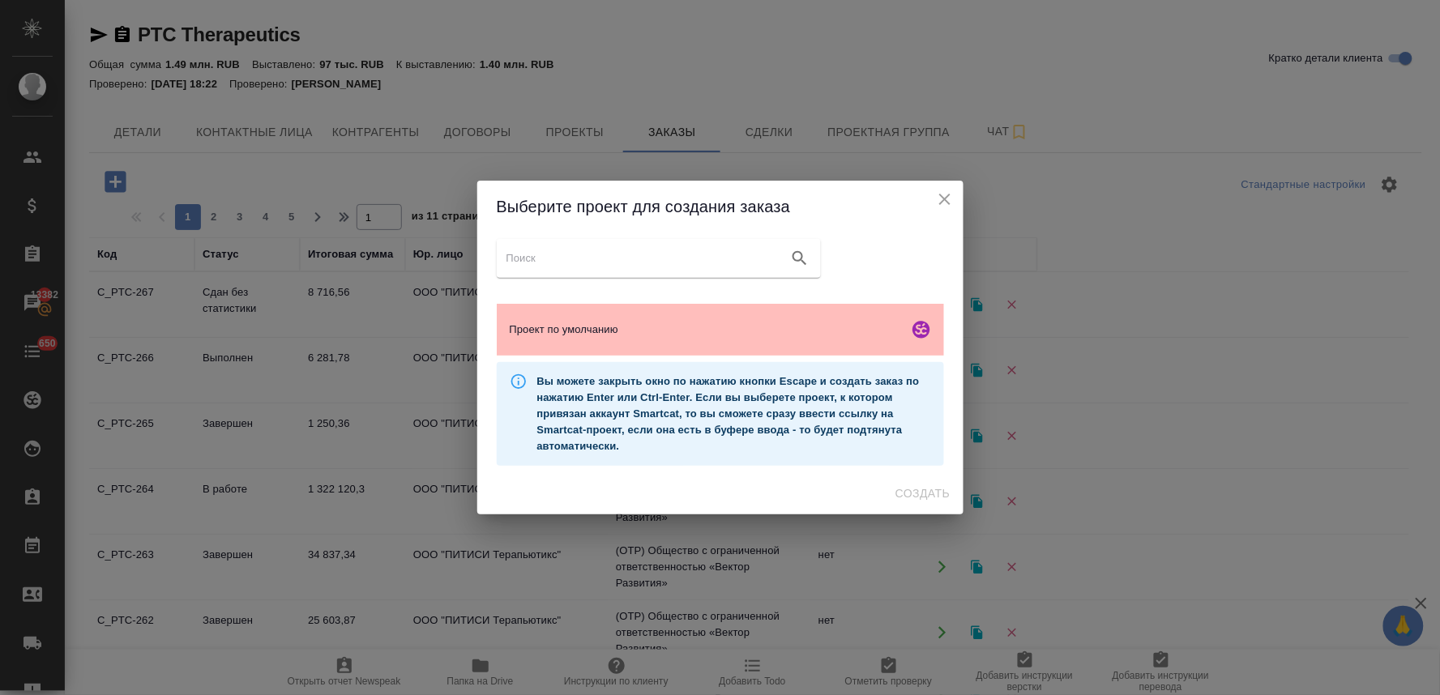
click at [562, 313] on div "Проект по умолчанию" at bounding box center [720, 330] width 447 height 52
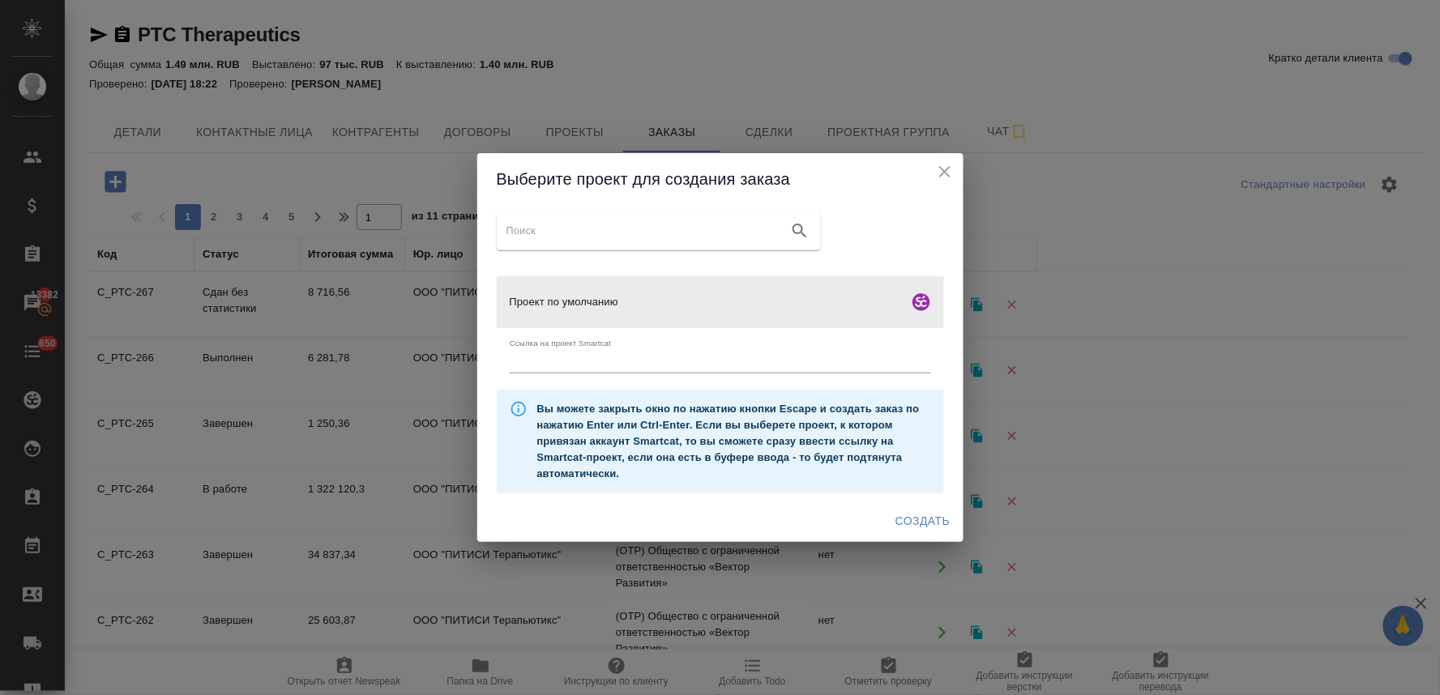
click at [934, 524] on span "Создать" at bounding box center [923, 521] width 54 height 20
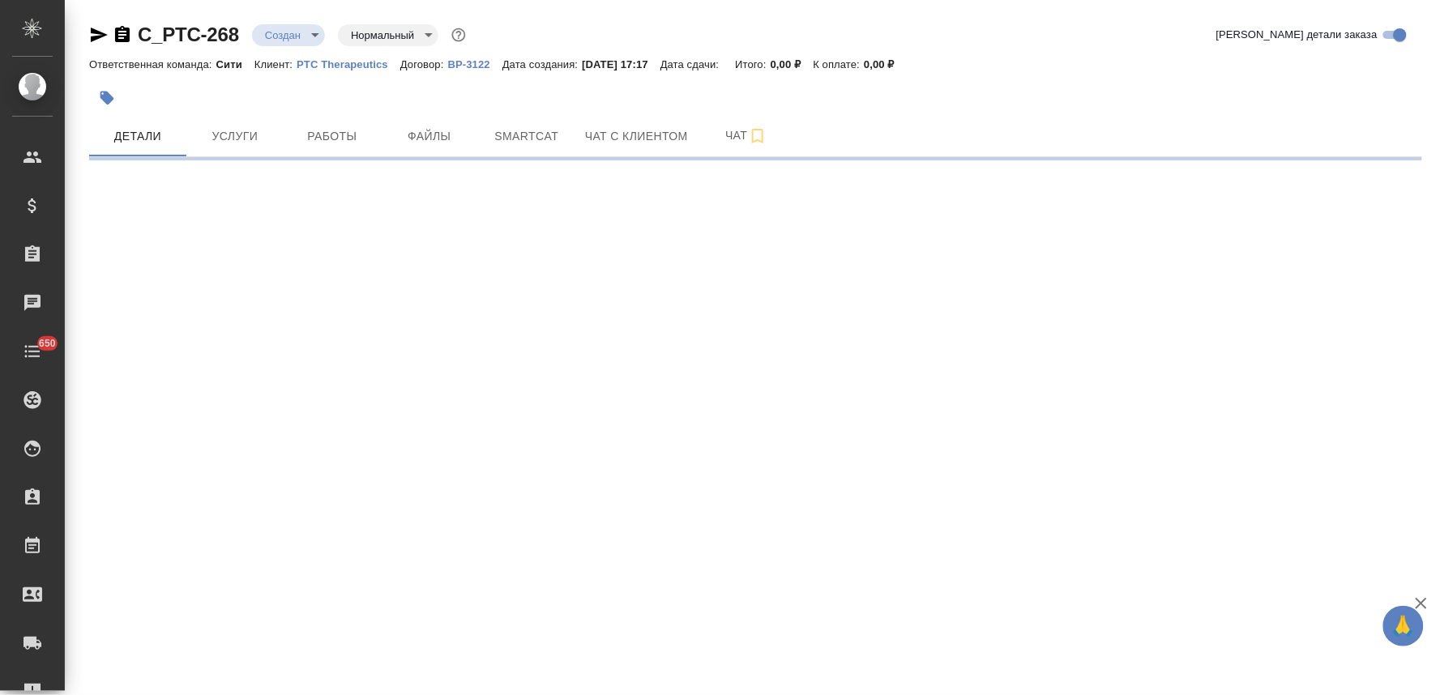
select select "RU"
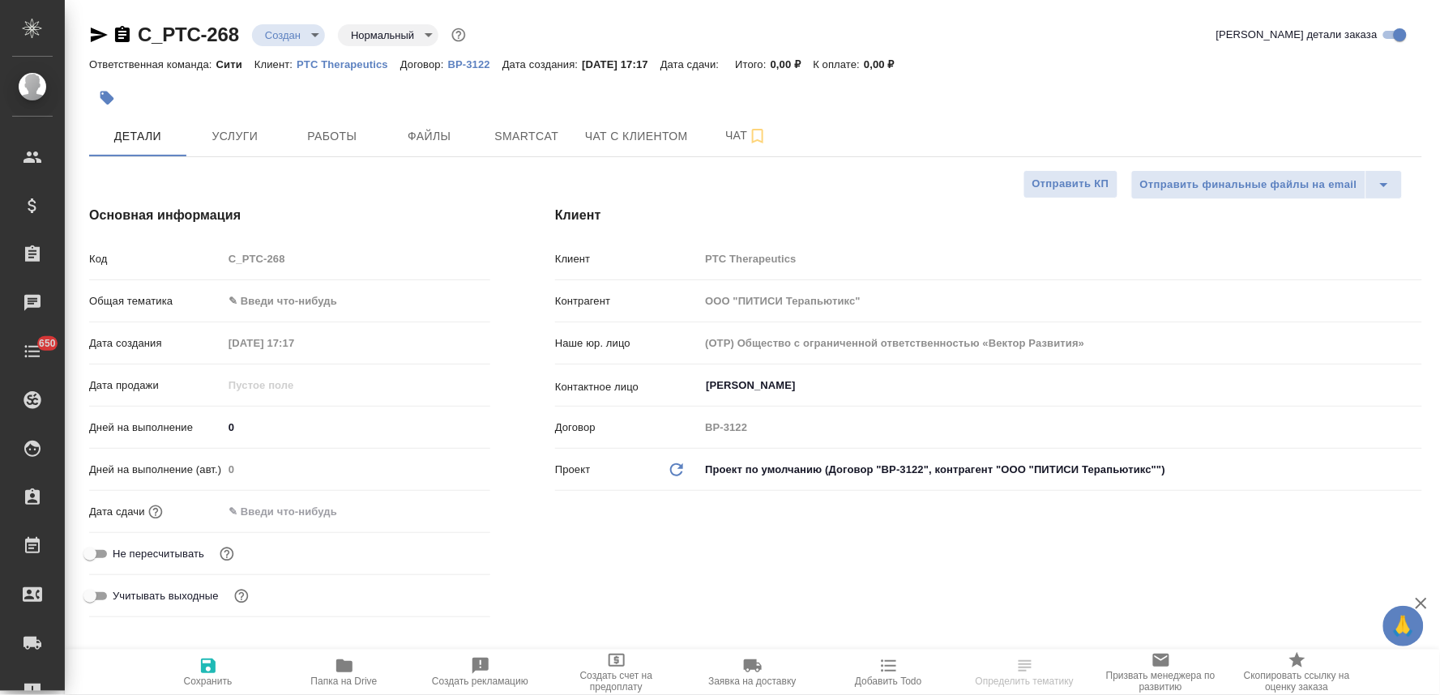
type textarea "x"
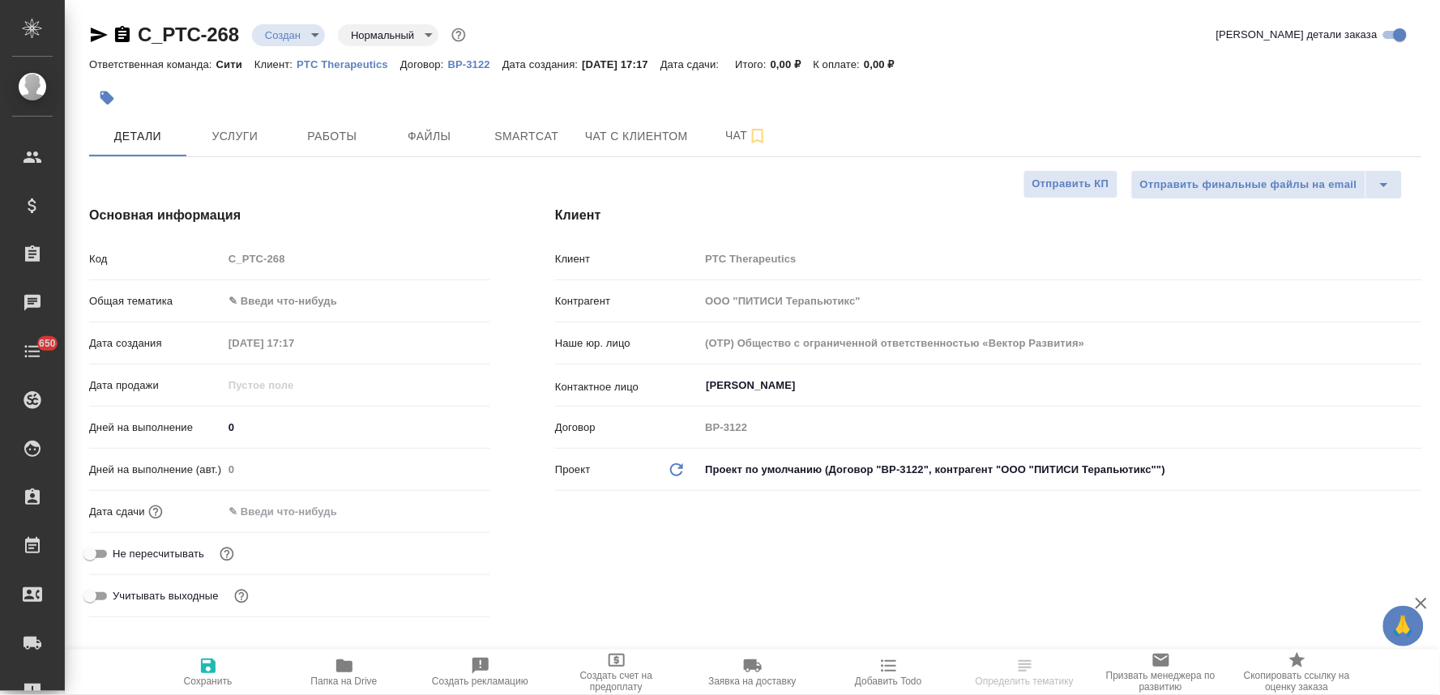
type textarea "x"
click at [775, 385] on input "[PERSON_NAME]" at bounding box center [1033, 385] width 659 height 19
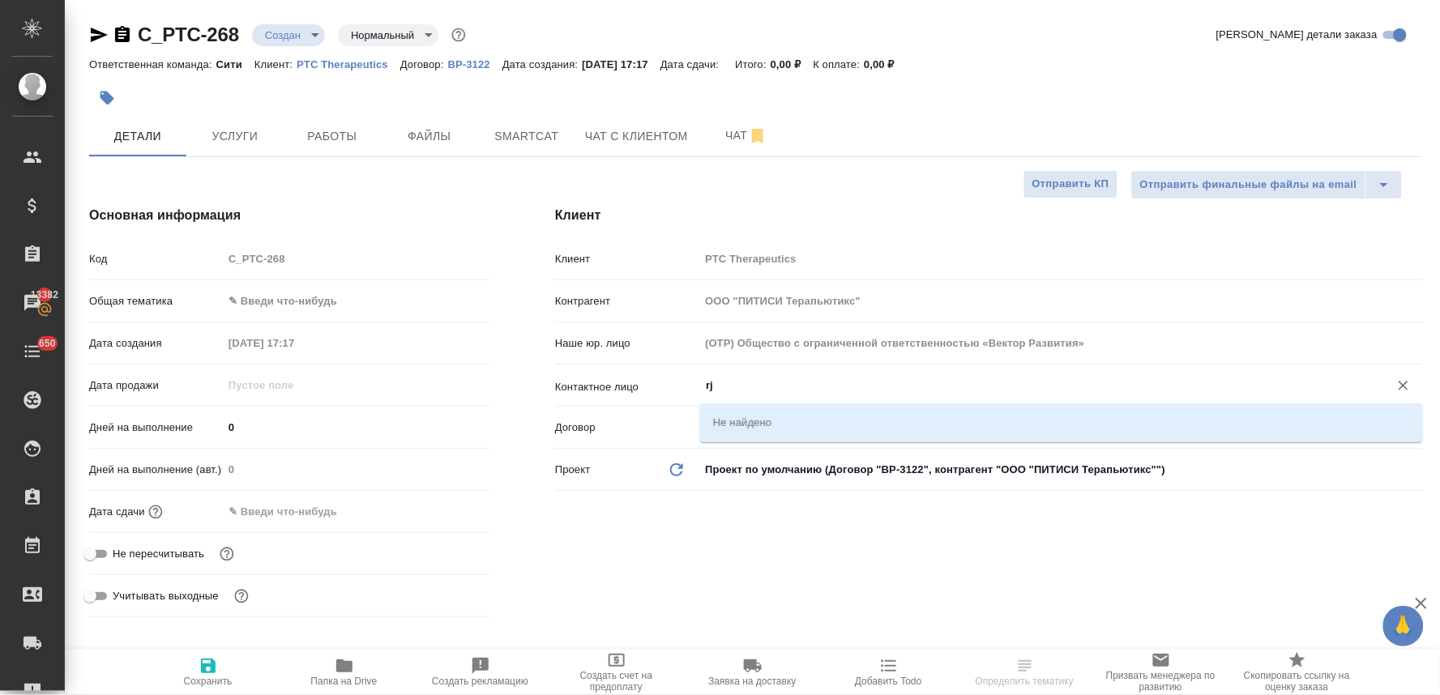
type input "r"
type textarea "x"
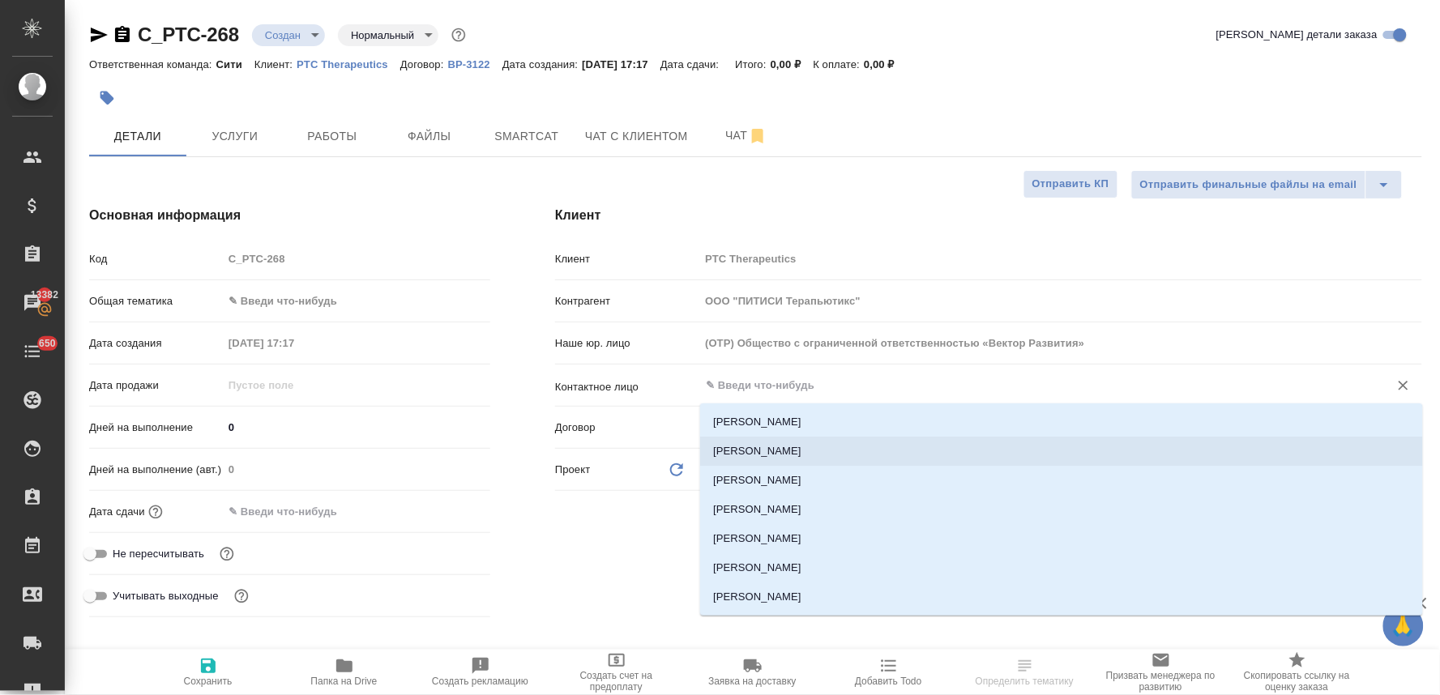
click at [778, 449] on li "Ковбасенко Ольга" at bounding box center [1061, 451] width 723 height 29
type input "Ковбасенко Ольга"
type textarea "x"
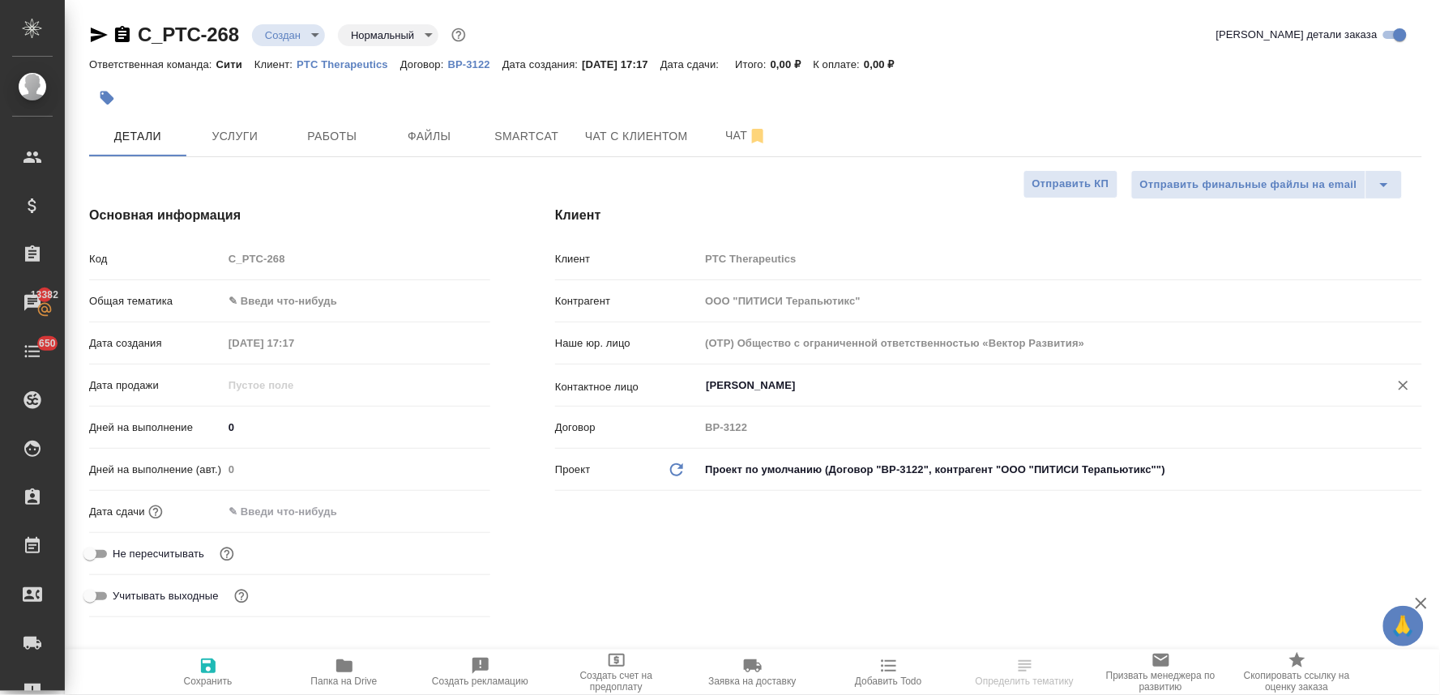
type input "Ковбасенко Ольга"
click at [200, 682] on span "Сохранить" at bounding box center [208, 681] width 49 height 11
type textarea "x"
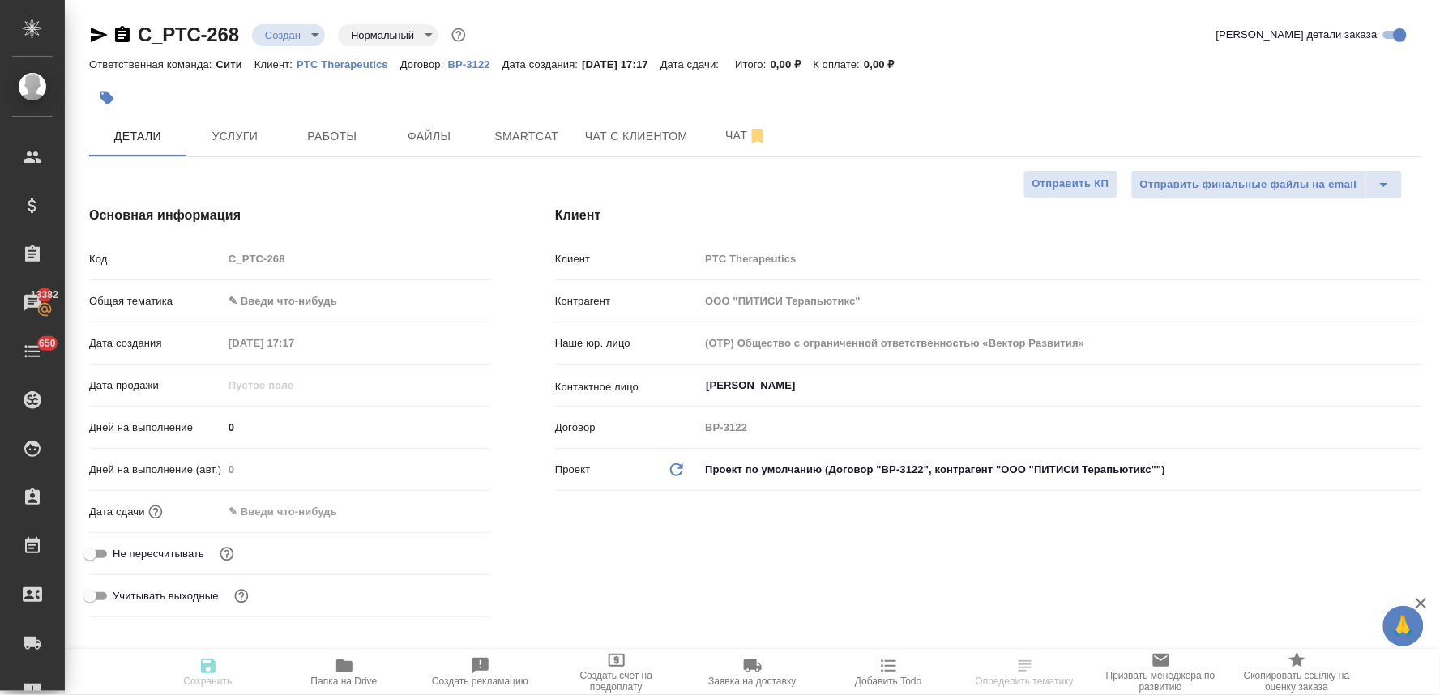
type textarea "x"
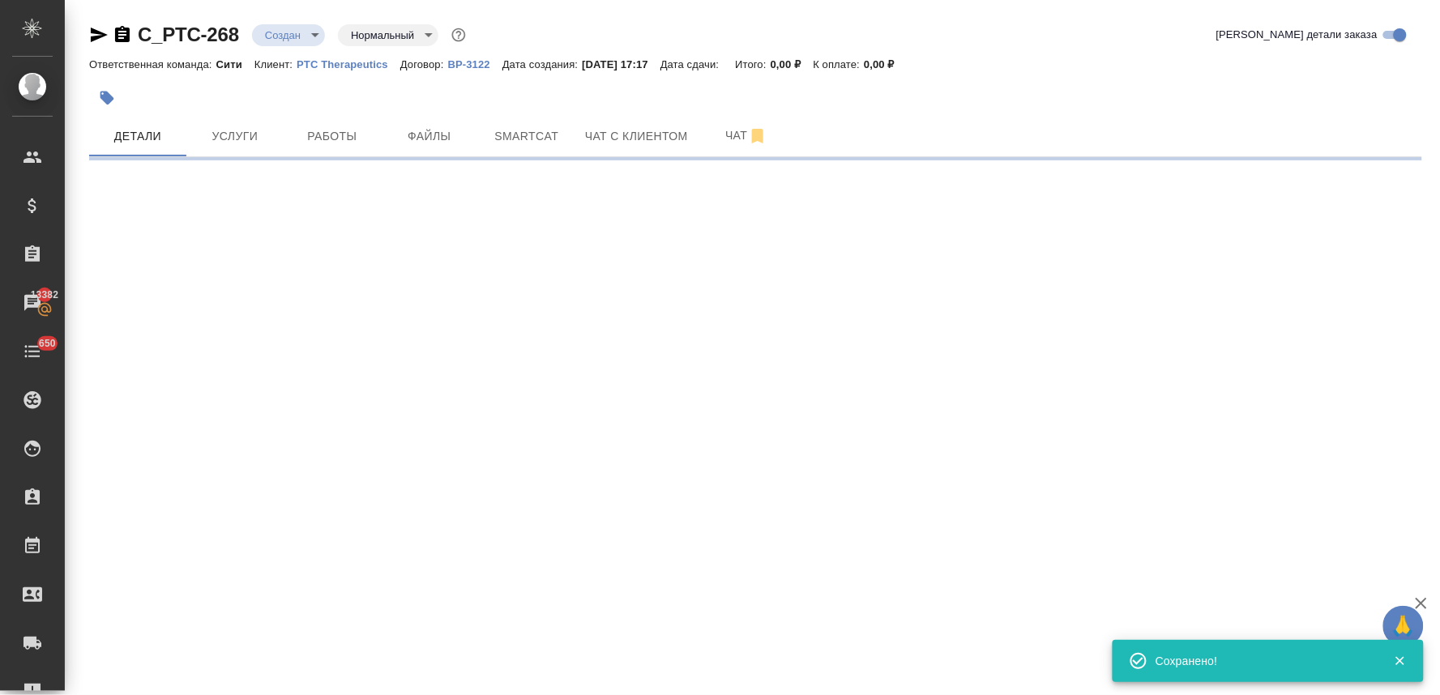
select select "RU"
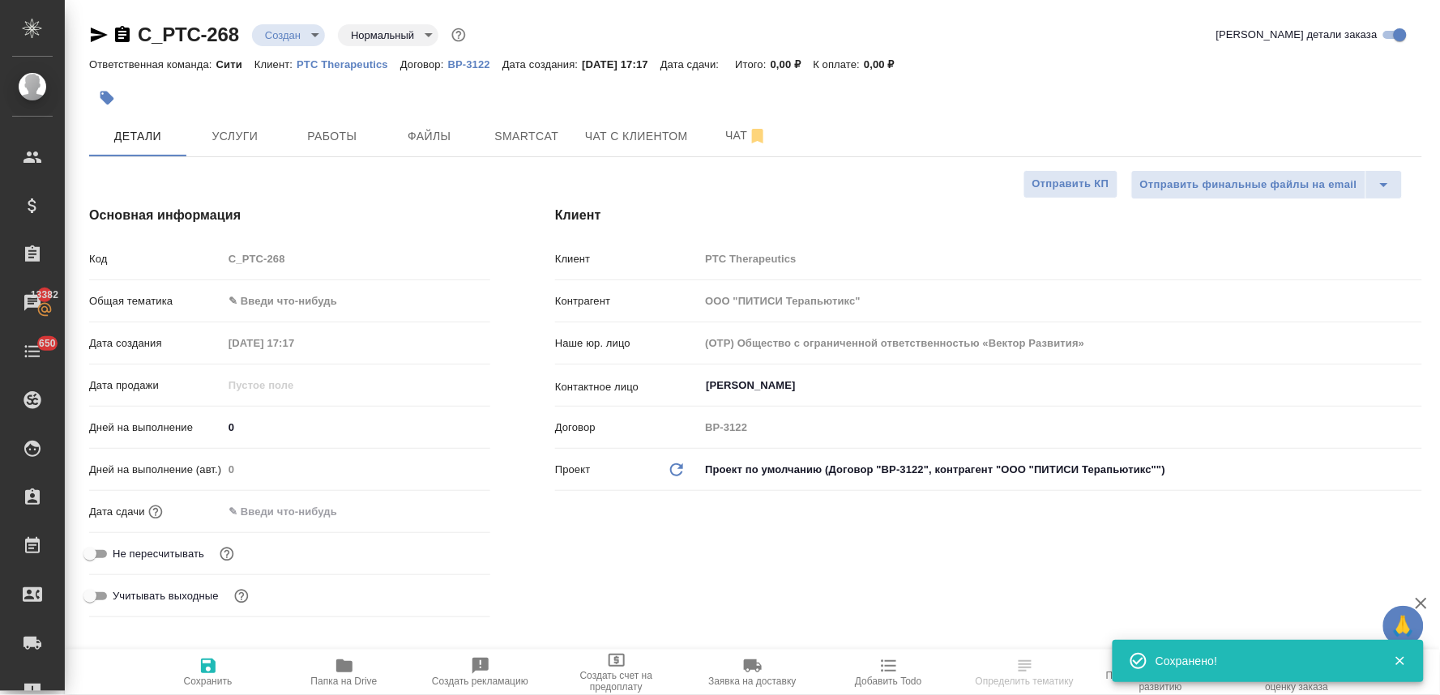
type textarea "x"
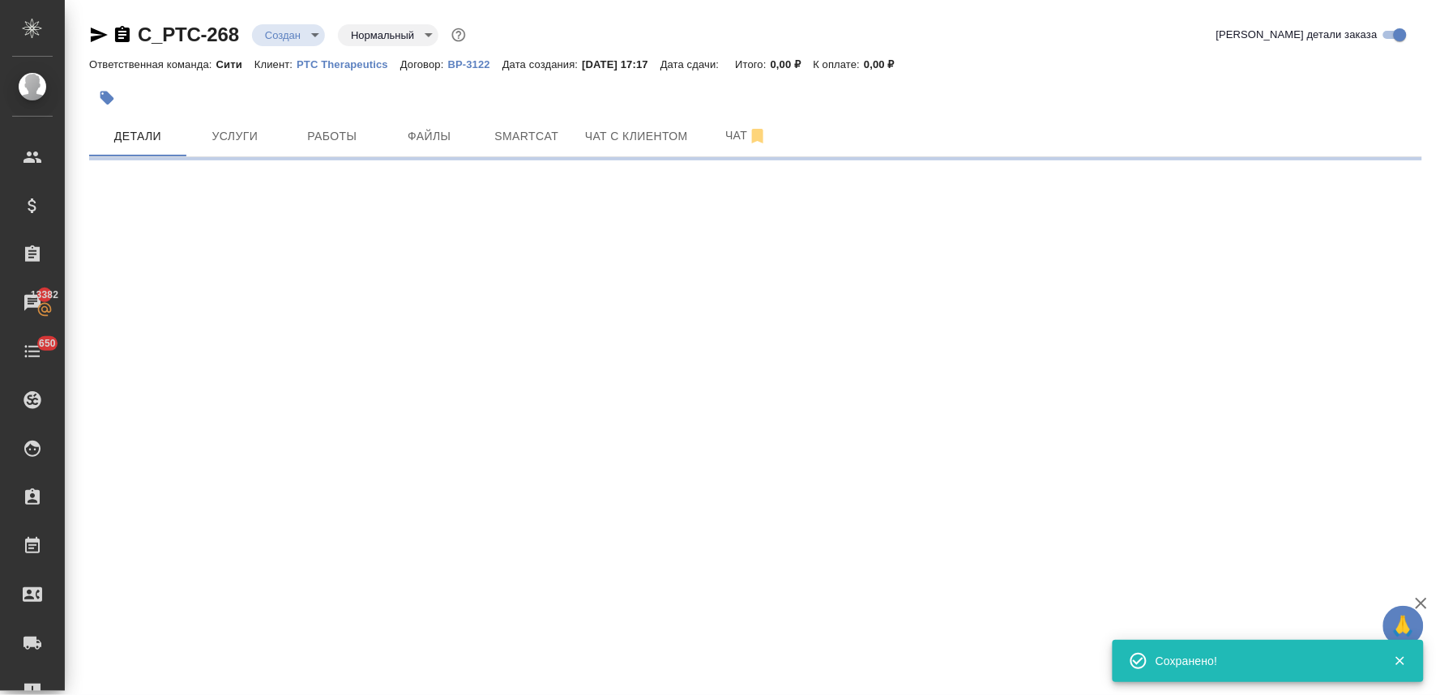
click at [231, 272] on div ".cls-1 fill:#fff; AWATERA Lyamina Nadezhda Клиенты Спецификации Заказы 13382 Ча…" at bounding box center [720, 347] width 1440 height 695
select select "RU"
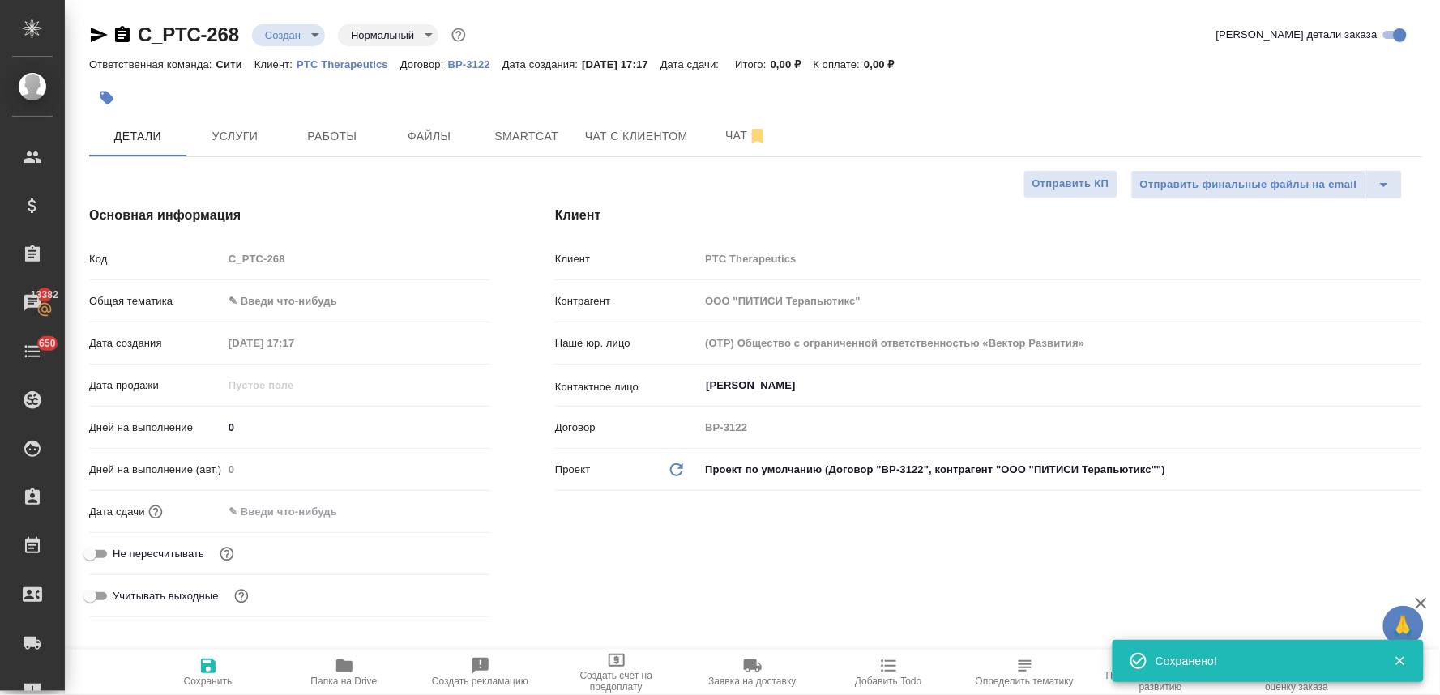
type textarea "x"
click at [443, 125] on button "Файлы" at bounding box center [429, 136] width 97 height 41
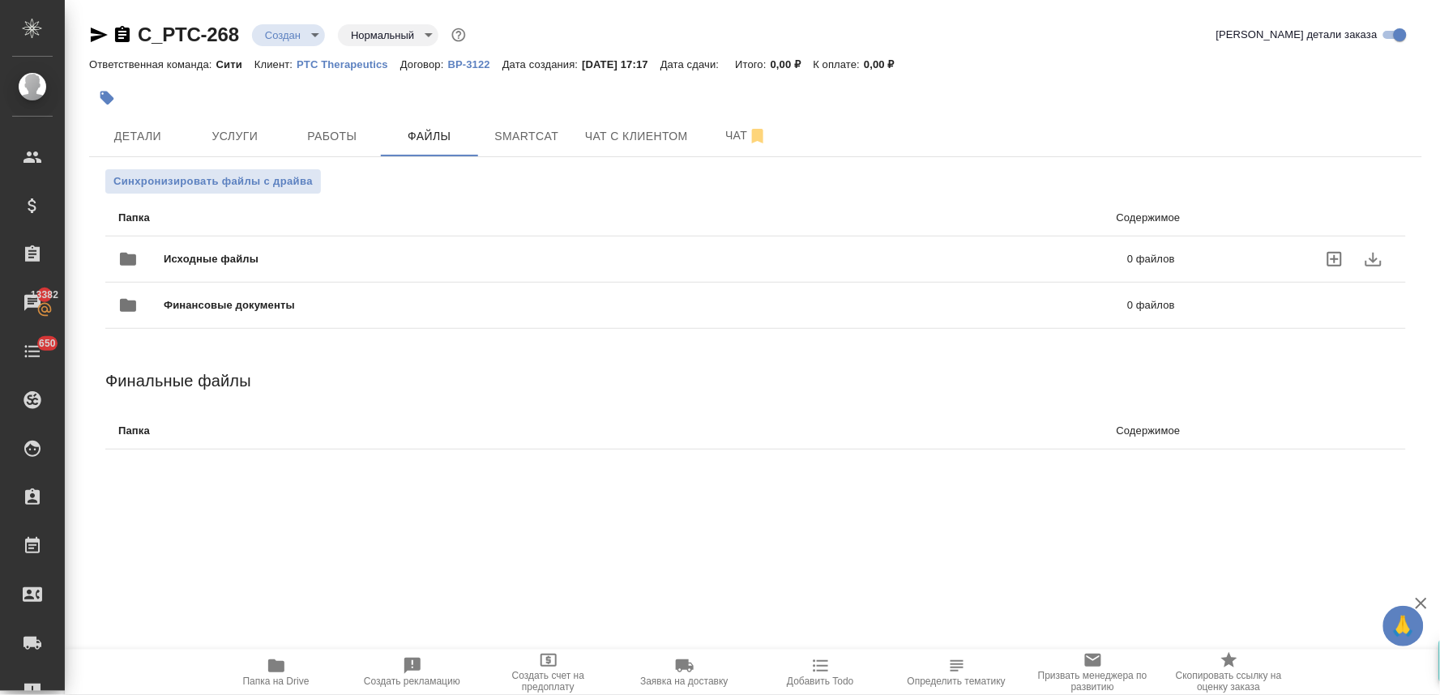
click at [1337, 257] on icon "uploadFiles" at bounding box center [1334, 259] width 19 height 19
click at [0, 0] on input "uploadFiles" at bounding box center [0, 0] width 0 height 0
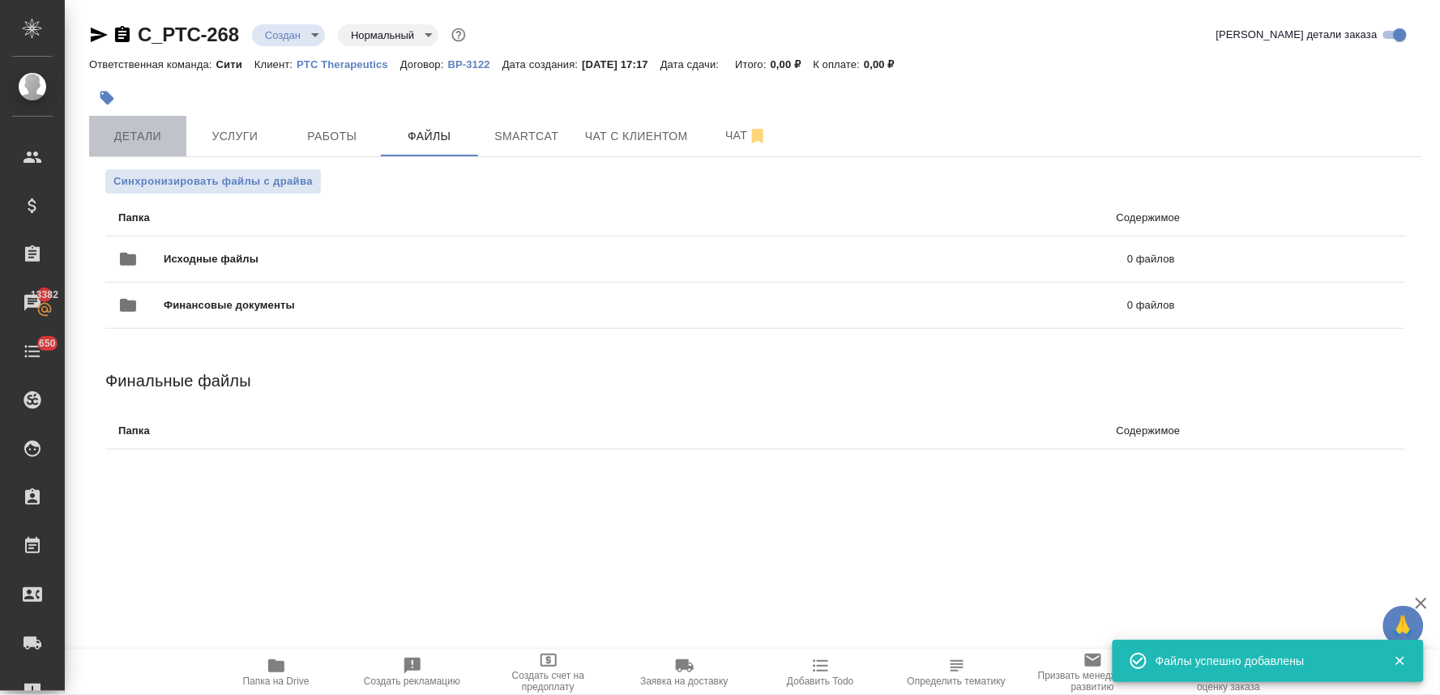
click at [147, 126] on span "Детали" at bounding box center [138, 136] width 78 height 20
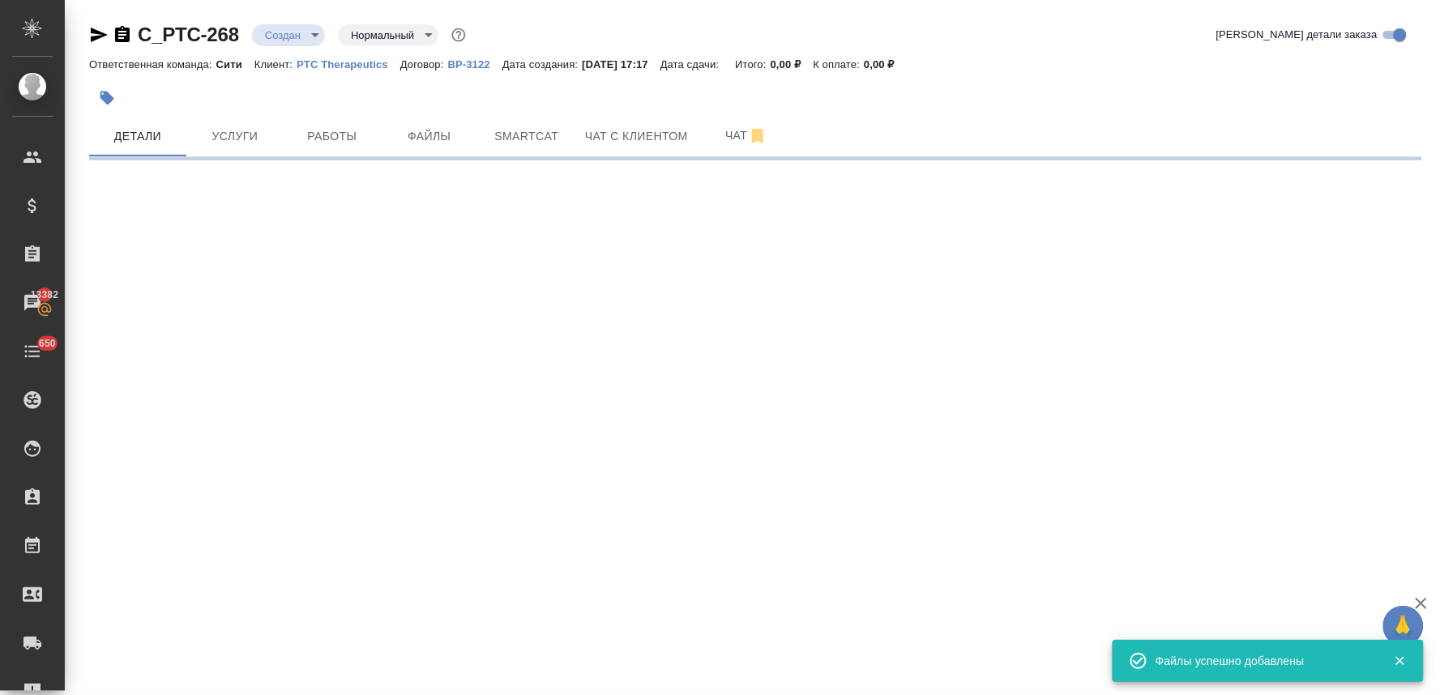
select select "RU"
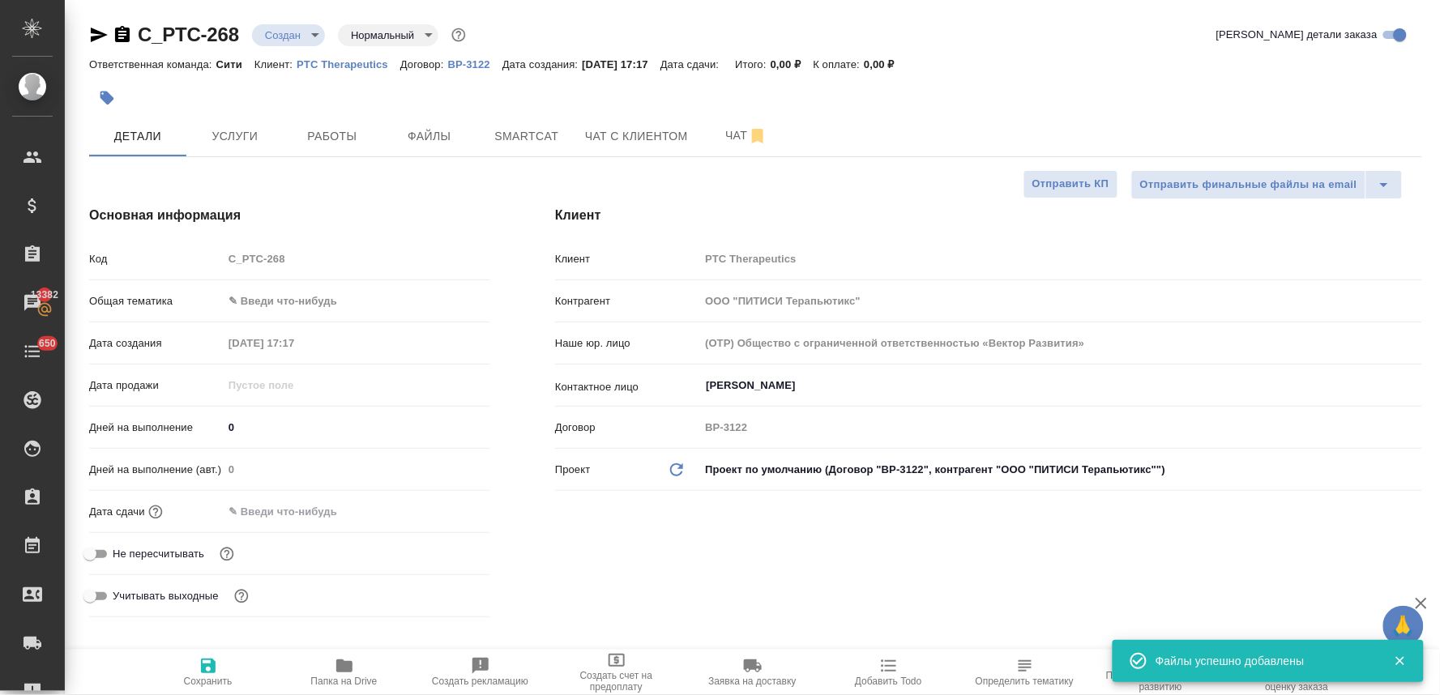
type textarea "x"
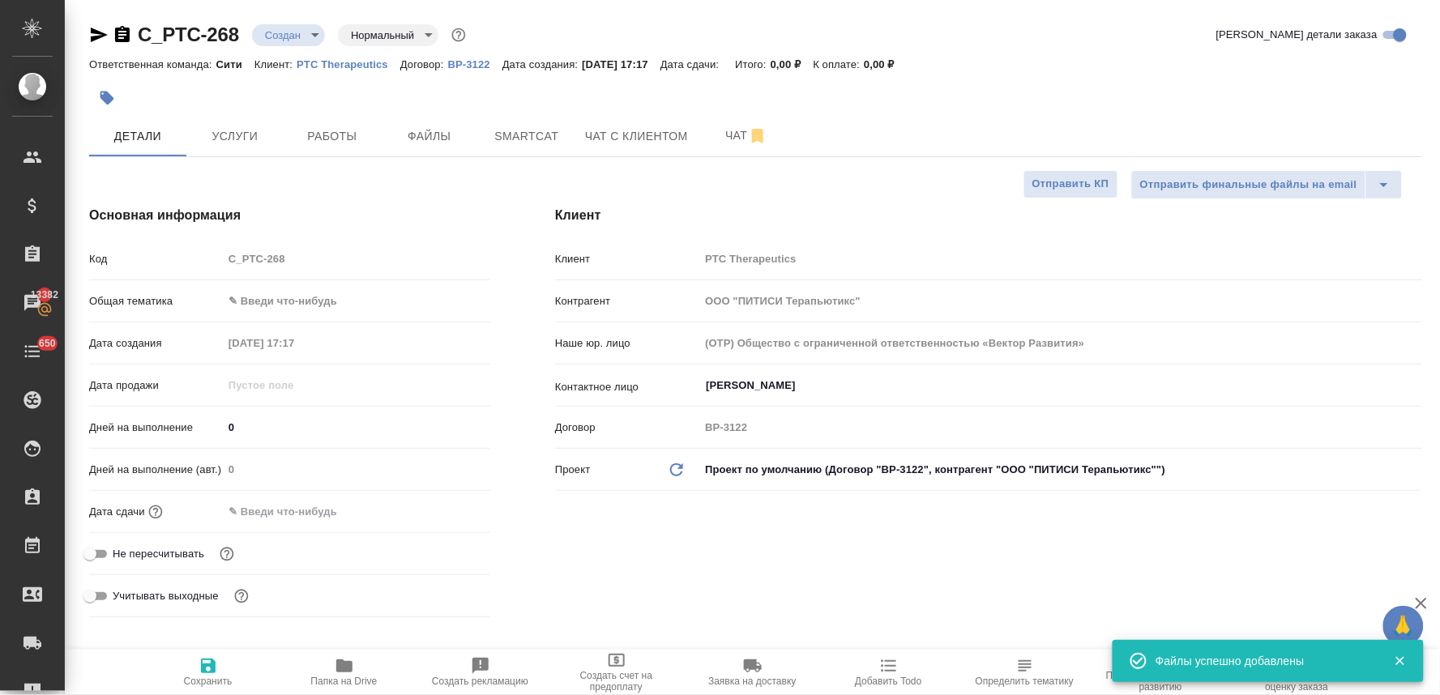
type textarea "x"
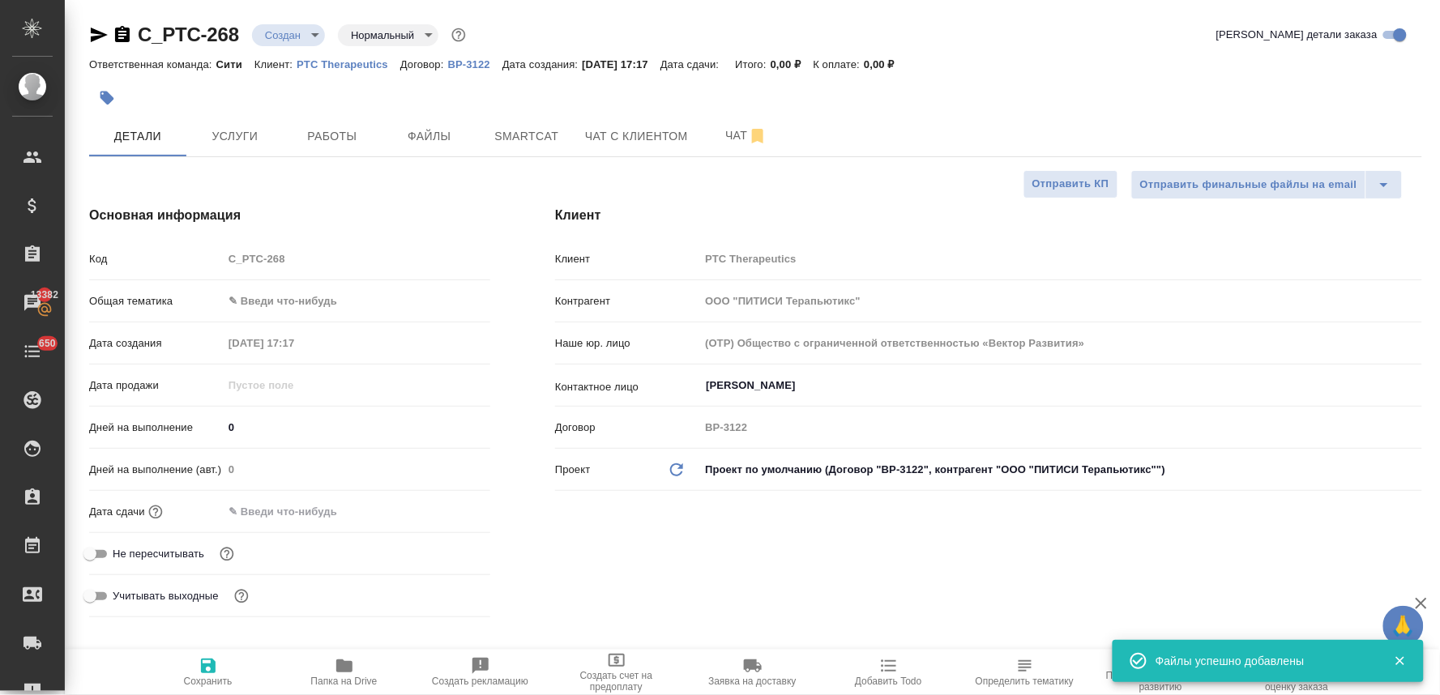
type textarea "x"
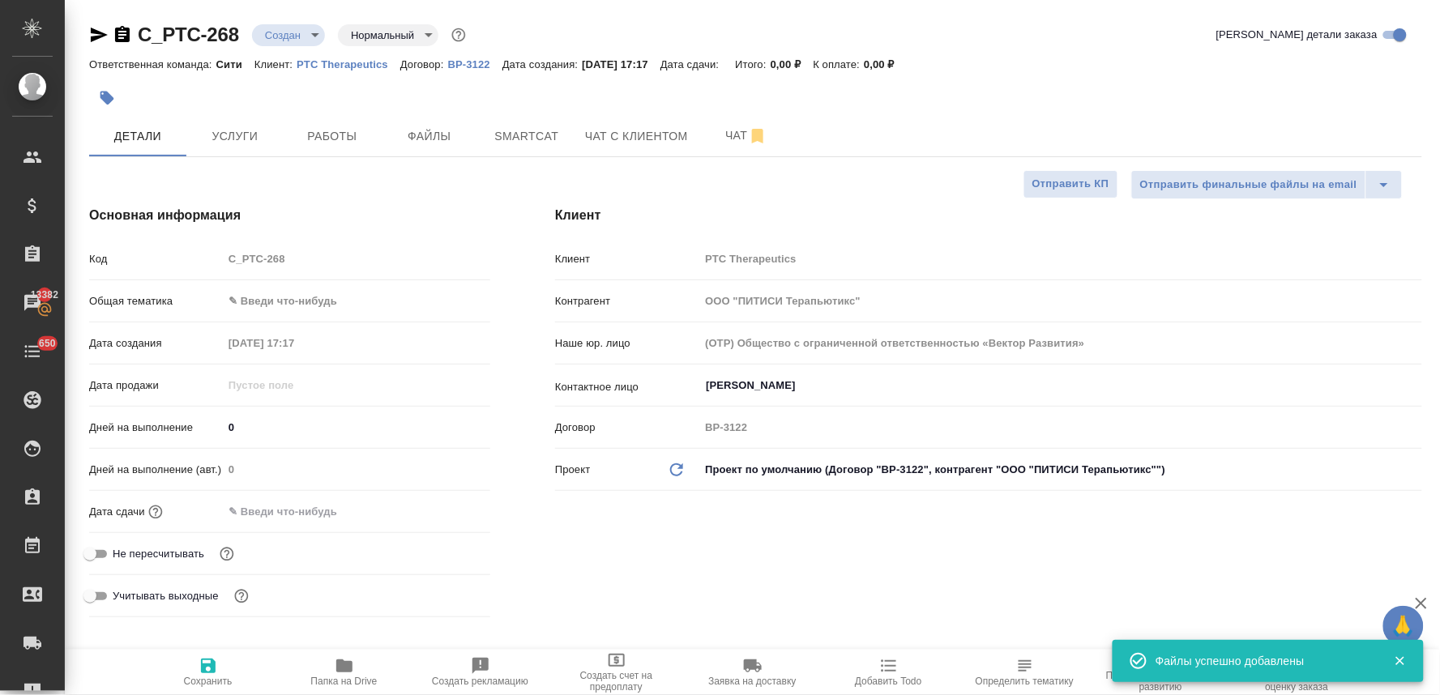
type textarea "x"
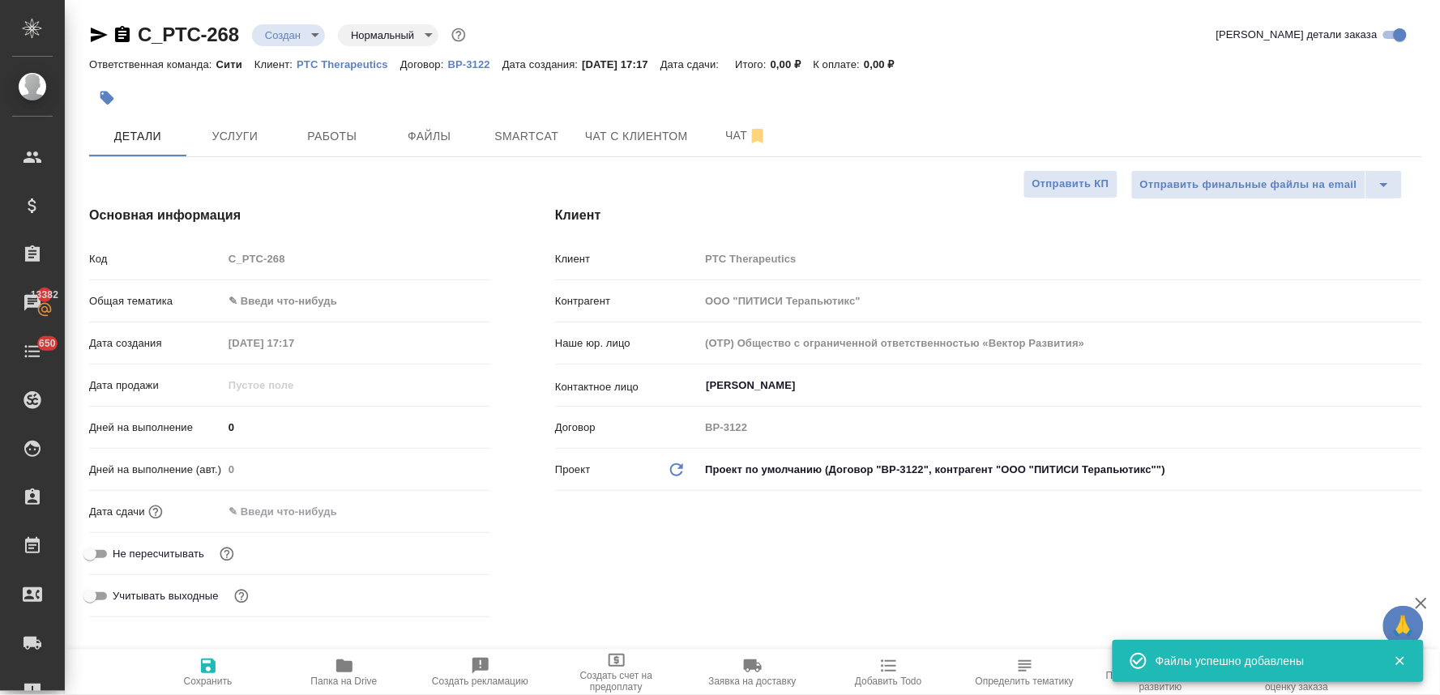
type textarea "x"
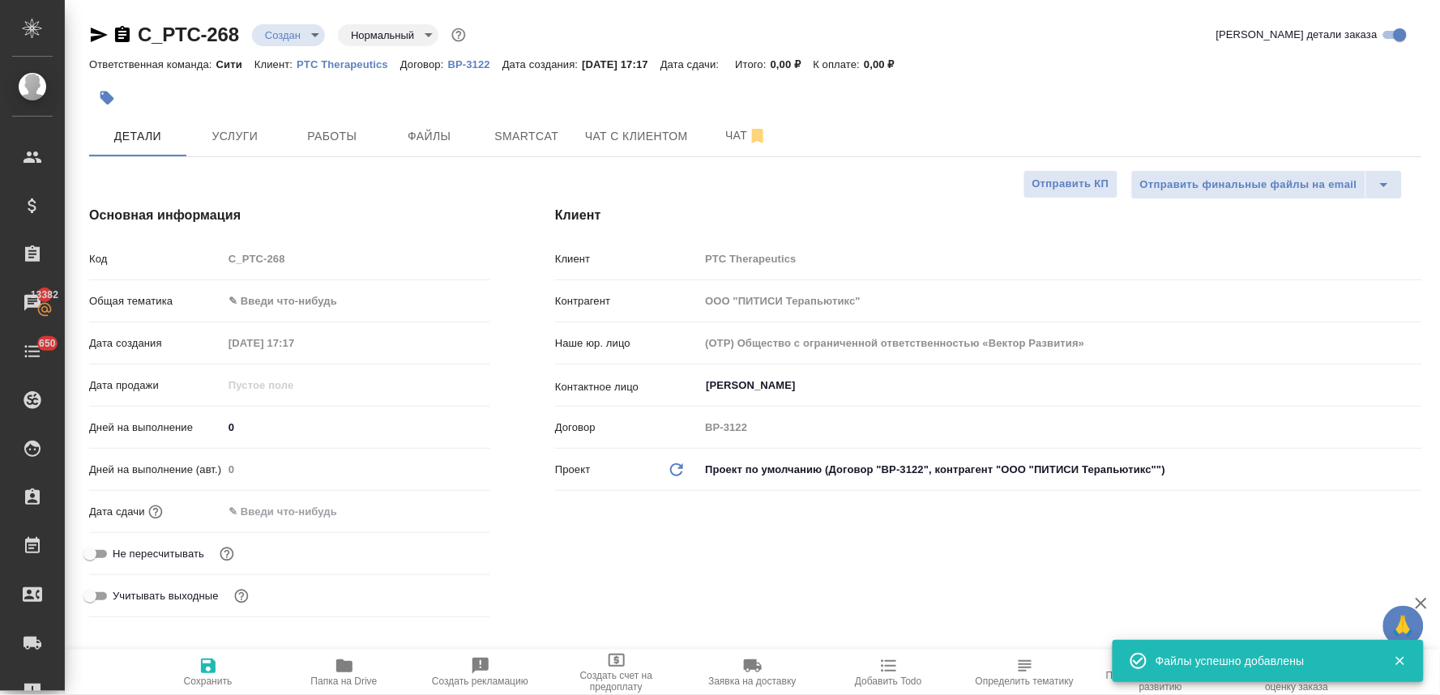
type textarea "x"
click at [1251, 95] on div at bounding box center [755, 98] width 1333 height 36
click at [430, 134] on span "Файлы" at bounding box center [430, 136] width 78 height 20
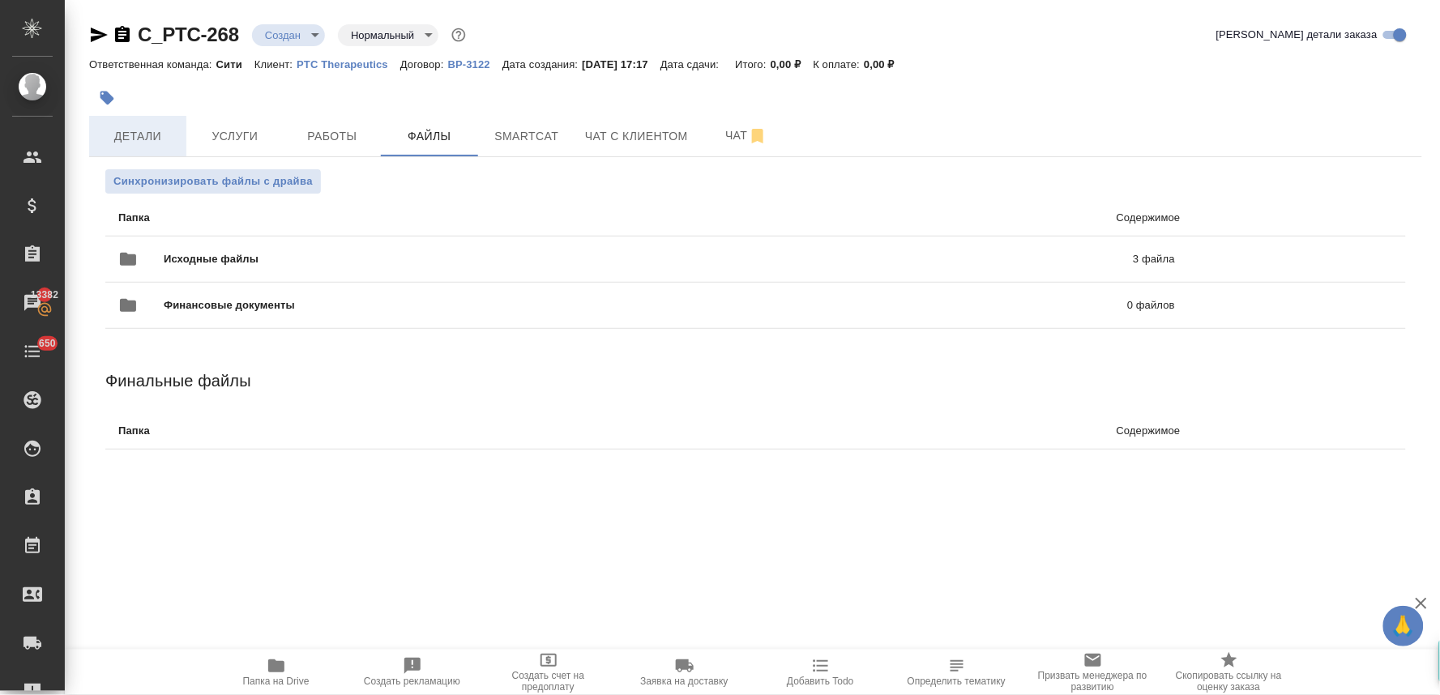
click at [134, 139] on span "Детали" at bounding box center [138, 136] width 78 height 20
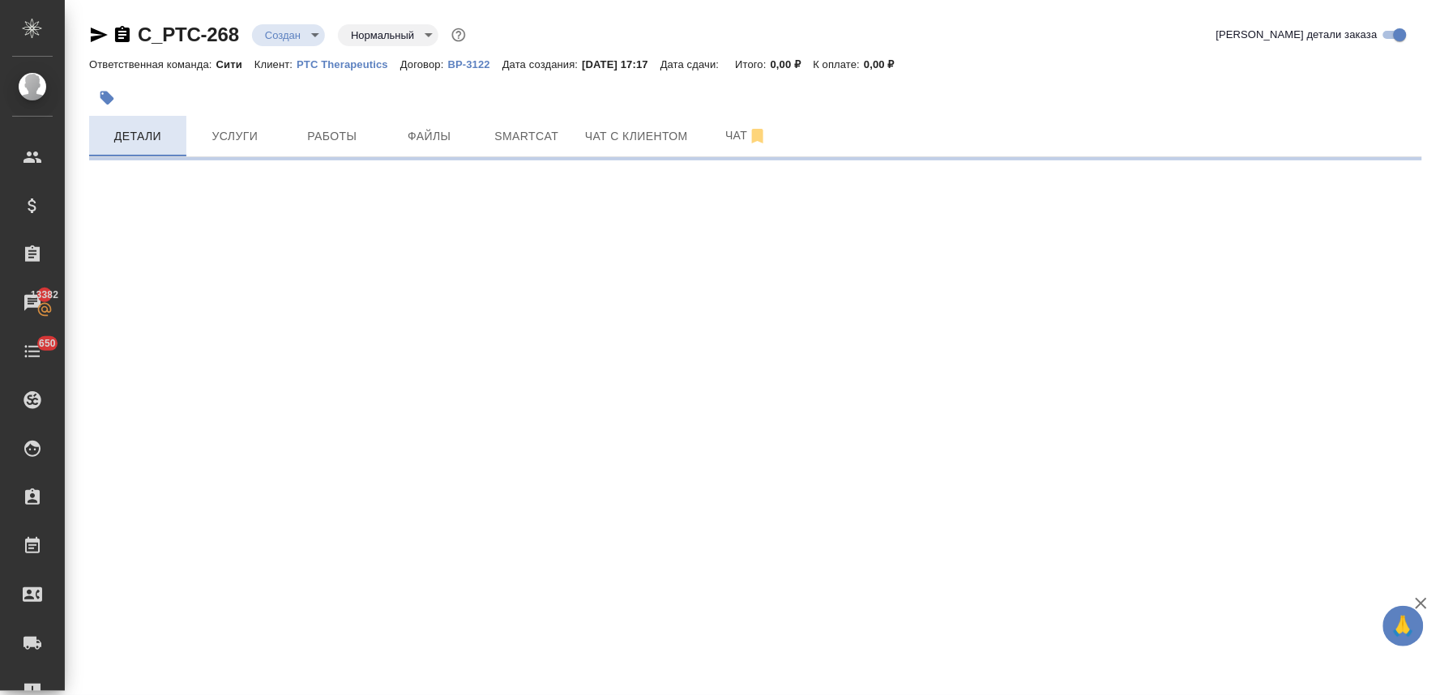
select select "RU"
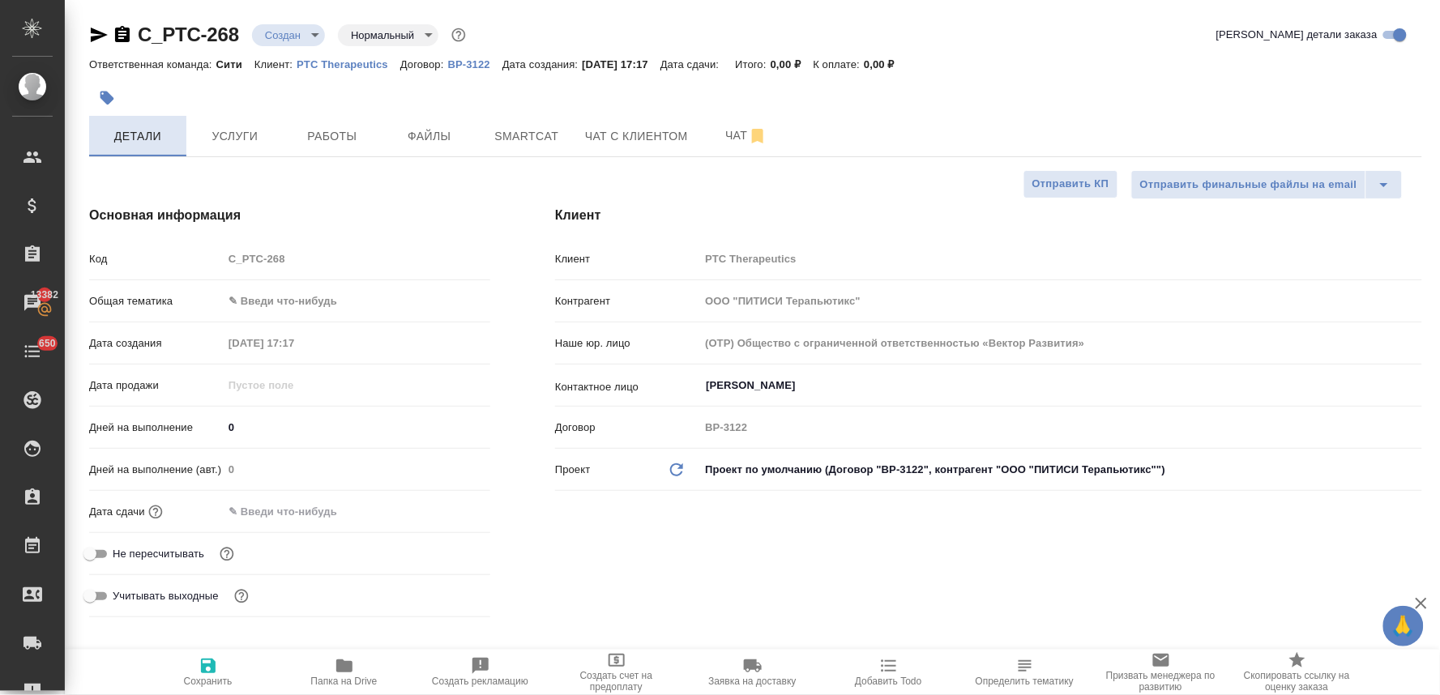
type textarea "x"
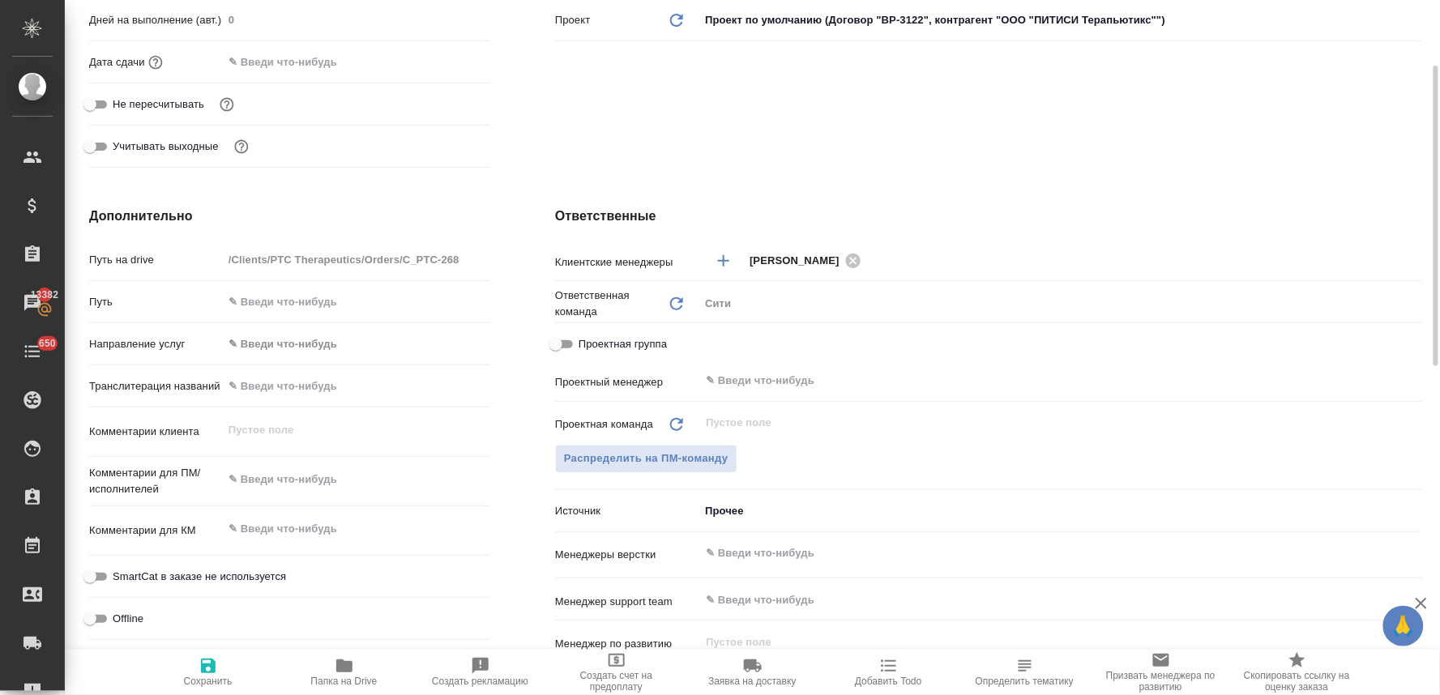
scroll to position [270, 0]
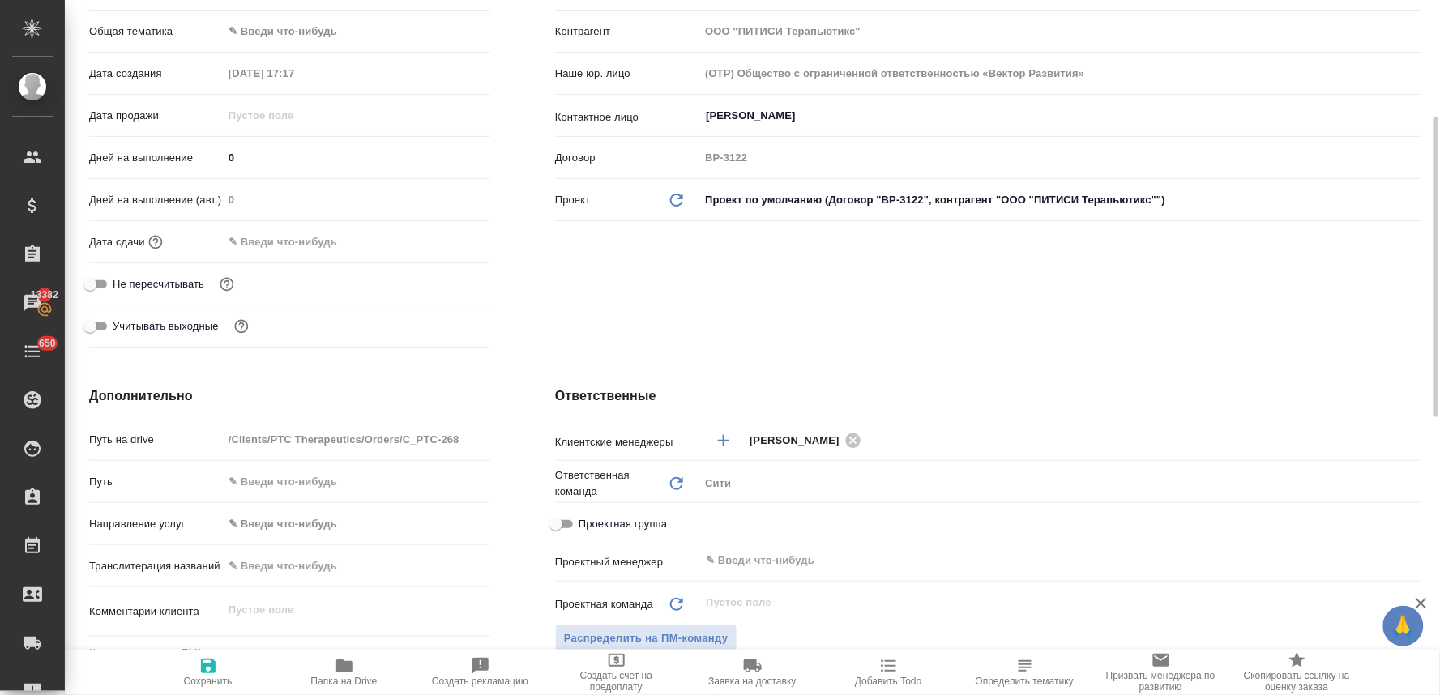
drag, startPoint x: 130, startPoint y: 279, endPoint x: 147, endPoint y: 276, distance: 16.4
click at [130, 280] on span "Не пересчитывать" at bounding box center [159, 284] width 92 height 16
click at [119, 280] on input "Не пересчитывать" at bounding box center [90, 284] width 58 height 19
checkbox input "true"
type textarea "x"
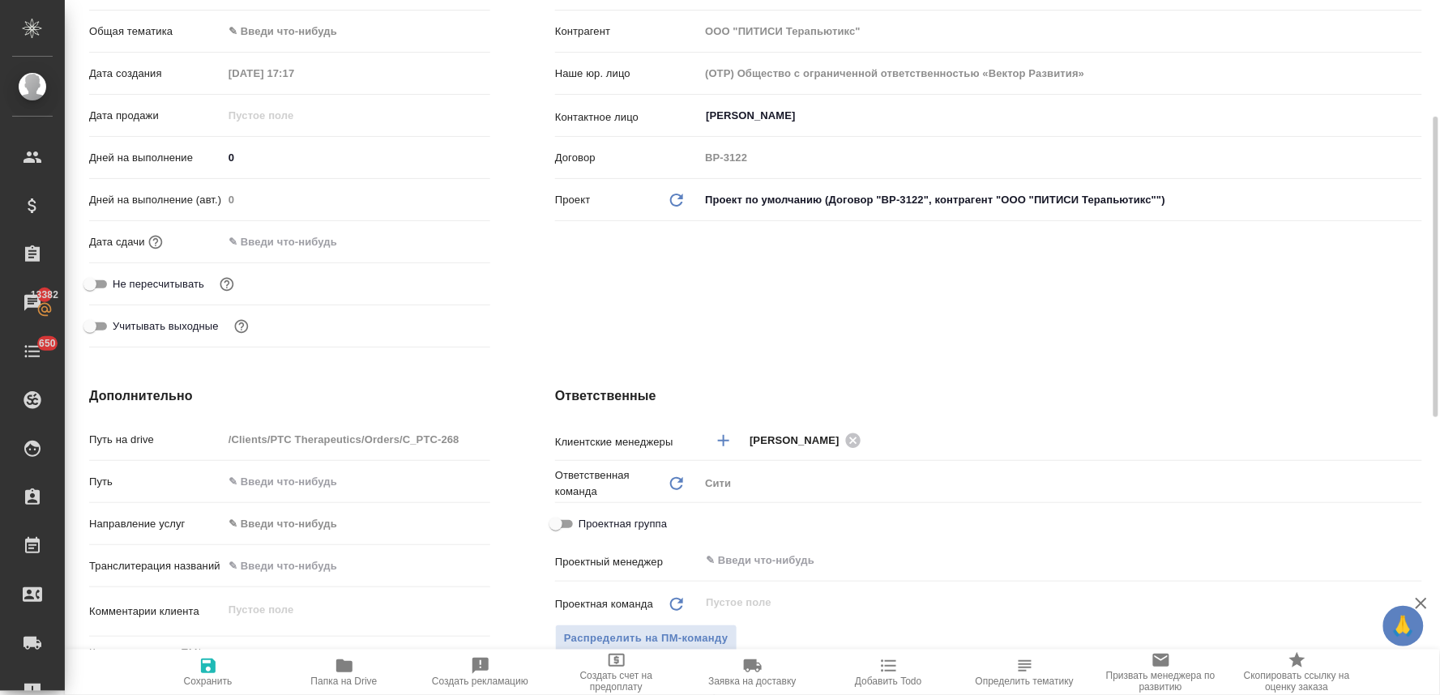
type textarea "x"
click at [304, 243] on input "text" at bounding box center [294, 242] width 142 height 24
click at [448, 233] on icon "button" at bounding box center [443, 241] width 19 height 19
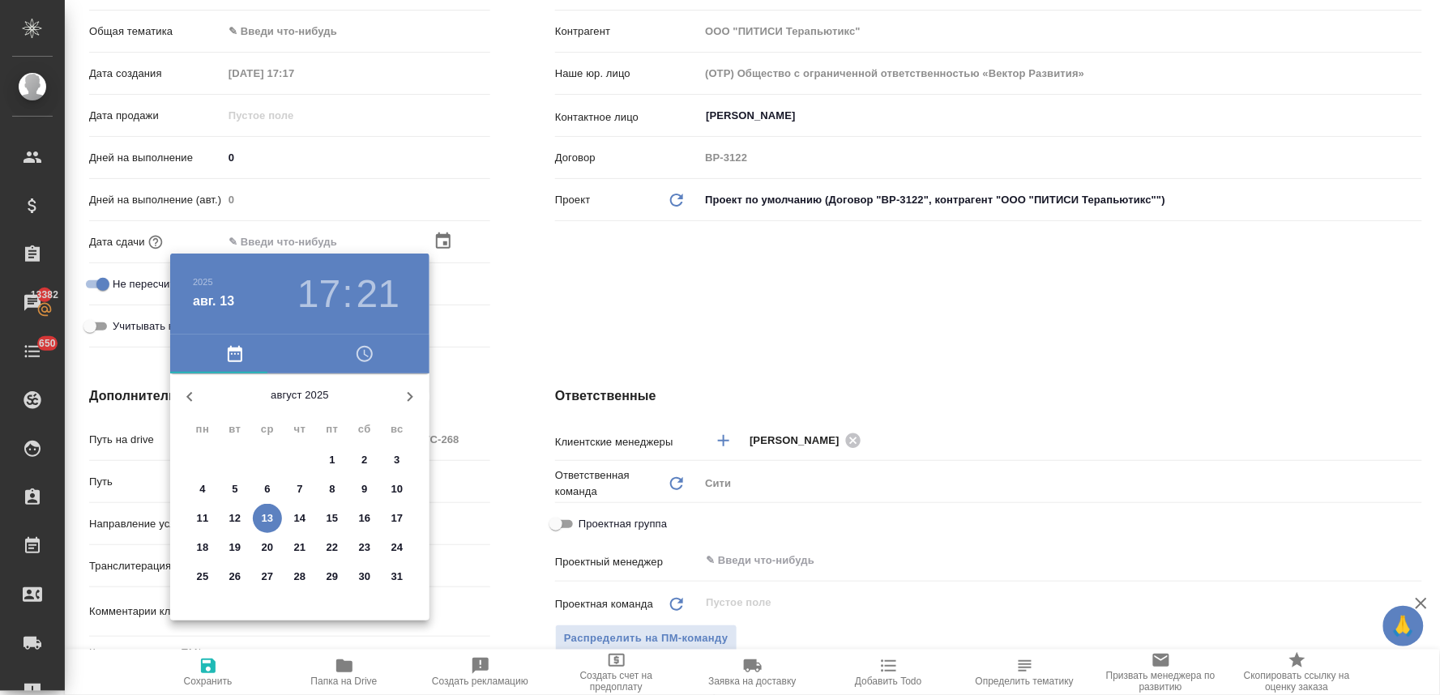
click at [366, 353] on icon "button" at bounding box center [364, 353] width 19 height 19
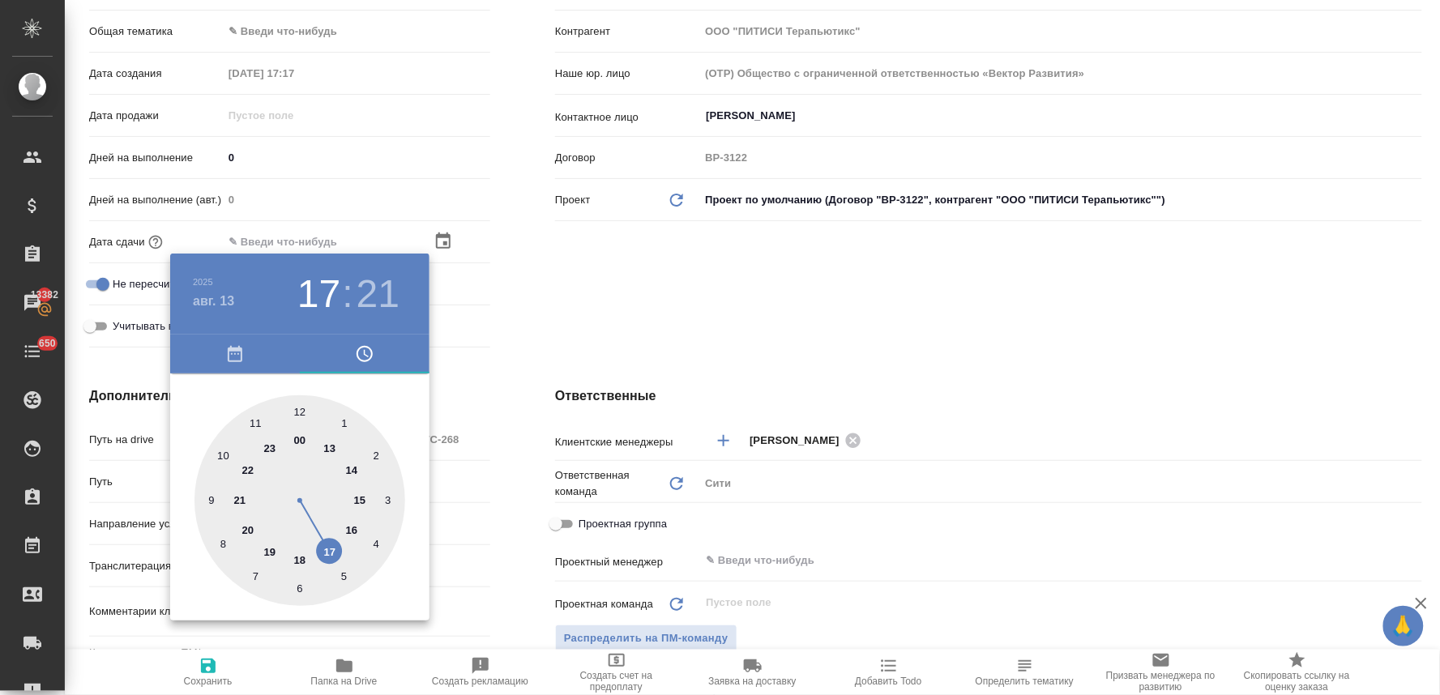
click at [328, 546] on div at bounding box center [300, 501] width 211 height 211
type input "13.08.2025 17:21"
type textarea "x"
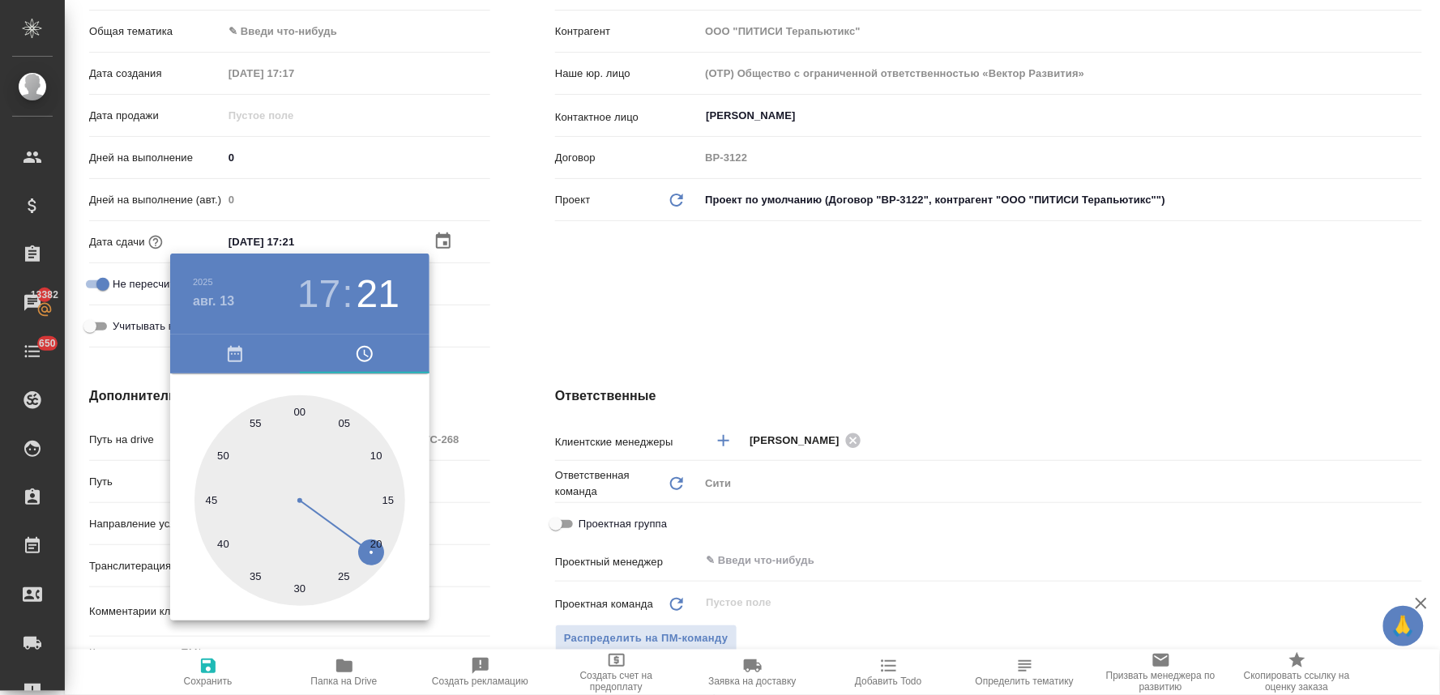
click at [248, 575] on div at bounding box center [300, 501] width 211 height 211
type input "13.08.2025 17:36"
type textarea "x"
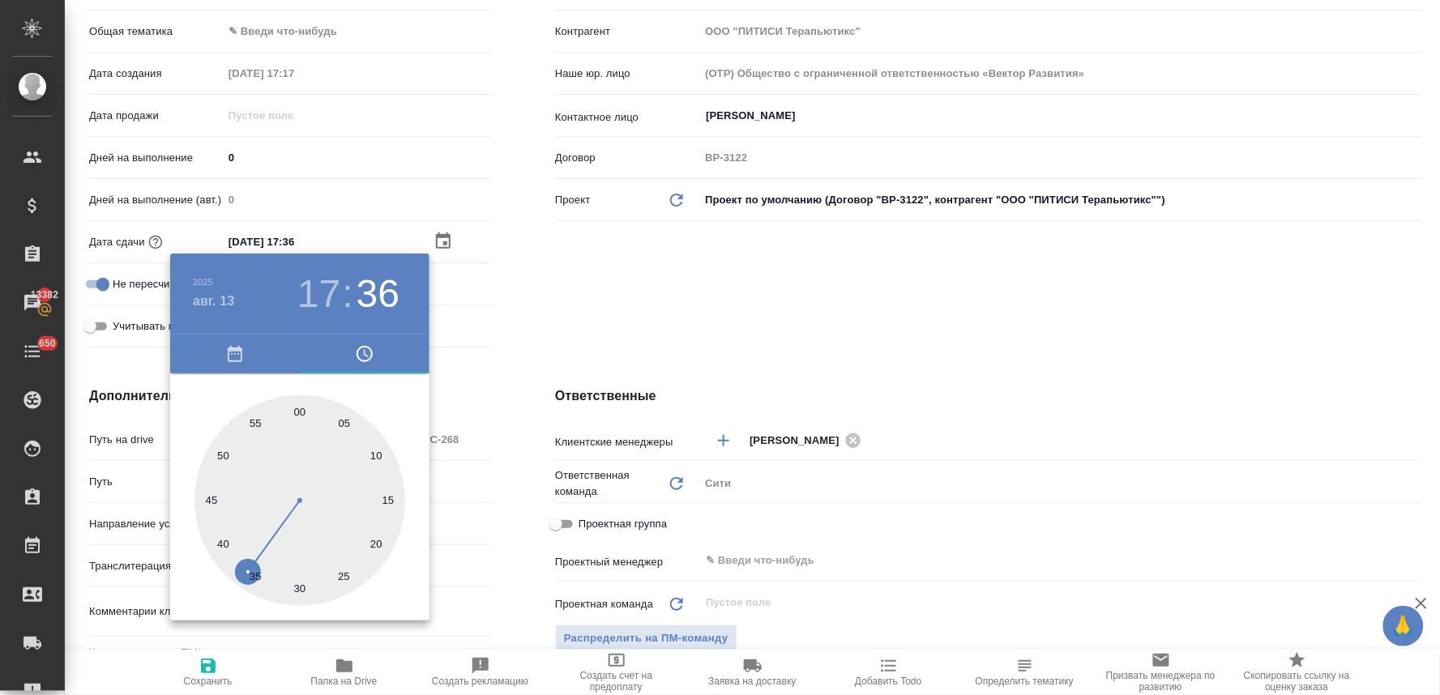
click at [249, 576] on div at bounding box center [300, 501] width 211 height 211
type textarea "x"
click at [255, 575] on div at bounding box center [300, 501] width 211 height 211
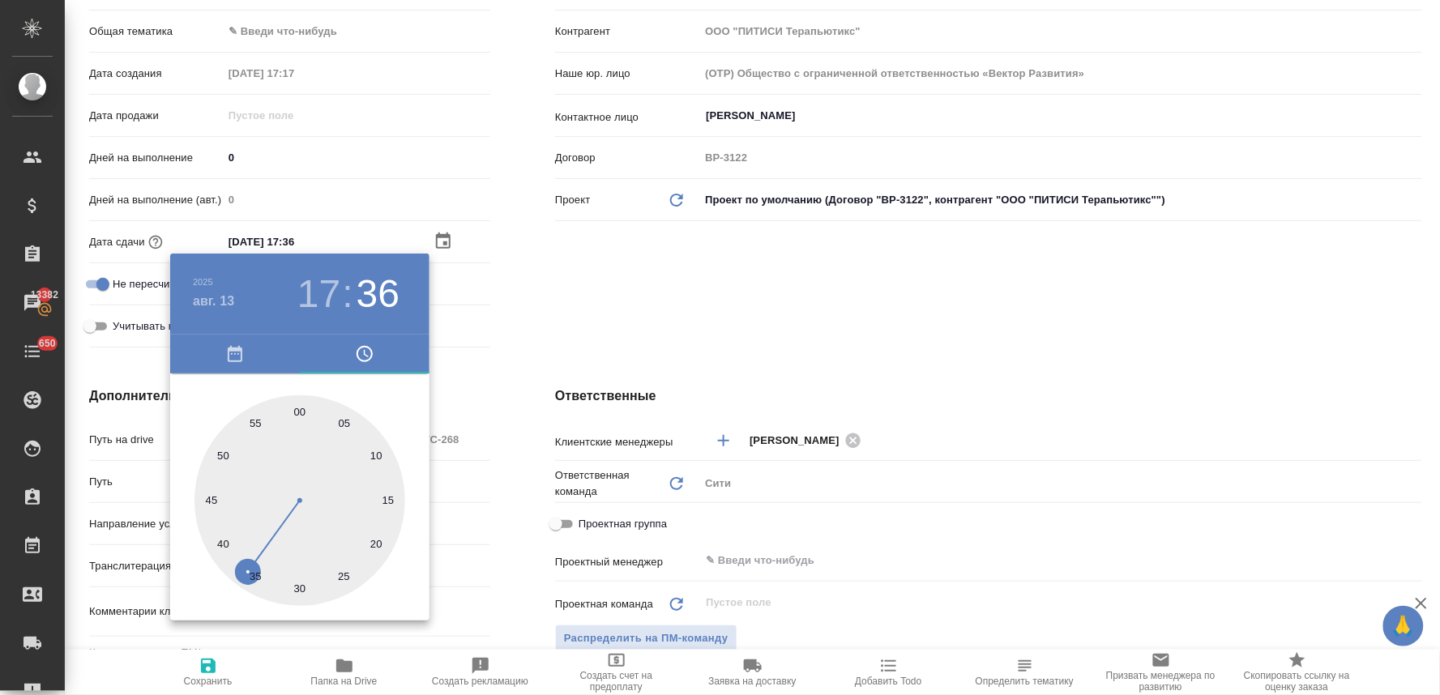
type input "13.08.2025 17:35"
type textarea "x"
click at [498, 343] on div at bounding box center [720, 347] width 1440 height 695
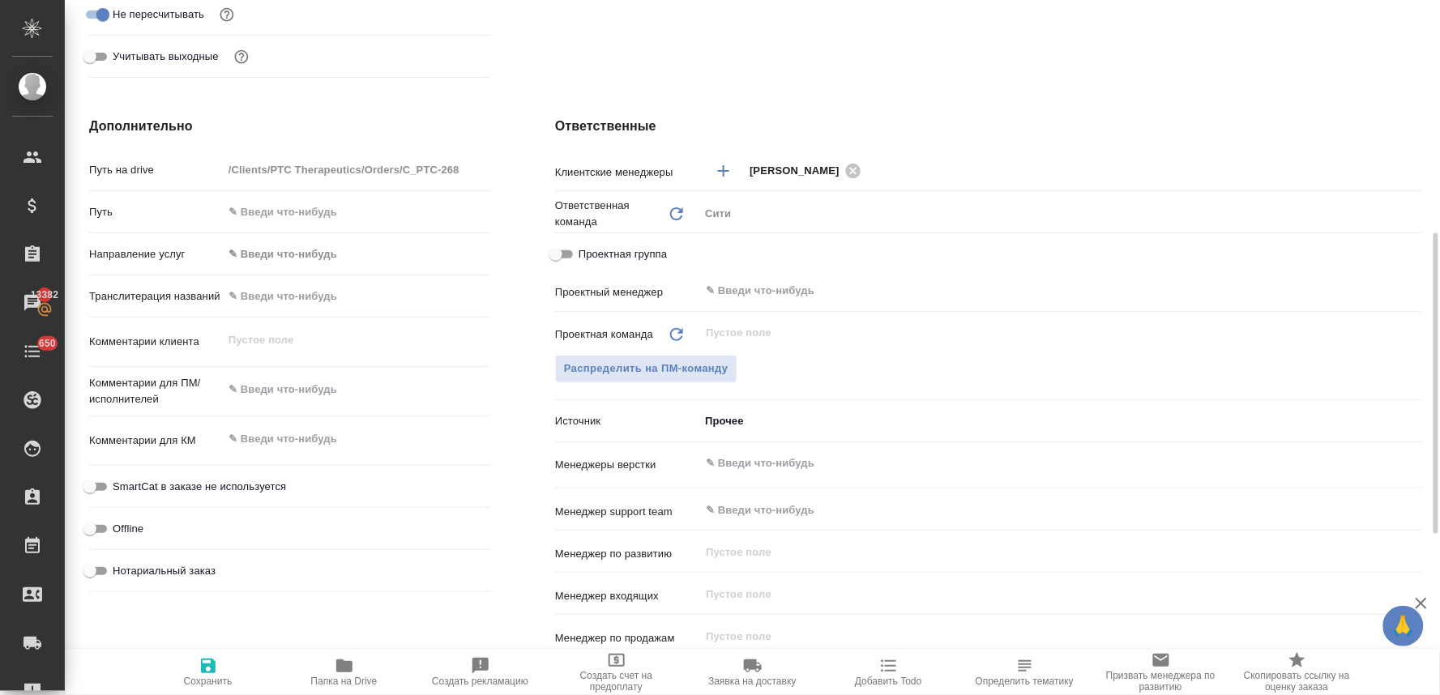
scroll to position [630, 0]
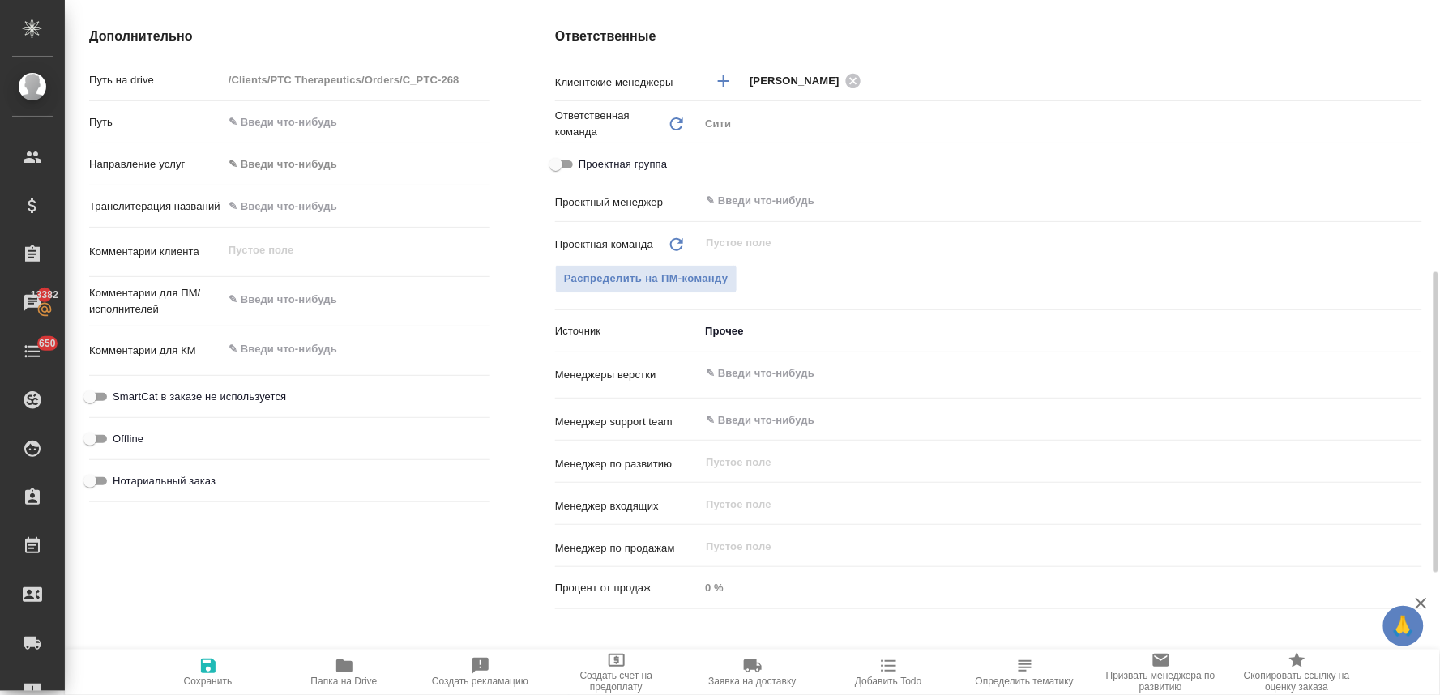
type textarea "x"
click at [310, 293] on textarea at bounding box center [356, 300] width 267 height 28
type textarea "x"
type textarea "п"
type textarea "x"
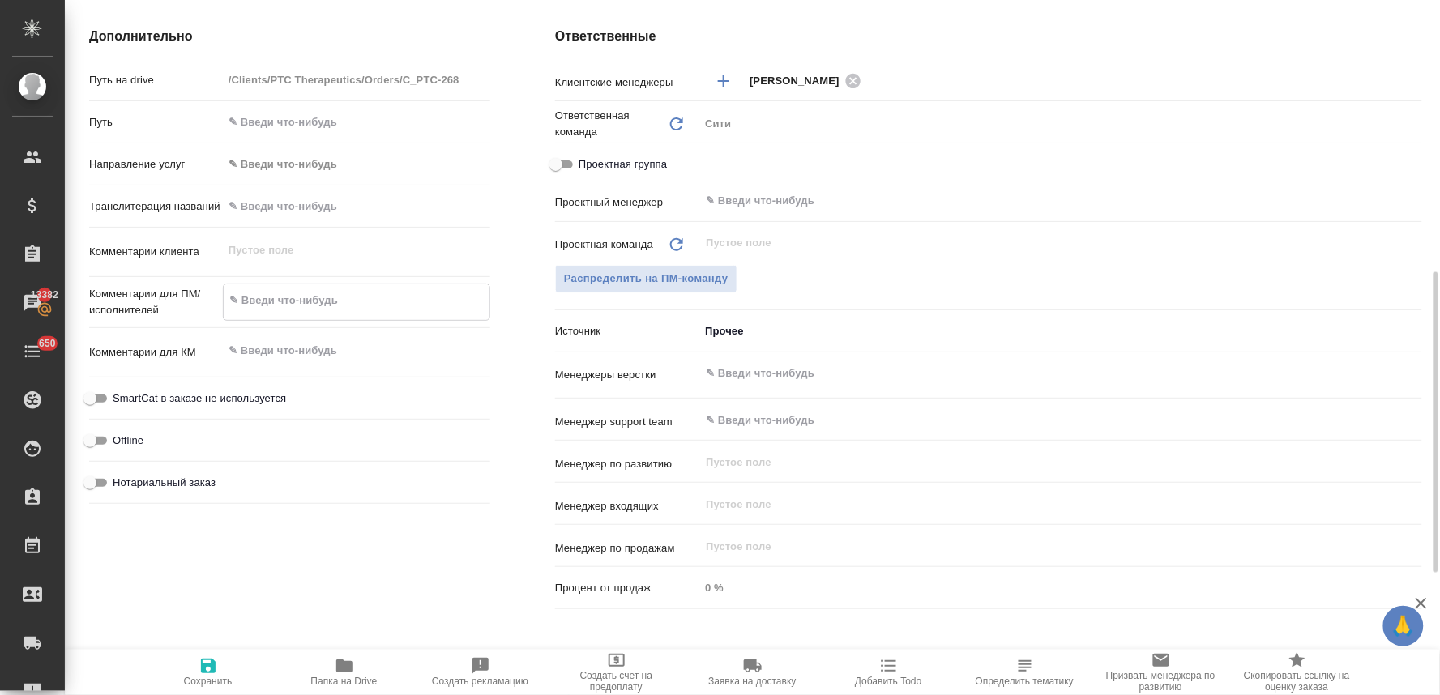
type textarea "x"
type textarea "по"
type textarea "x"
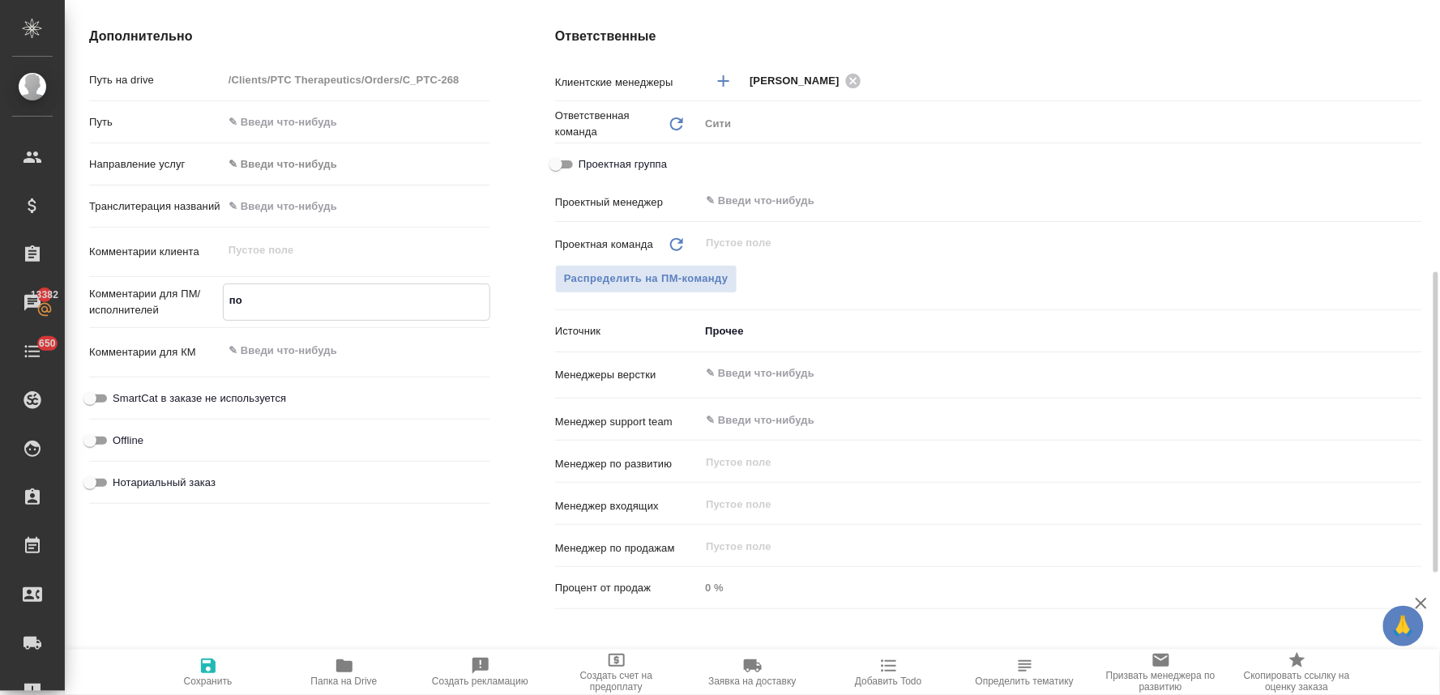
type textarea "x"
type textarea "пос"
type textarea "x"
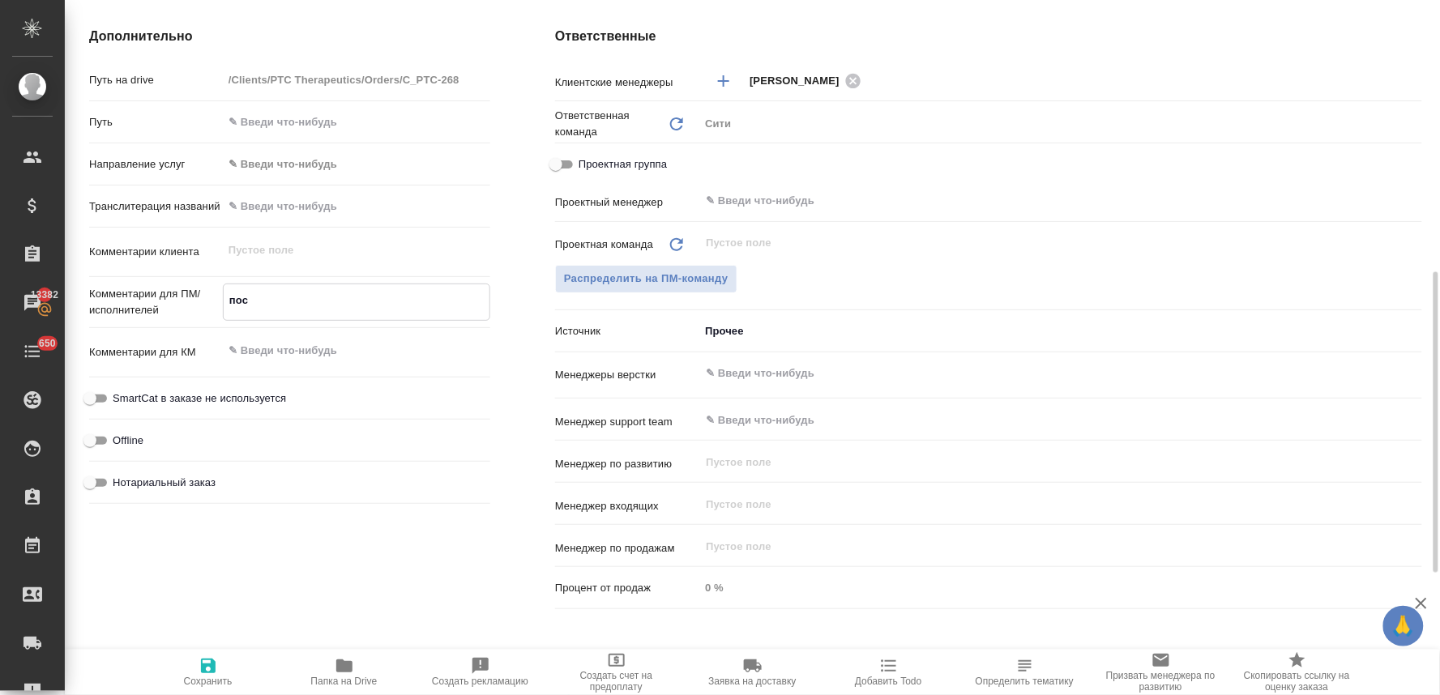
type textarea "посч"
type textarea "x"
type textarea "посчи"
type textarea "x"
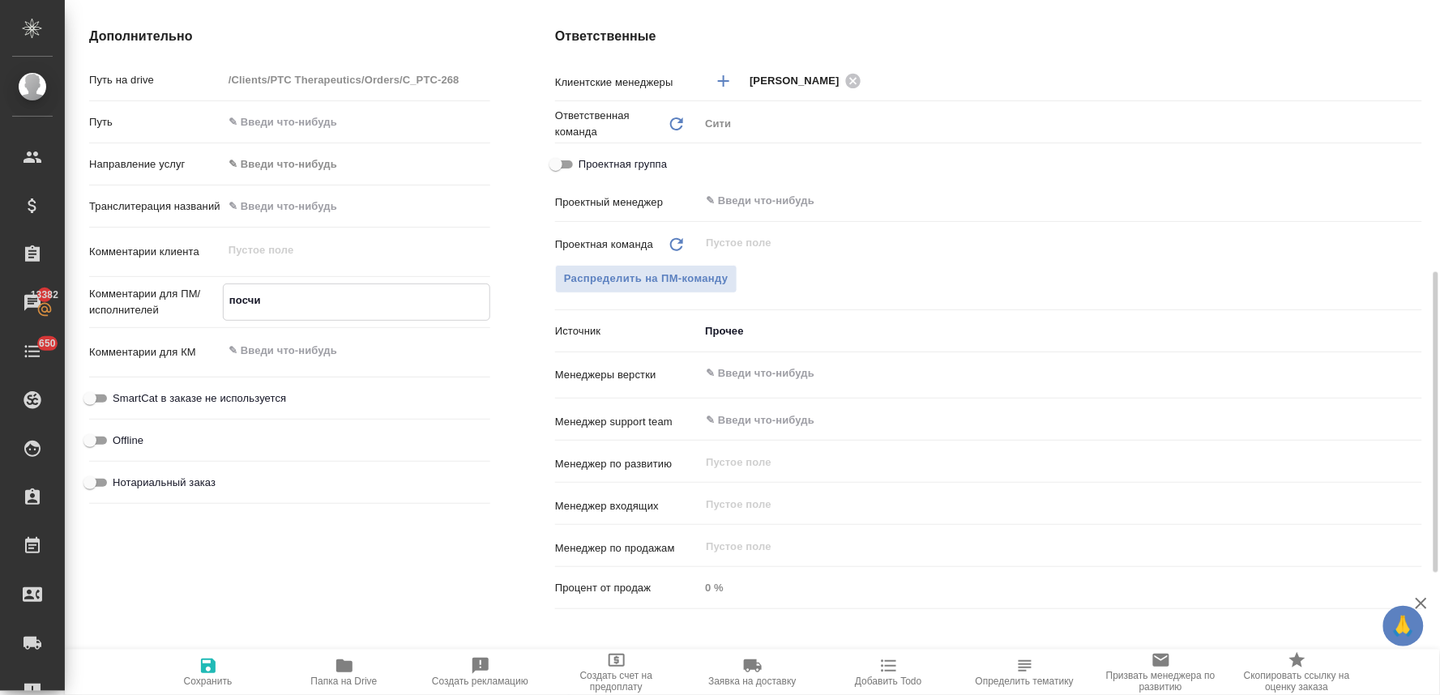
type textarea "x"
type textarea "посчит"
type textarea "x"
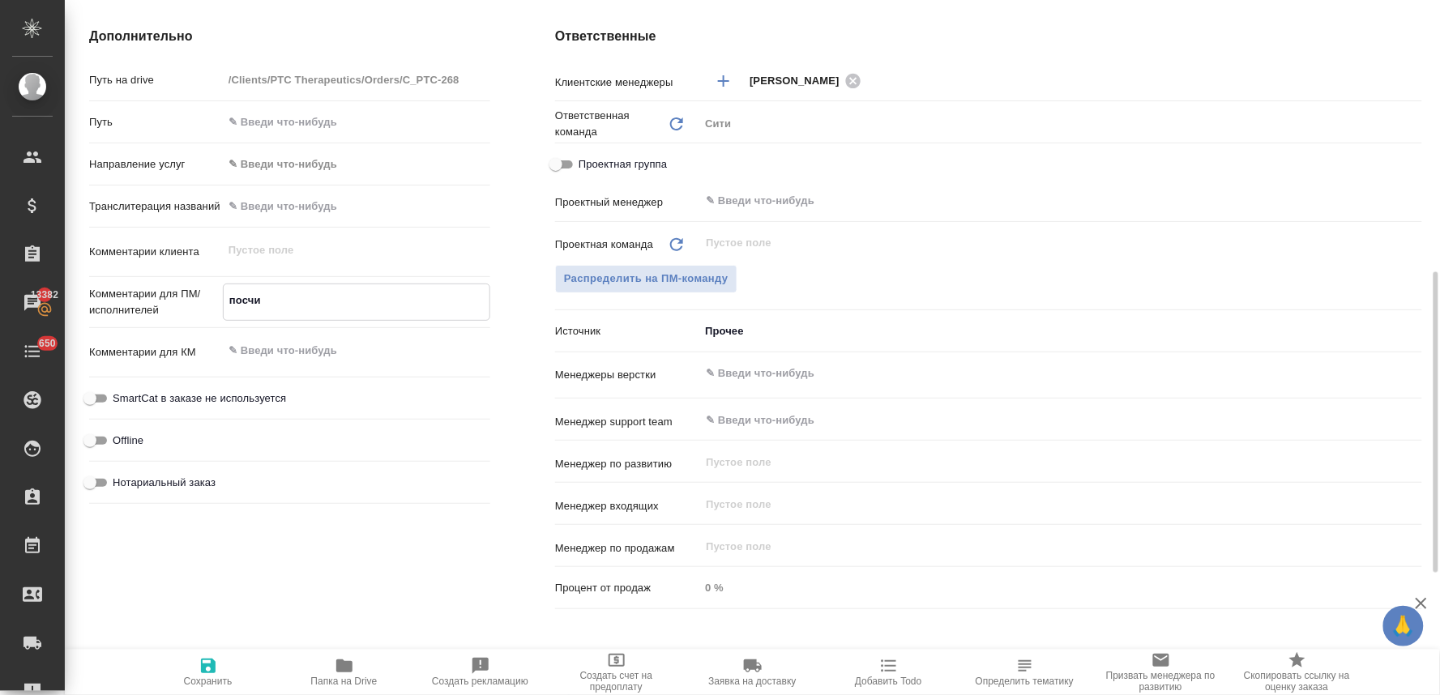
type textarea "x"
type textarea "посчита"
type textarea "x"
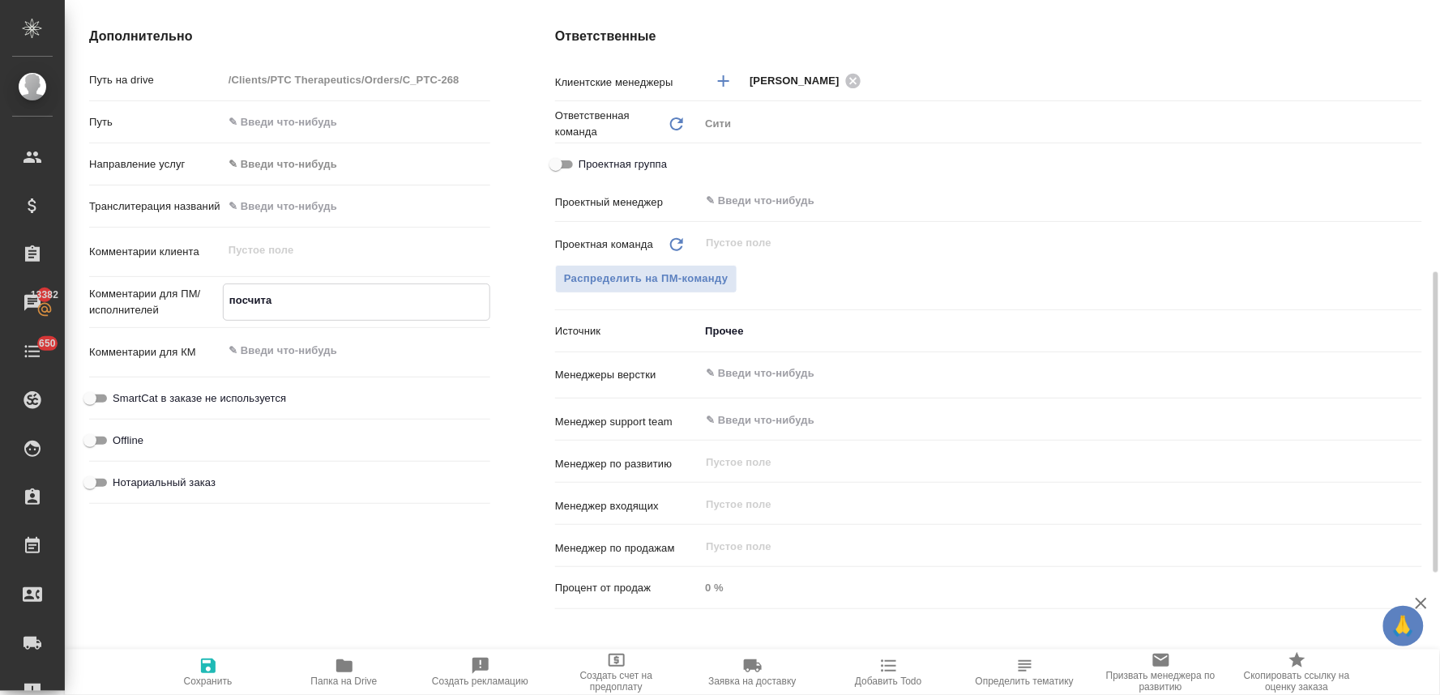
type textarea "x"
type textarea "посчитай"
type textarea "x"
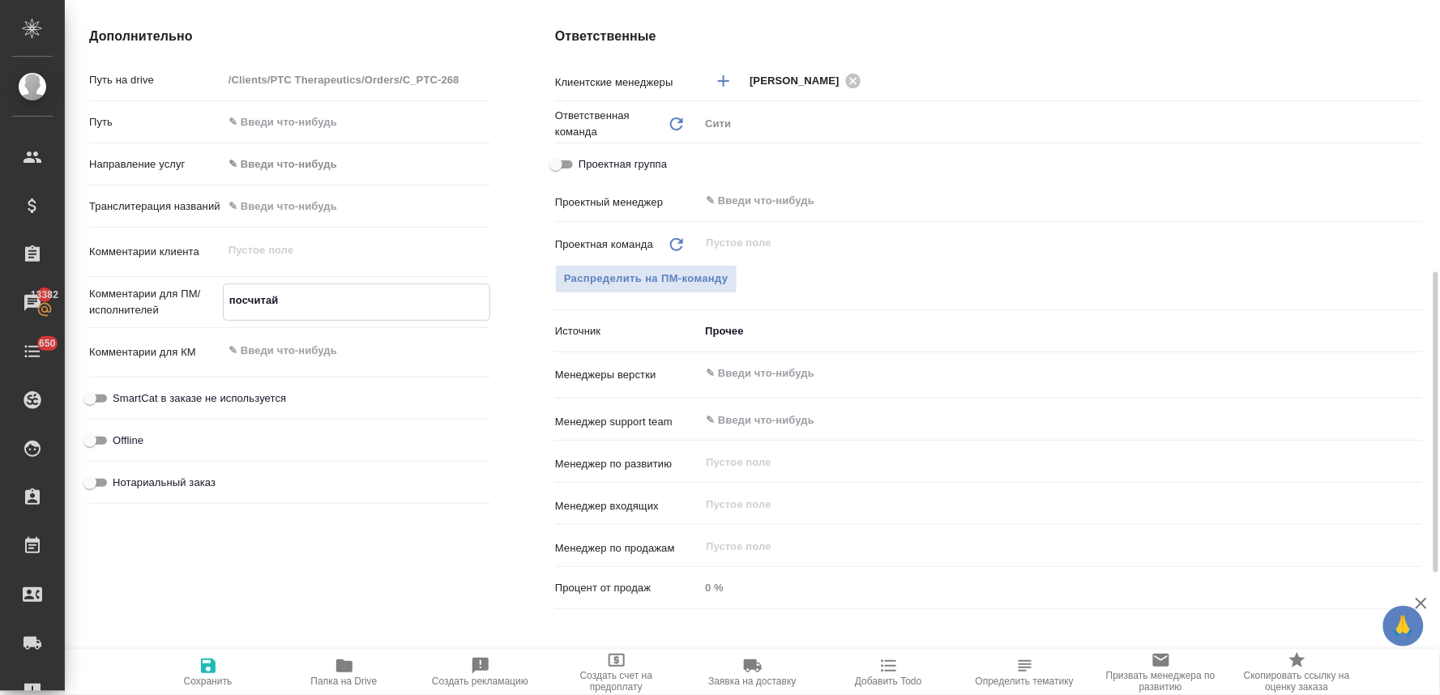
type textarea "посчитайт"
type textarea "x"
type textarea "посчитайте"
type textarea "x"
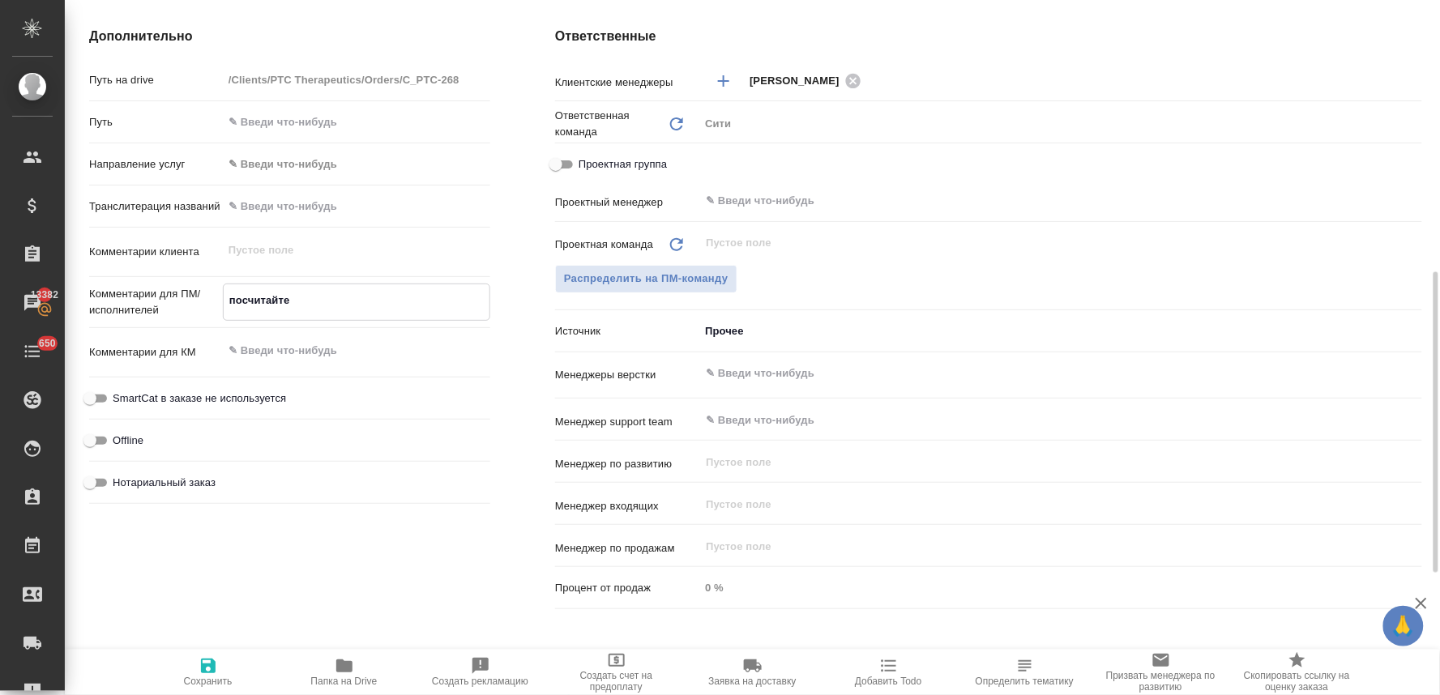
type textarea "x"
type textarea "посчитайте"
type textarea "x"
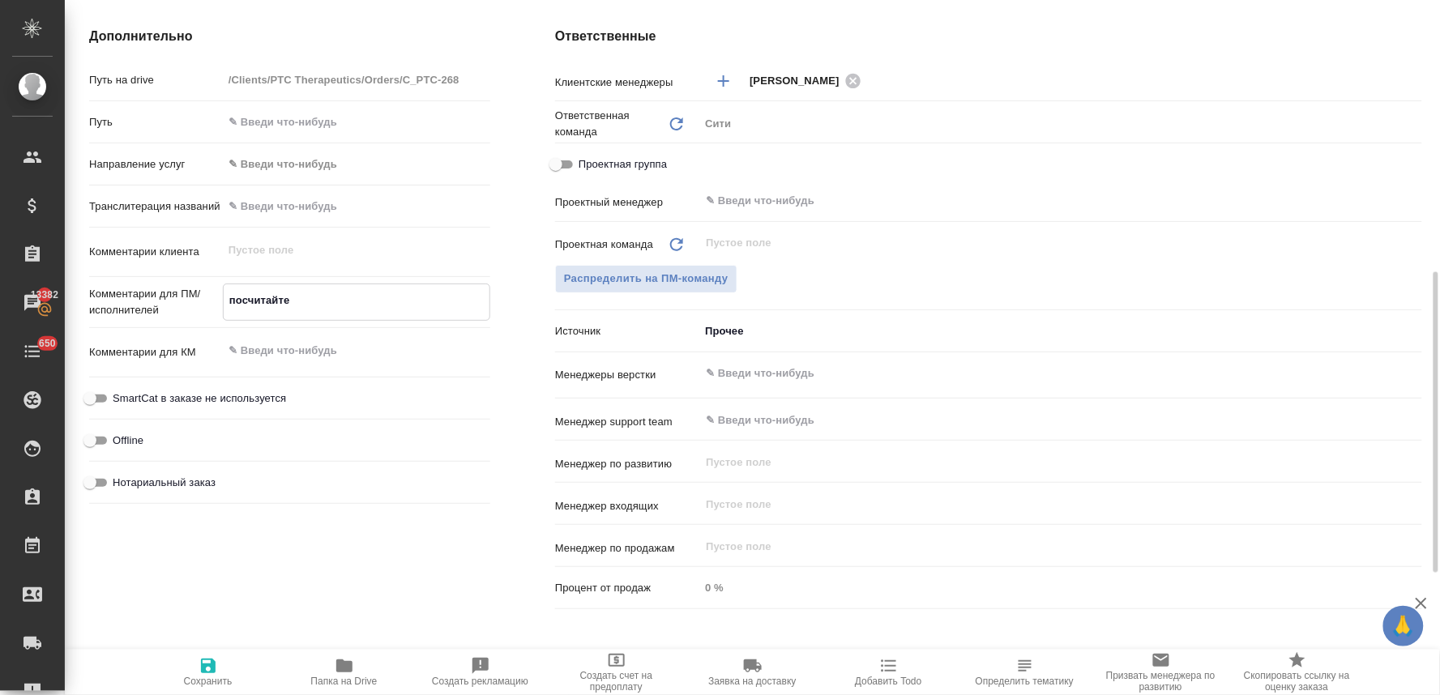
type textarea "x"
type textarea "посчитайте в"
type textarea "x"
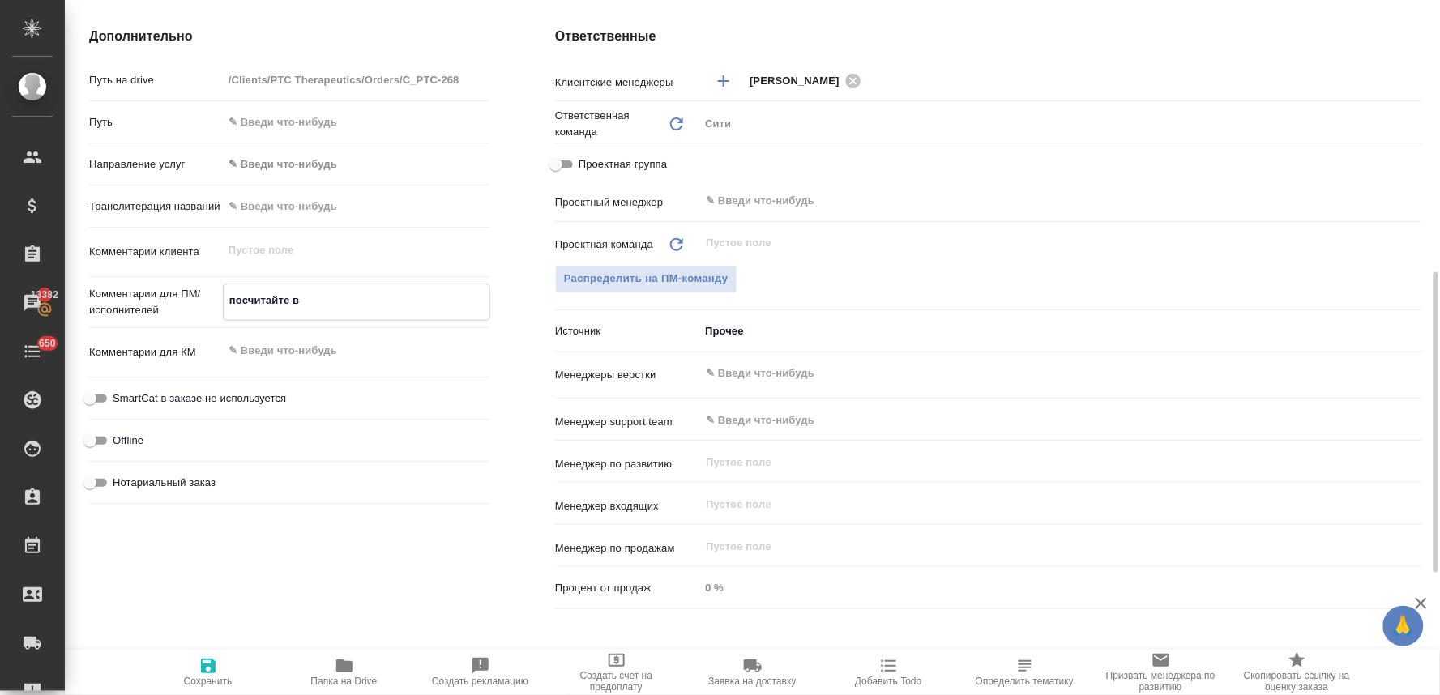
type textarea "x"
type textarea "посчитайте ве"
type textarea "x"
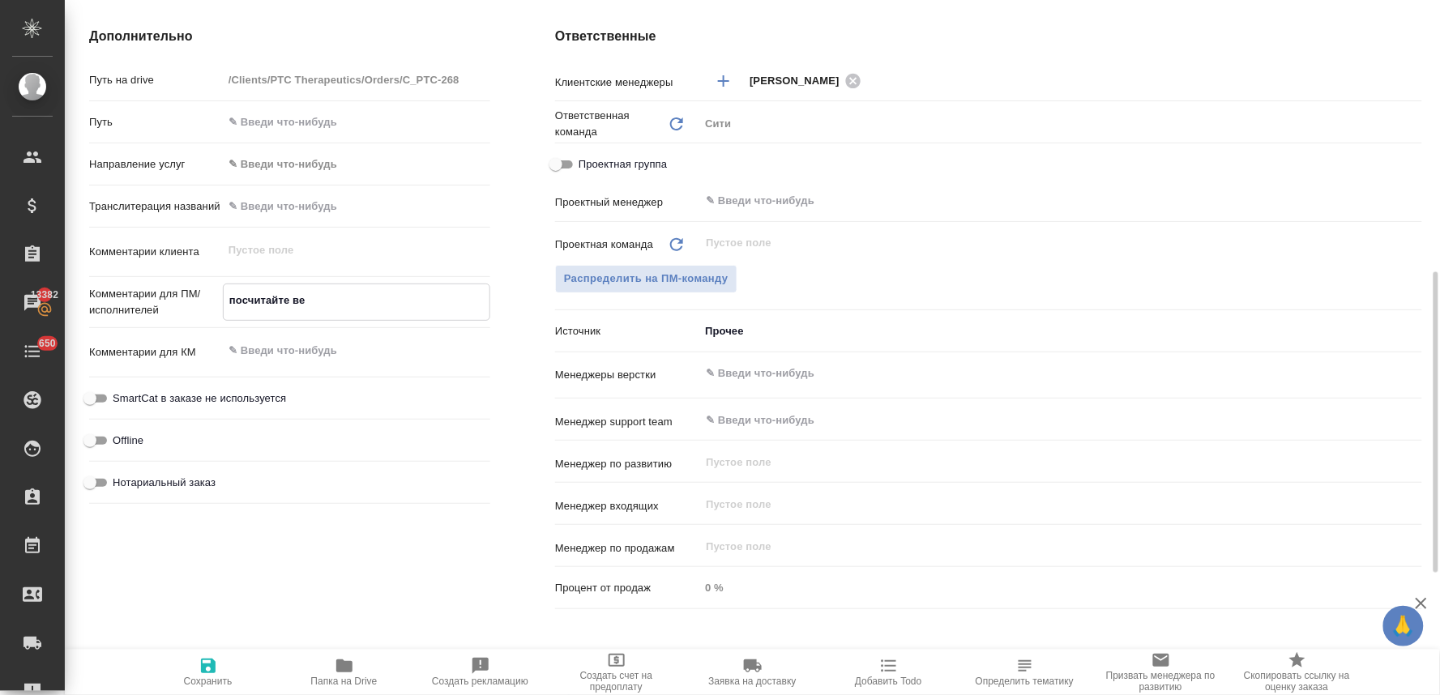
type textarea "посчитайте вер"
type textarea "x"
type textarea "посчитайте верс"
type textarea "x"
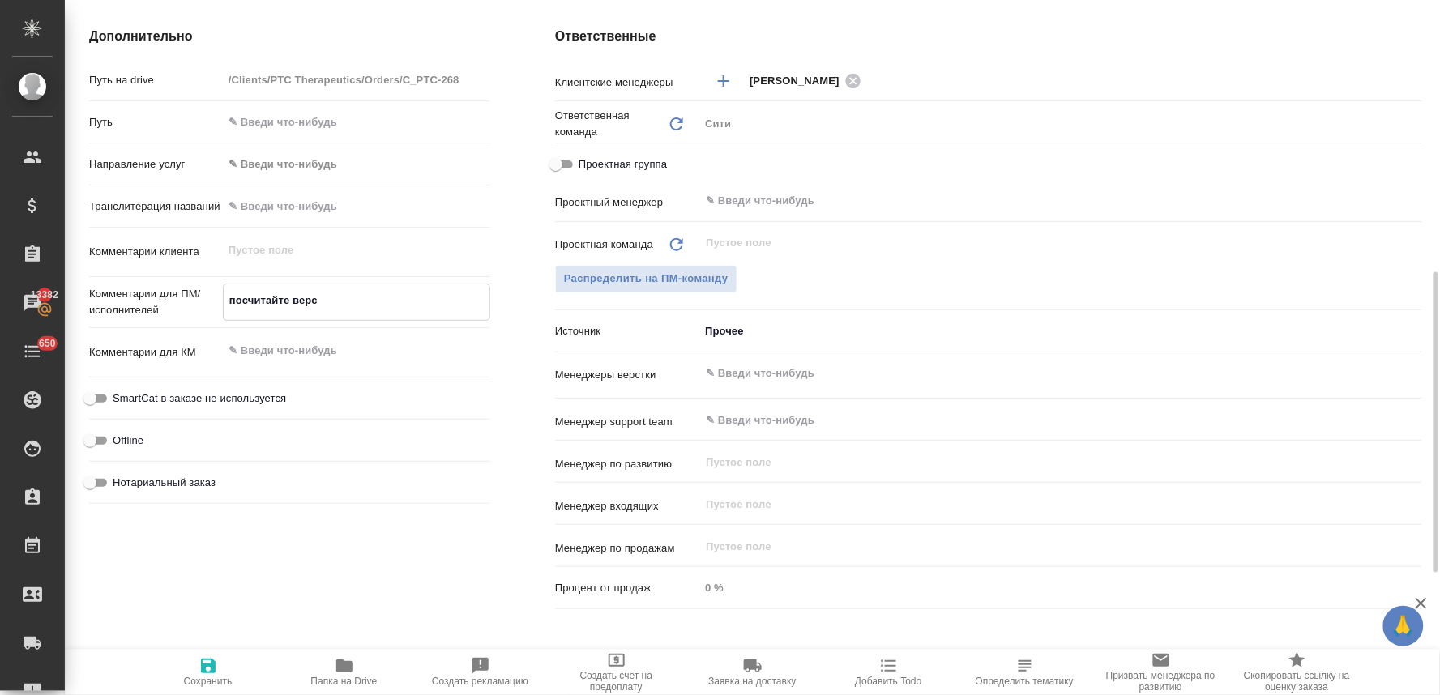
type textarea "x"
type textarea "посчитайте верст"
type textarea "x"
type textarea "посчитайте верстк"
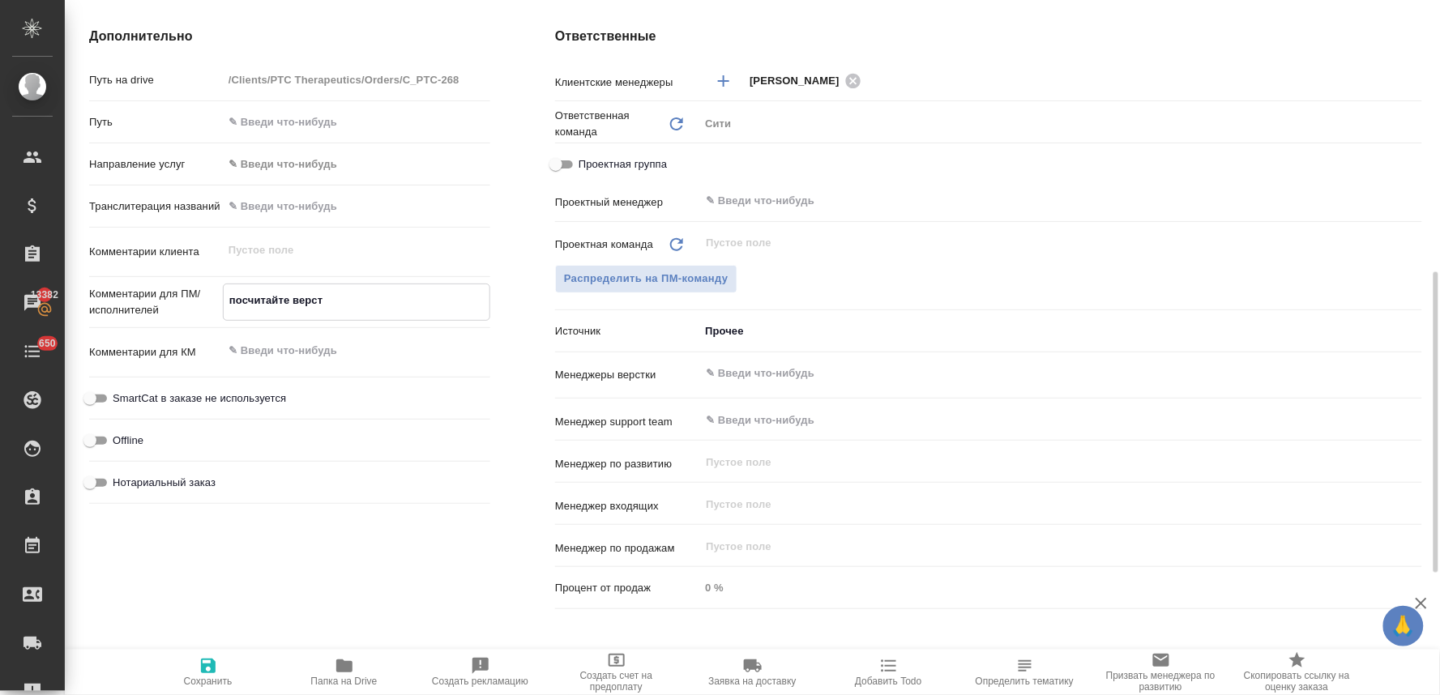
type textarea "x"
type textarea "посчитайте верстку"
type textarea "x"
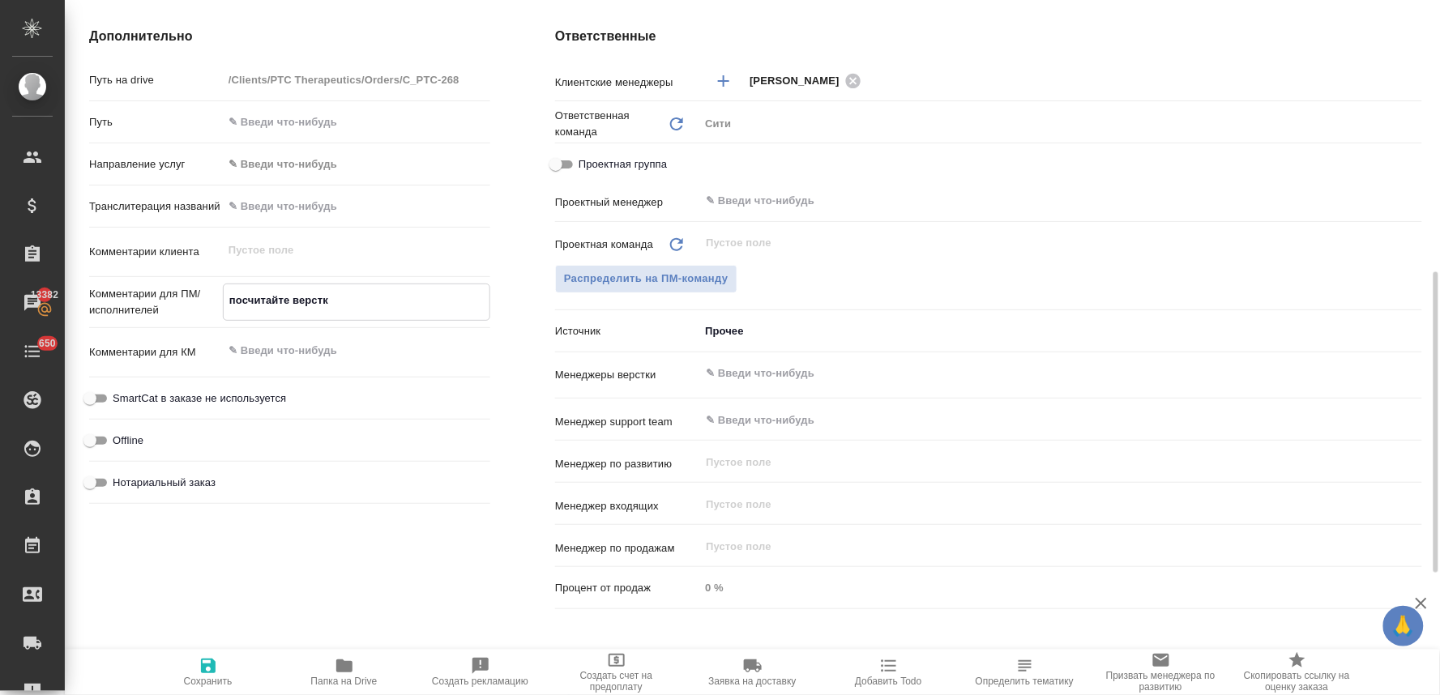
type textarea "x"
type textarea "посчитайте верстку,"
type textarea "x"
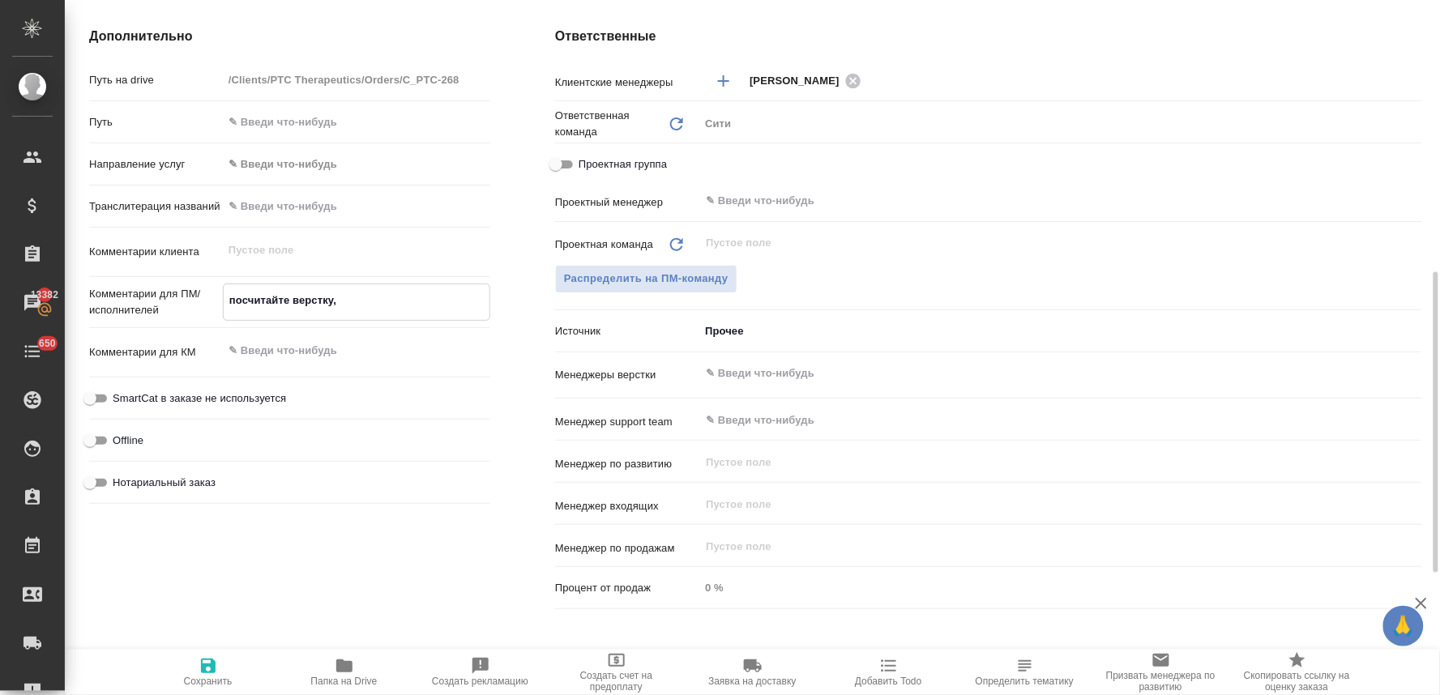
type textarea "x"
type textarea "посчитайте верстку,"
type textarea "x"
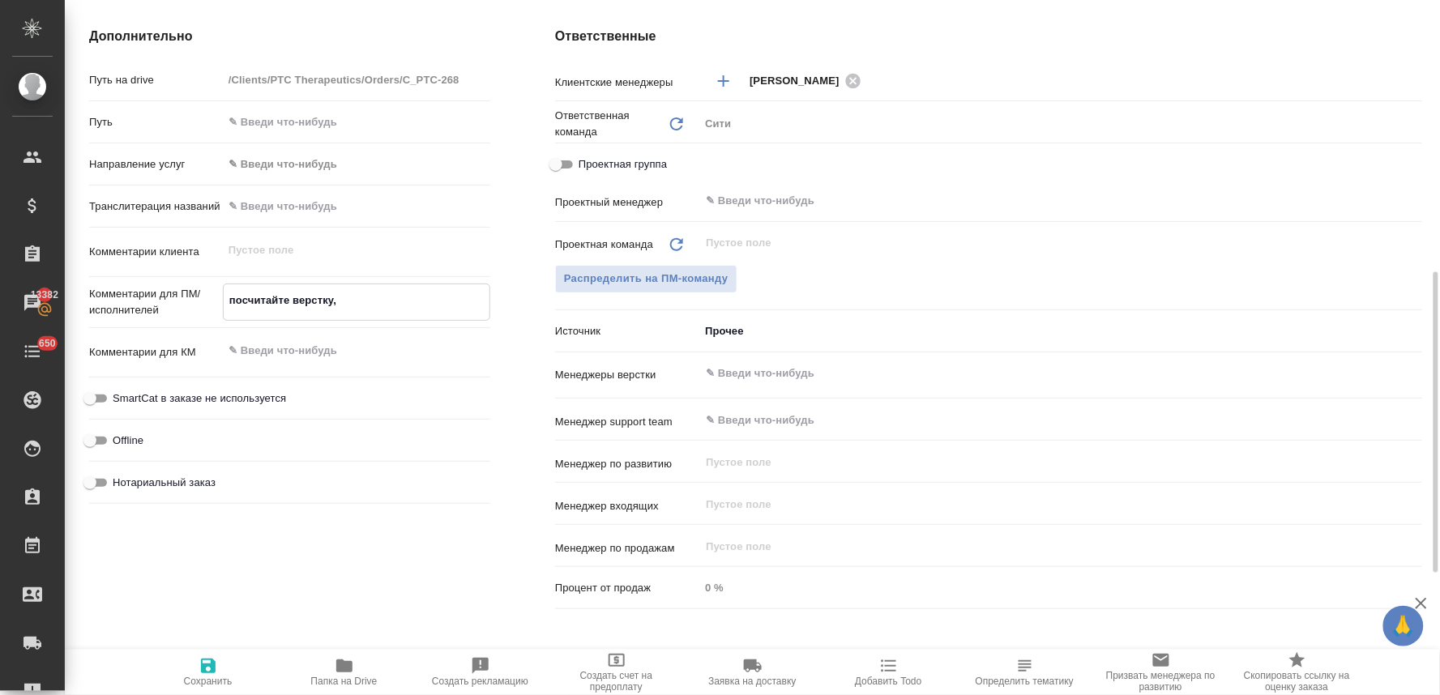
type textarea "посчитайте верстку, п"
type textarea "x"
type textarea "посчитайте верстку, по"
type textarea "x"
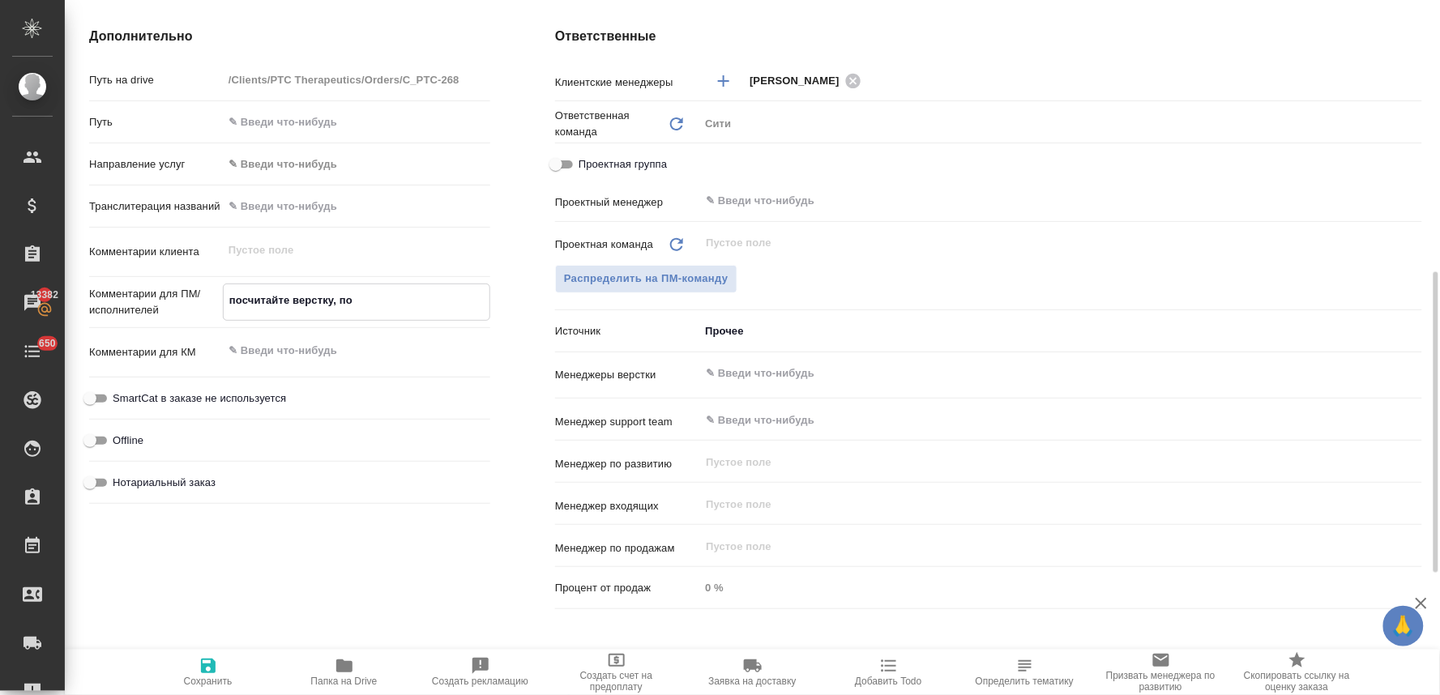
type textarea "x"
type textarea "посчитайте верстку, пож"
type textarea "x"
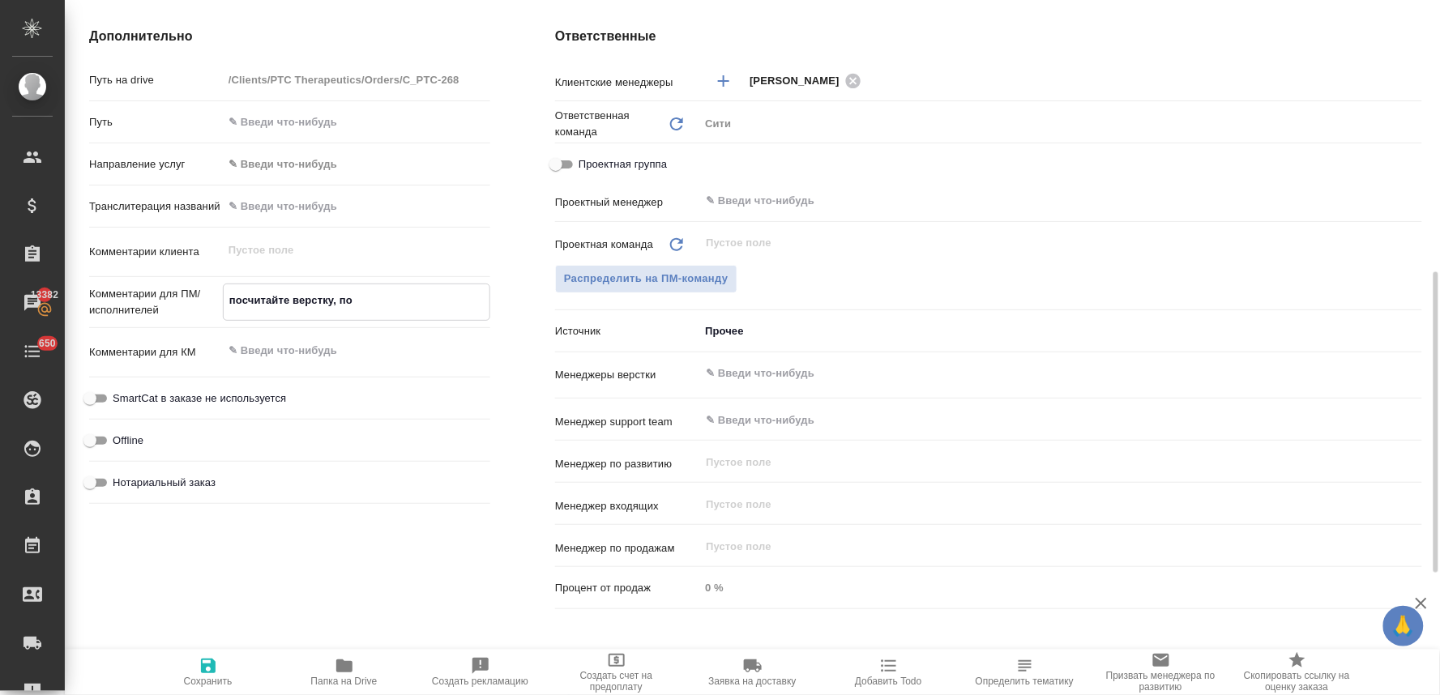
type textarea "x"
type textarea "посчитайте верстку, пожа"
type textarea "x"
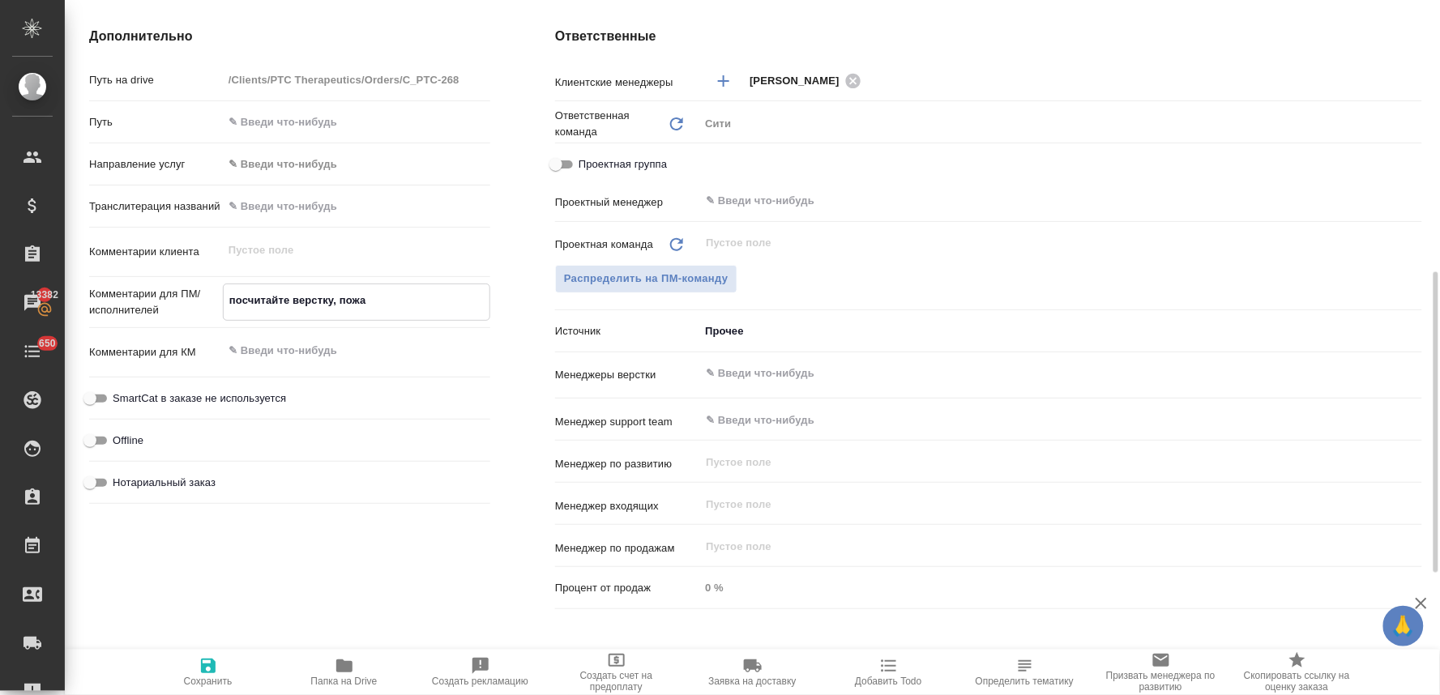
type textarea "x"
type textarea "посчитайте верстку, пожал"
type textarea "x"
type textarea "посчитайте верстку, пожалу"
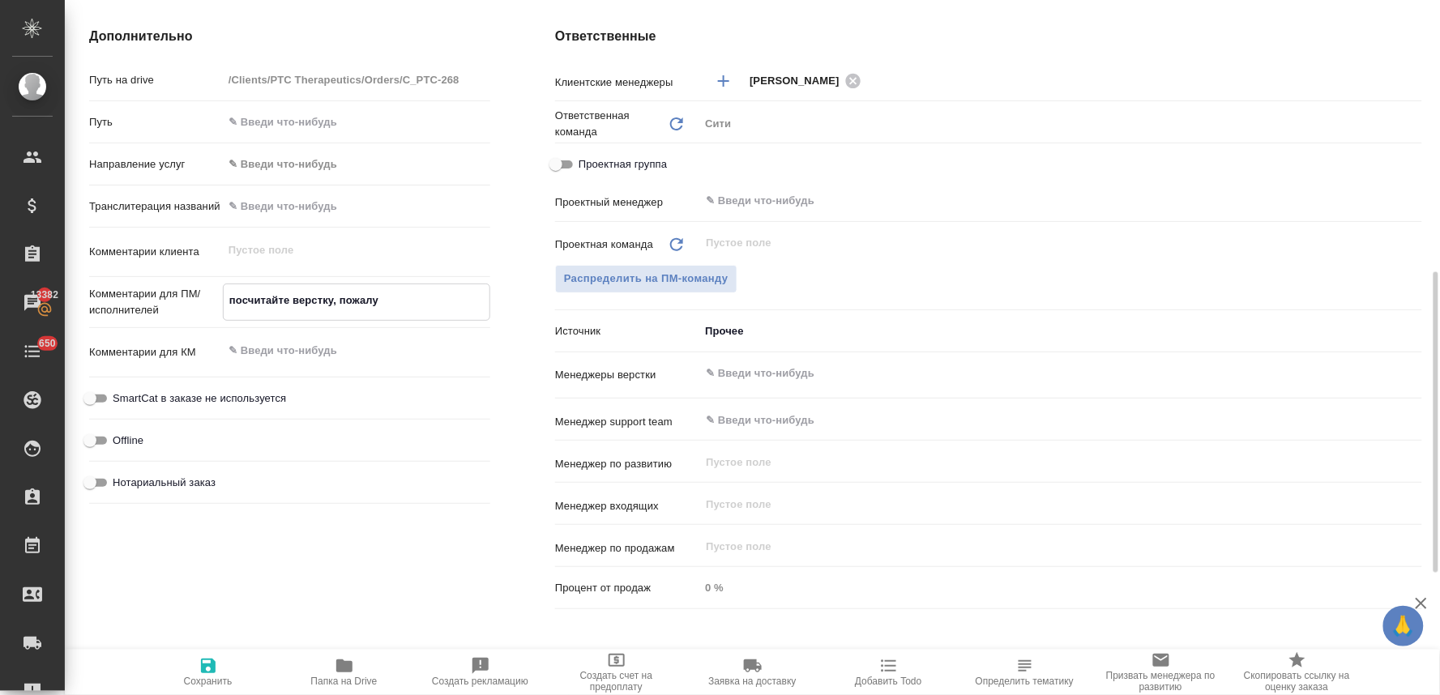
type textarea "x"
type textarea "посчитайте верстку, пожалуй"
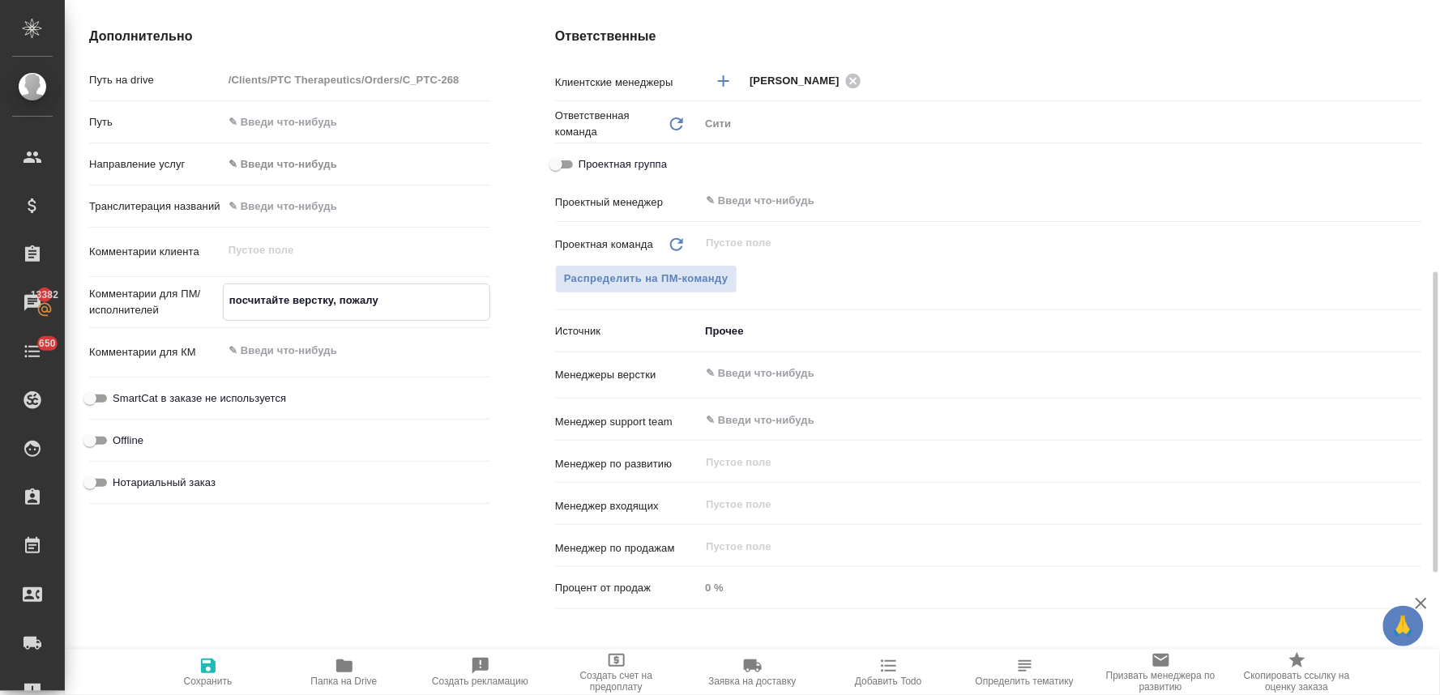
type textarea "x"
type textarea "посчитайте верстку, пожалуйс"
type textarea "x"
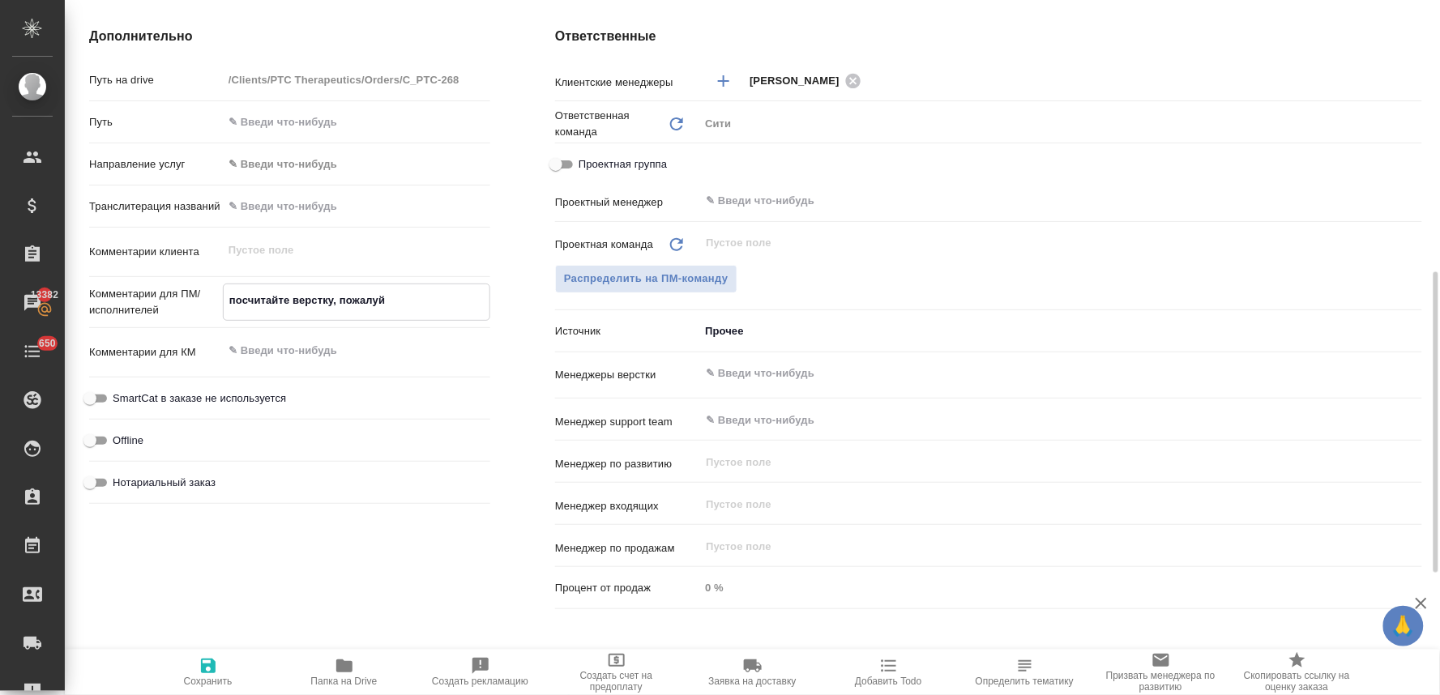
type textarea "x"
type textarea "посчитайте верстку, пожалуйст"
type textarea "x"
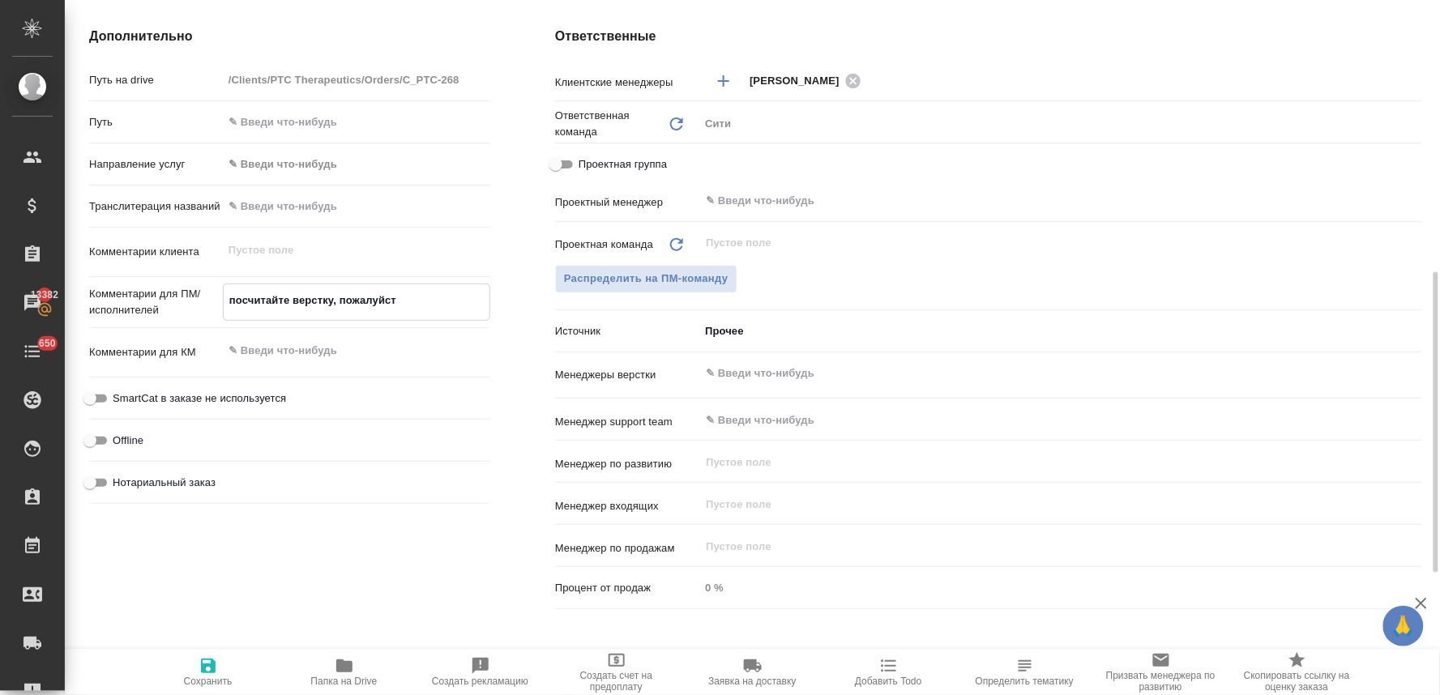
type textarea "x"
type textarea "посчитайте верстку, пожалуйста"
type textarea "x"
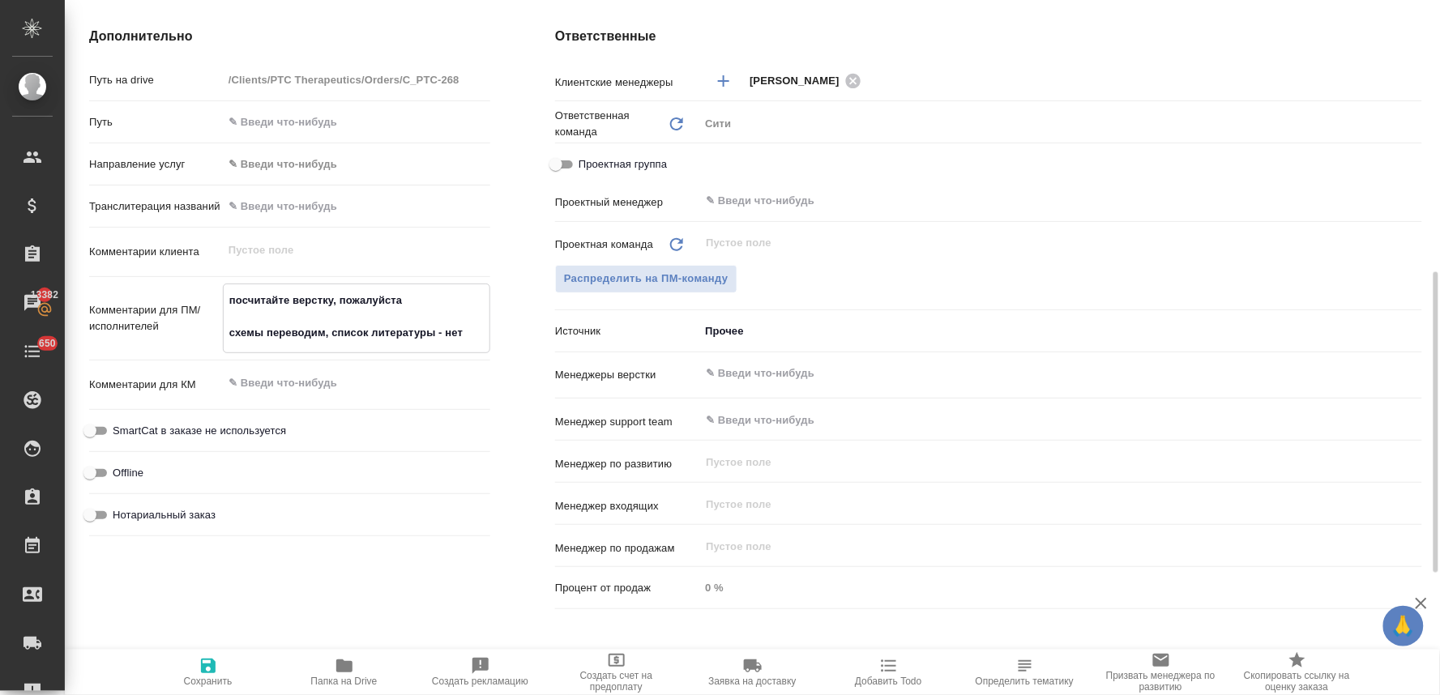
click at [795, 378] on input "text" at bounding box center [1033, 373] width 659 height 19
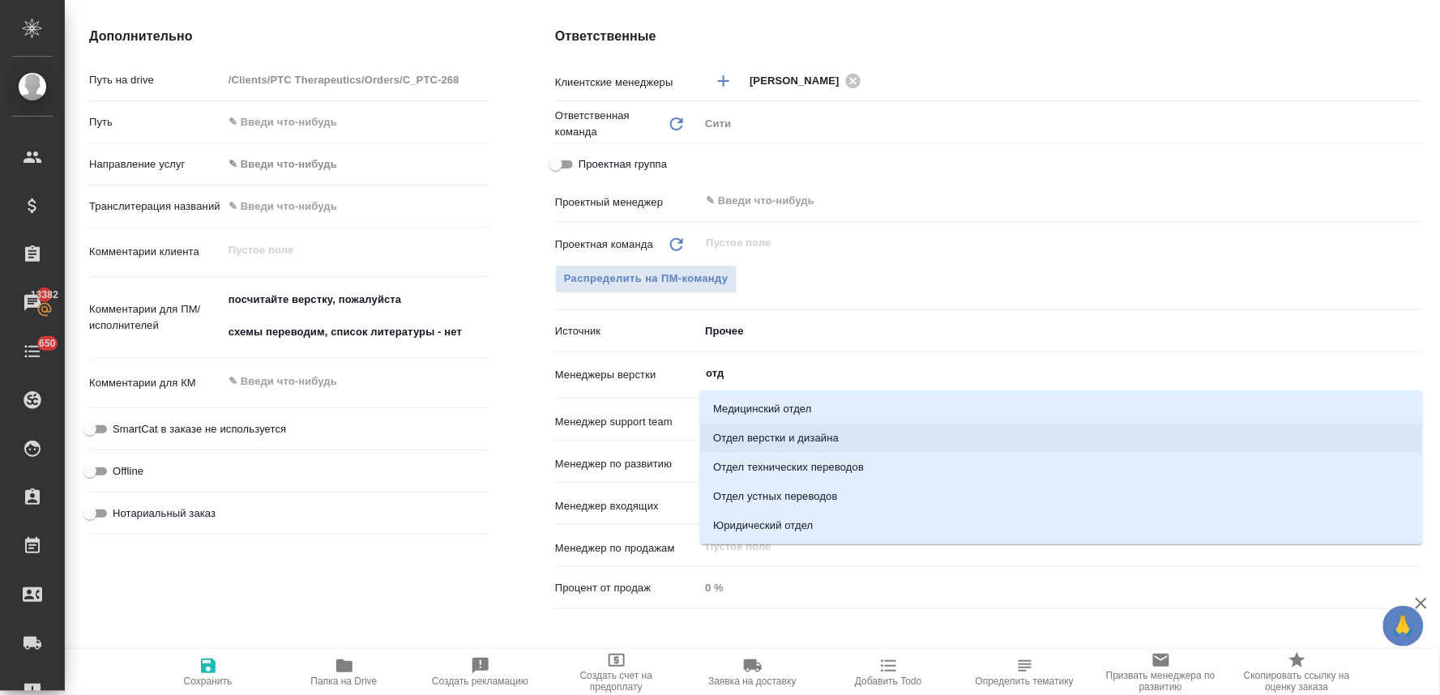
click at [775, 442] on li "Отдел верстки и дизайна" at bounding box center [1061, 438] width 723 height 29
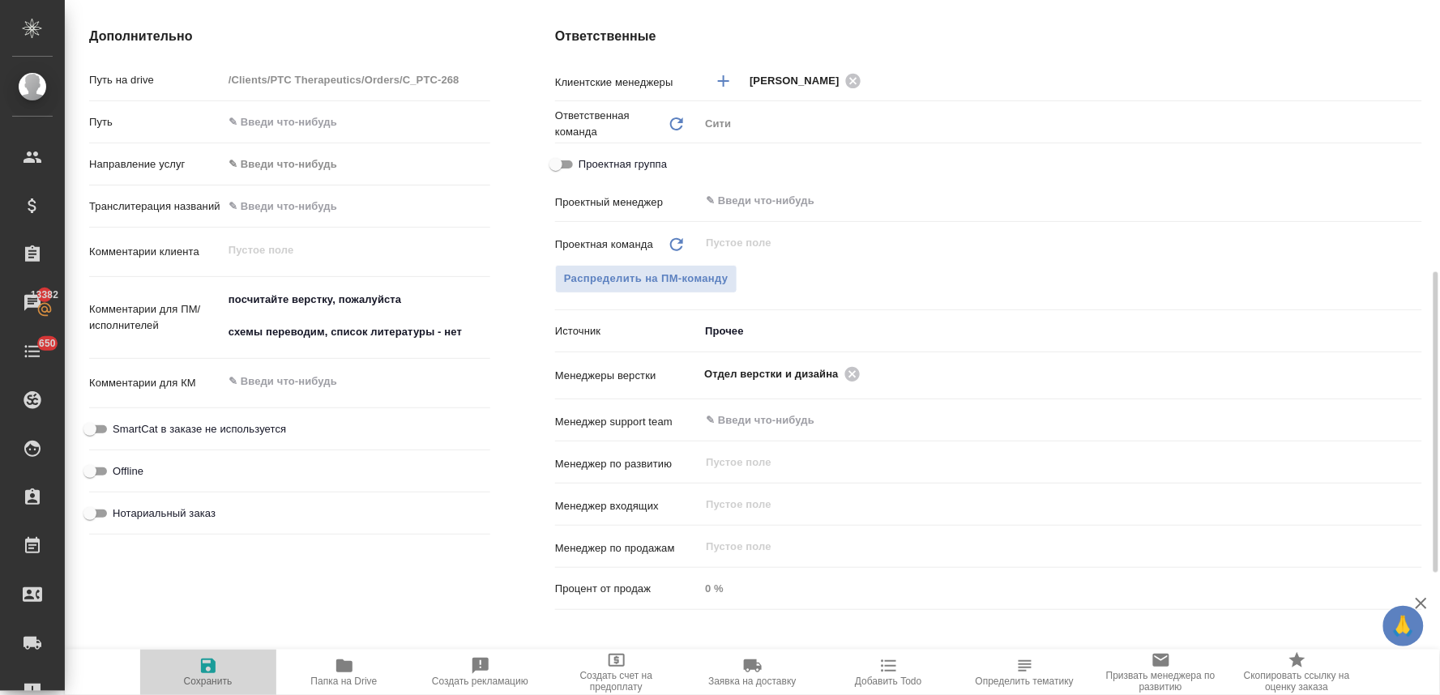
click at [216, 681] on span "Сохранить" at bounding box center [208, 681] width 49 height 11
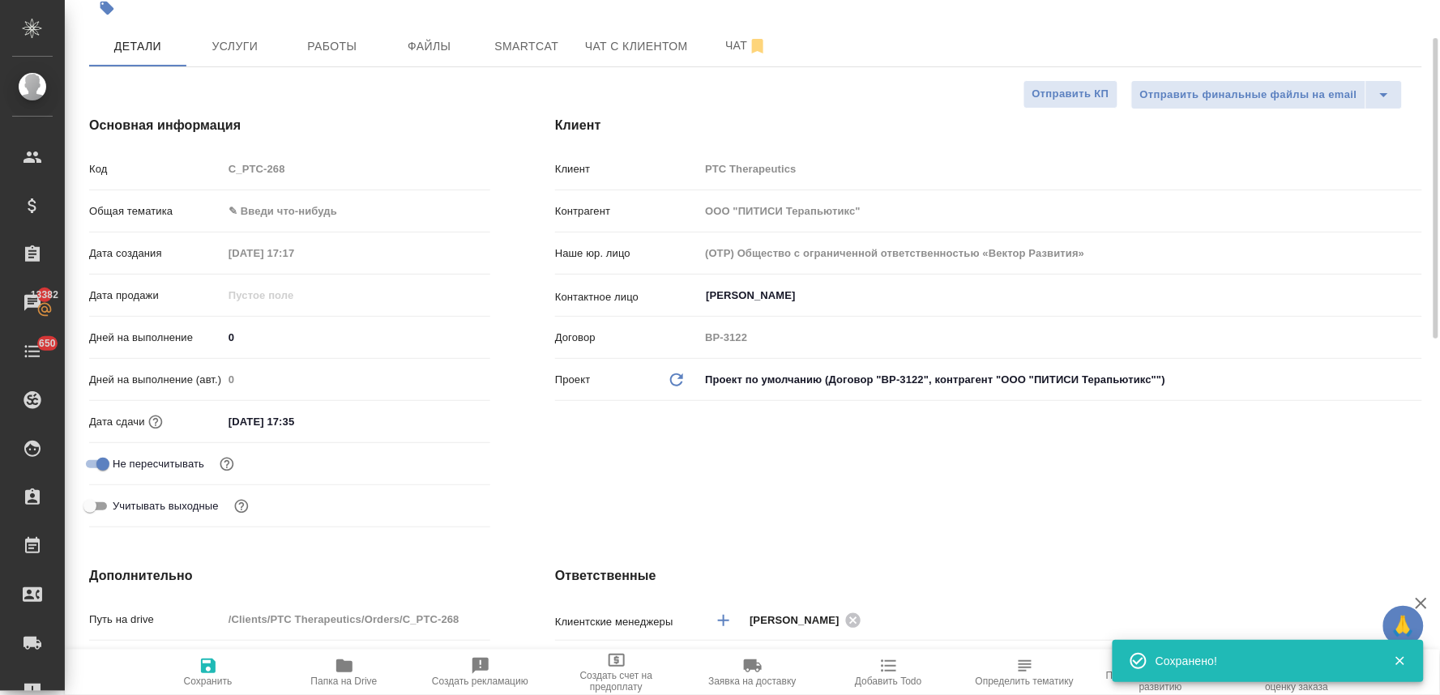
scroll to position [0, 0]
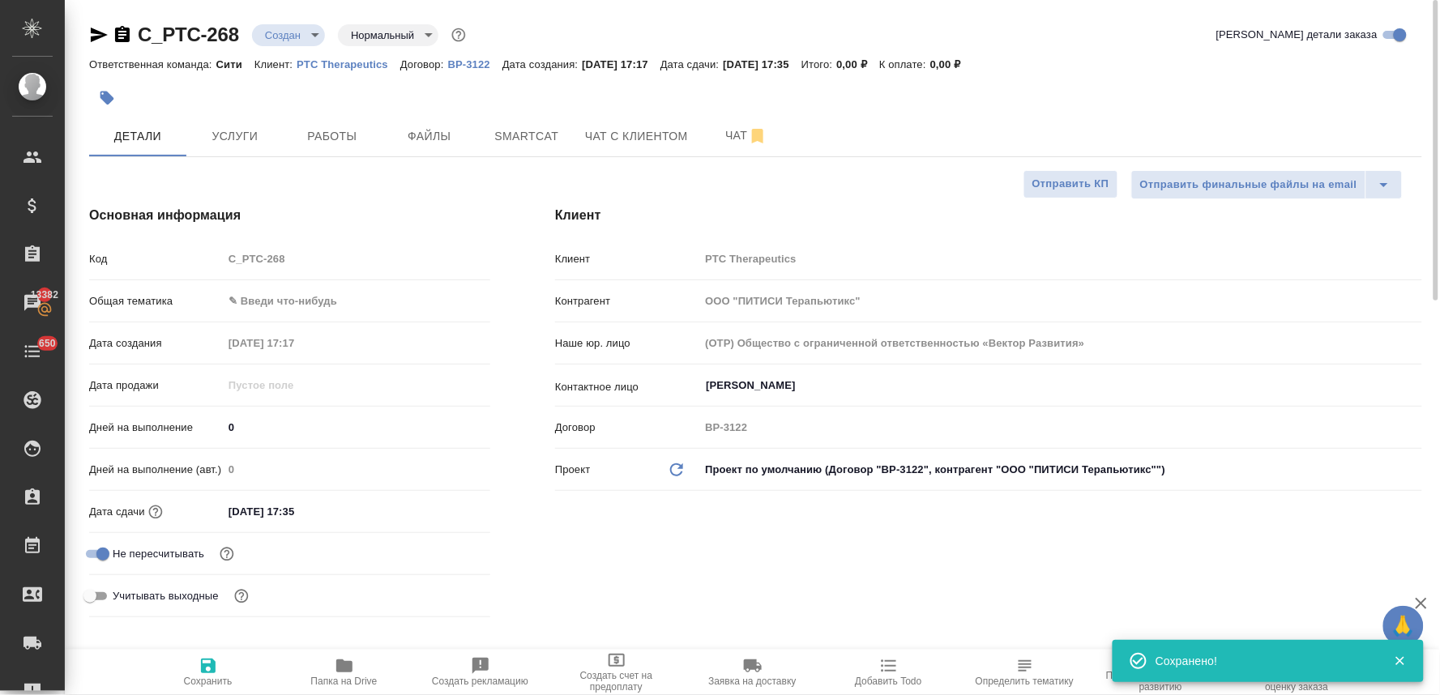
click at [294, 36] on body "🙏 .cls-1 fill:#fff; AWATERA Lyamina Nadezhda Клиенты Спецификации Заказы 13382 …" at bounding box center [720, 347] width 1440 height 695
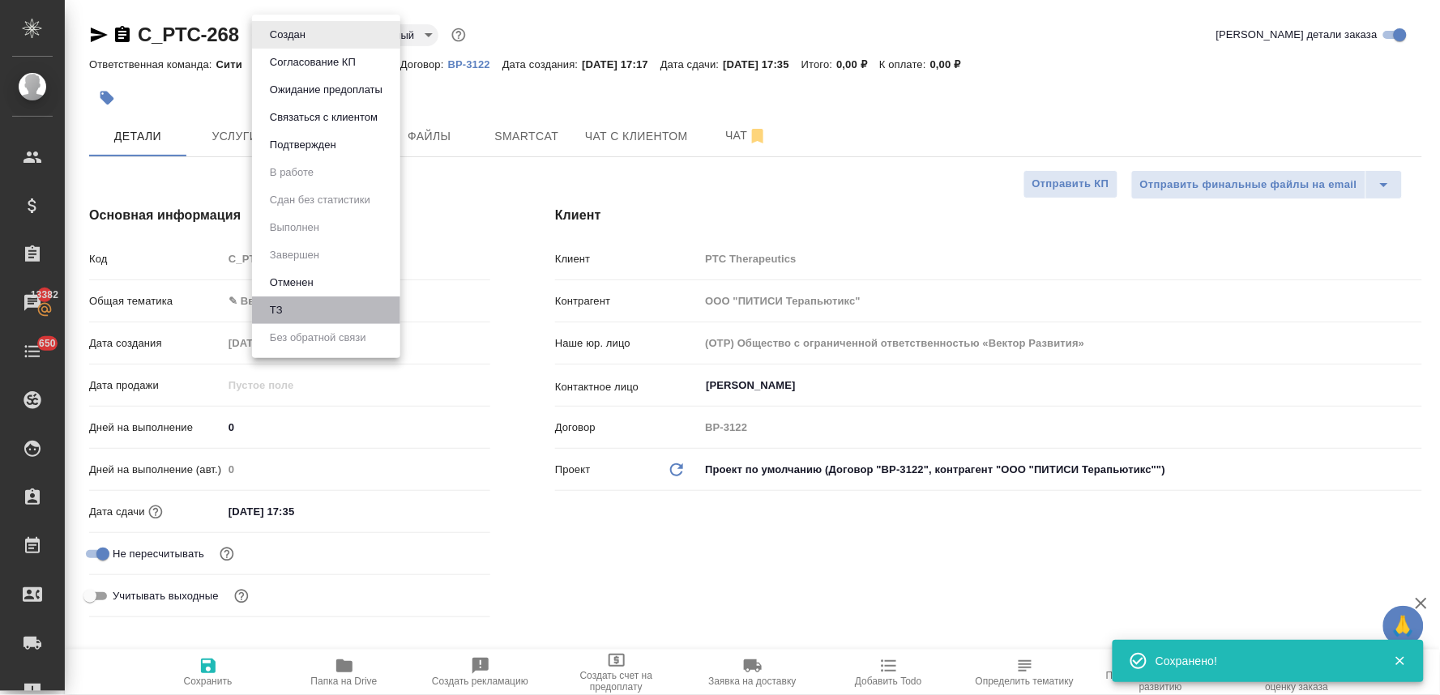
click at [335, 310] on li "ТЗ" at bounding box center [326, 311] width 148 height 28
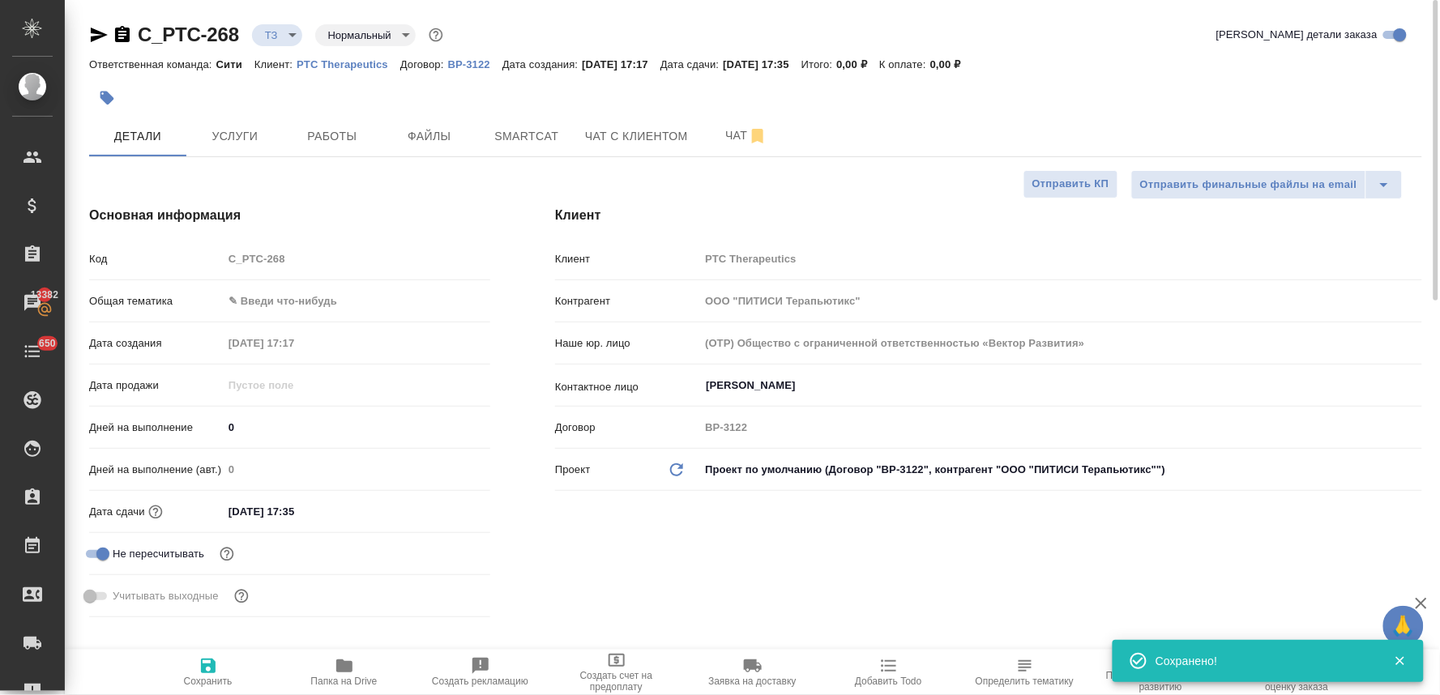
click at [732, 597] on div "Клиент Клиент PTC Therapeutics Контрагент ООО "ПИТИСИ Терапьютикс" Наше юр. лиц…" at bounding box center [989, 414] width 932 height 483
click at [272, 36] on body "🙏 .cls-1 fill:#fff; AWATERA Lyamina Nadezhda Клиенты Спецификации Заказы 13382 …" at bounding box center [720, 347] width 1440 height 695
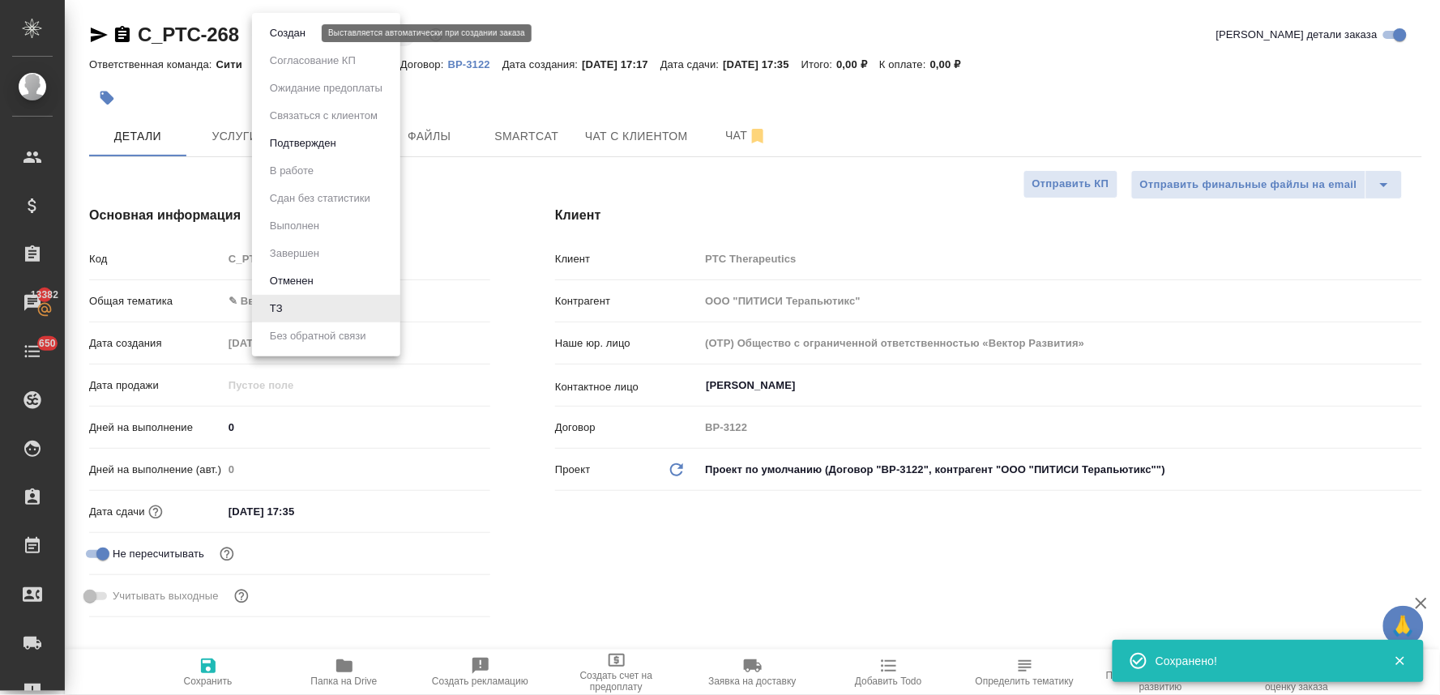
click at [281, 41] on button "Создан" at bounding box center [287, 33] width 45 height 18
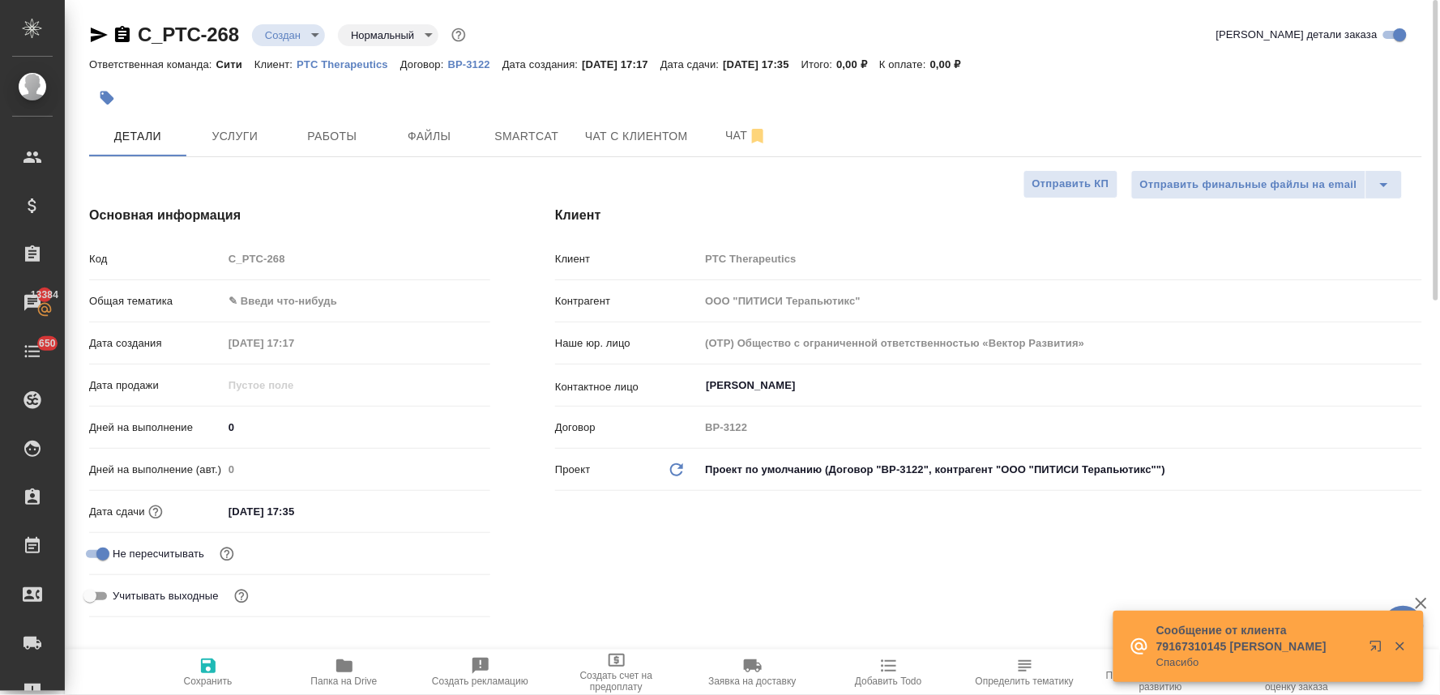
click at [312, 62] on p "PTC Therapeutics" at bounding box center [349, 64] width 104 height 12
click at [343, 674] on icon "button" at bounding box center [344, 665] width 19 height 19
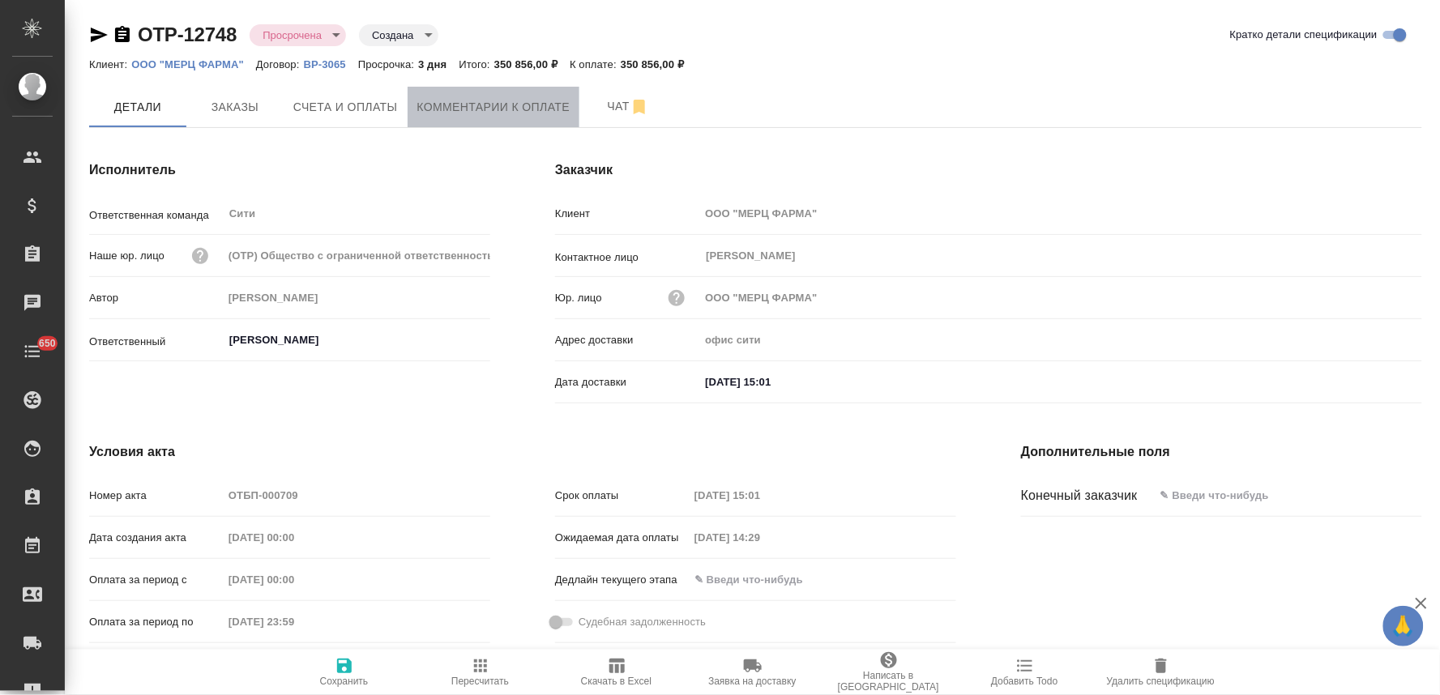
click at [449, 106] on span "Комментарии к оплате" at bounding box center [493, 107] width 153 height 20
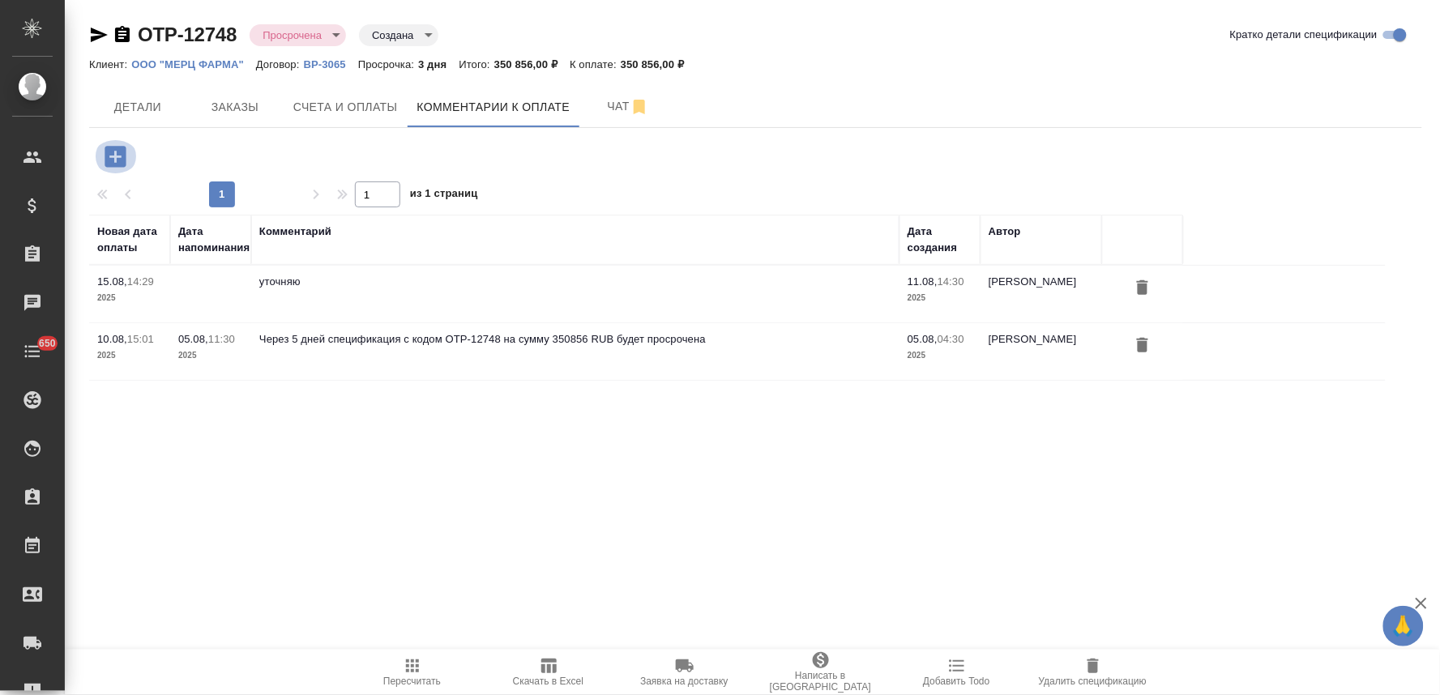
click at [113, 151] on icon "button" at bounding box center [115, 156] width 21 height 21
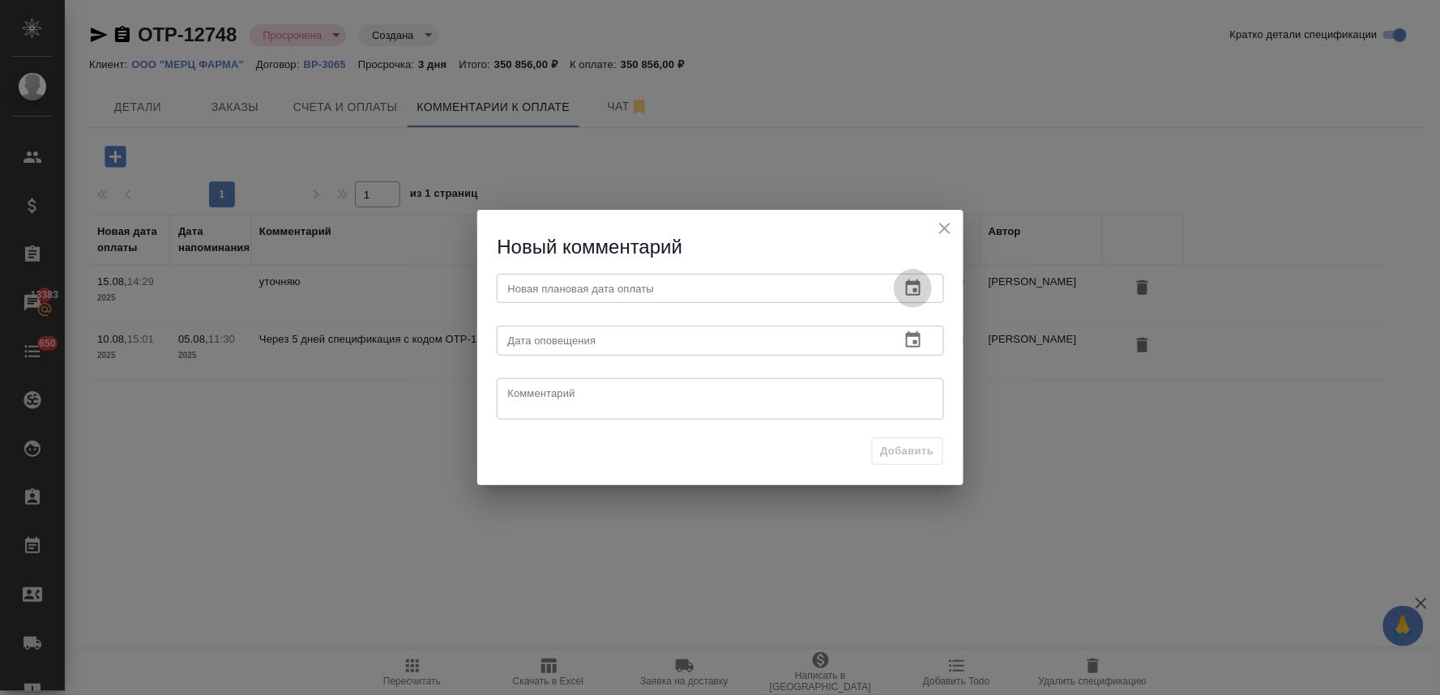
click at [909, 288] on icon "button" at bounding box center [913, 288] width 19 height 19
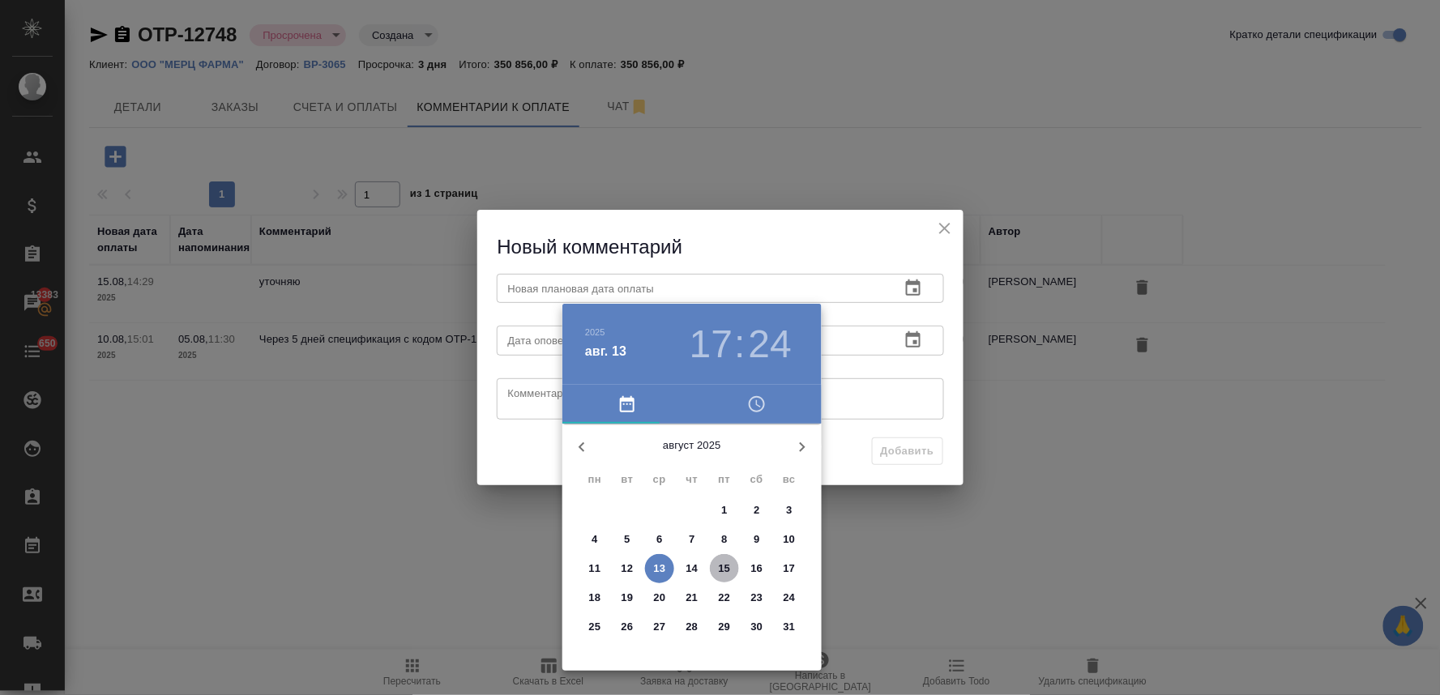
click at [725, 566] on p "15" at bounding box center [725, 569] width 12 height 16
type input "15.08.2025 17:24"
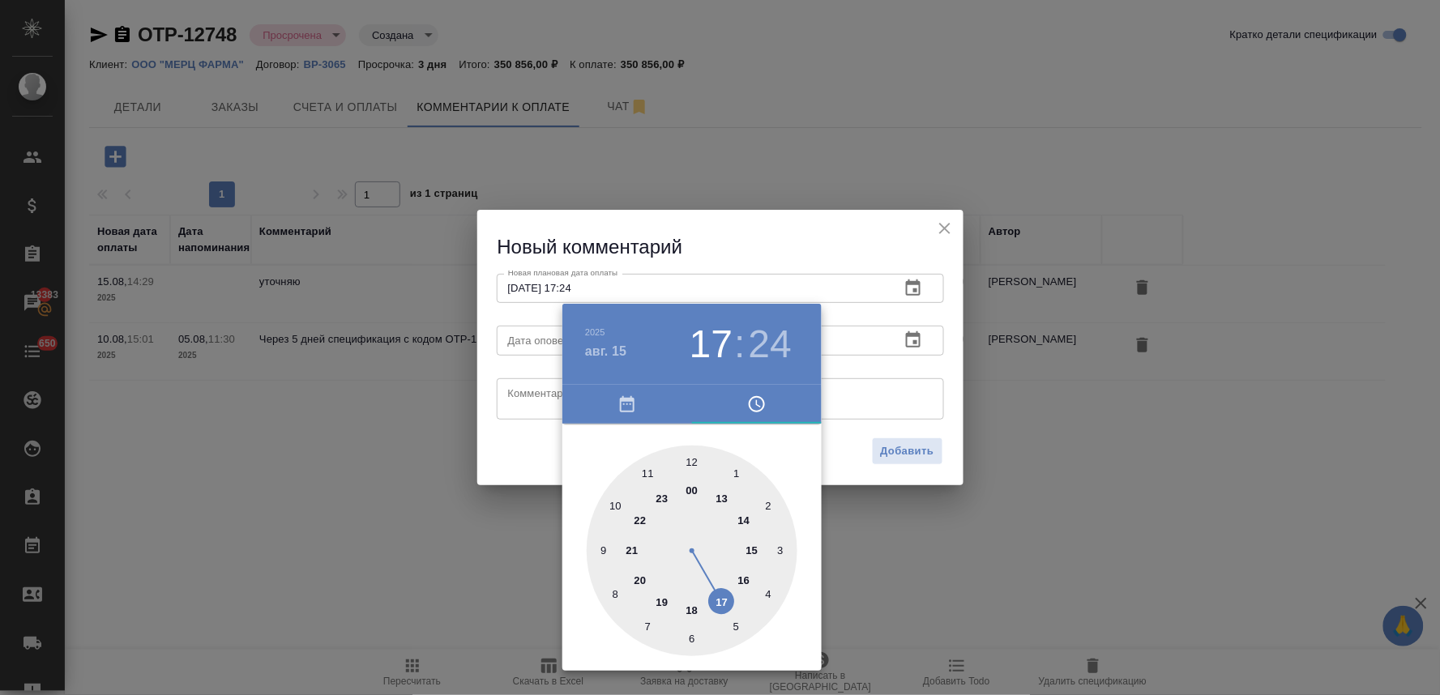
click at [524, 465] on div at bounding box center [720, 347] width 1440 height 695
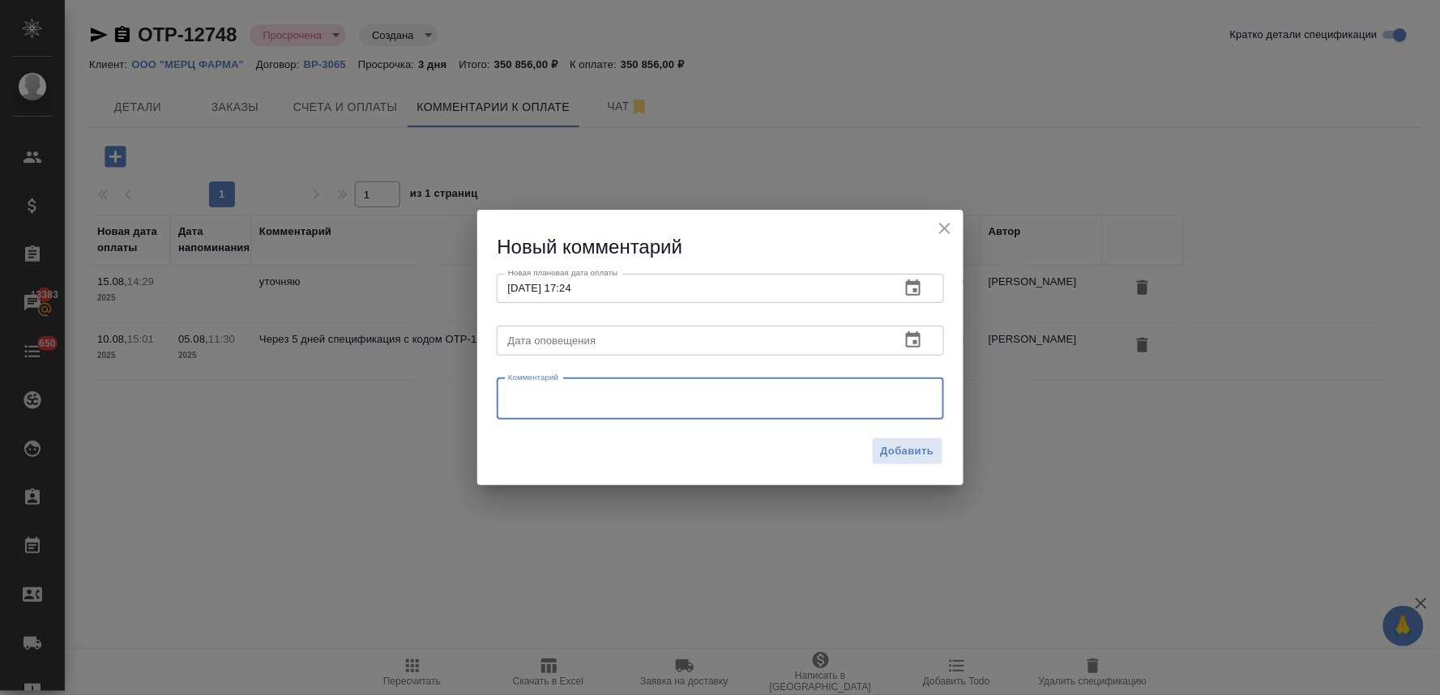
click at [552, 395] on textarea at bounding box center [720, 399] width 425 height 24
paste textarea "Надежда,Добрый день! Извините, уточню и вернусь к Вам."
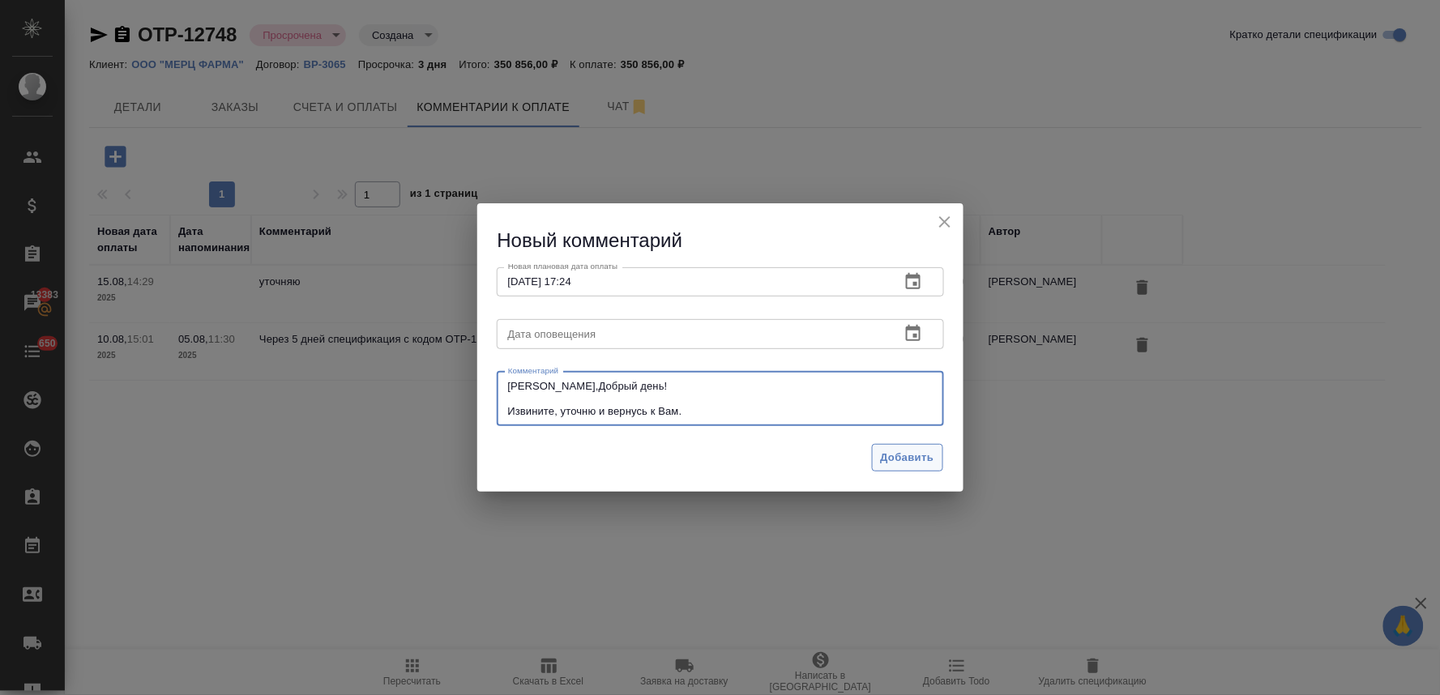
type textarea "Надежда,Добрый день! Извините, уточню и вернусь к Вам."
click at [910, 455] on span "Добавить" at bounding box center [907, 458] width 53 height 19
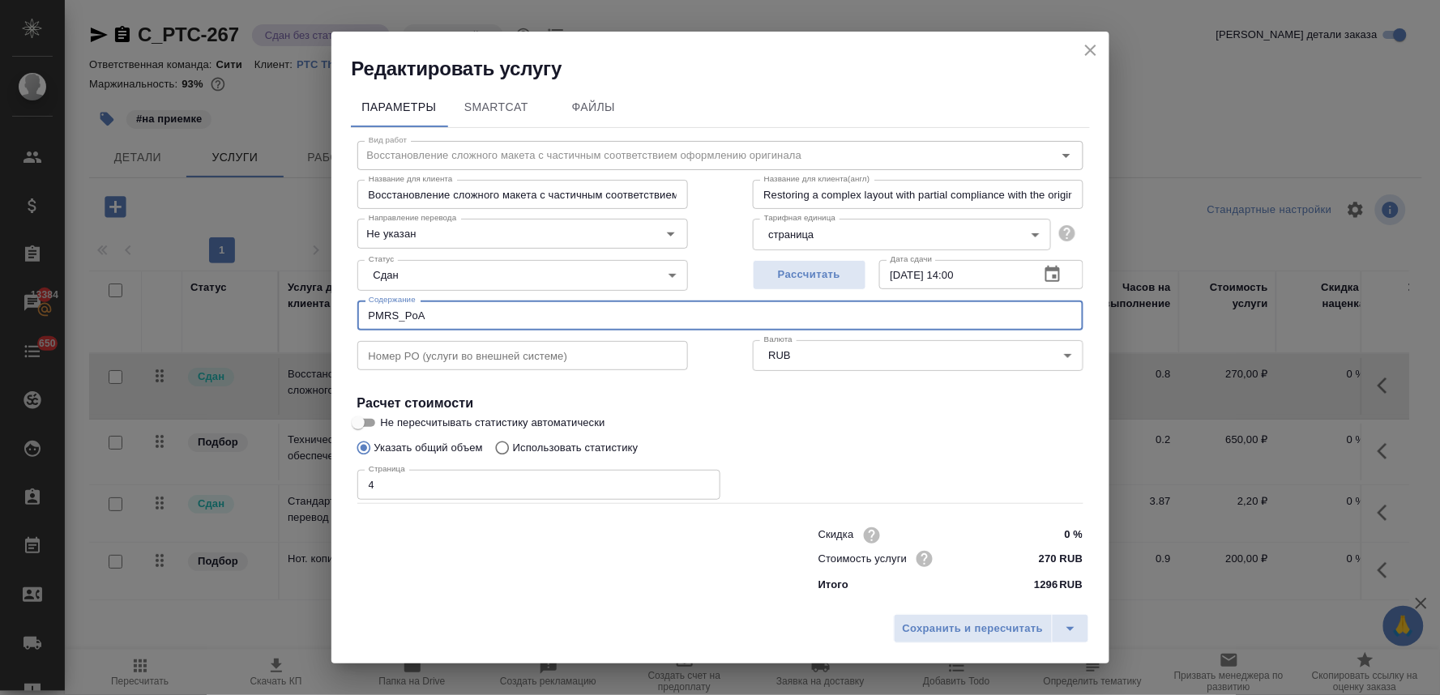
click at [1088, 52] on icon "close" at bounding box center [1090, 50] width 11 height 11
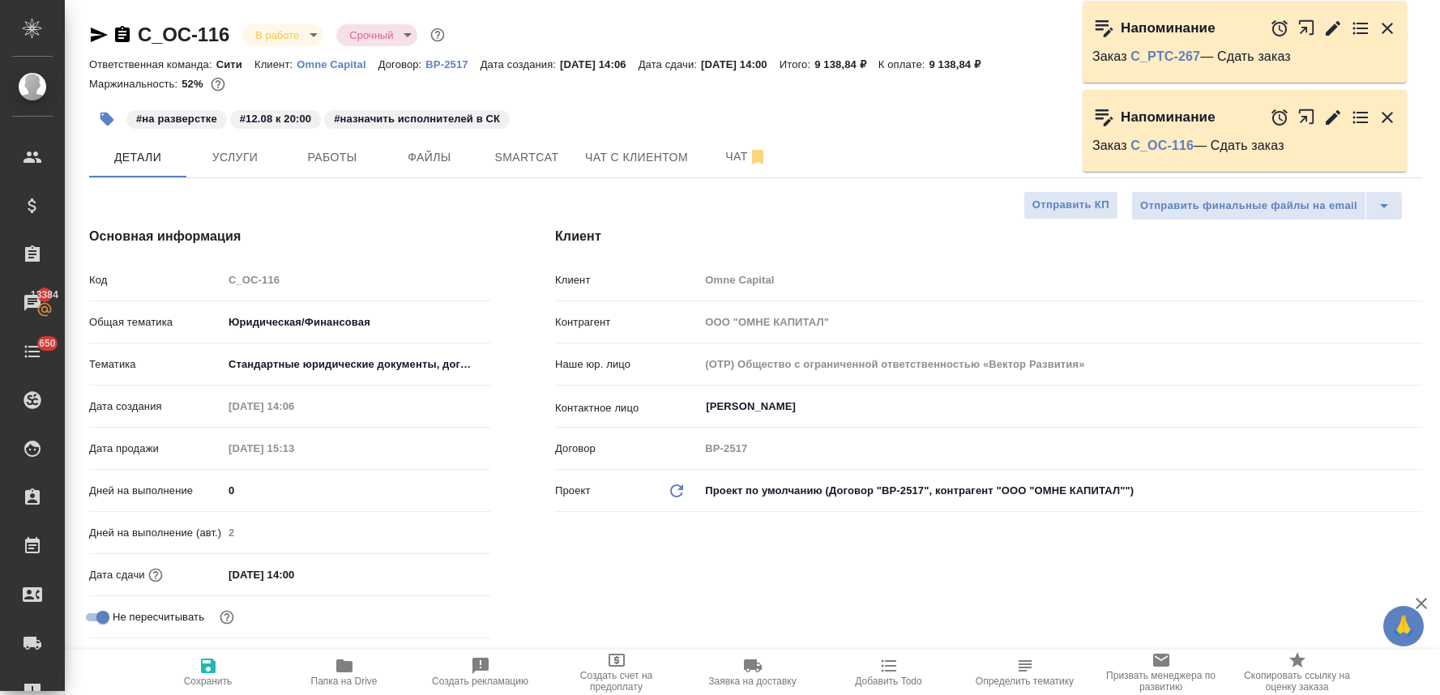
select select "RU"
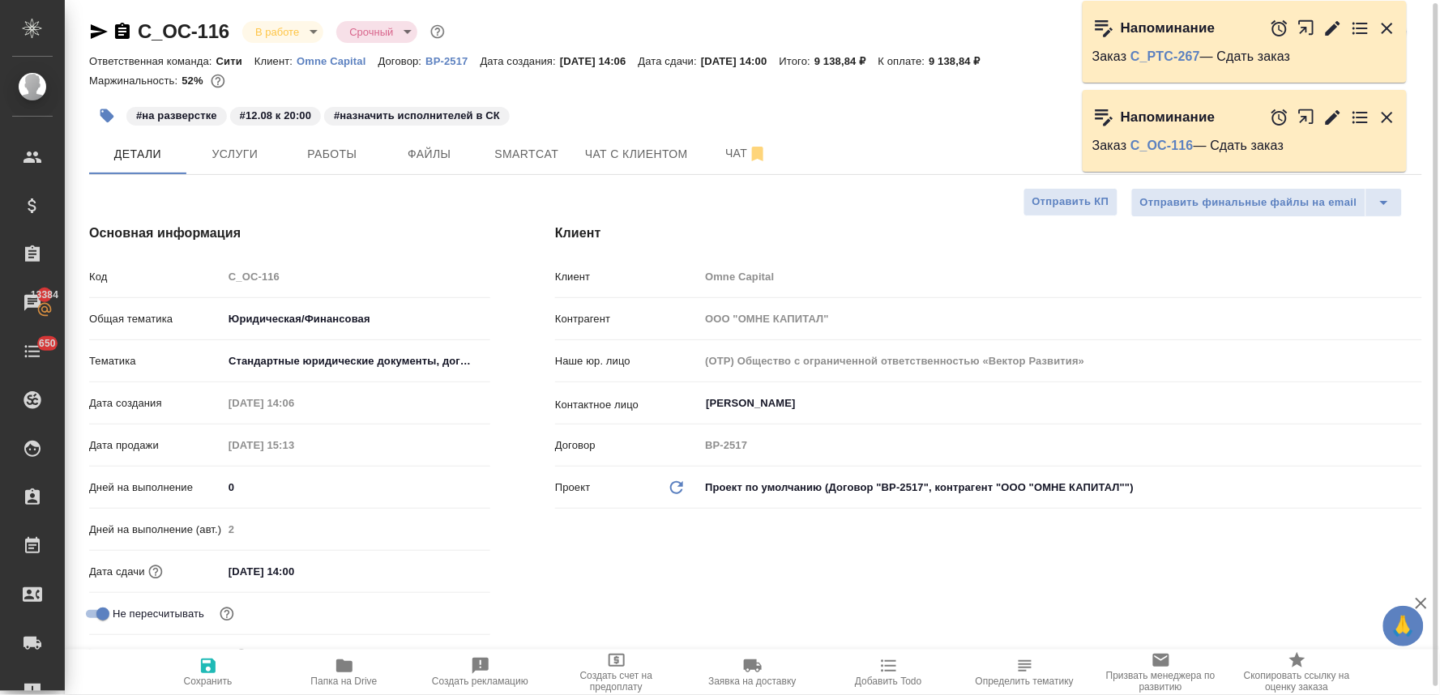
drag, startPoint x: 1368, startPoint y: 253, endPoint x: 1347, endPoint y: 246, distance: 22.3
click at [1368, 253] on div "Клиент Клиент Omne Capital Контрагент ООО "ОМНЕ КАПИТАЛ" Наше юр. лицо (OTP) Об…" at bounding box center [989, 453] width 932 height 525
click at [94, 28] on icon "button" at bounding box center [99, 31] width 17 height 15
click at [507, 324] on div "Основная информация Код C_OC-116 Общая тематика Юридическая/Финансовая yr-fn Те…" at bounding box center [290, 453] width 466 height 525
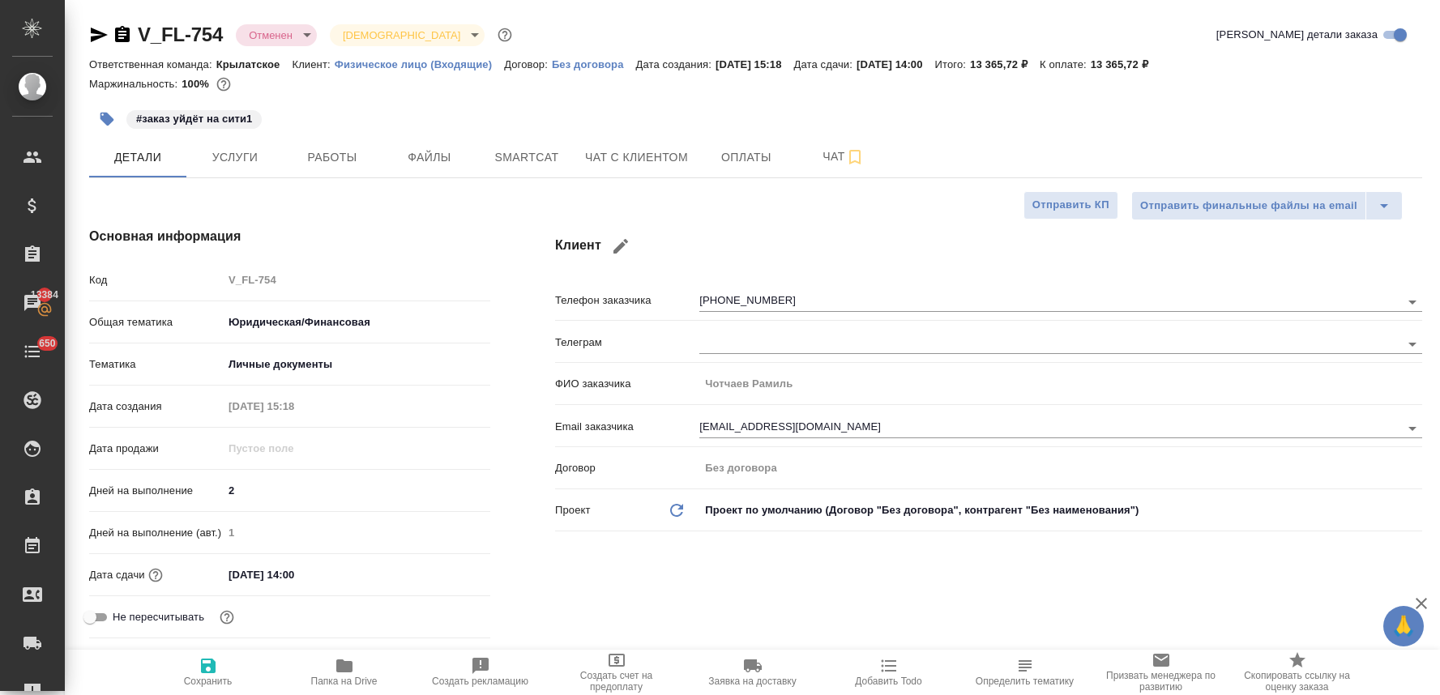
select select "RU"
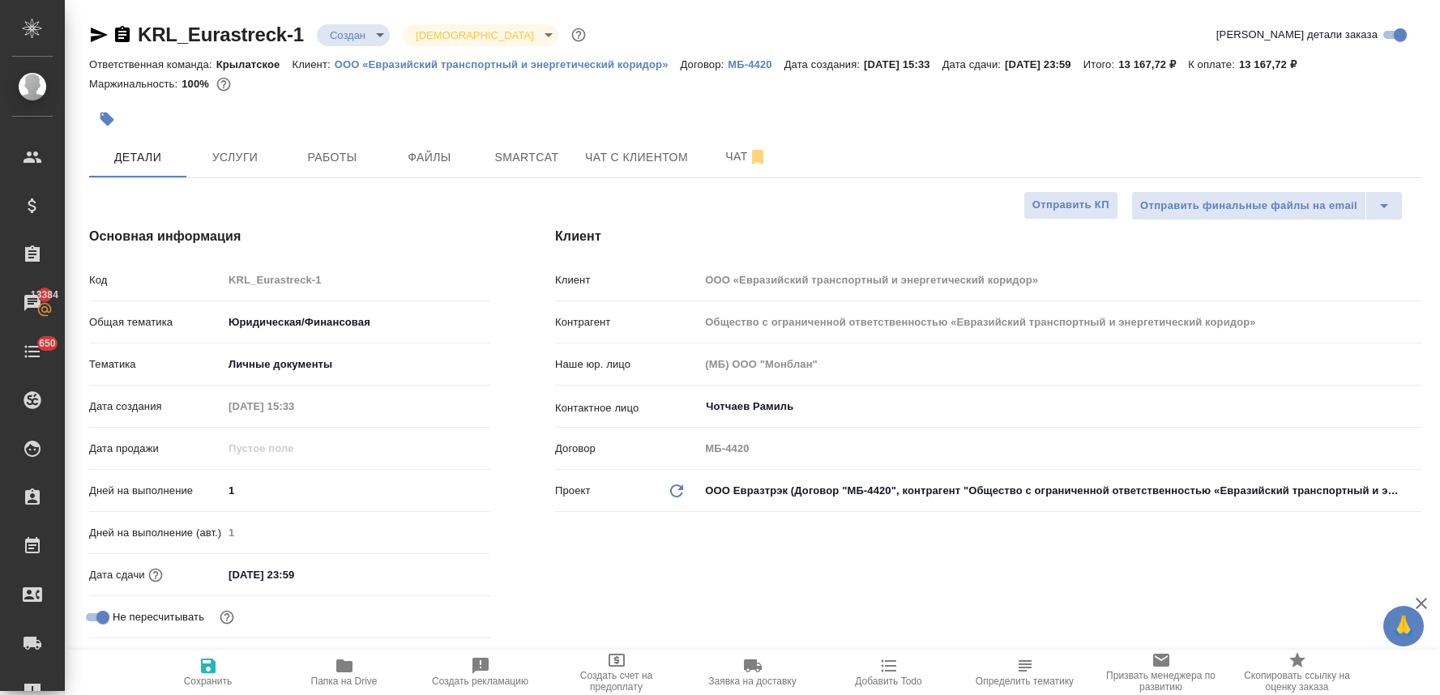
select select "RU"
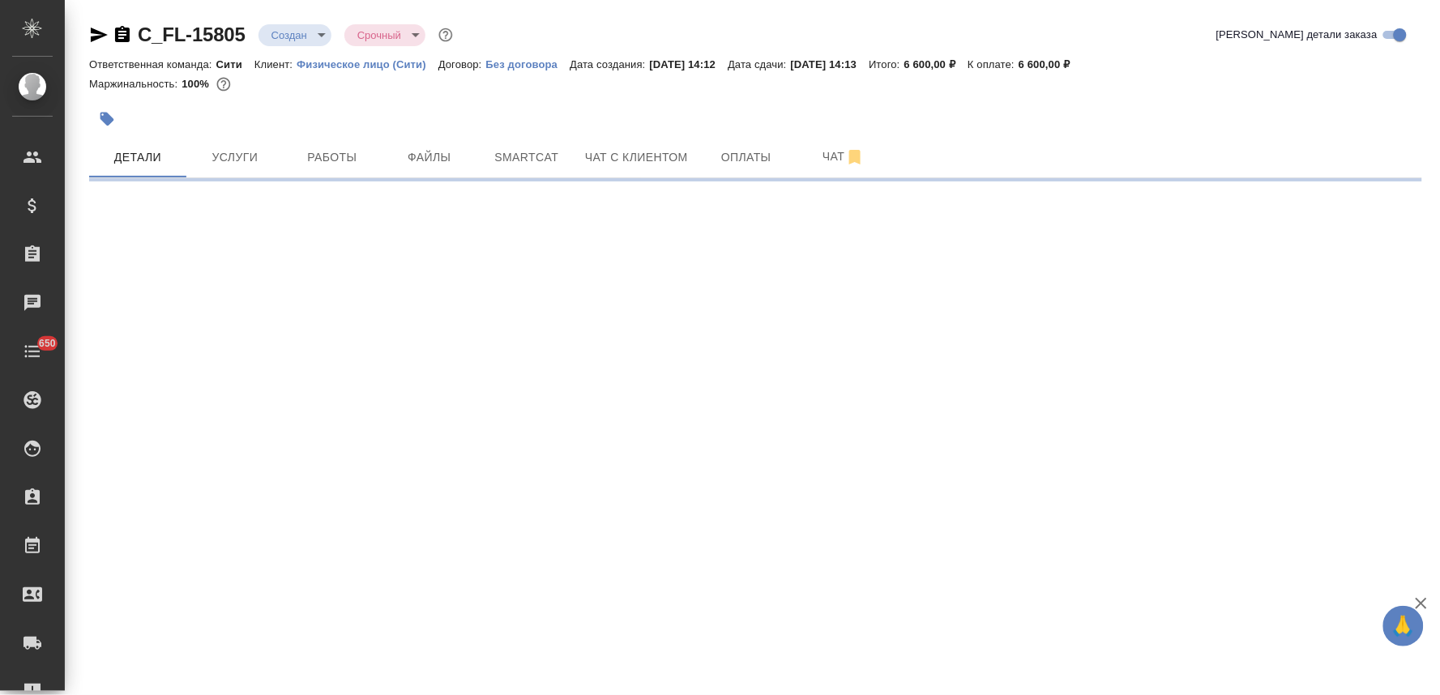
select select "RU"
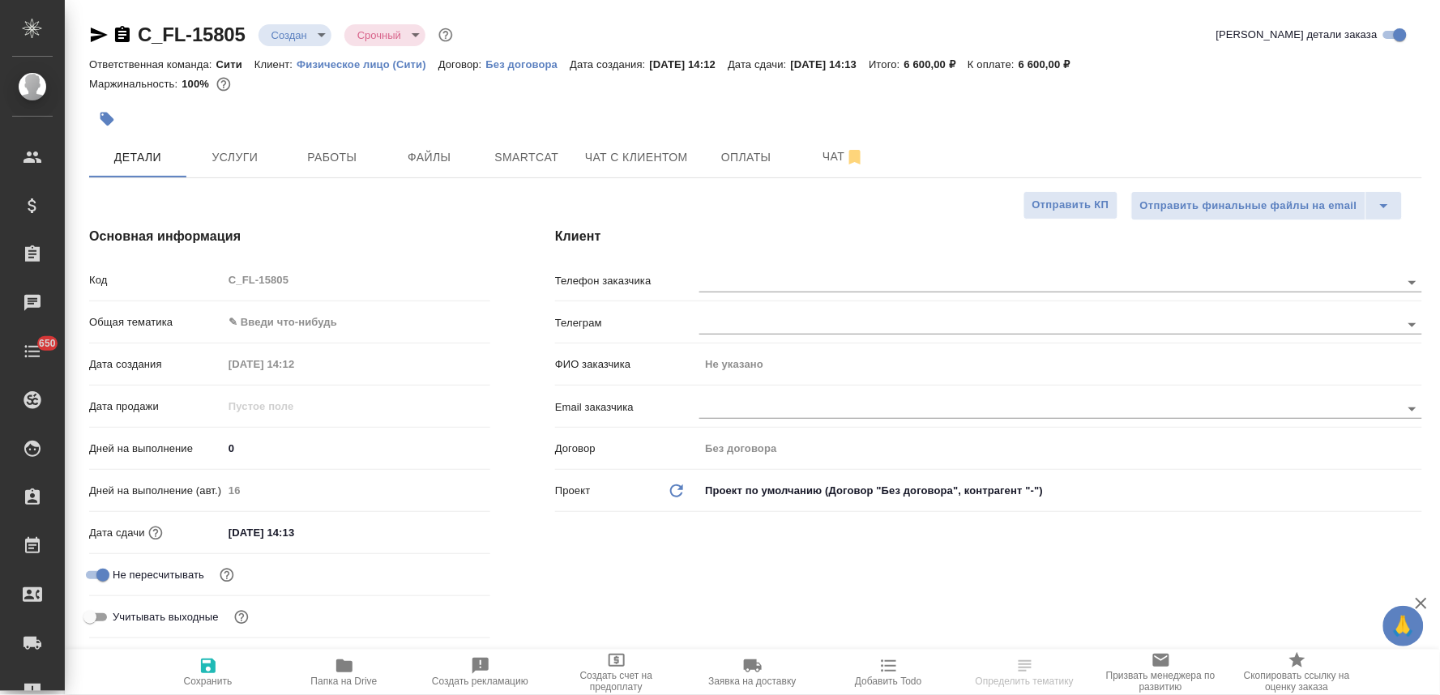
type textarea "x"
click at [221, 163] on span "Услуги" at bounding box center [235, 158] width 78 height 20
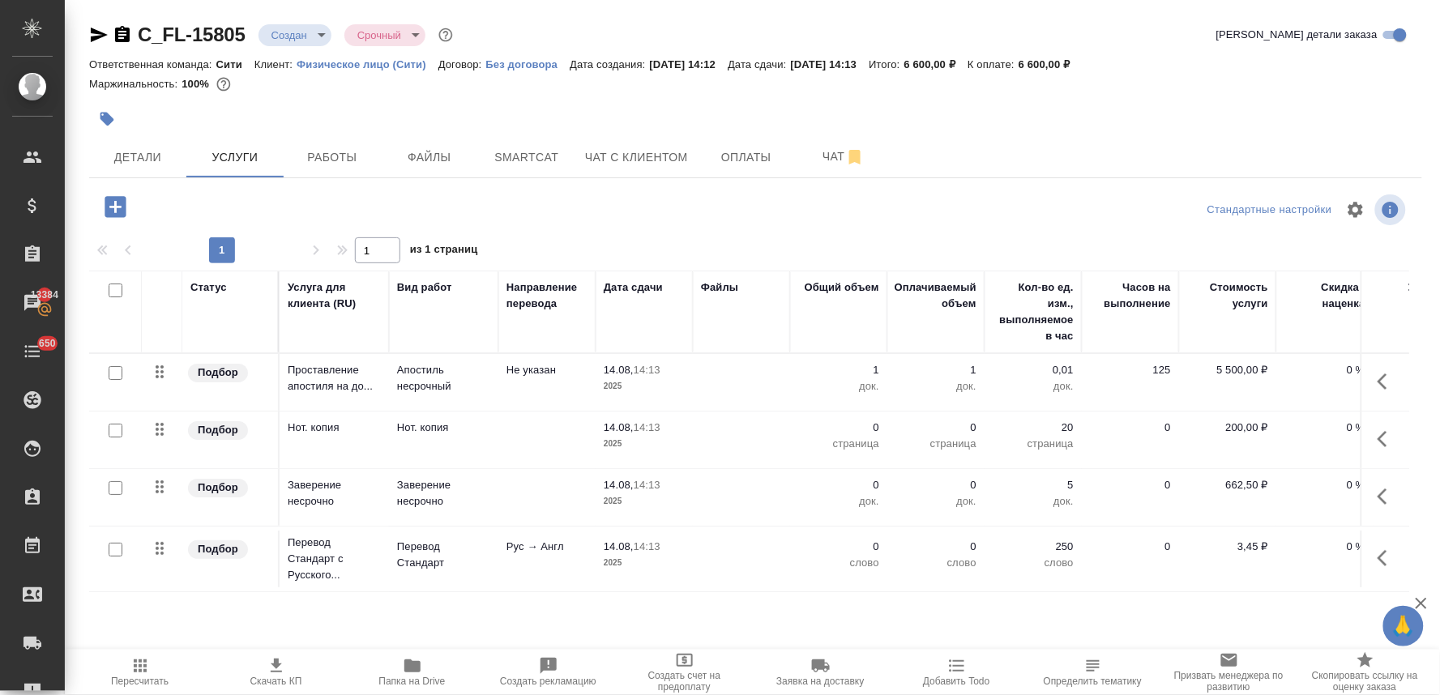
click at [113, 428] on input "checkbox" at bounding box center [116, 431] width 14 height 14
checkbox input "true"
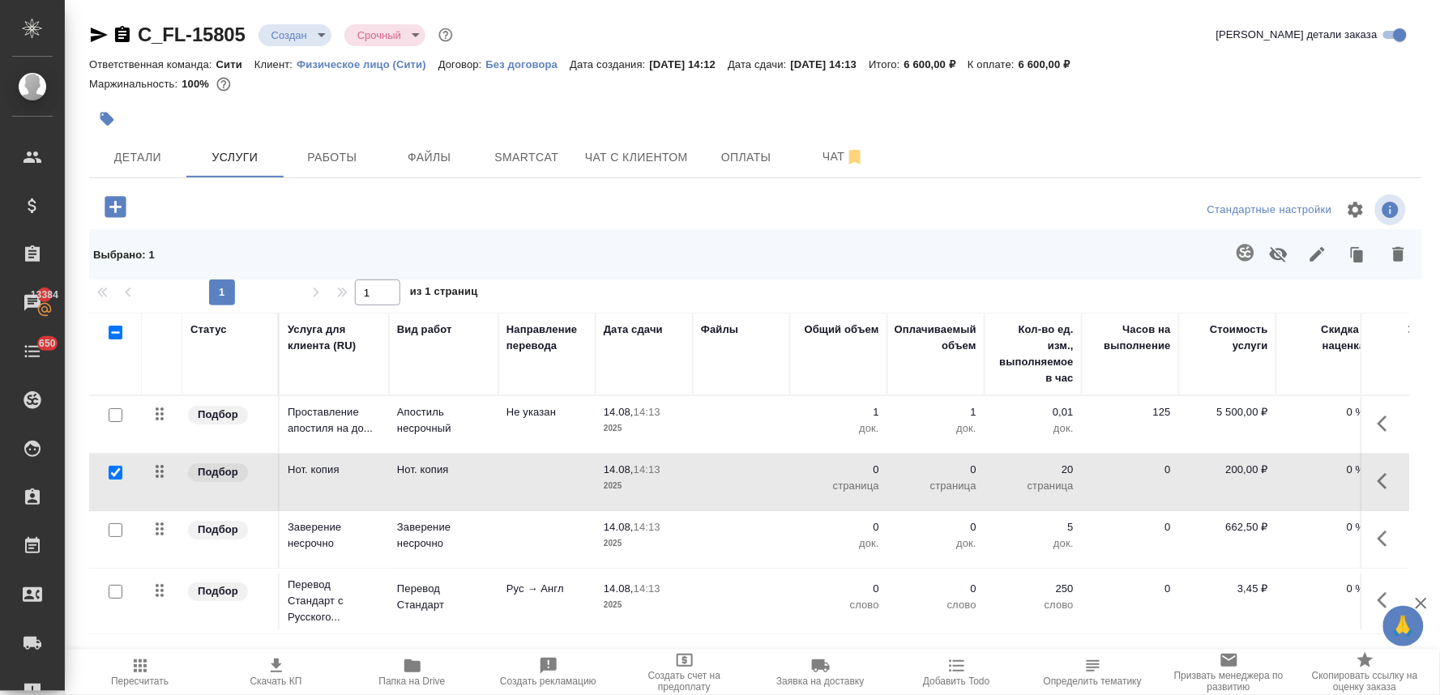
click at [115, 412] on input "checkbox" at bounding box center [116, 415] width 14 height 14
checkbox input "true"
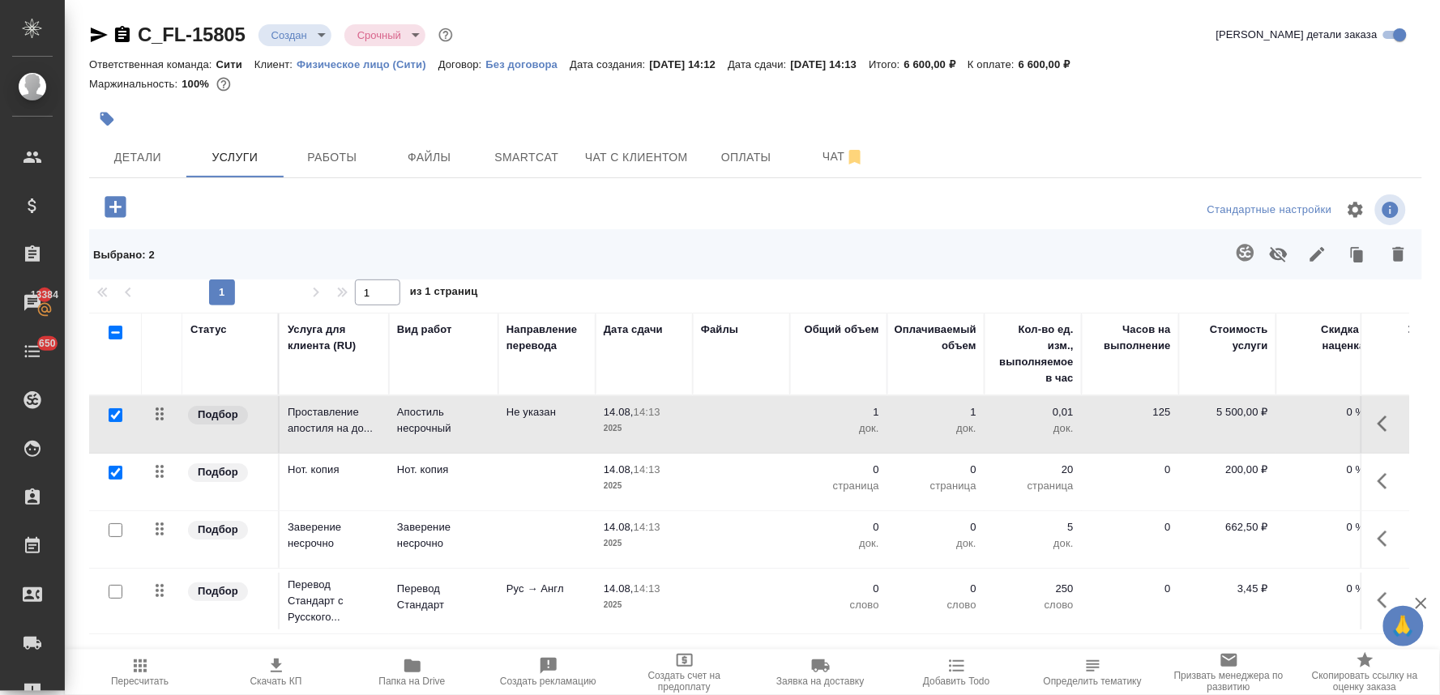
click at [114, 592] on input "checkbox" at bounding box center [116, 592] width 14 height 14
checkbox input "true"
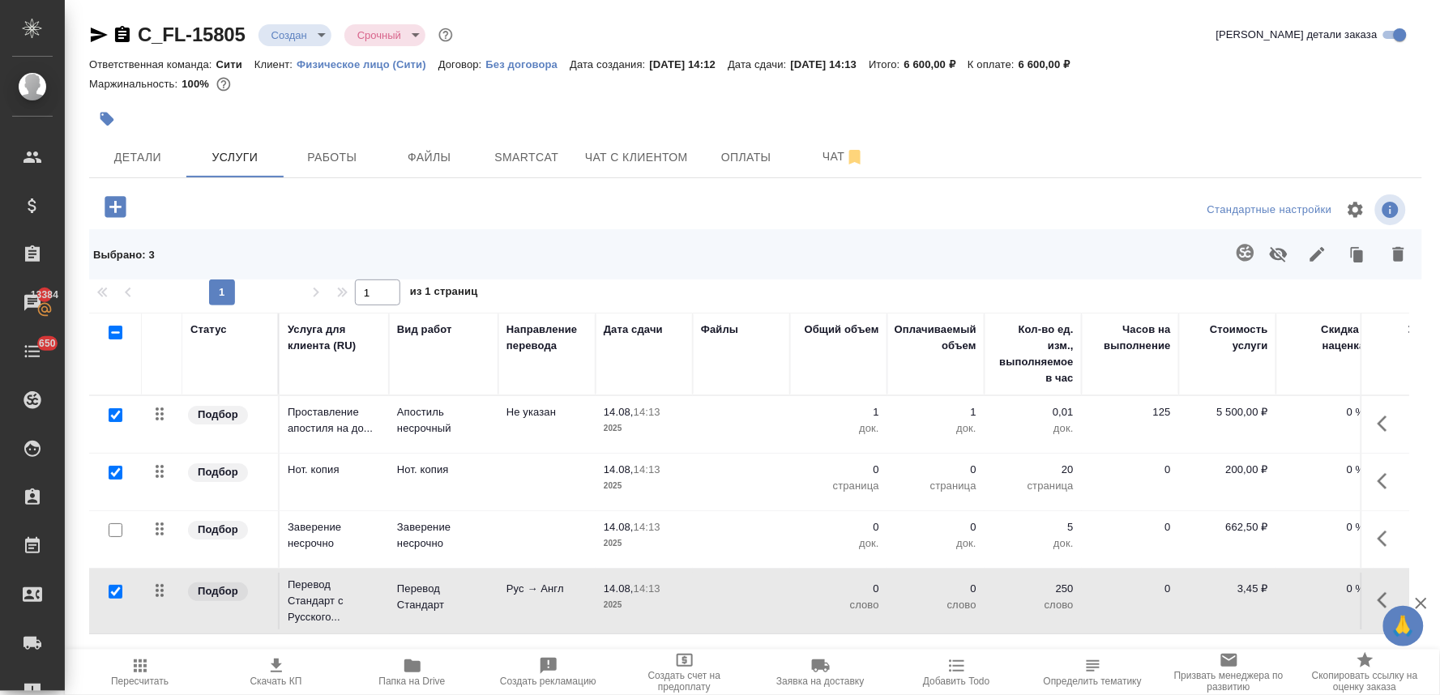
click at [1394, 263] on icon "button" at bounding box center [1398, 254] width 19 height 19
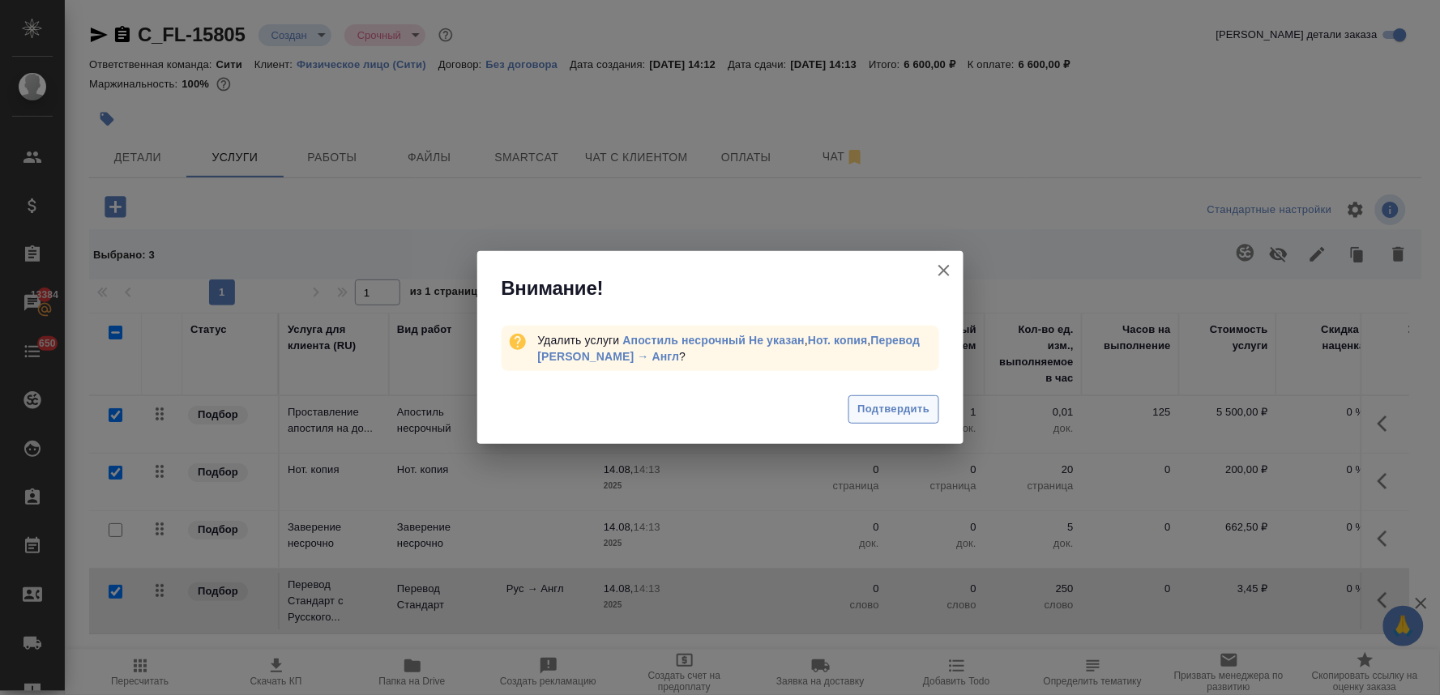
click at [869, 416] on span "Подтвердить" at bounding box center [893, 409] width 72 height 19
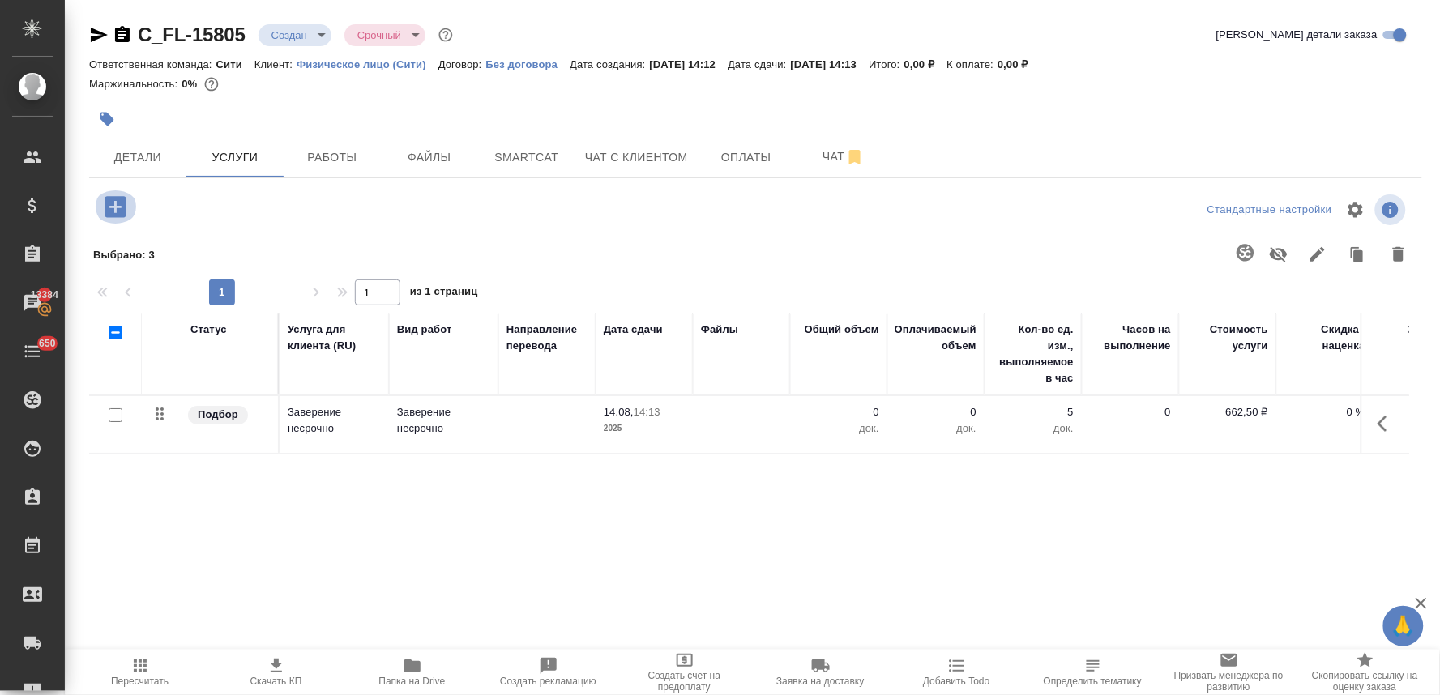
click at [118, 207] on icon "button" at bounding box center [115, 207] width 28 height 28
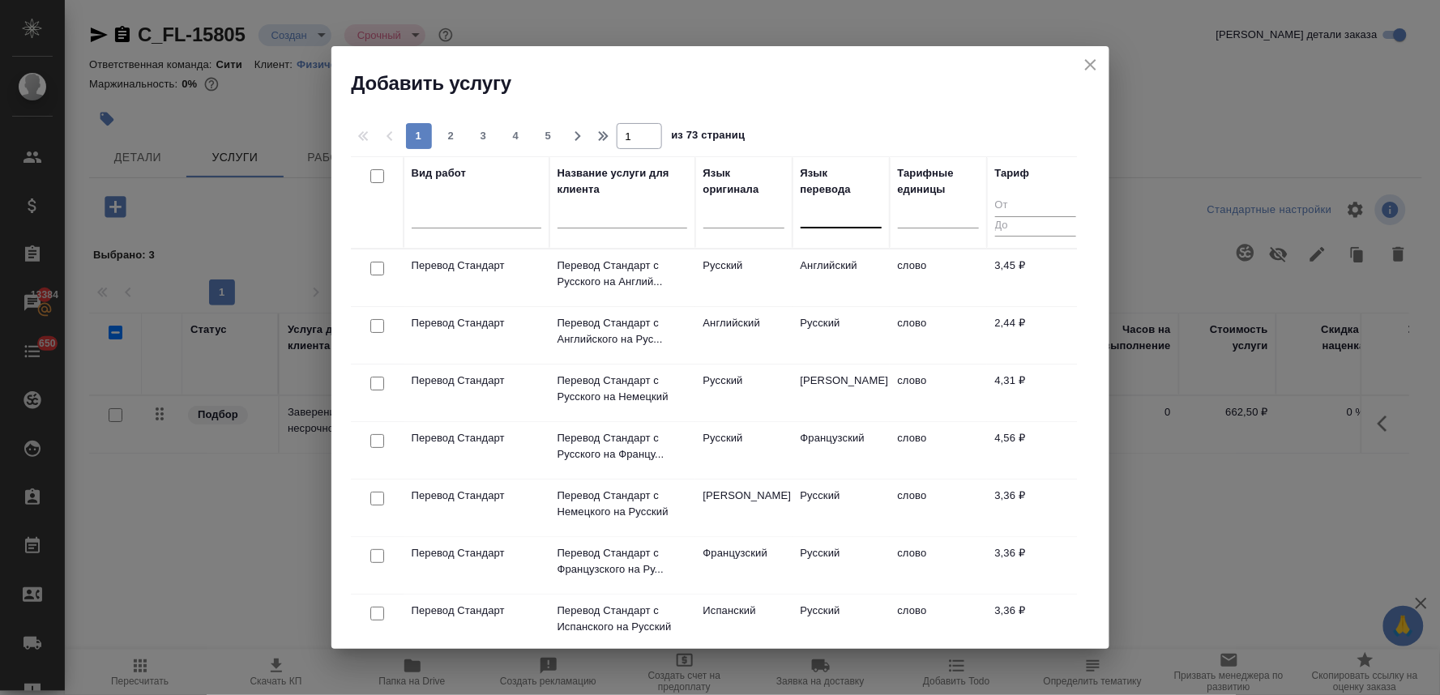
click at [848, 212] on div at bounding box center [841, 212] width 81 height 24
type input "нем"
click at [853, 266] on div "Немецкий" at bounding box center [922, 264] width 243 height 29
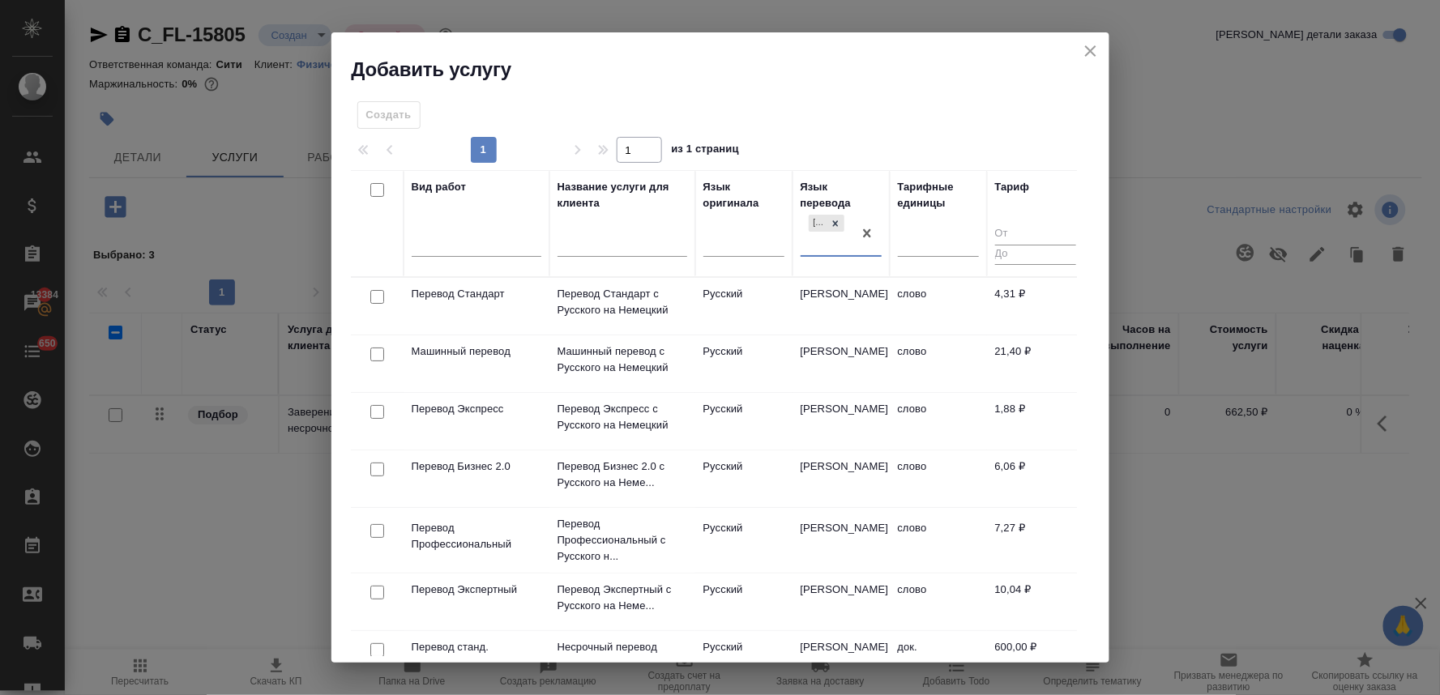
click at [375, 298] on input "checkbox" at bounding box center [377, 297] width 14 height 14
checkbox input "true"
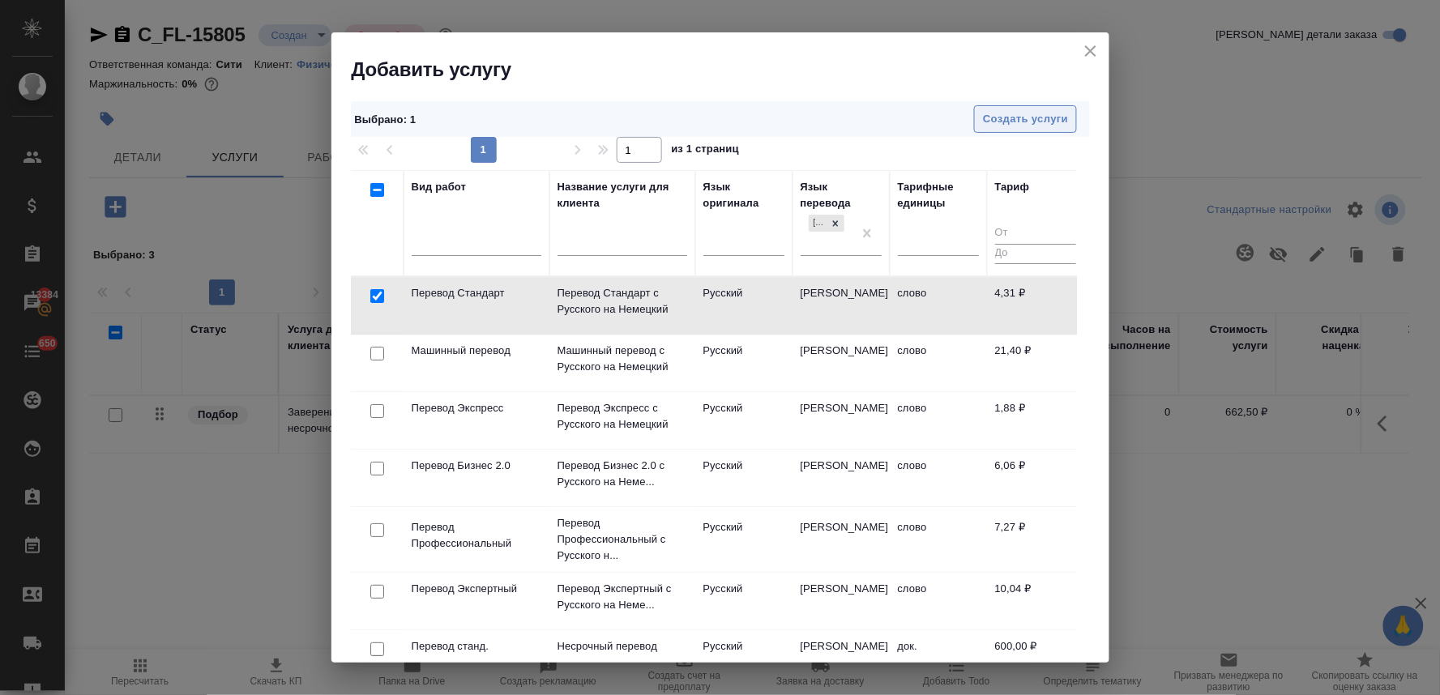
click at [1030, 109] on button "Создать услуги" at bounding box center [1025, 119] width 103 height 28
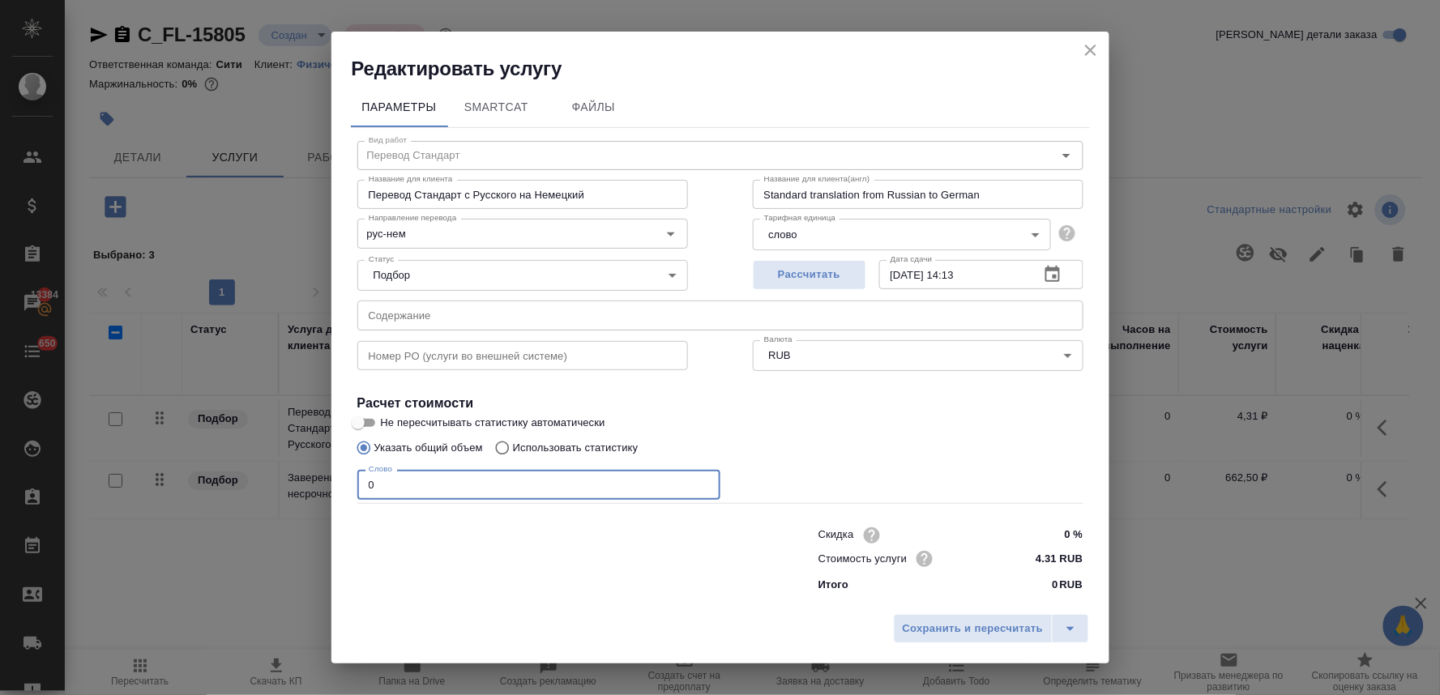
drag, startPoint x: 391, startPoint y: 492, endPoint x: 297, endPoint y: 494, distance: 94.0
click at [302, 505] on div "Редактировать услугу Параметры SmartCat Файлы Вид работ Перевод Стандарт Вид ра…" at bounding box center [720, 347] width 1440 height 695
type input "5"
type input "600"
click at [1011, 633] on span "Сохранить и пересчитать" at bounding box center [973, 629] width 141 height 19
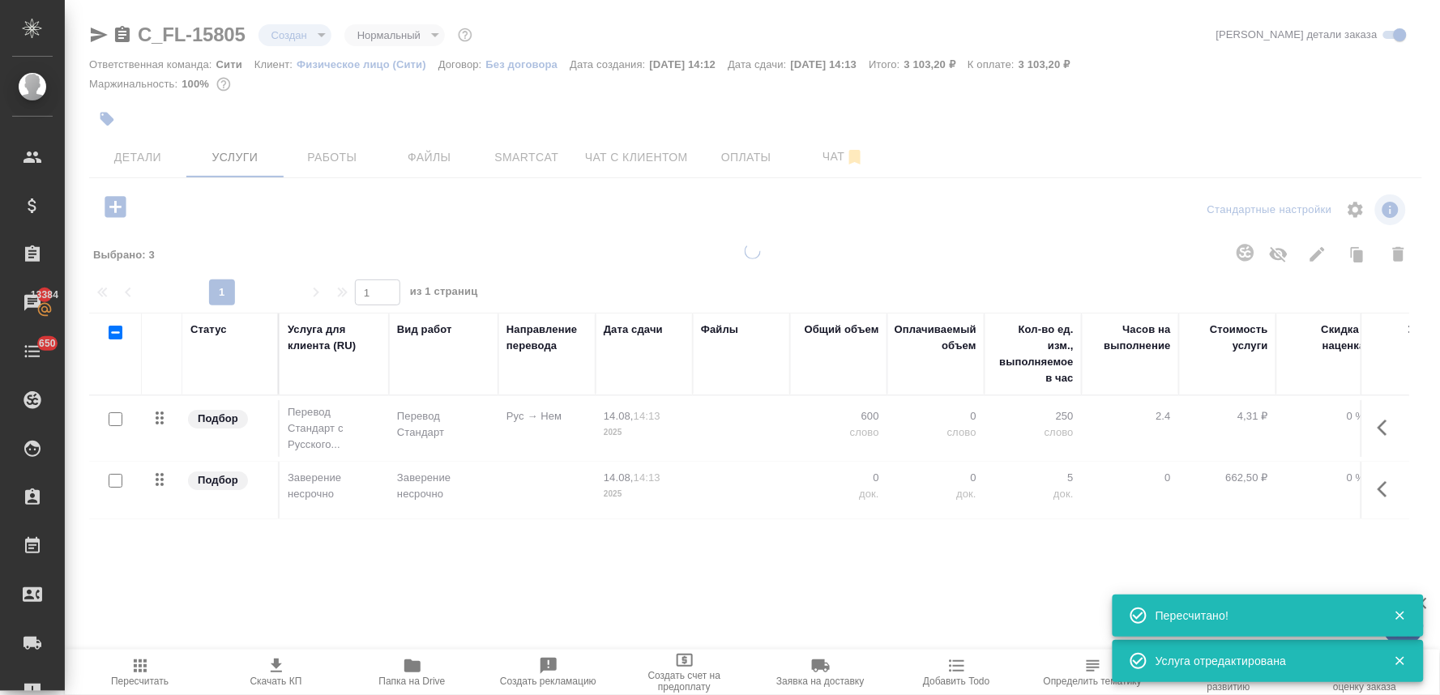
type input "normal"
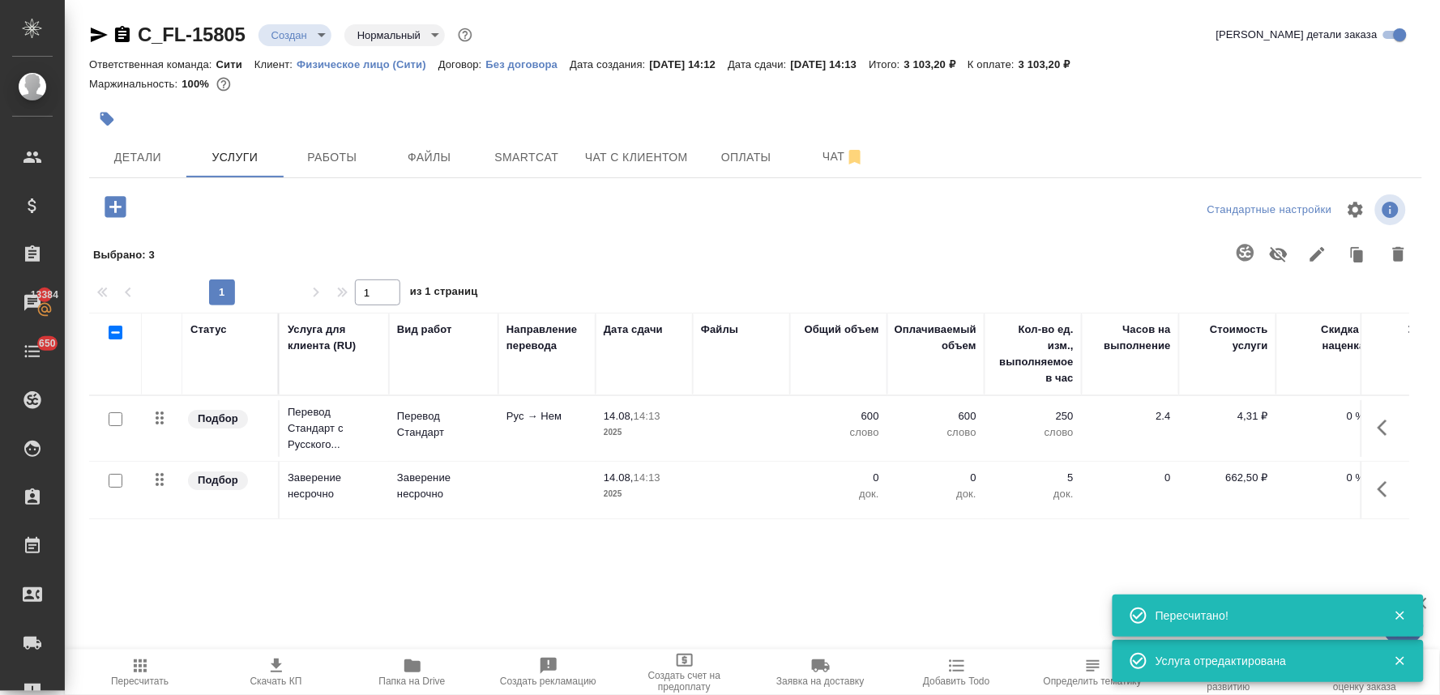
click at [879, 480] on p "0" at bounding box center [838, 478] width 81 height 16
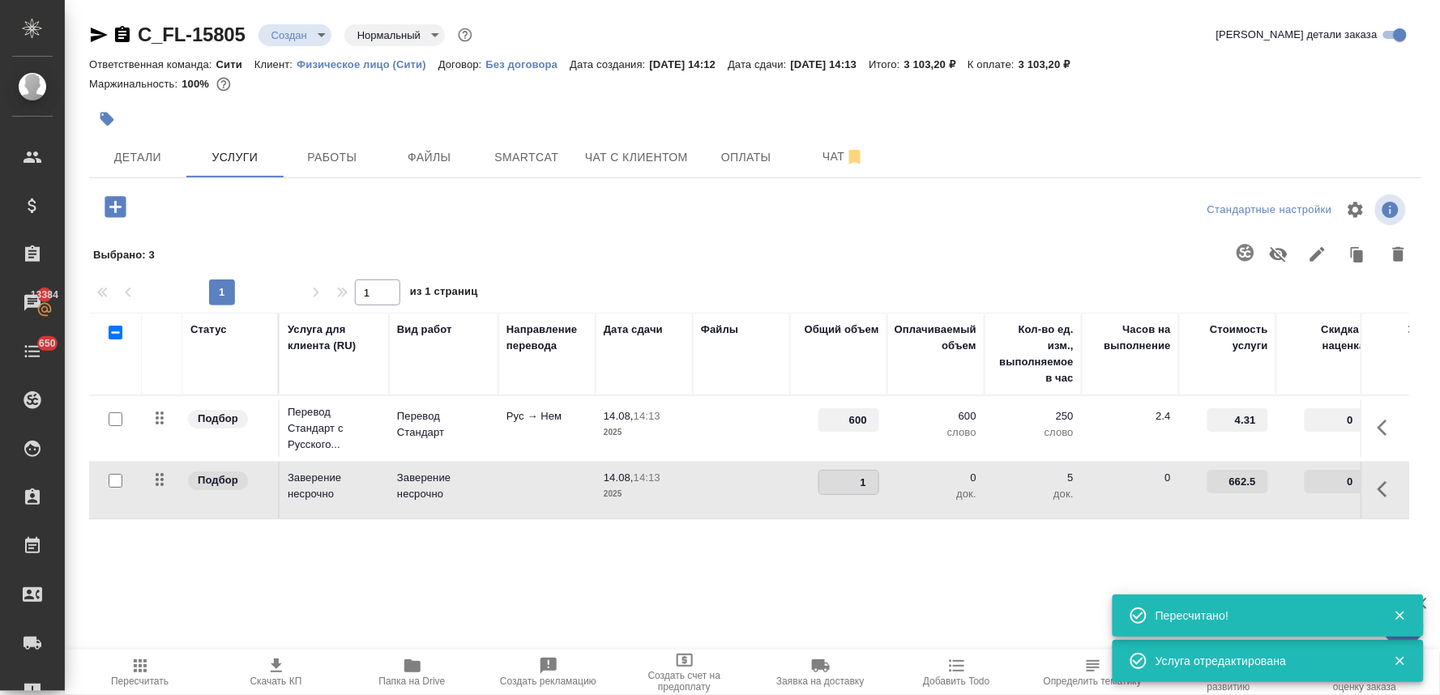
type input "1"
click at [868, 480] on input "1" at bounding box center [848, 483] width 59 height 24
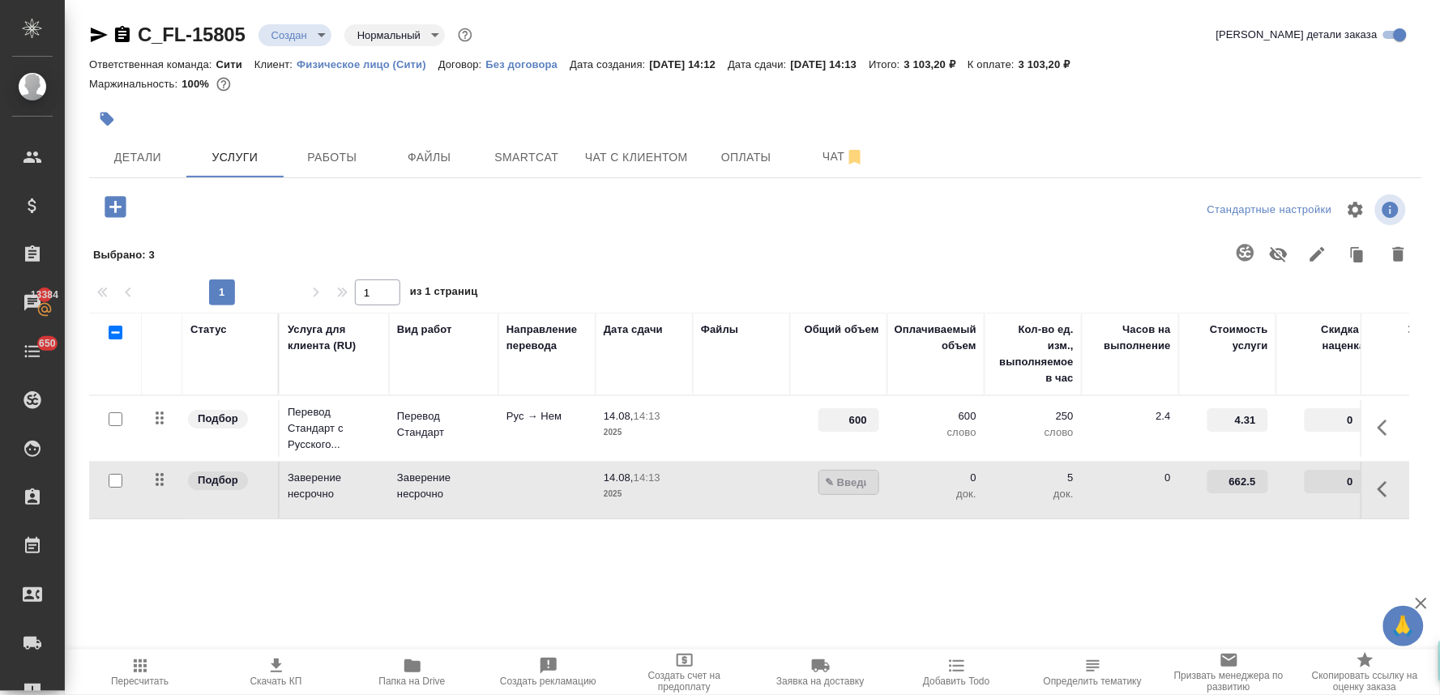
type input "2"
click at [844, 546] on div "Статус Услуга для клиента (RU) Вид работ Направление перевода Дата сдачи Файлы …" at bounding box center [749, 487] width 1320 height 348
click at [260, 203] on span "Сохранить и пересчитать" at bounding box center [230, 205] width 141 height 19
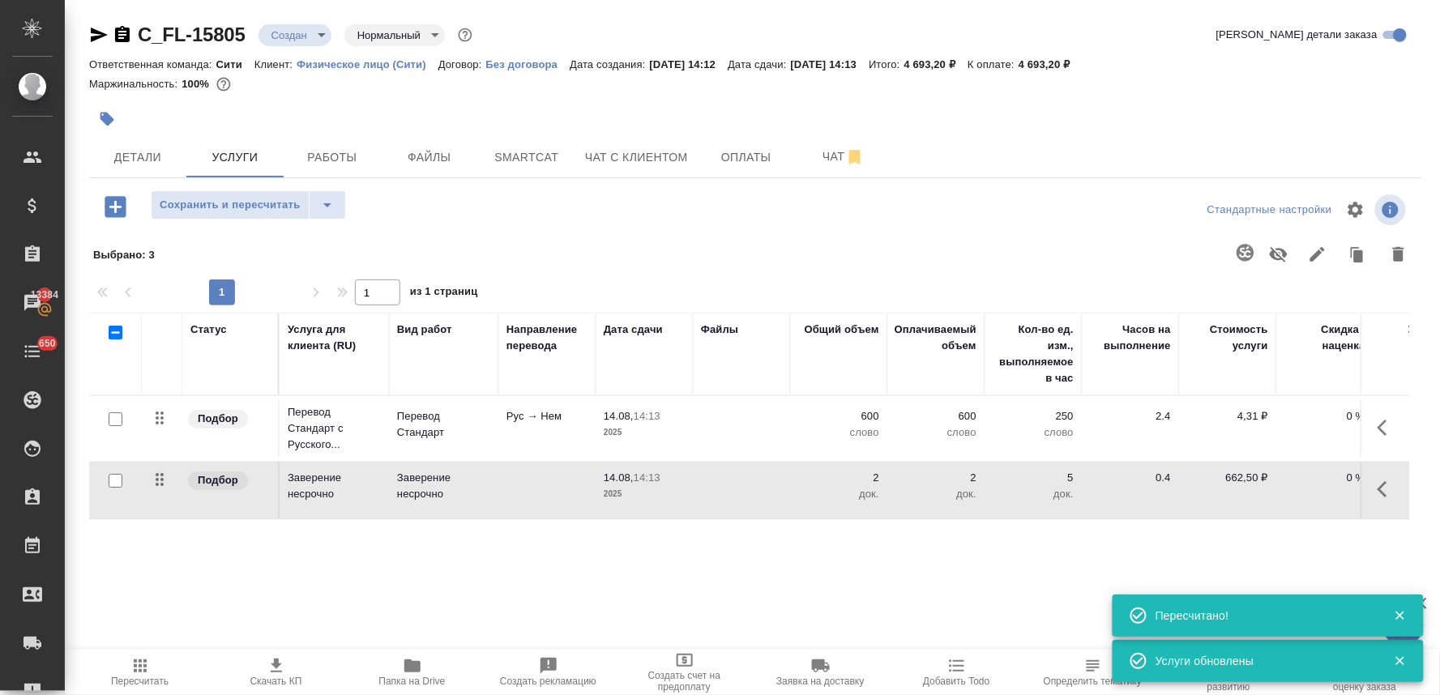
click at [109, 212] on icon "button" at bounding box center [115, 206] width 21 height 21
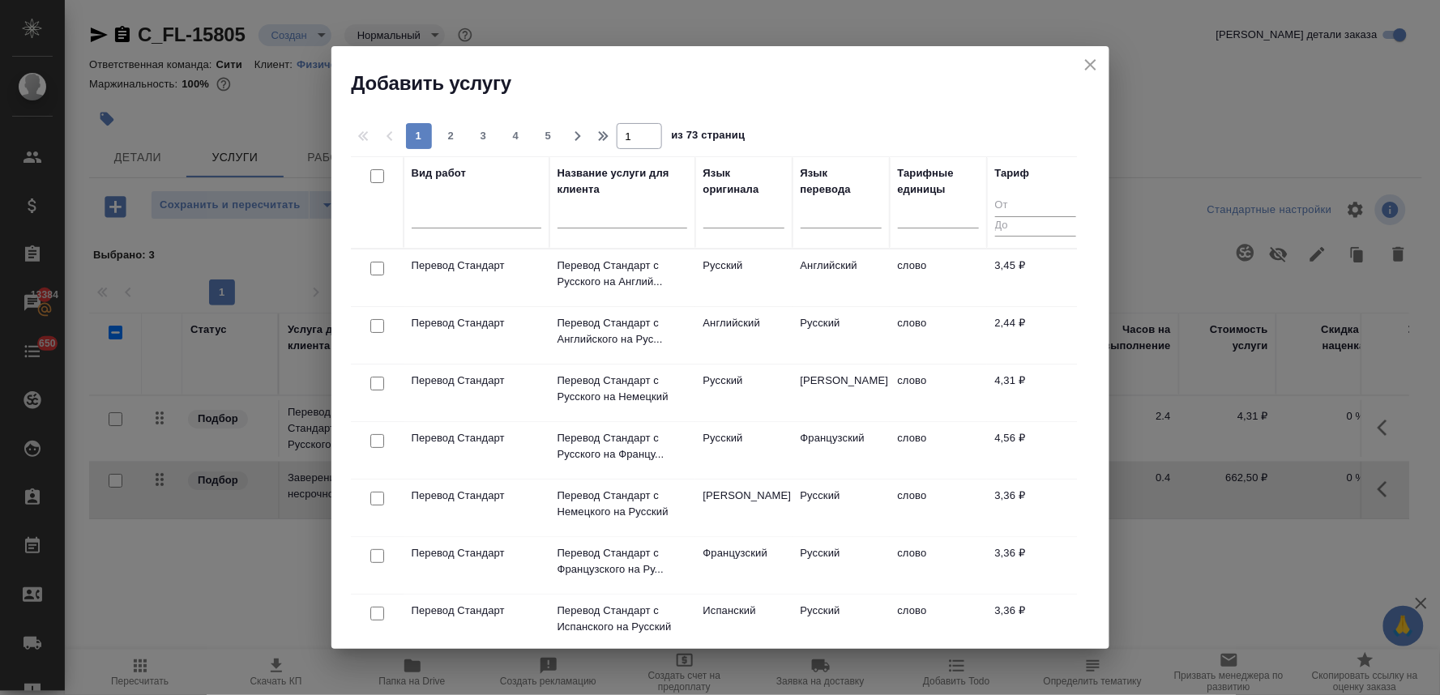
click at [1083, 69] on icon "close" at bounding box center [1090, 64] width 19 height 19
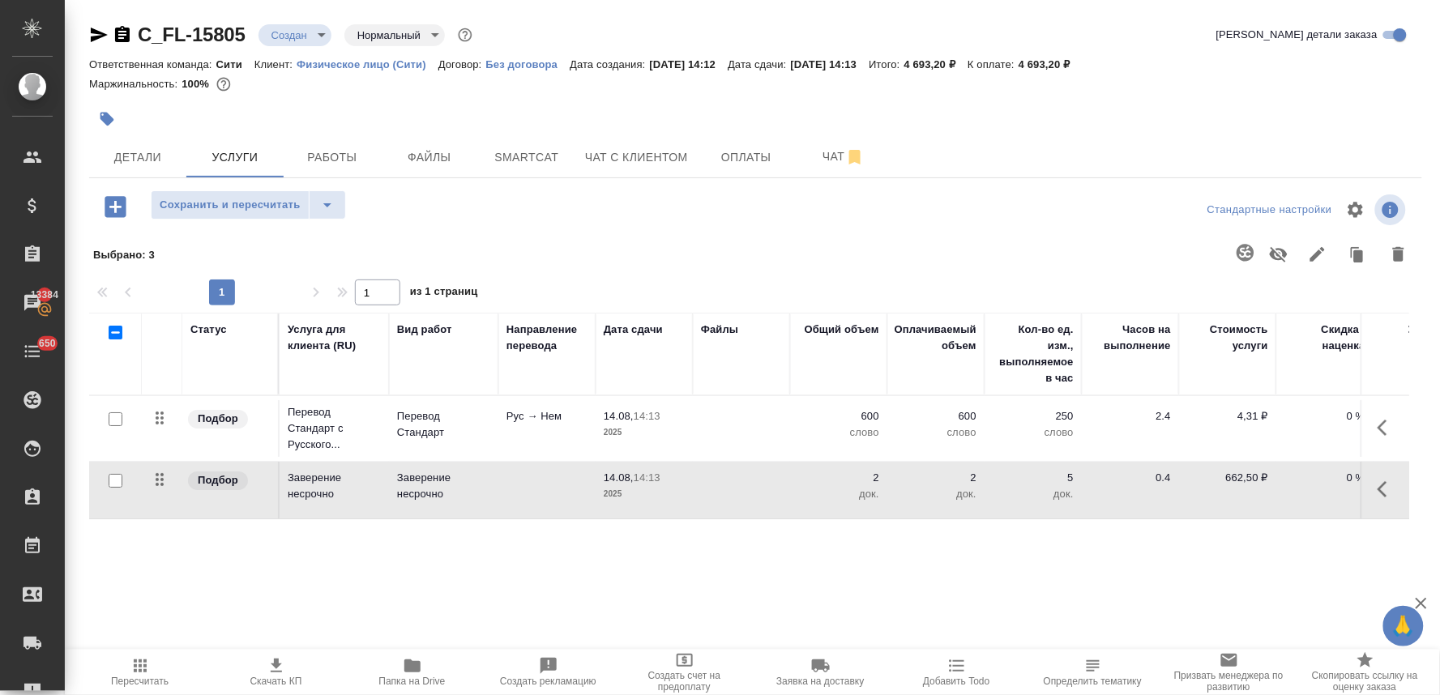
click at [864, 417] on p "600" at bounding box center [838, 416] width 81 height 16
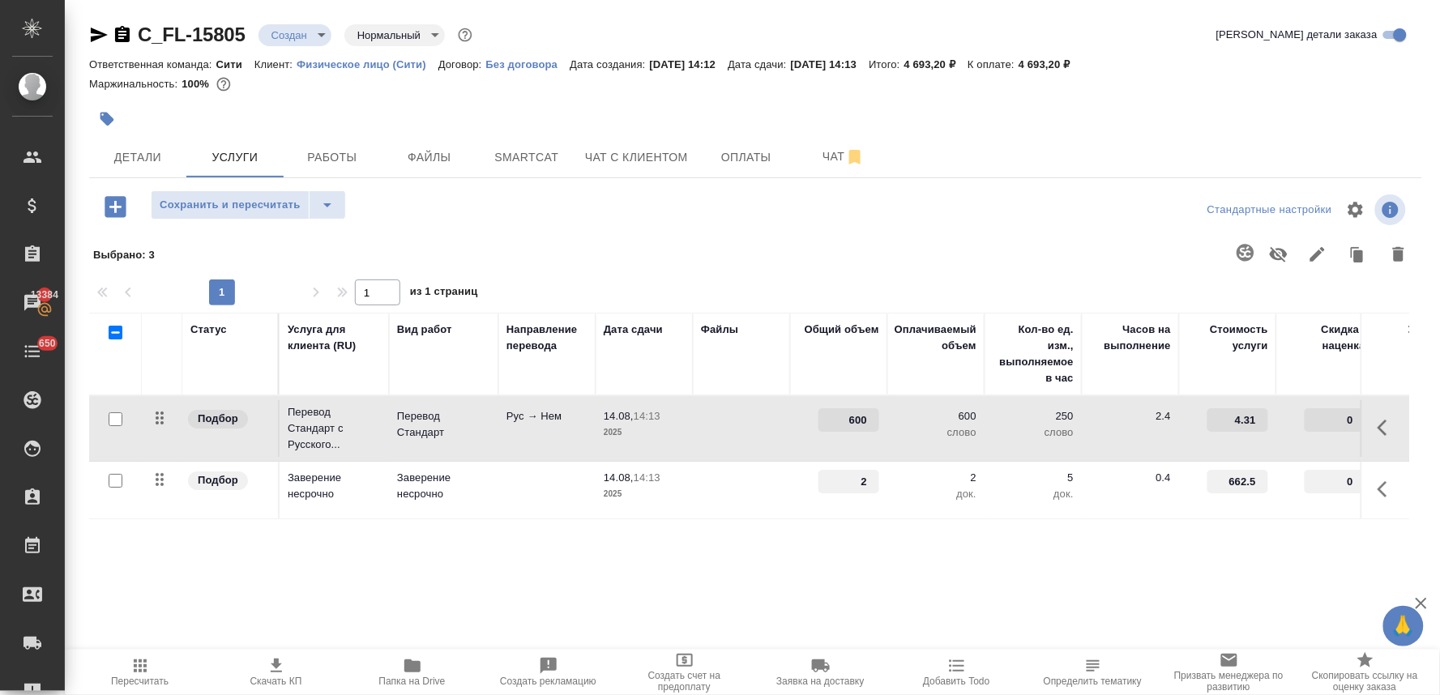
click at [855, 419] on input "600" at bounding box center [849, 420] width 61 height 24
type input "700"
click at [876, 549] on div "Статус Услуга для клиента (RU) Вид работ Направление перевода Дата сдачи Файлы …" at bounding box center [749, 487] width 1320 height 348
click at [289, 207] on span "Сохранить и пересчитать" at bounding box center [230, 205] width 141 height 19
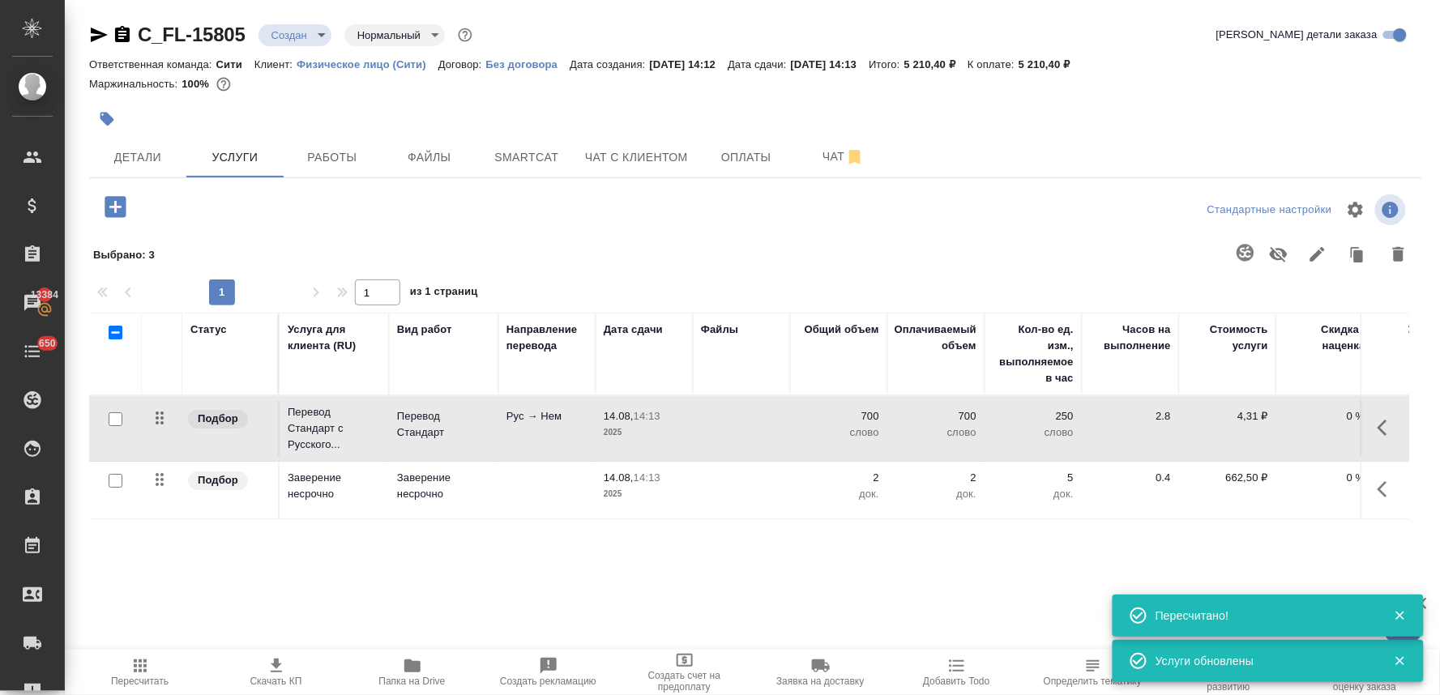
scroll to position [6, 0]
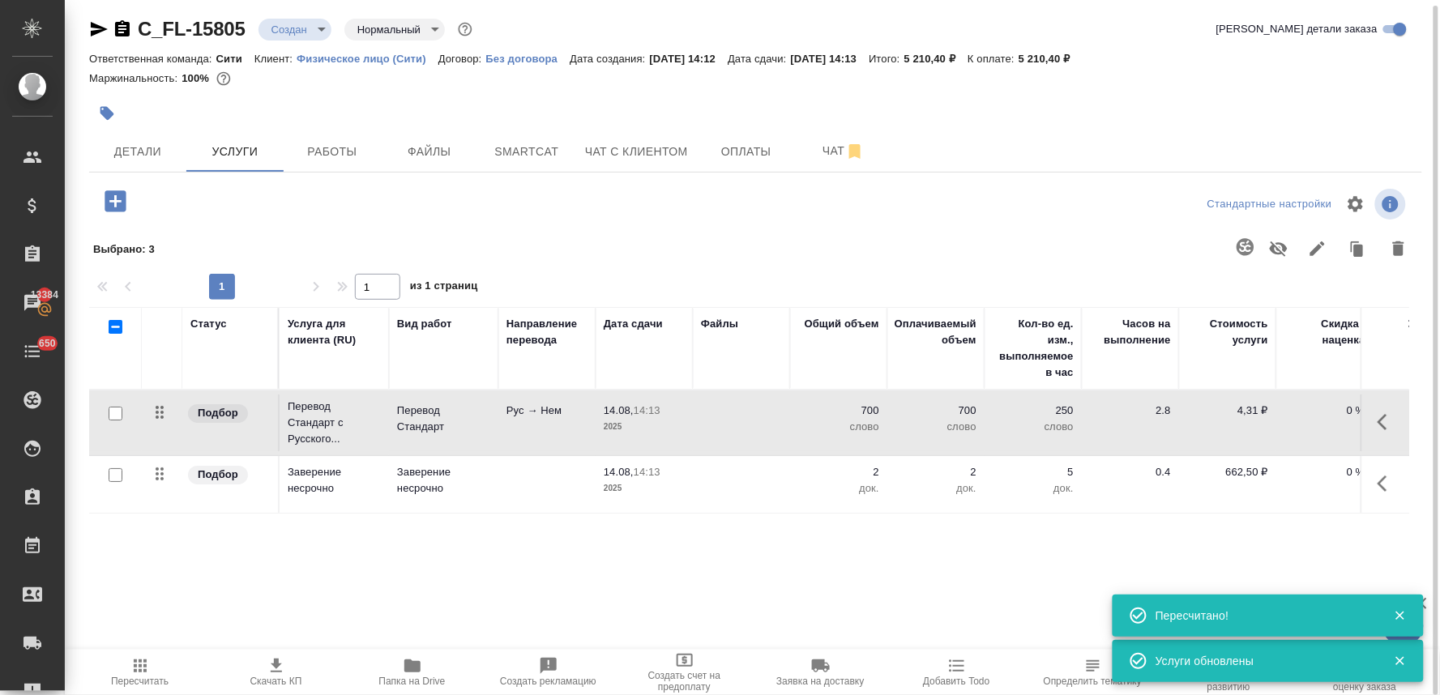
click at [876, 409] on p "700" at bounding box center [838, 411] width 81 height 16
click at [854, 411] on input "700" at bounding box center [849, 415] width 61 height 24
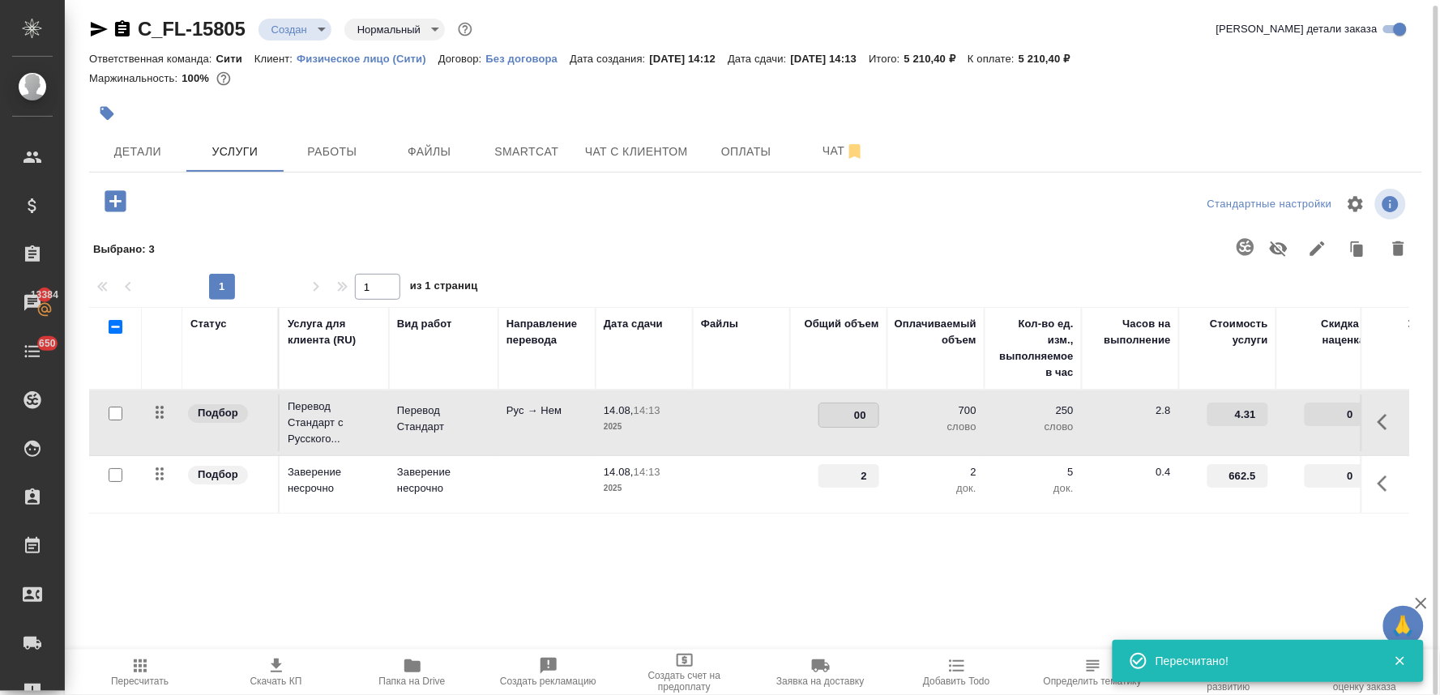
type input "600"
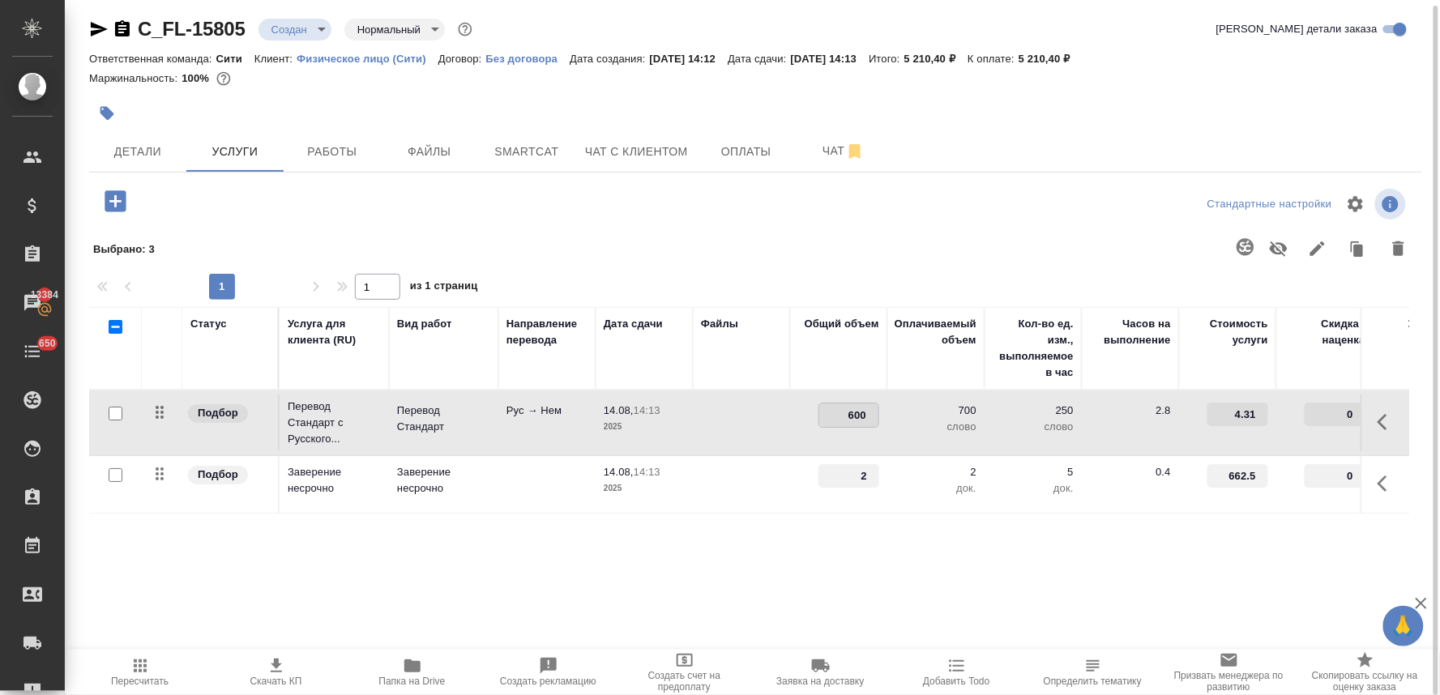
click at [906, 592] on div "Статус Услуга для клиента (RU) Вид работ Направление перевода Дата сдачи Файлы …" at bounding box center [749, 481] width 1320 height 348
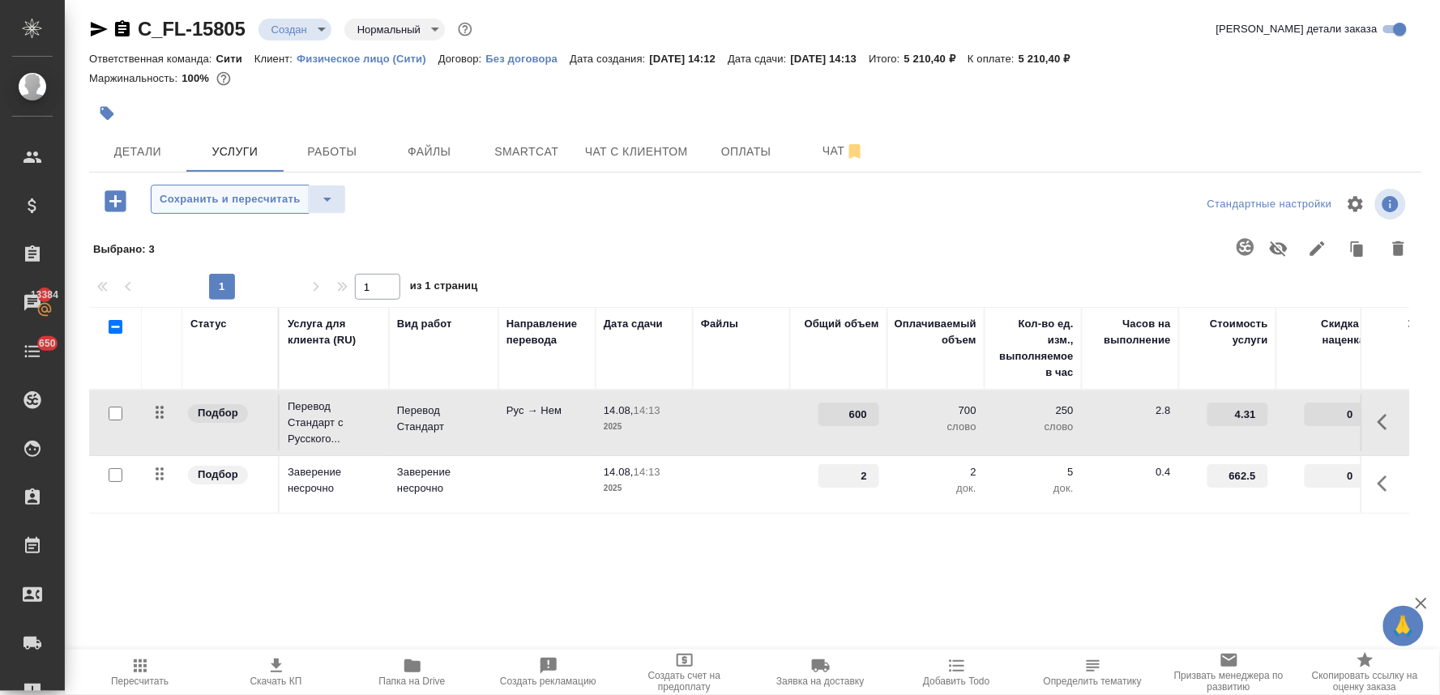
click at [294, 212] on button "Сохранить и пересчитать" at bounding box center [230, 199] width 159 height 29
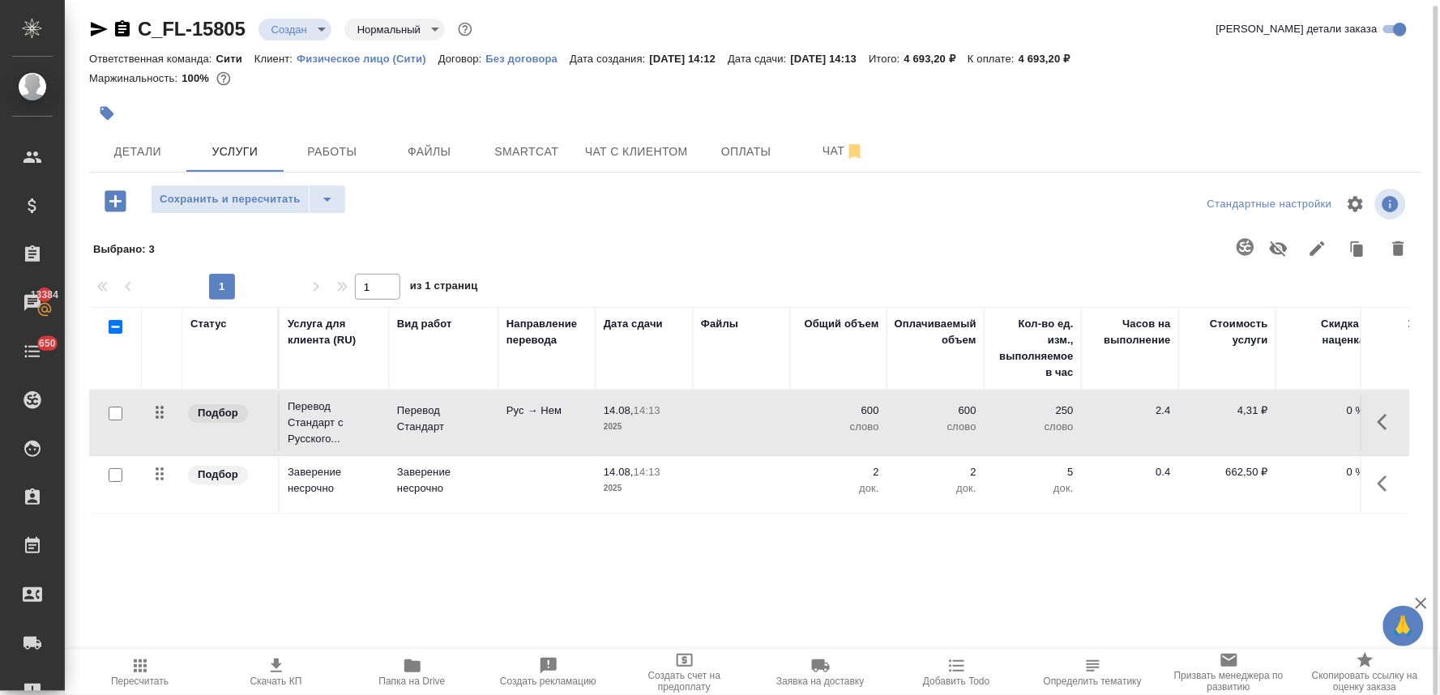
click at [119, 206] on icon "button" at bounding box center [115, 200] width 21 height 21
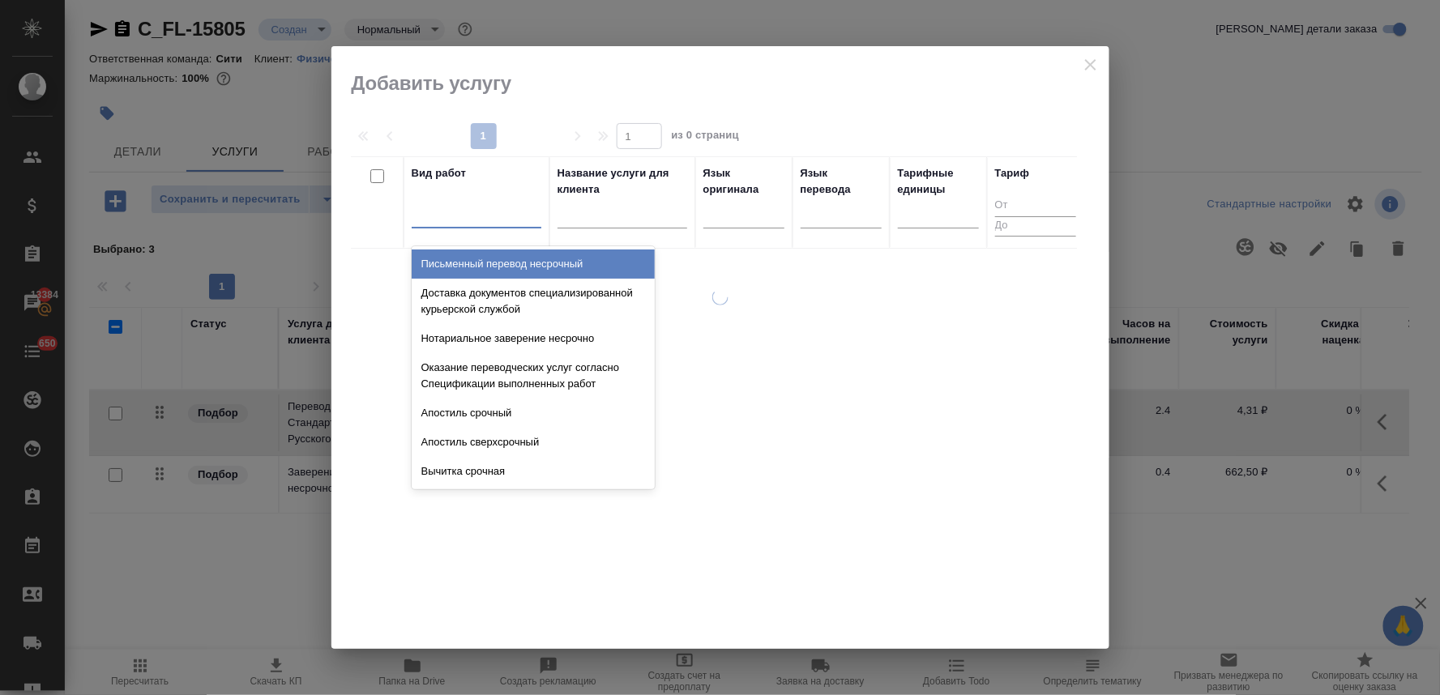
click at [499, 212] on div at bounding box center [477, 212] width 130 height 24
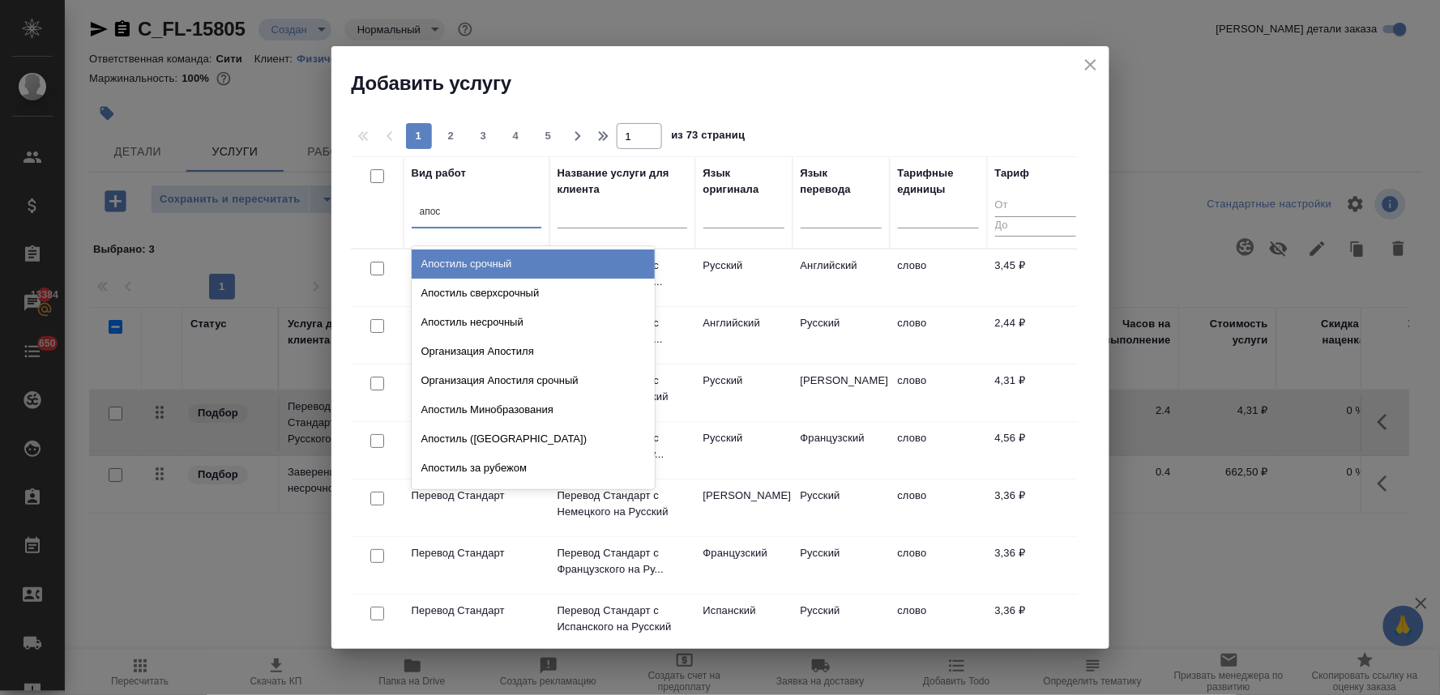
type input "апост"
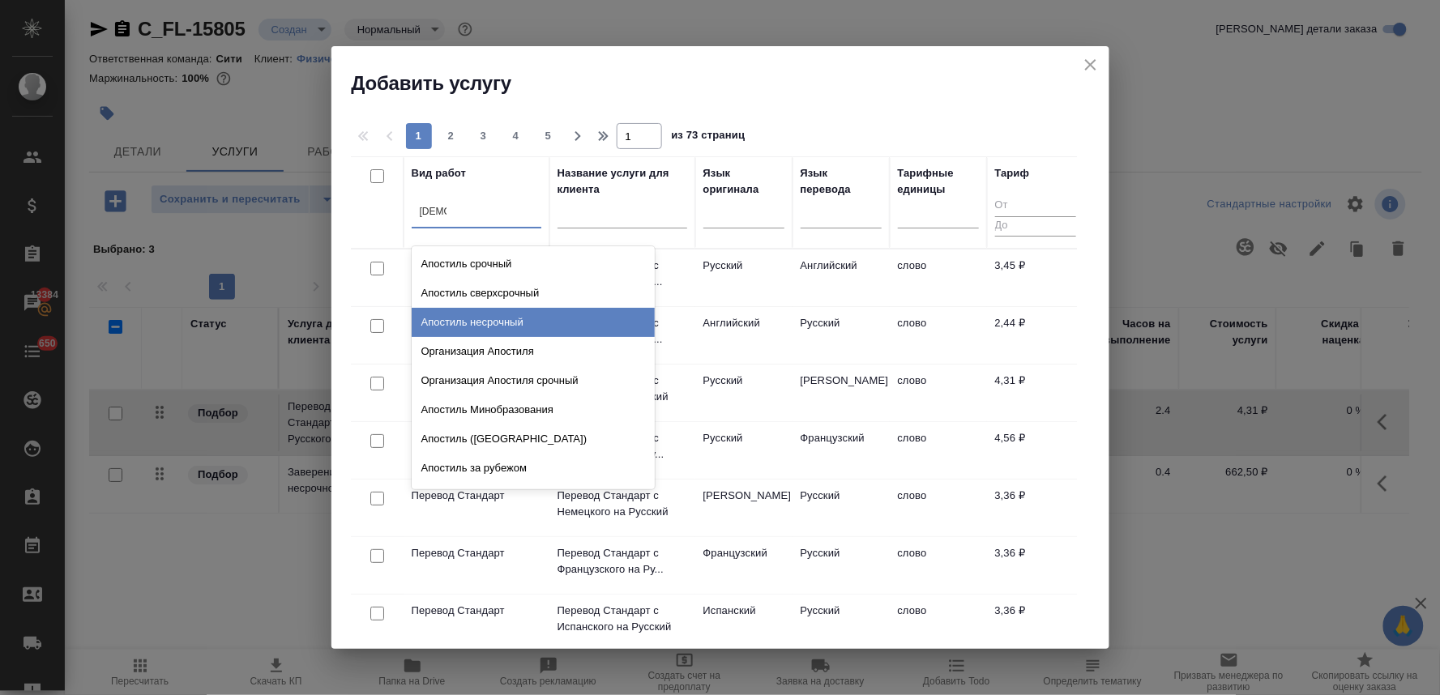
click at [527, 323] on div "Апостиль несрочный" at bounding box center [533, 322] width 243 height 29
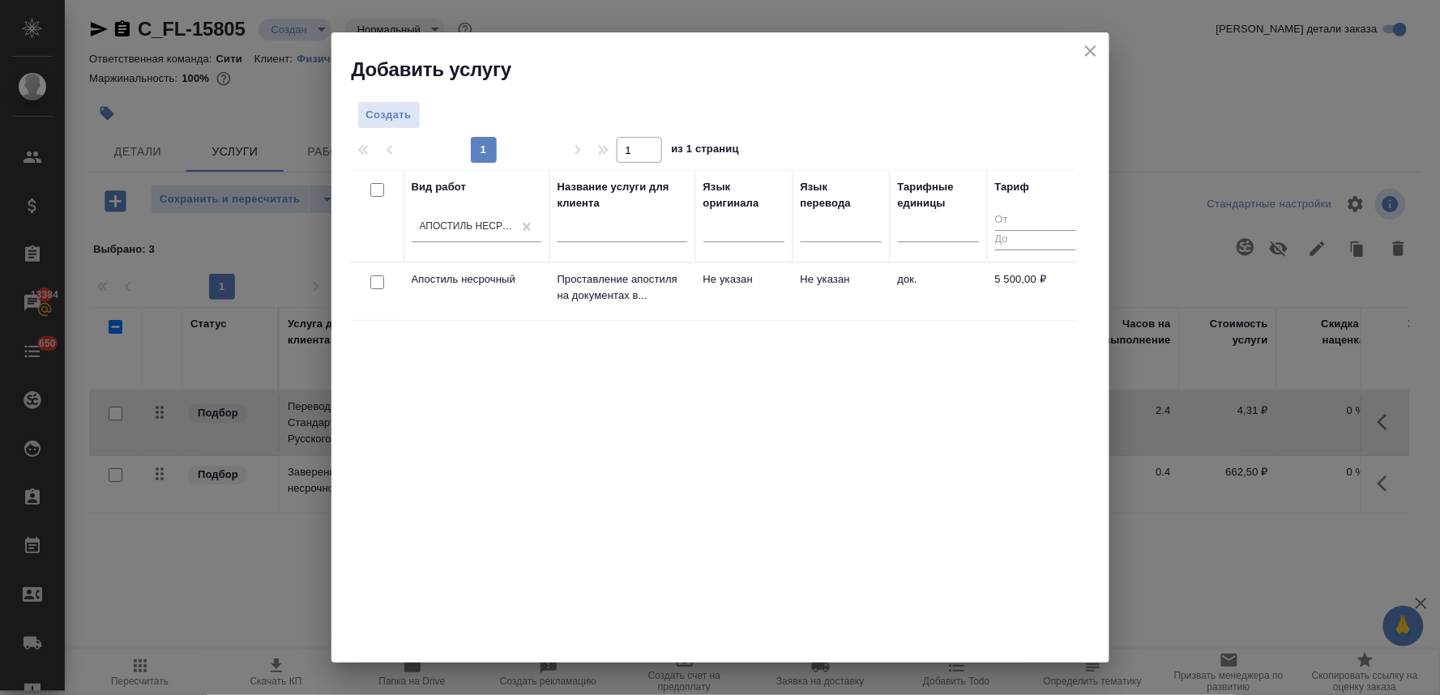
click at [370, 282] on input "checkbox" at bounding box center [377, 283] width 14 height 14
checkbox input "true"
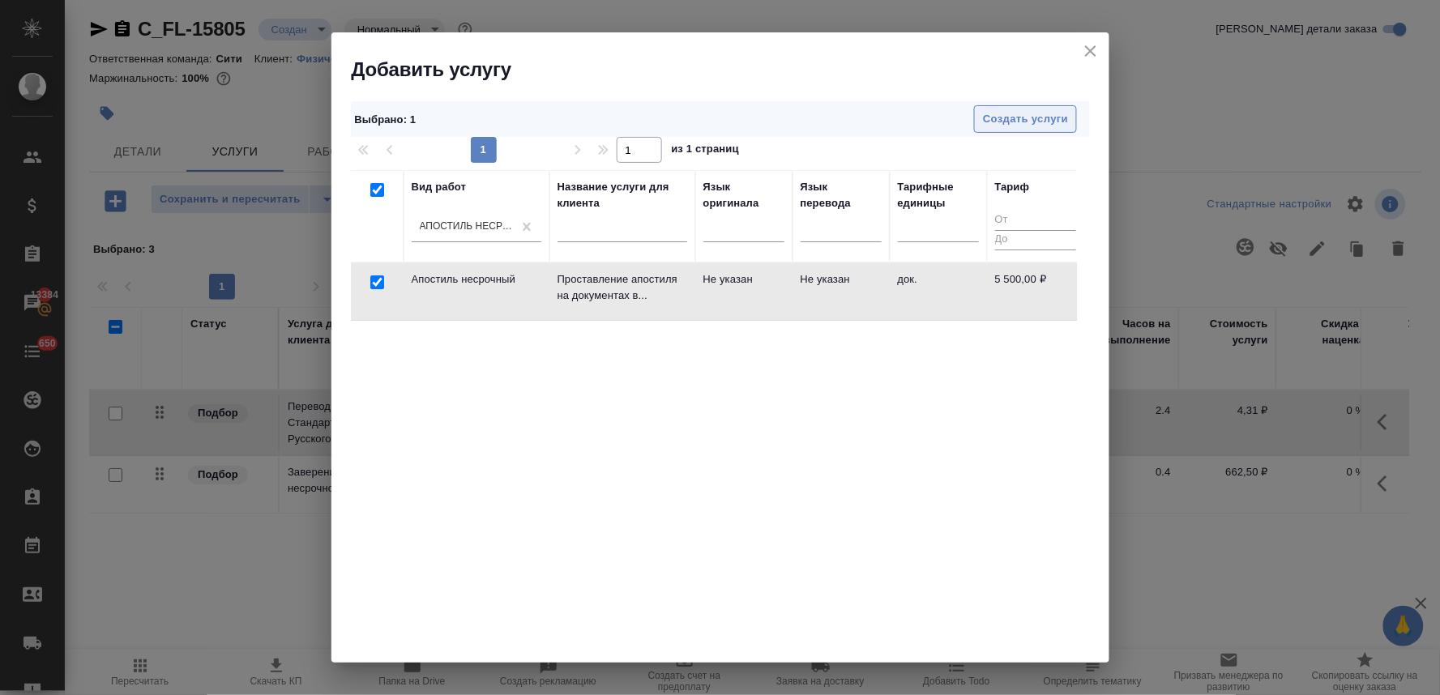
click at [1007, 107] on button "Создать услуги" at bounding box center [1025, 119] width 103 height 28
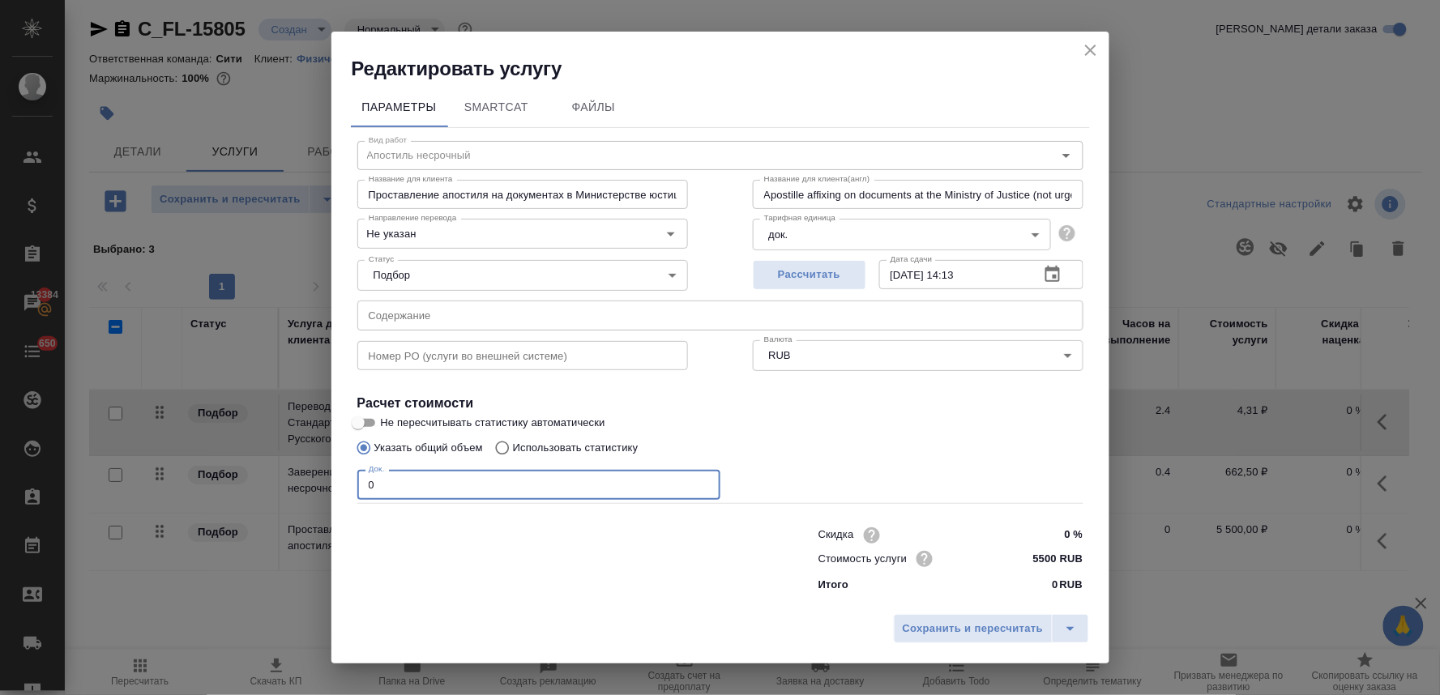
drag, startPoint x: 386, startPoint y: 489, endPoint x: 318, endPoint y: 498, distance: 68.8
click at [319, 498] on div "Редактировать услугу Параметры SmartCat Файлы Вид работ Апостиль несрочный Вид …" at bounding box center [720, 347] width 1440 height 695
type input "2"
click at [935, 620] on span "Сохранить и пересчитать" at bounding box center [973, 629] width 141 height 19
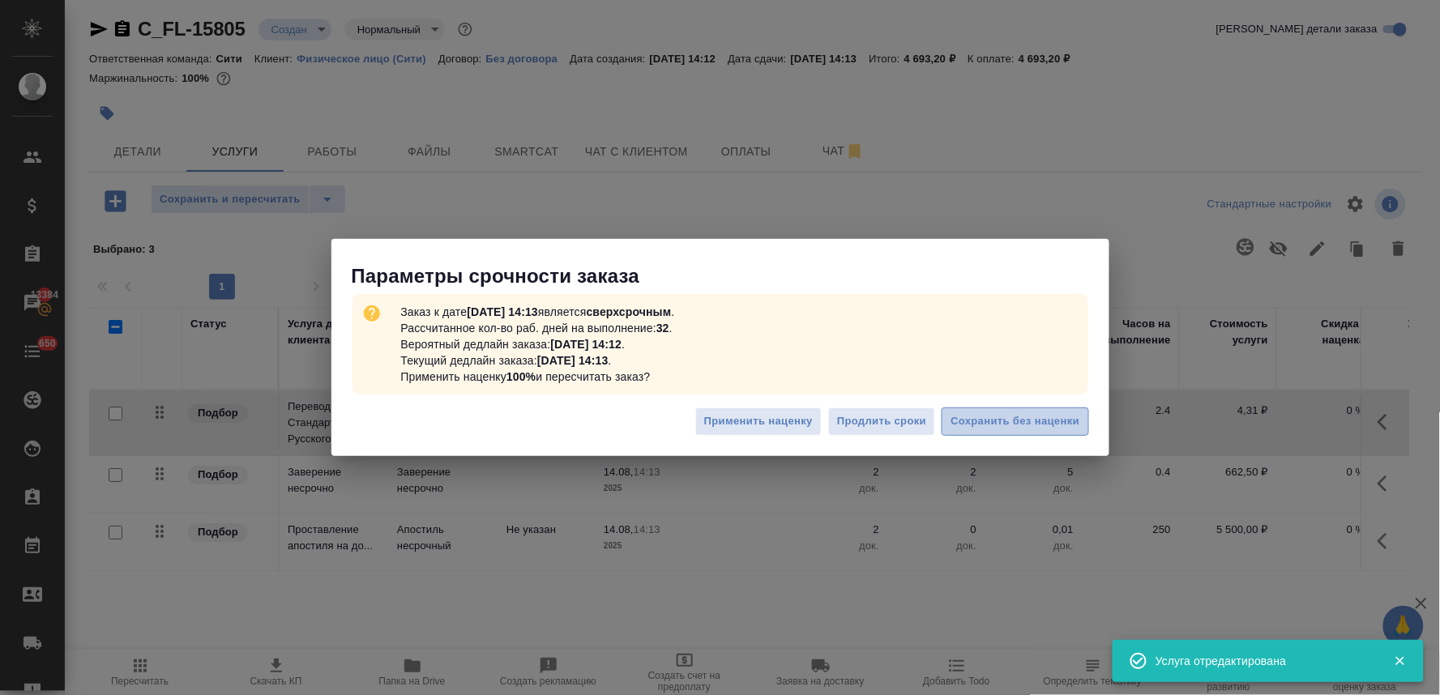
click at [1036, 417] on span "Сохранить без наценки" at bounding box center [1015, 422] width 129 height 19
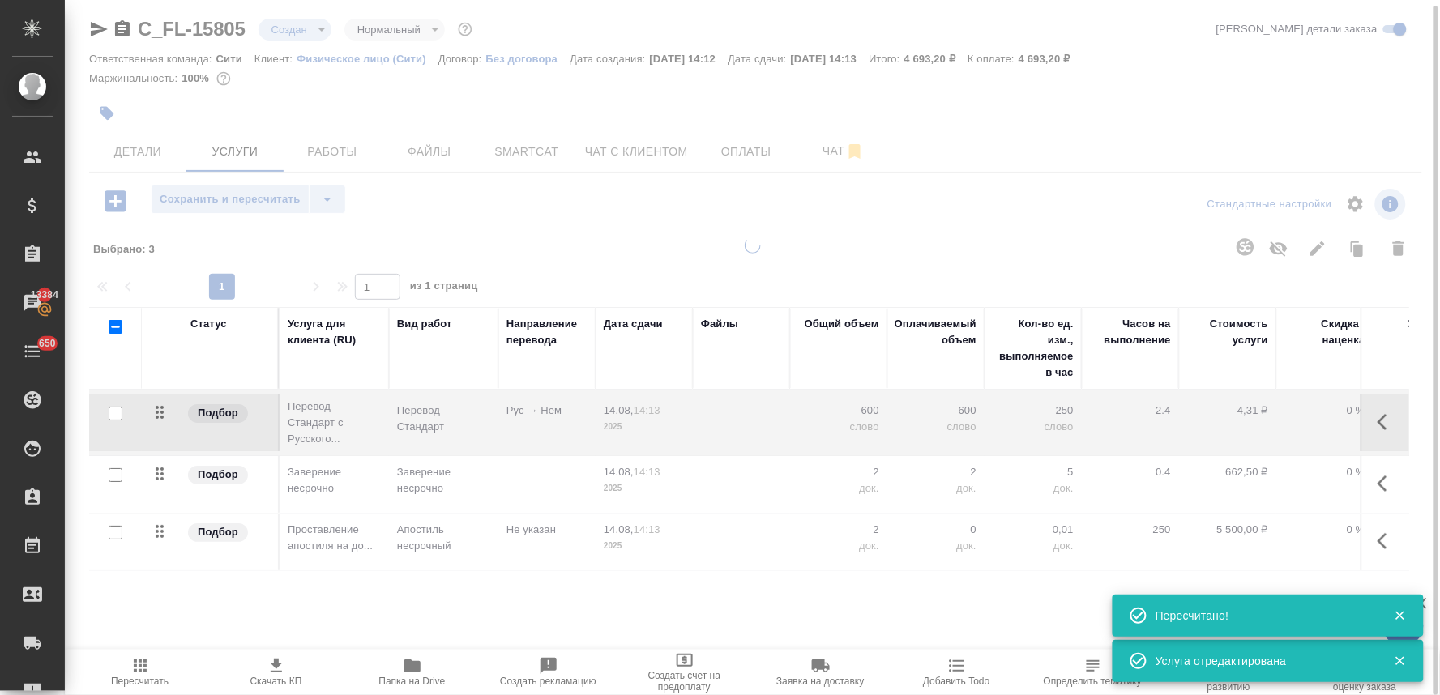
type input "urgent"
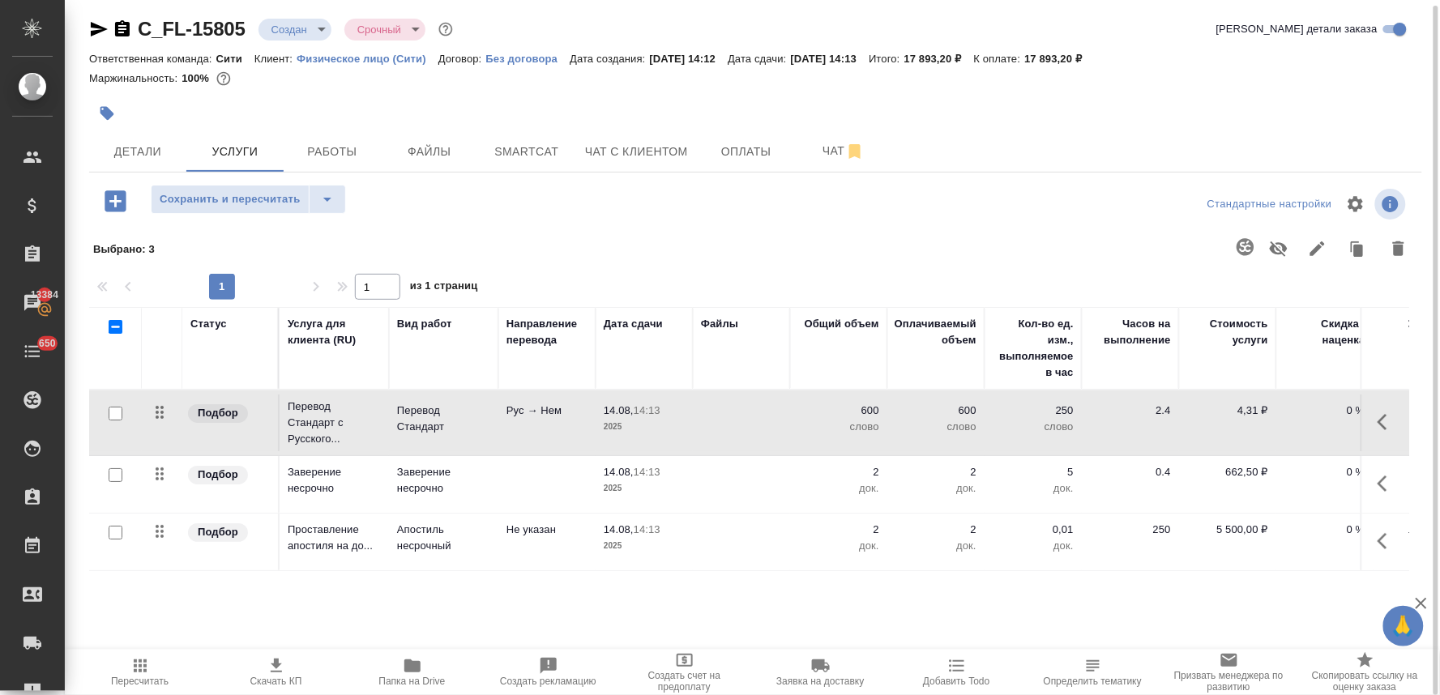
click at [867, 411] on p "600" at bounding box center [838, 411] width 81 height 16
click at [852, 413] on input "600" at bounding box center [849, 415] width 61 height 24
type input "850"
click at [812, 230] on div at bounding box center [888, 249] width 1060 height 42
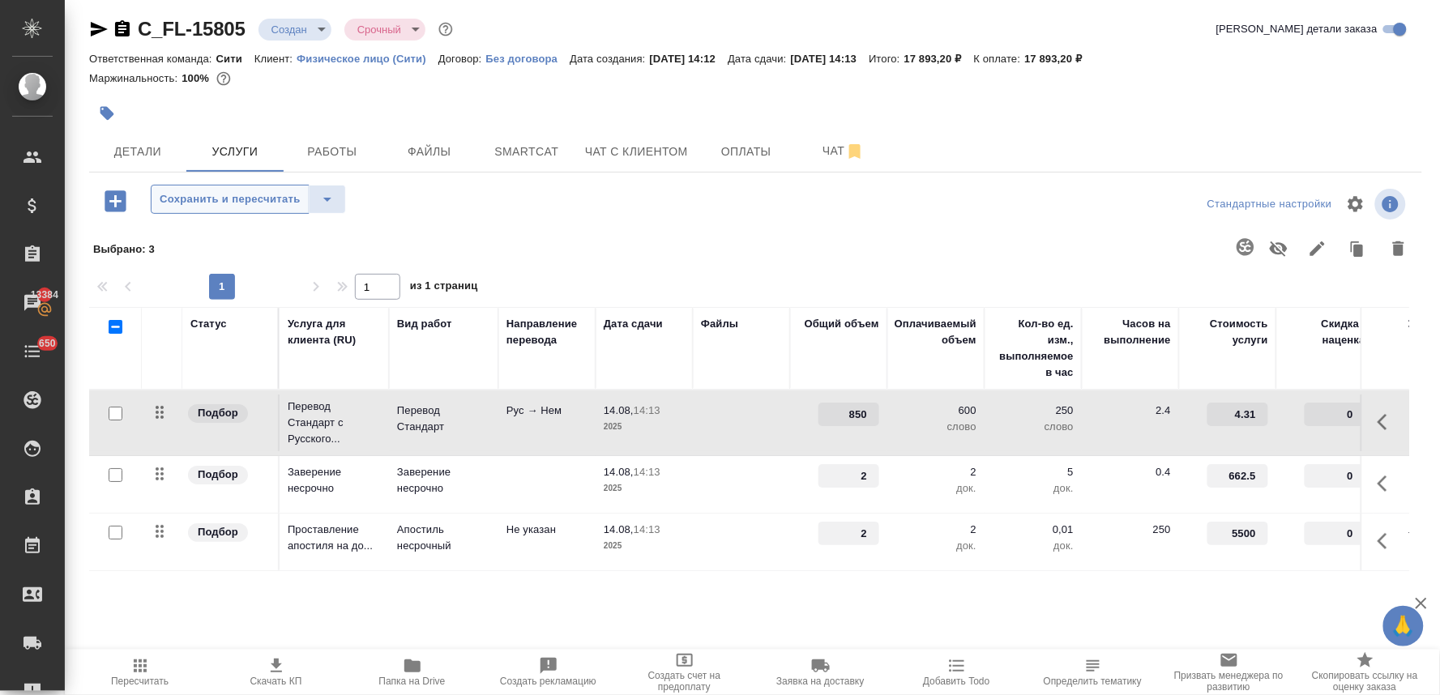
click at [281, 207] on button "Сохранить и пересчитать" at bounding box center [230, 199] width 159 height 29
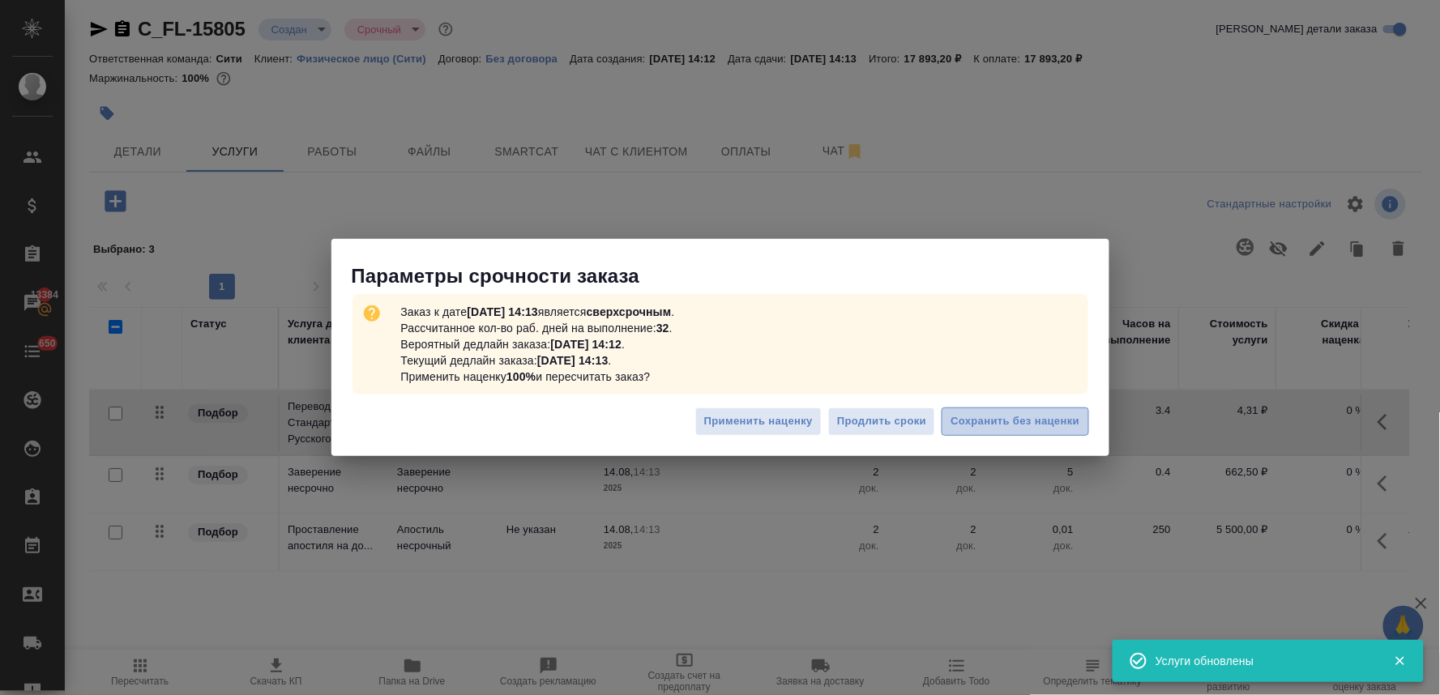
click at [1029, 424] on span "Сохранить без наценки" at bounding box center [1015, 422] width 129 height 19
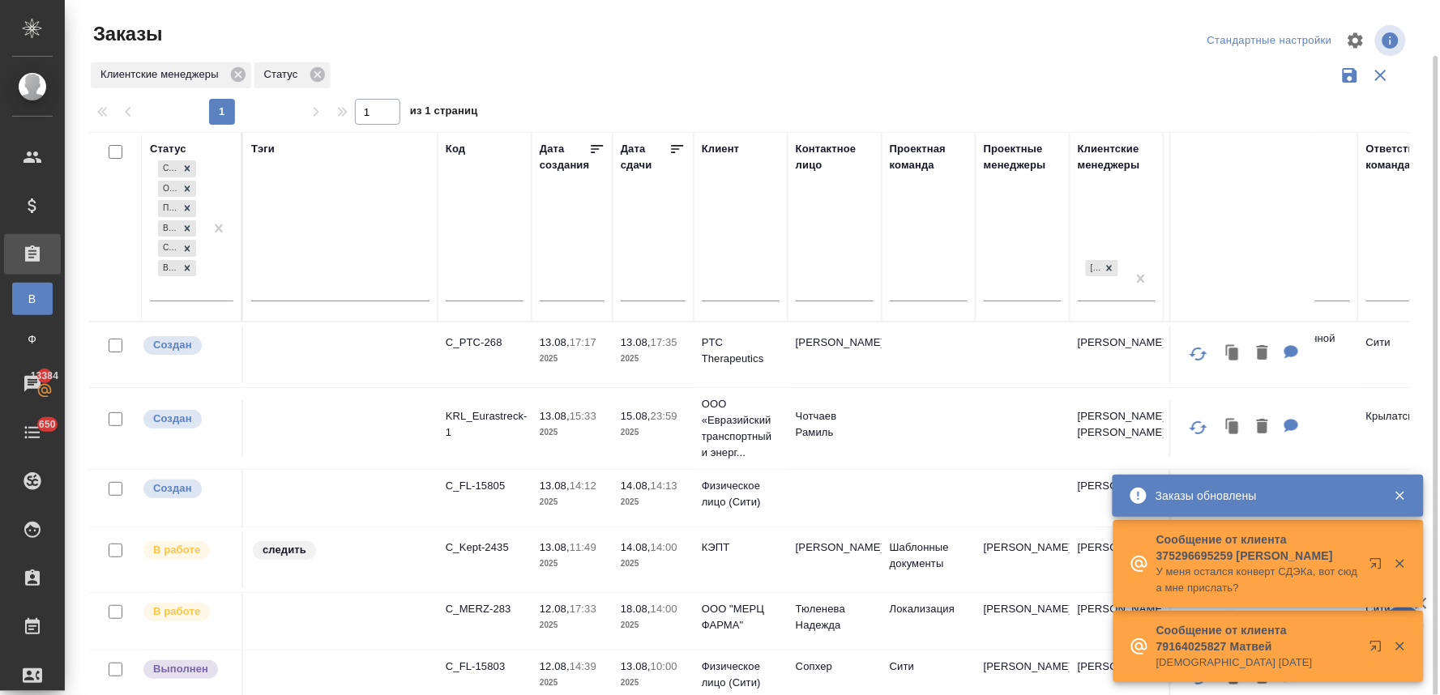
scroll to position [28, 0]
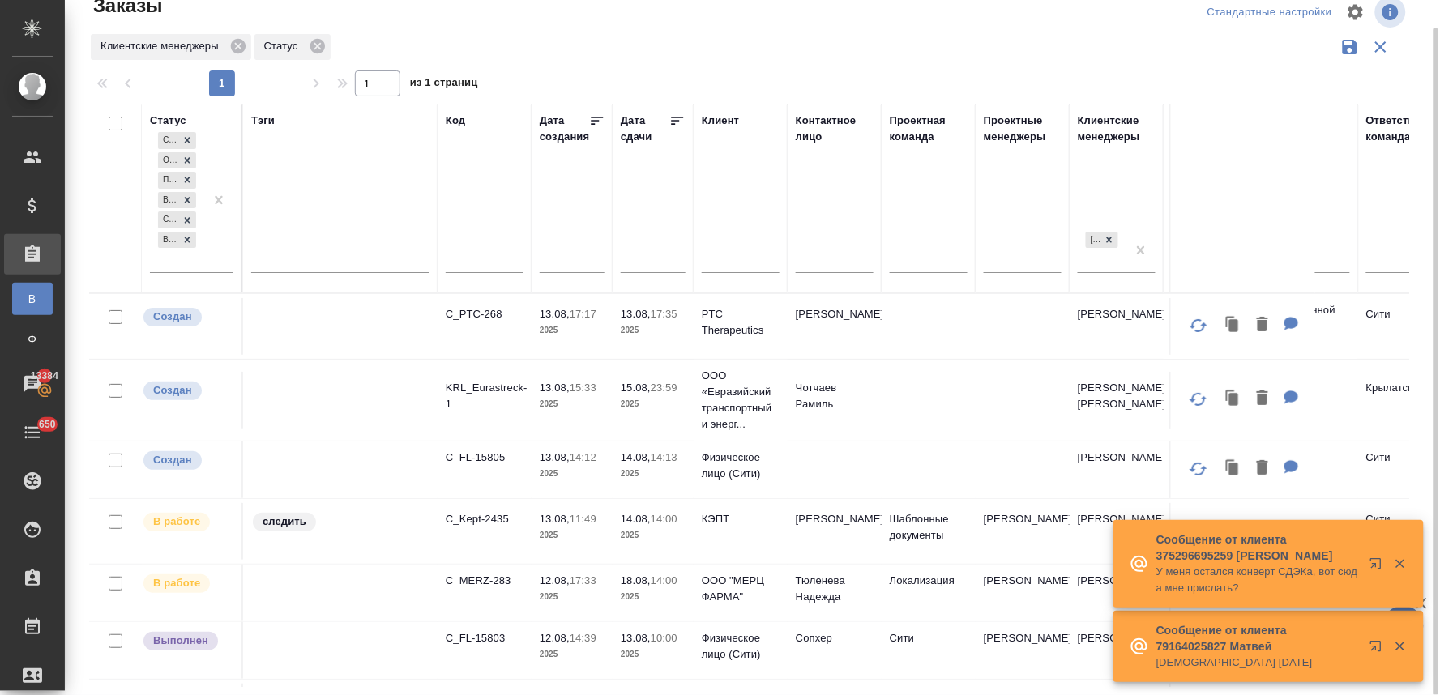
drag, startPoint x: 1399, startPoint y: 564, endPoint x: 360, endPoint y: 624, distance: 1040.7
click at [1399, 564] on icon "button" at bounding box center [1400, 564] width 9 height 9
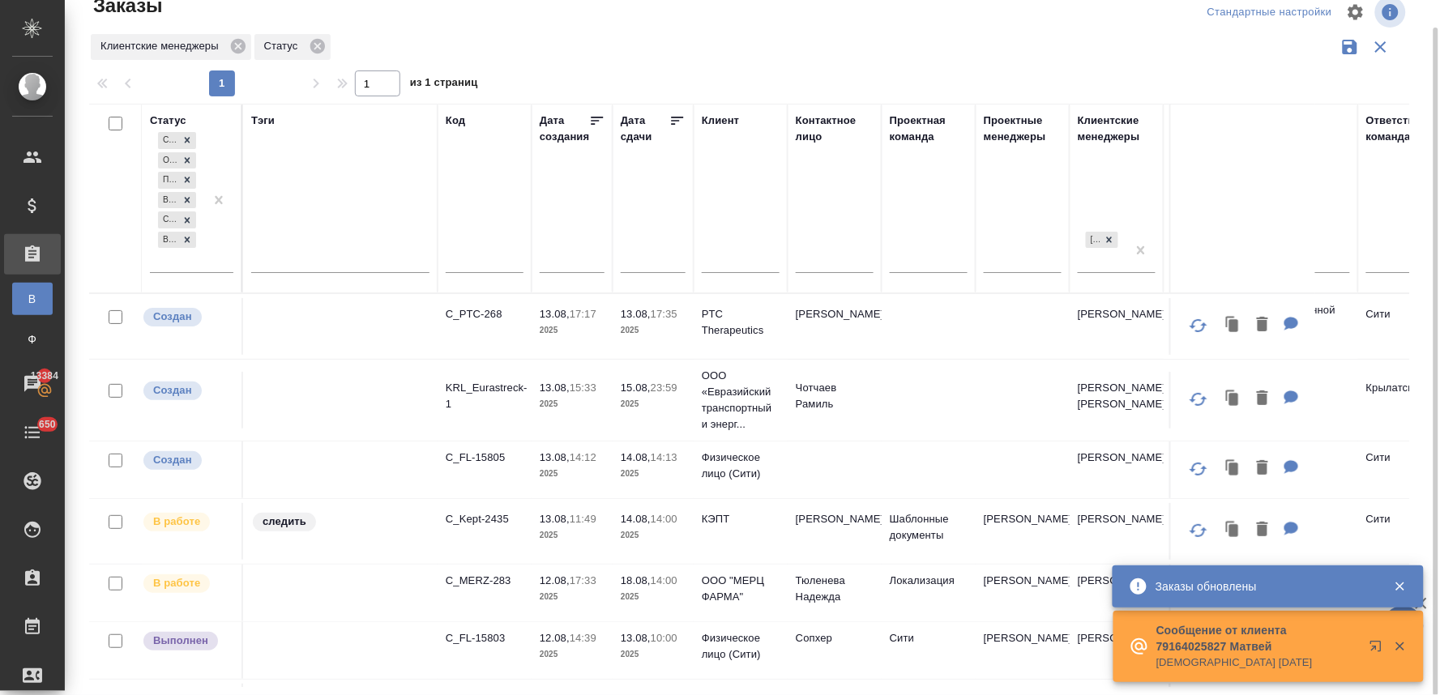
click at [394, 12] on div "Заказы" at bounding box center [311, 6] width 444 height 26
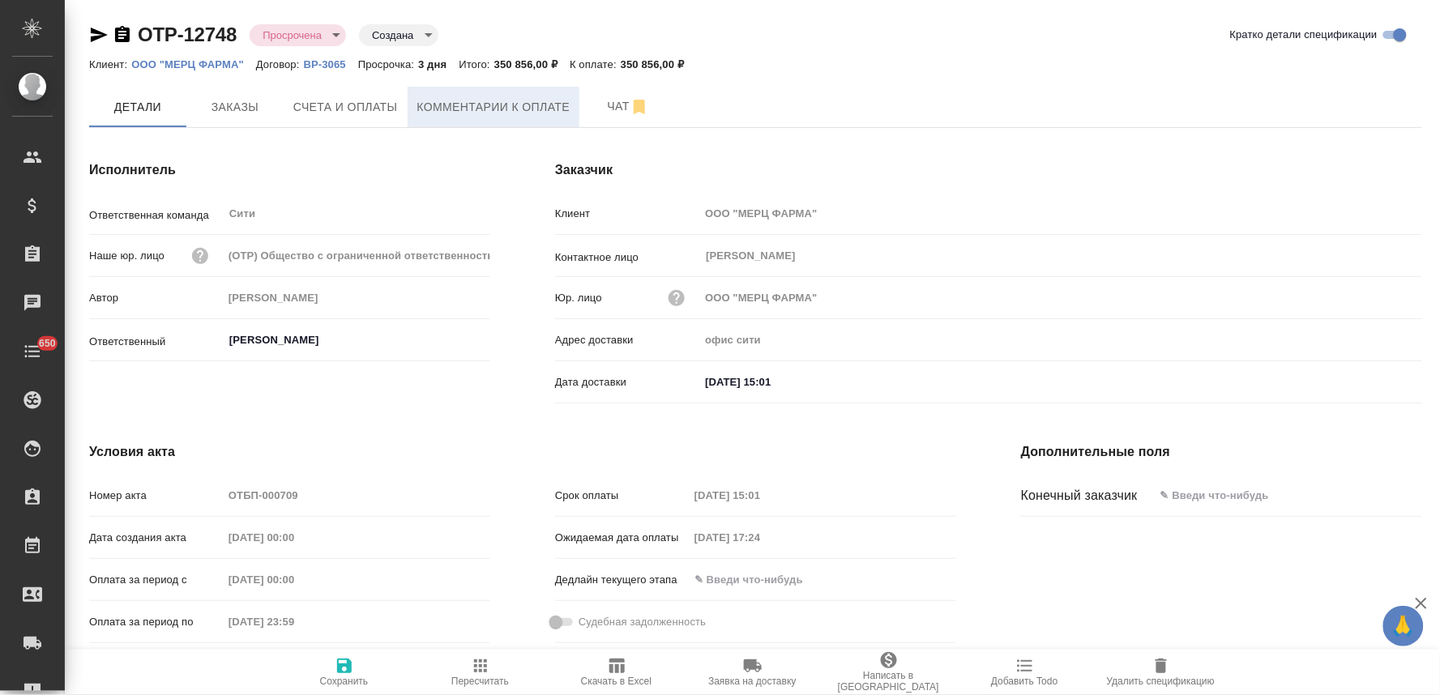
click at [459, 115] on span "Комментарии к оплате" at bounding box center [493, 107] width 153 height 20
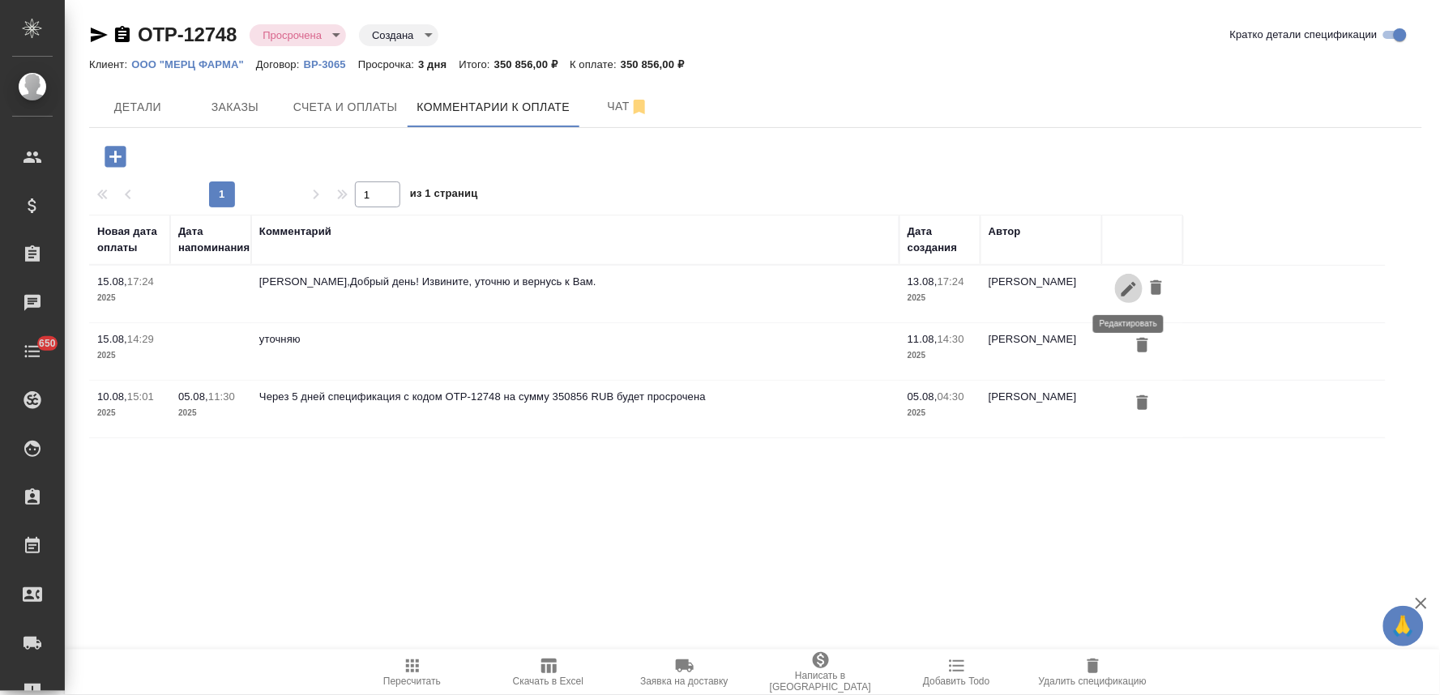
click at [1122, 293] on icon "button" at bounding box center [1129, 288] width 15 height 15
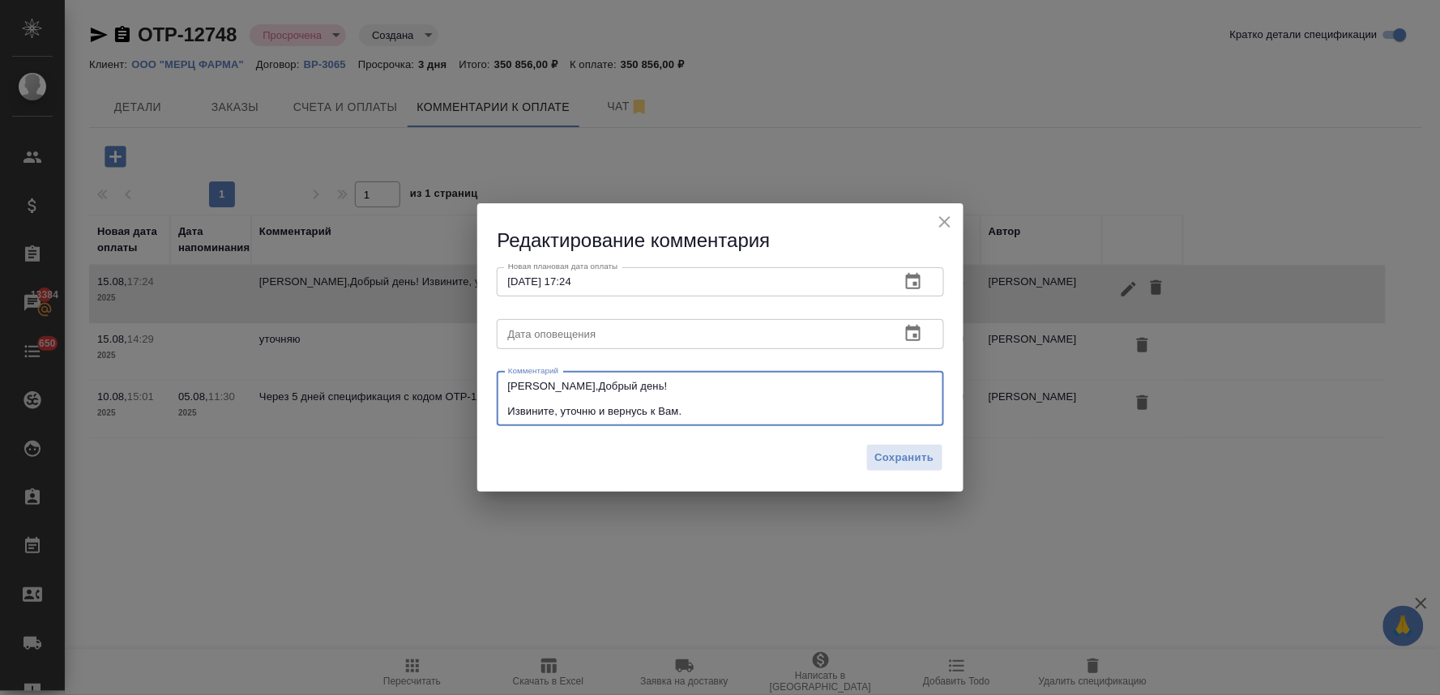
drag, startPoint x: 699, startPoint y: 410, endPoint x: 422, endPoint y: 339, distance: 285.4
click at [425, 343] on div "Редактирование комментария Новая плановая дата оплаты 15.08.2025 17:24 Новая пл…" at bounding box center [720, 347] width 1440 height 695
paste textarea "Планируемая дата оплаты 18/08"
type textarea "[PERSON_NAME], Планируемая дата оплаты 18/08."
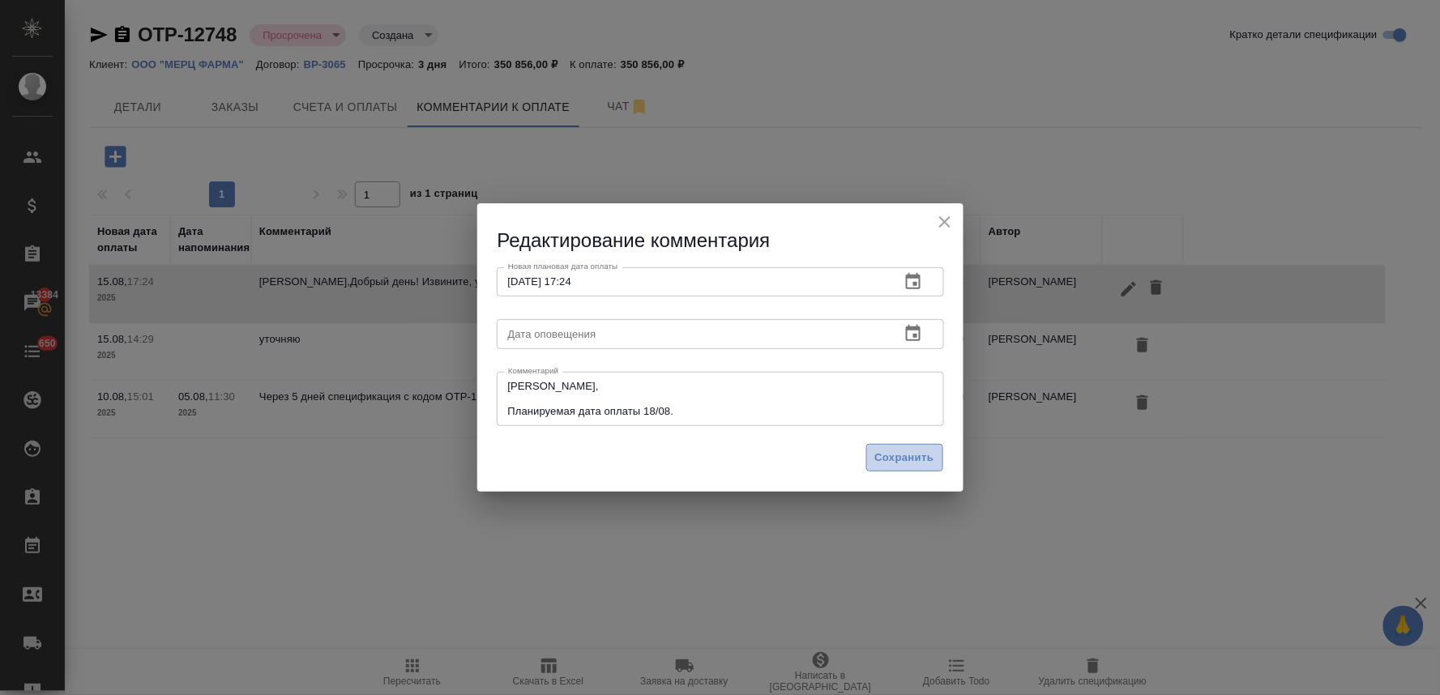
click at [902, 460] on span "Сохранить" at bounding box center [904, 458] width 59 height 19
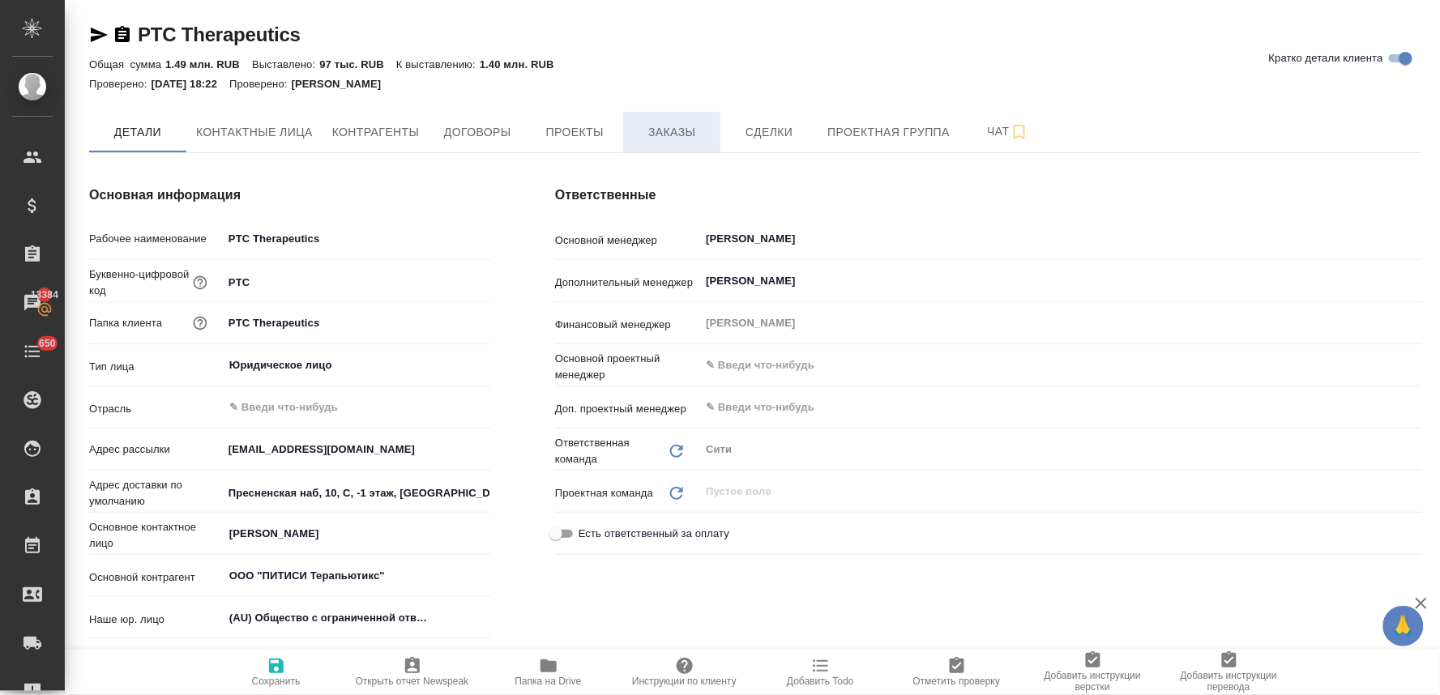
click at [668, 141] on span "Заказы" at bounding box center [672, 132] width 78 height 20
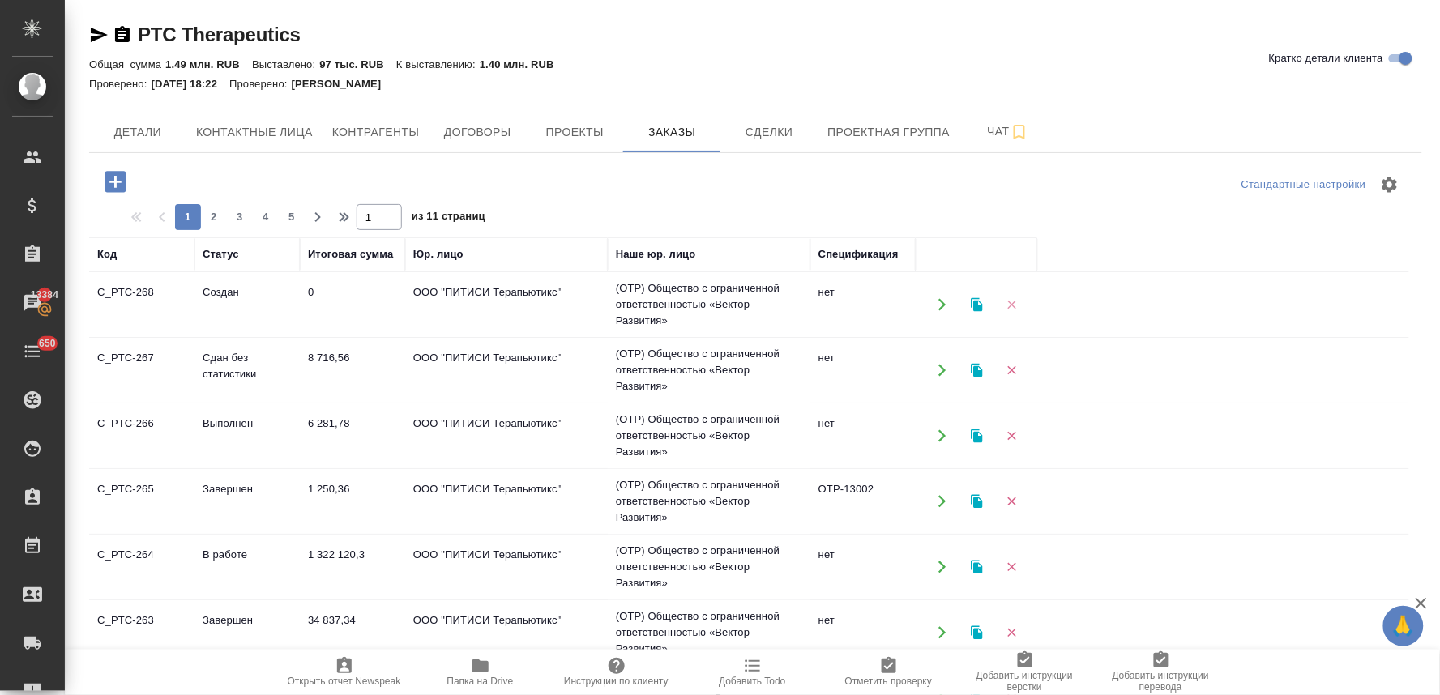
click at [1011, 305] on icon "button" at bounding box center [1011, 305] width 9 height 9
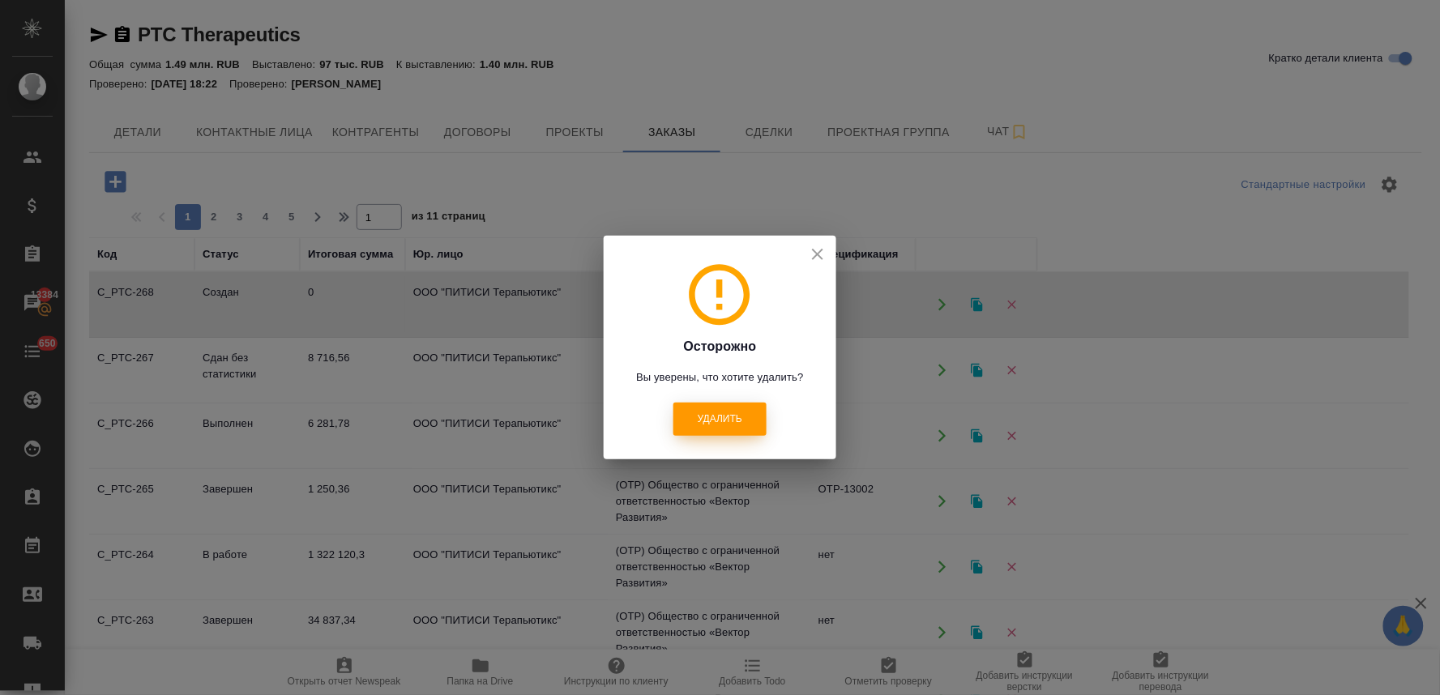
click at [743, 431] on button "Удалить" at bounding box center [719, 419] width 93 height 33
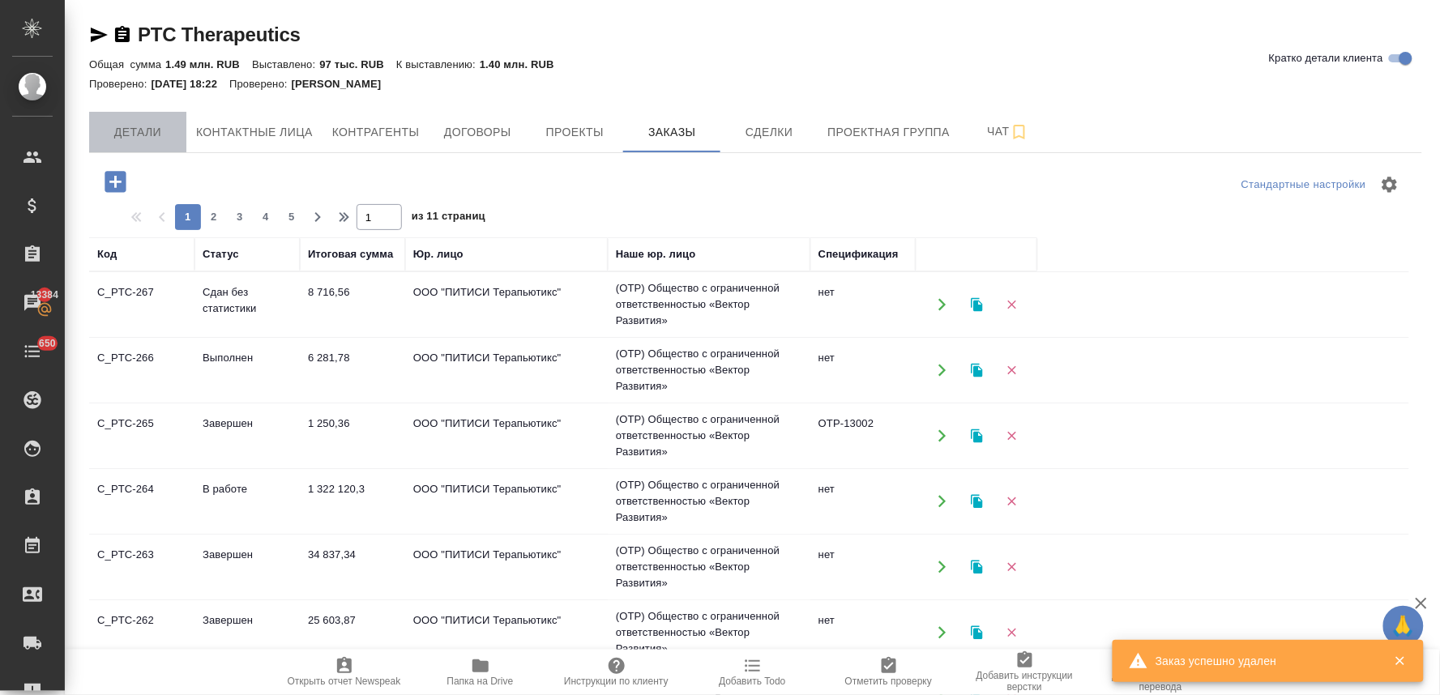
click at [135, 124] on span "Детали" at bounding box center [138, 132] width 78 height 20
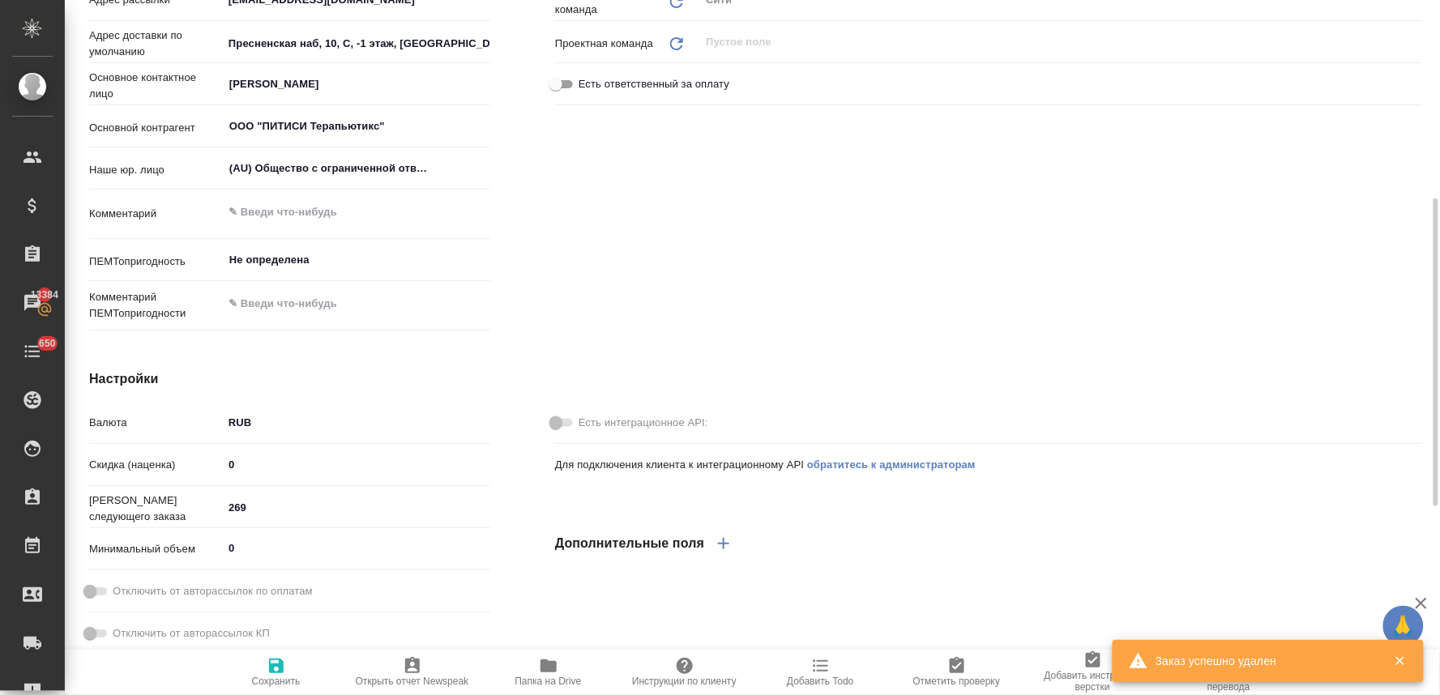
type textarea "x"
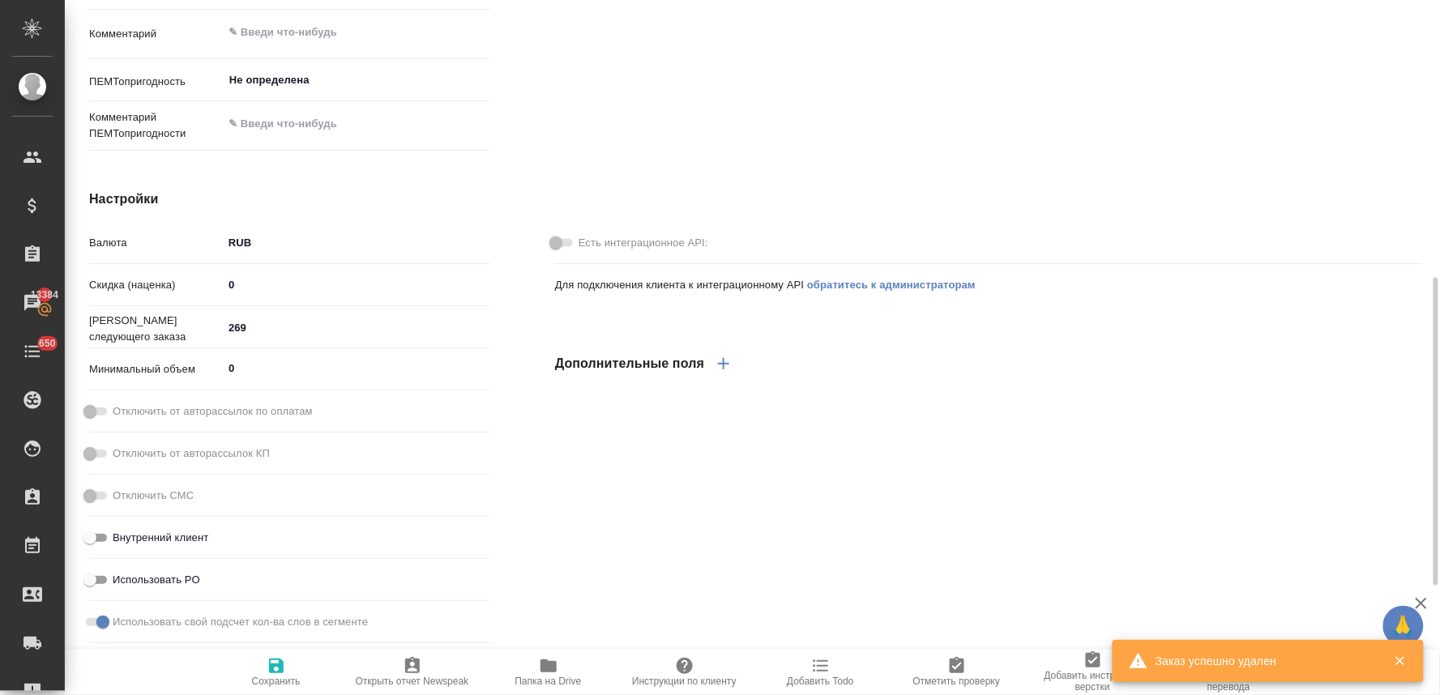
click at [253, 326] on input "269" at bounding box center [356, 329] width 267 height 24
type textarea "x"
type input "26"
type textarea "x"
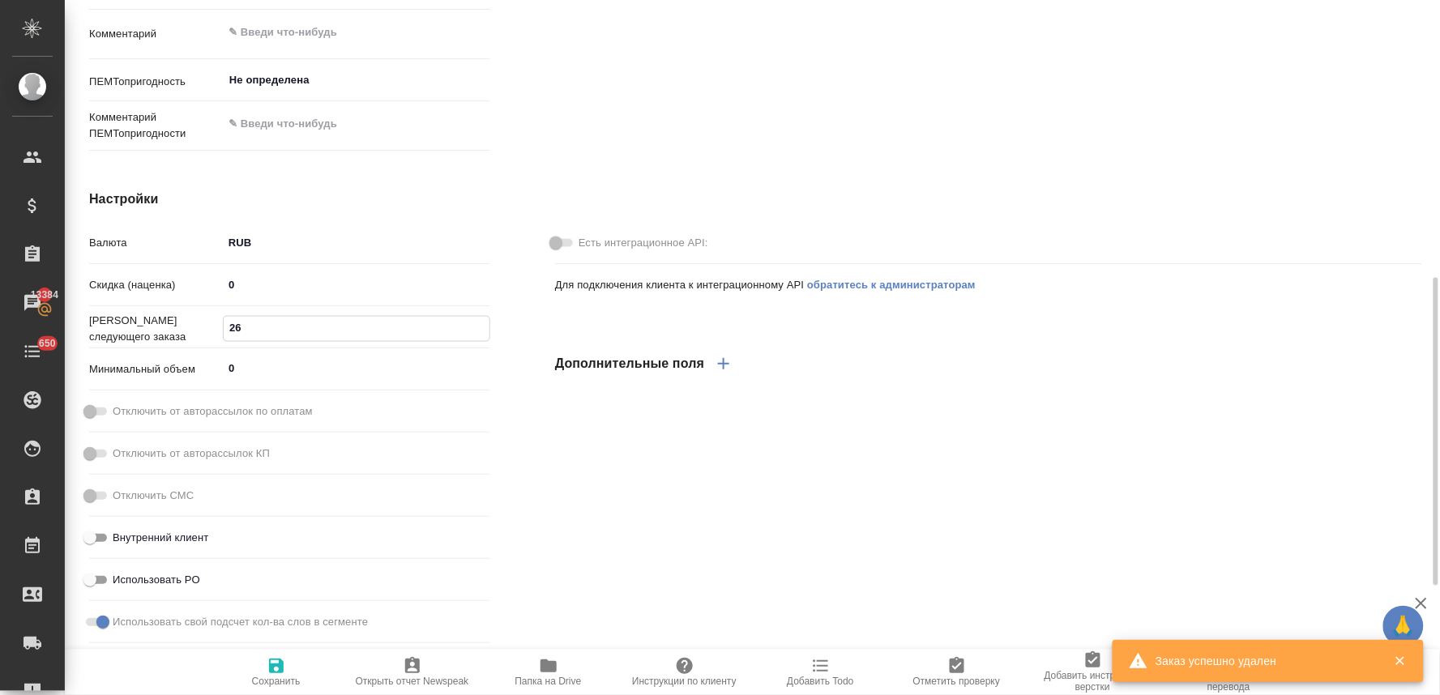
type textarea "x"
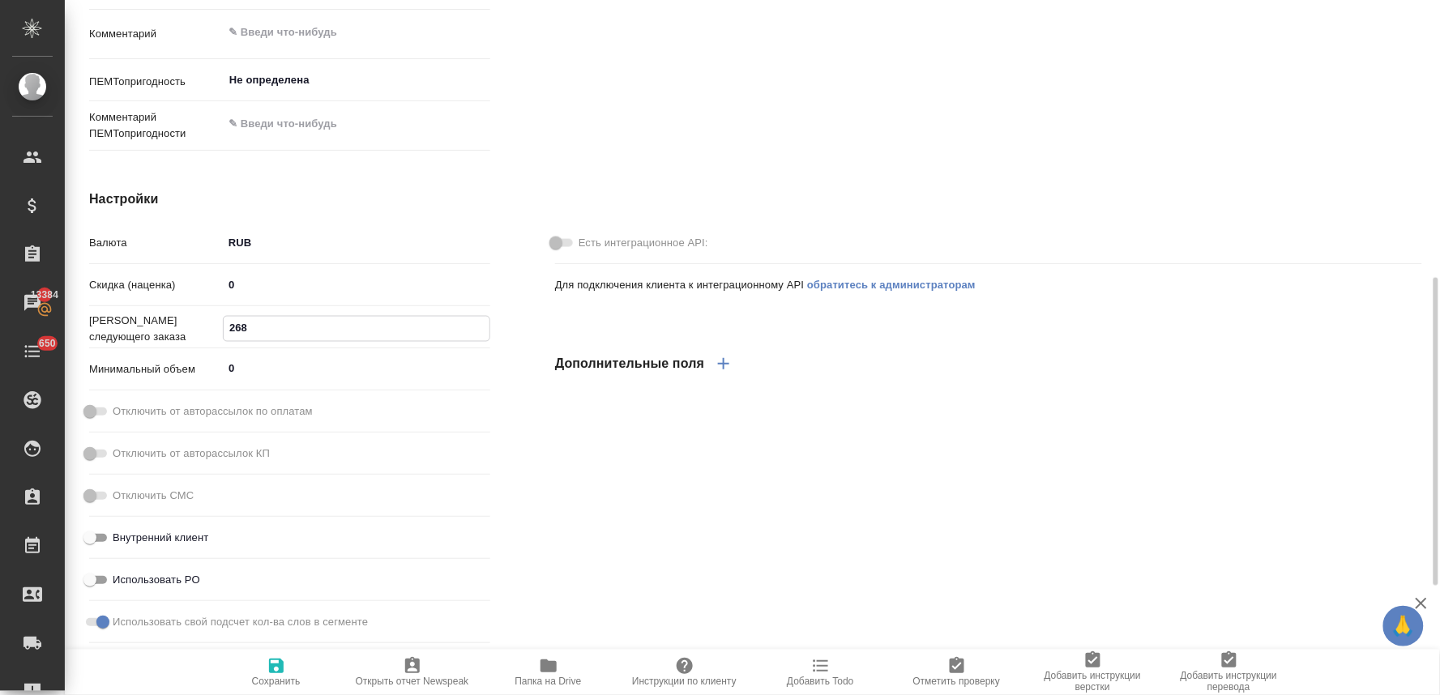
type input "268"
click at [285, 669] on icon "button" at bounding box center [276, 665] width 19 height 19
type textarea "x"
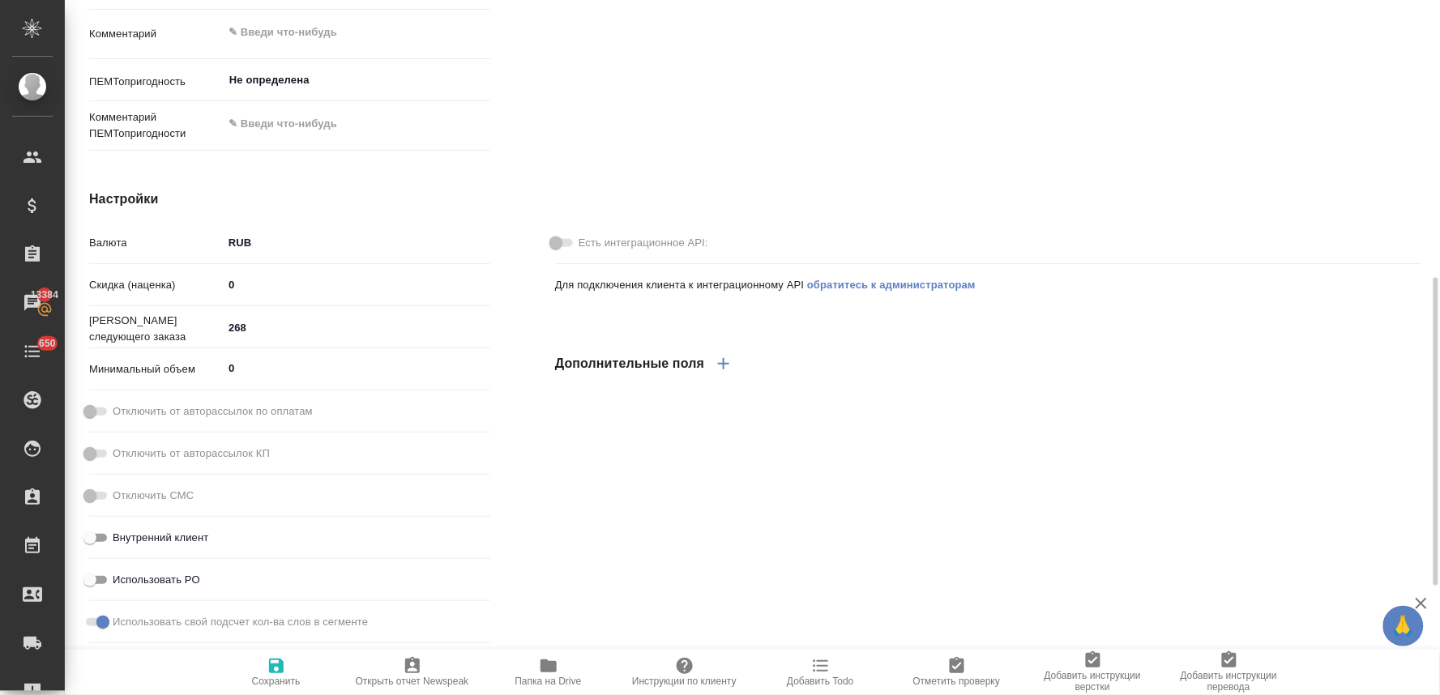
type textarea "x"
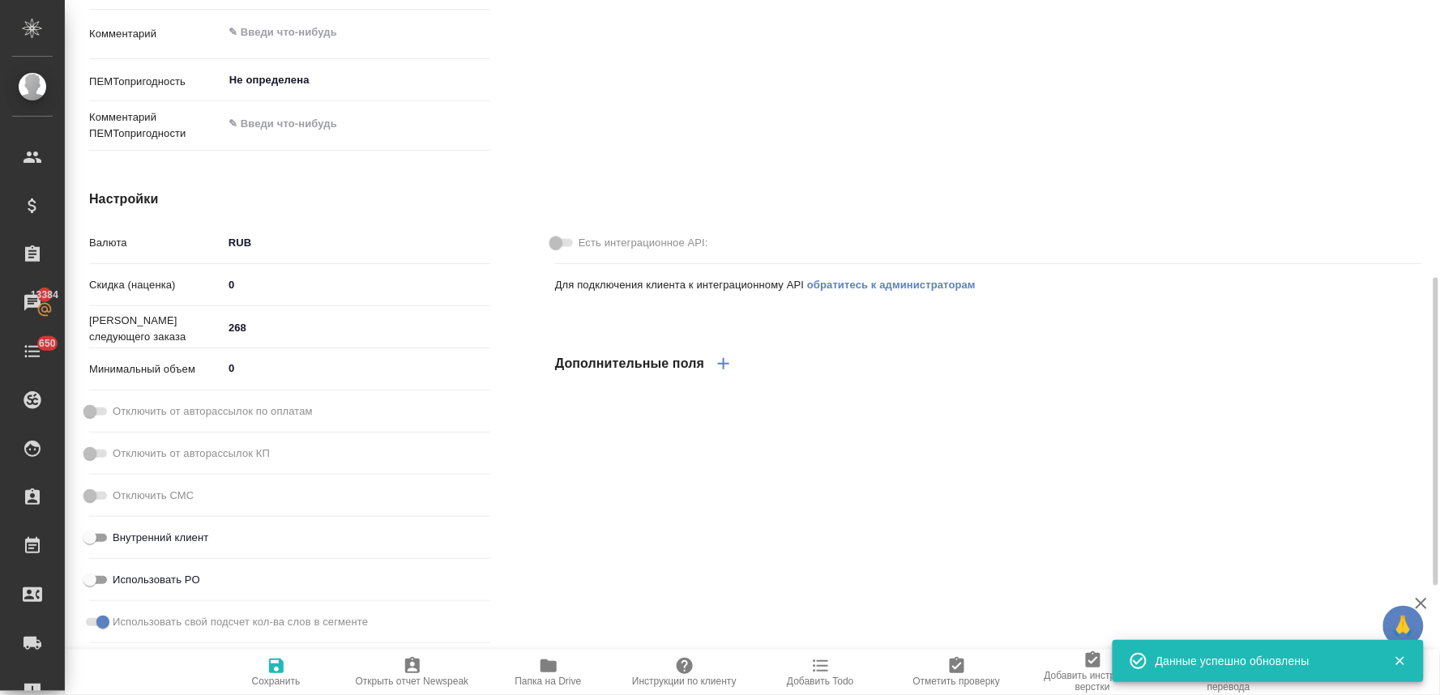
type textarea "x"
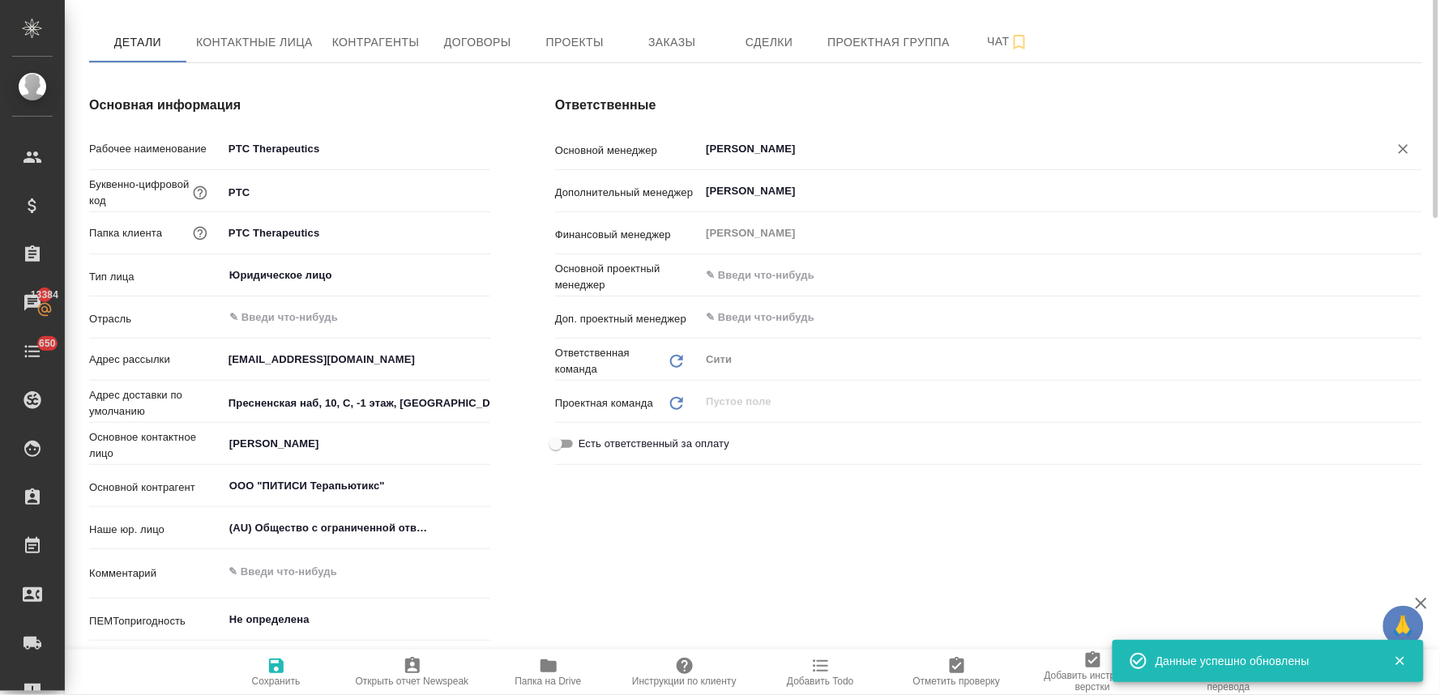
scroll to position [0, 0]
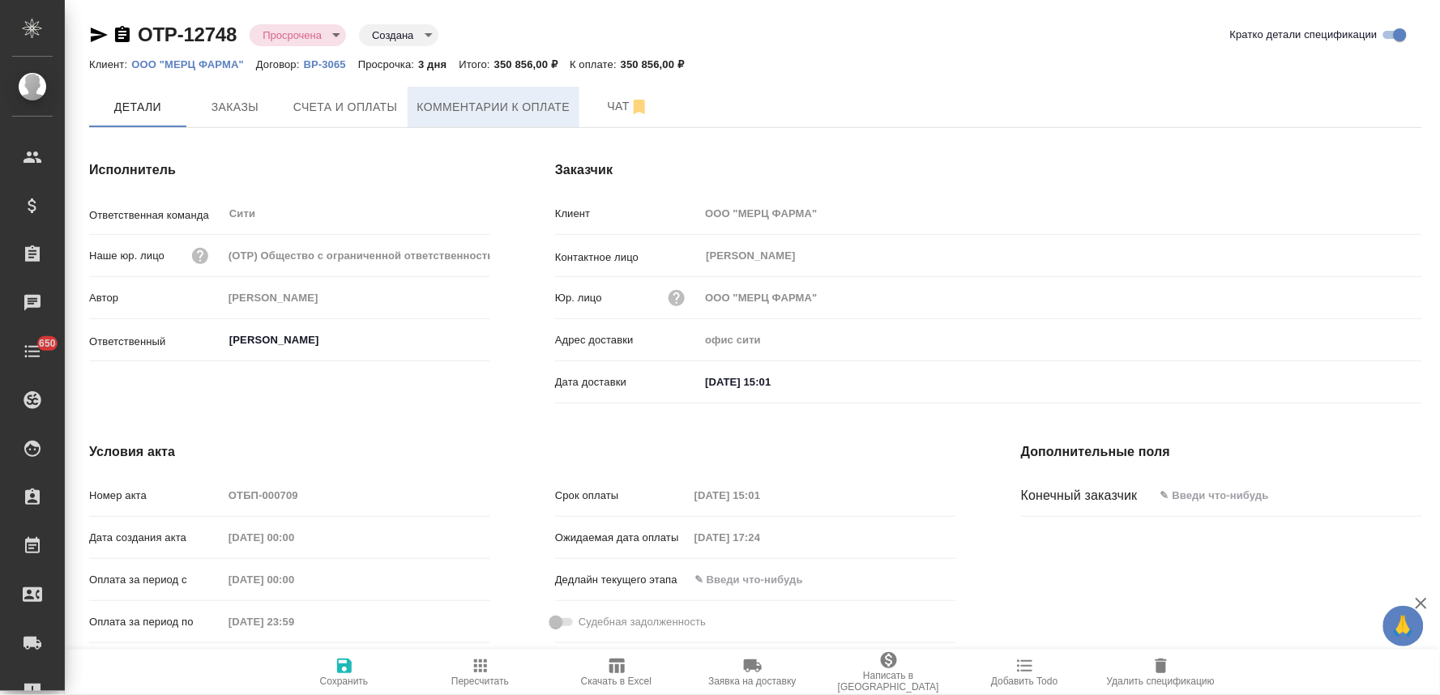
click at [472, 113] on span "Комментарии к оплате" at bounding box center [493, 107] width 153 height 20
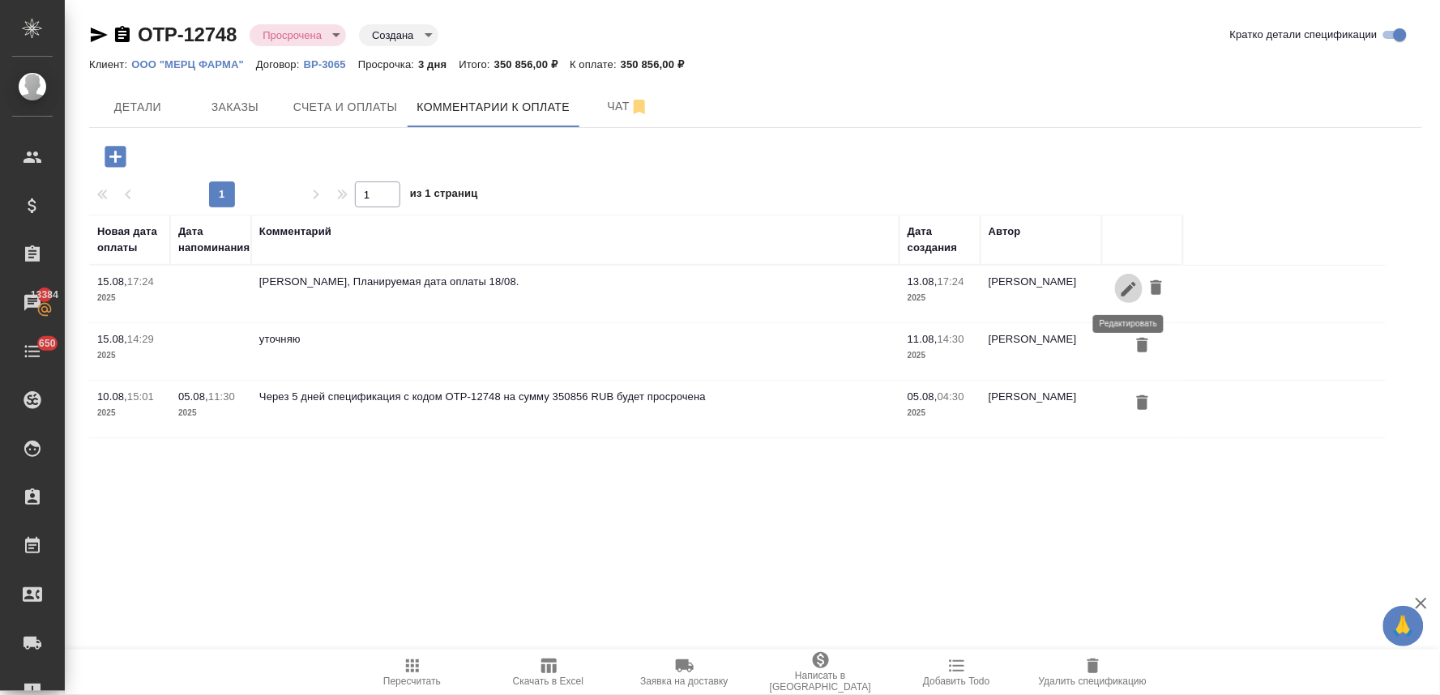
click at [1127, 285] on icon "button" at bounding box center [1128, 289] width 19 height 19
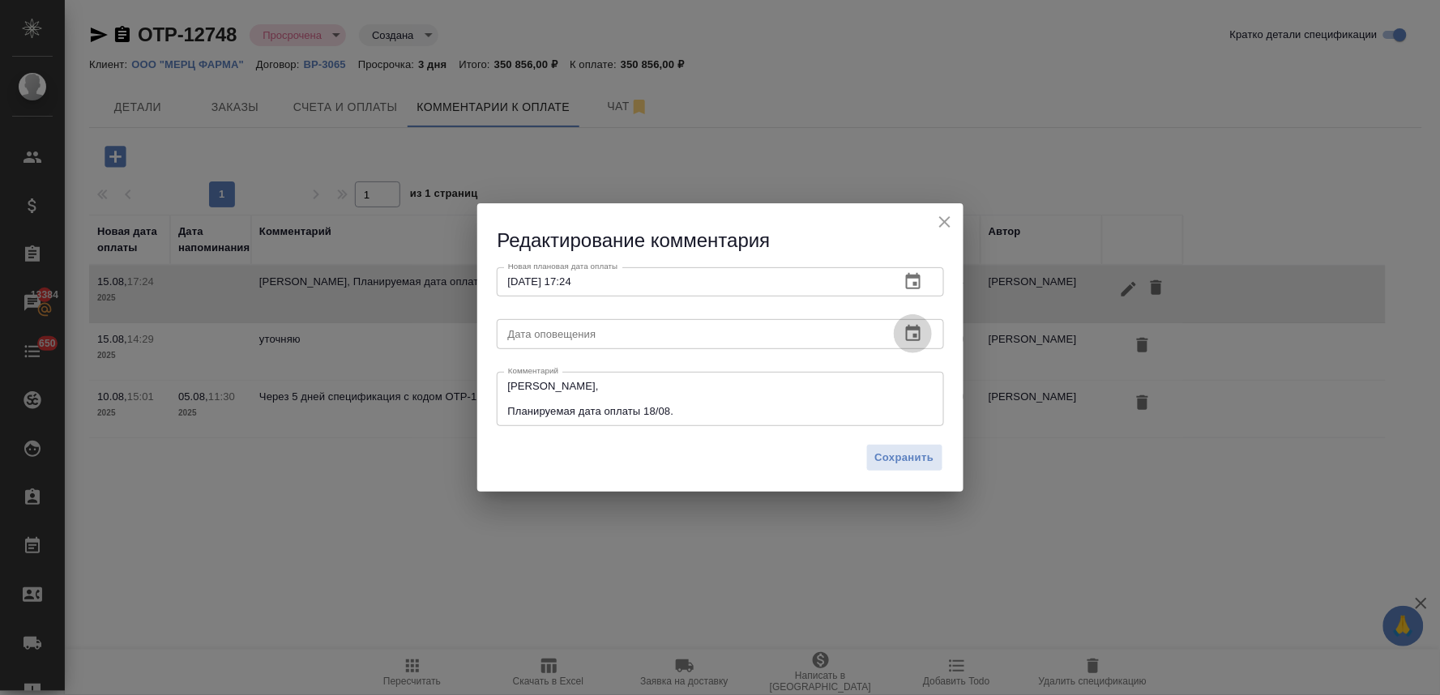
click at [910, 331] on icon "button" at bounding box center [913, 333] width 19 height 19
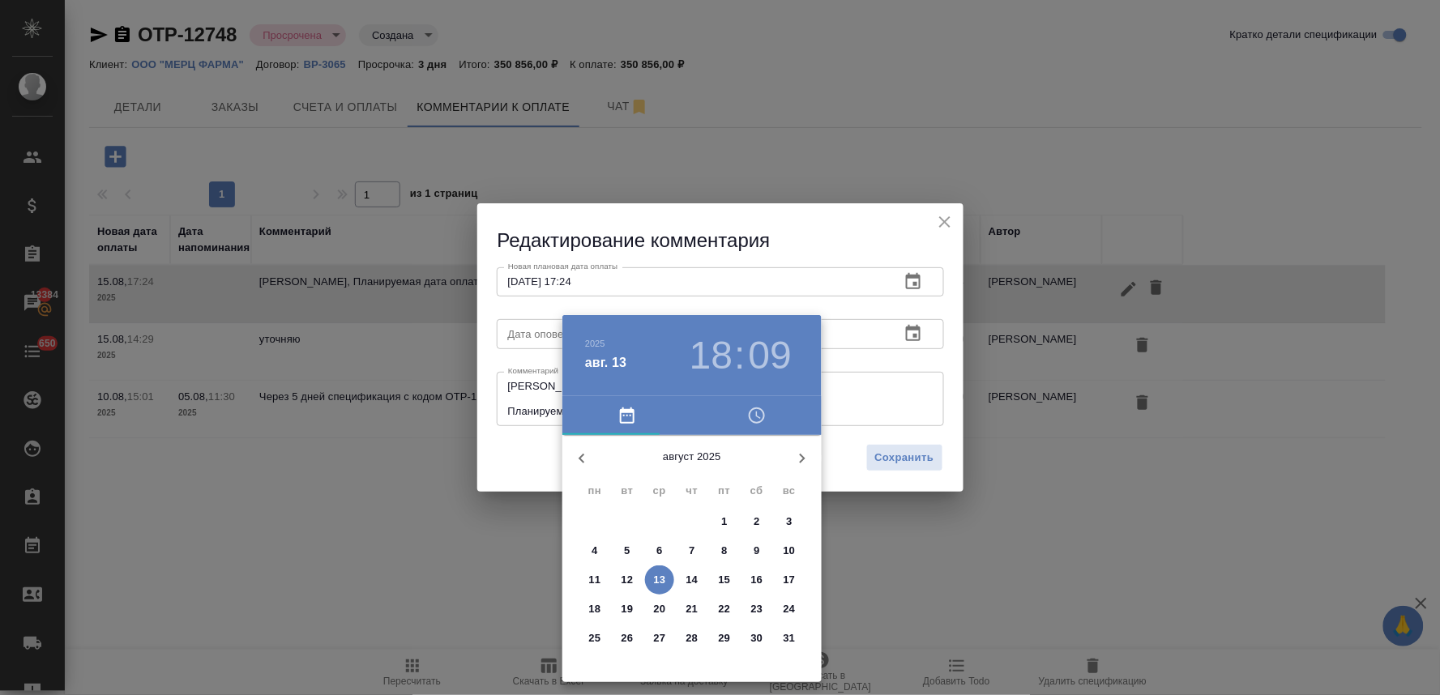
click at [863, 246] on div at bounding box center [720, 347] width 1440 height 695
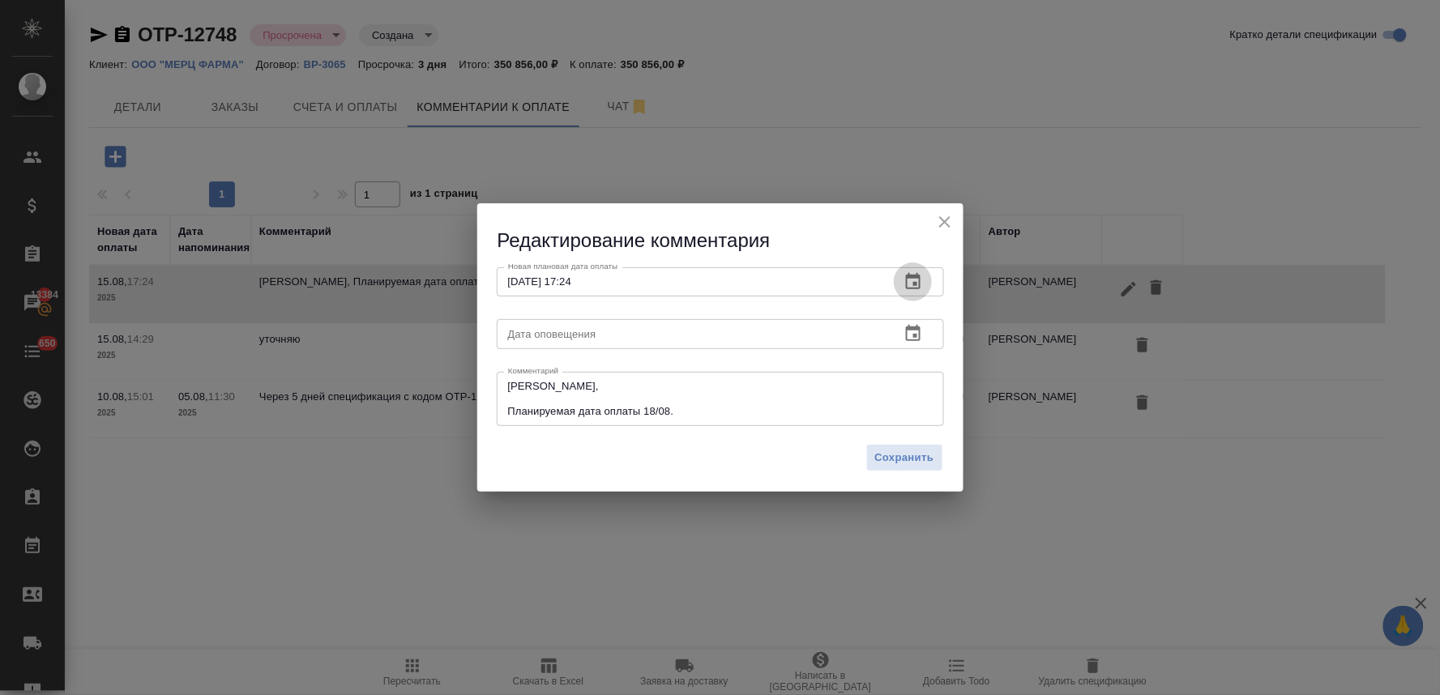
click at [921, 282] on icon "button" at bounding box center [913, 281] width 19 height 19
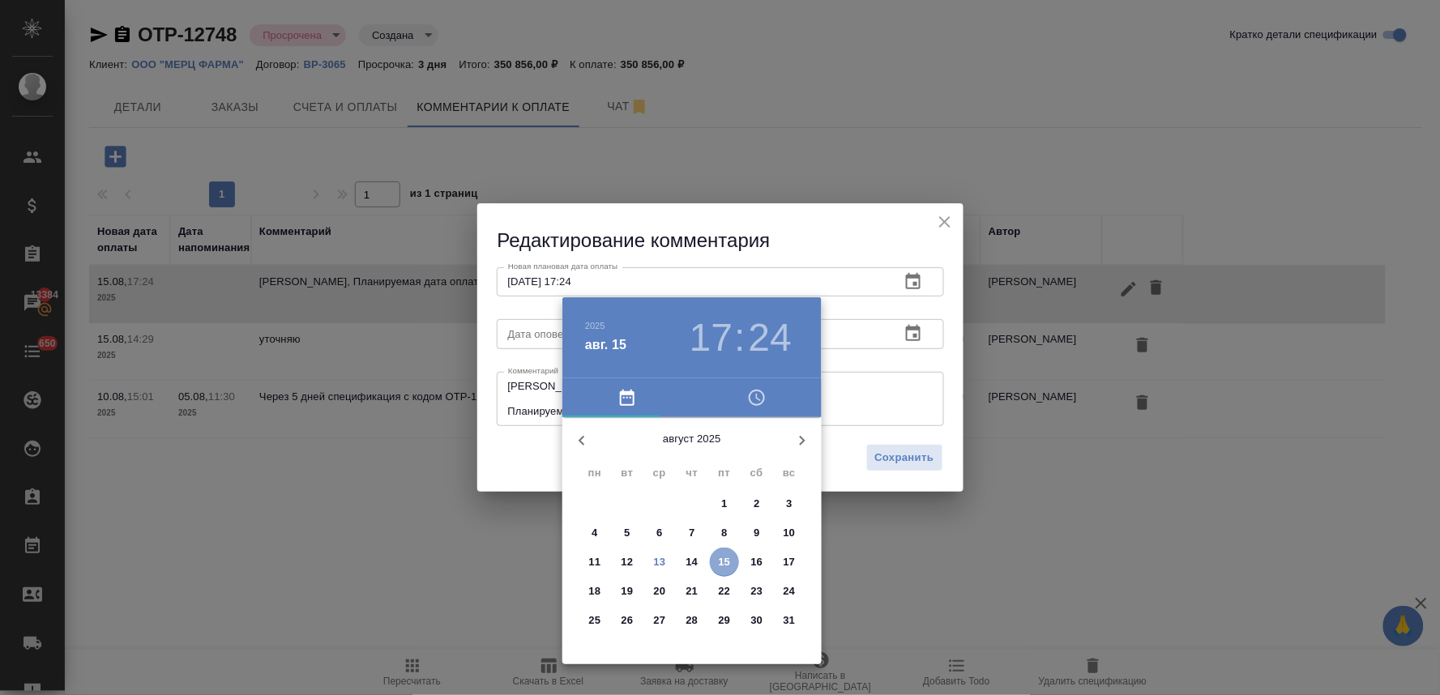
click at [720, 567] on p "15" at bounding box center [725, 562] width 12 height 16
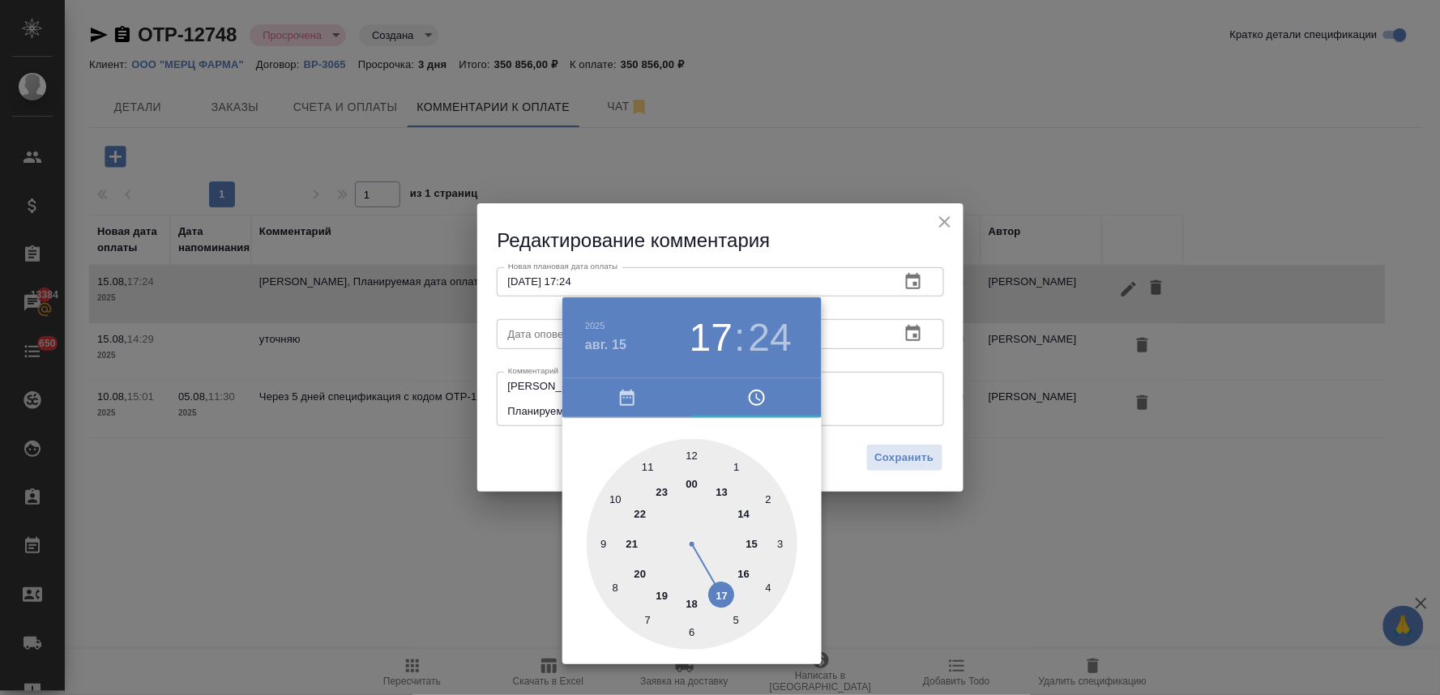
click at [807, 227] on div at bounding box center [720, 347] width 1440 height 695
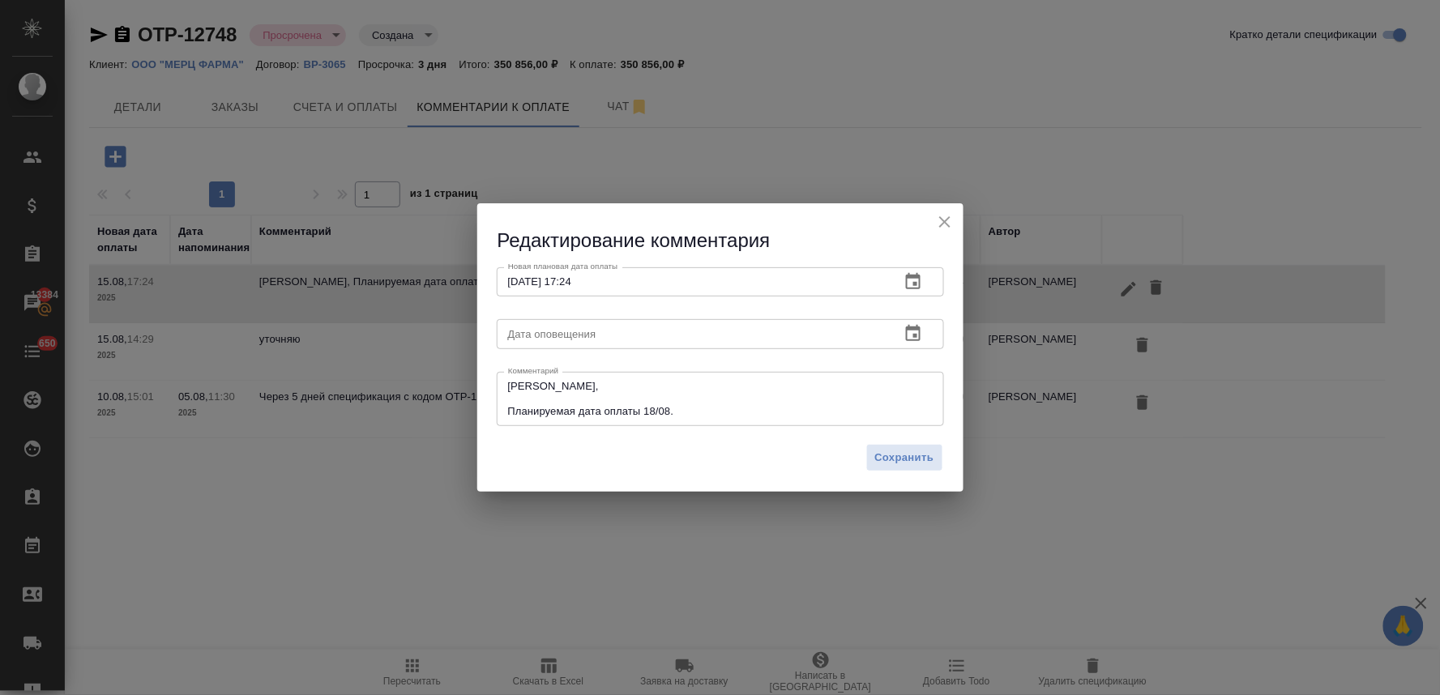
click at [918, 280] on icon "button" at bounding box center [913, 281] width 19 height 19
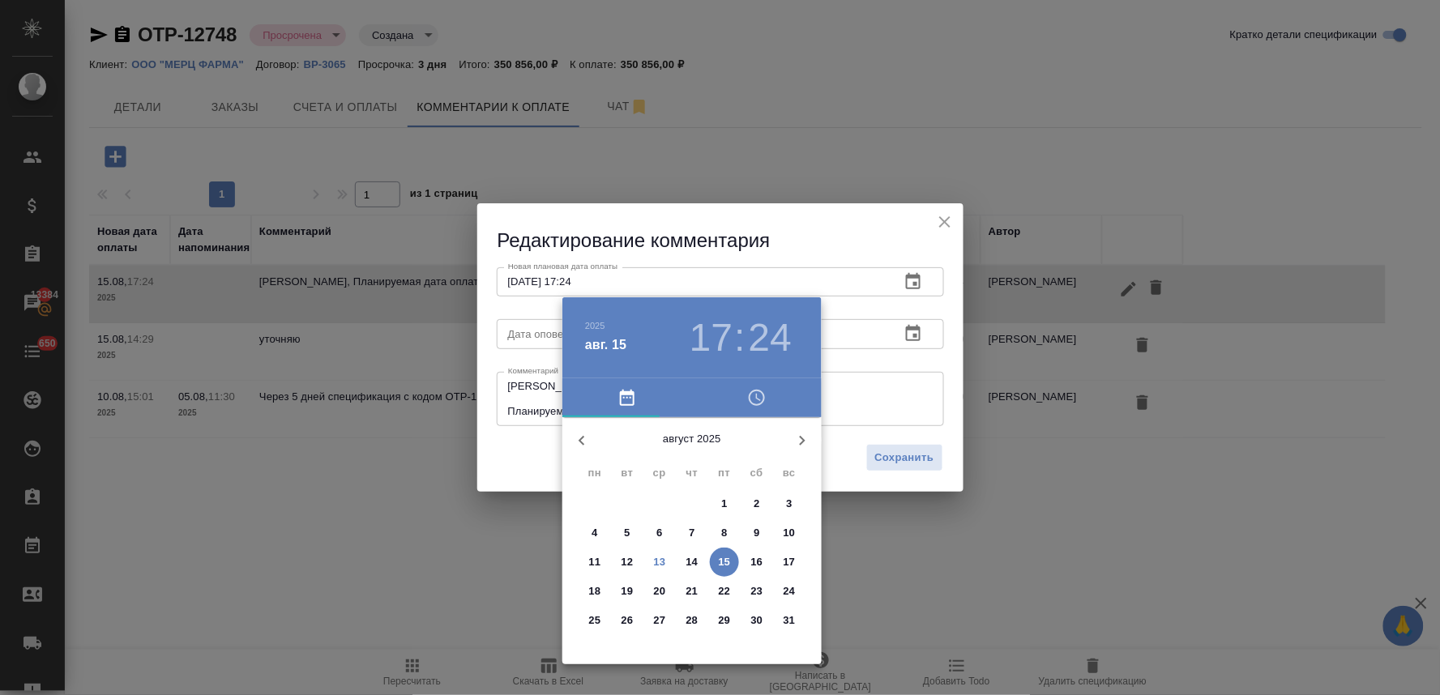
click at [600, 596] on p "18" at bounding box center [595, 592] width 12 height 16
type input "[DATE] 17:24"
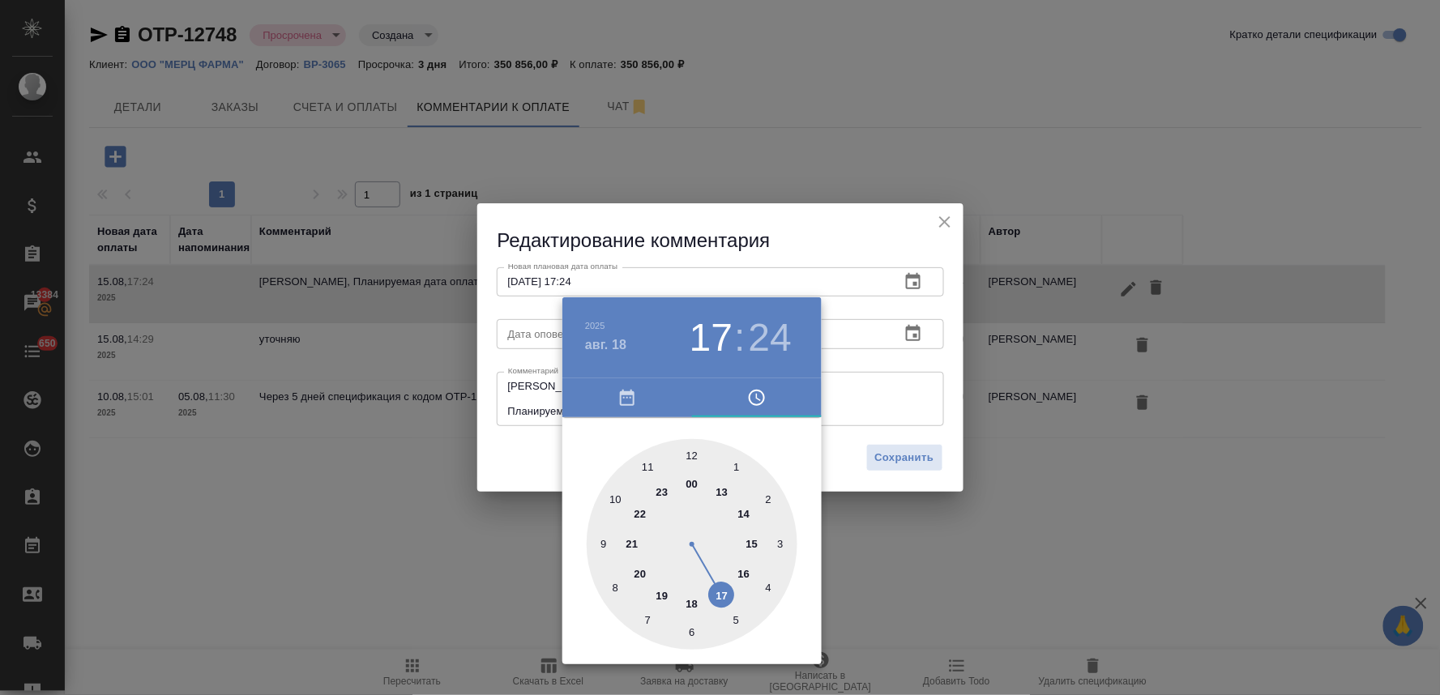
click at [533, 465] on div at bounding box center [720, 347] width 1440 height 695
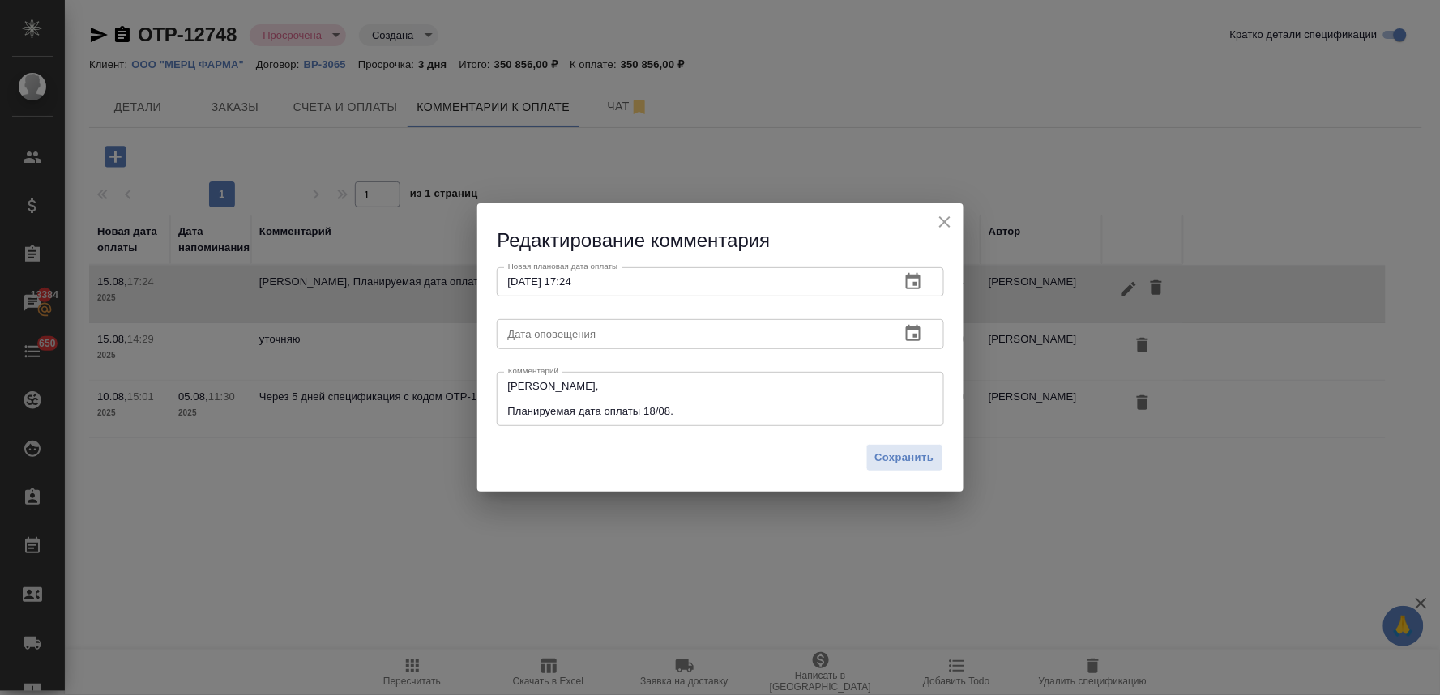
click at [913, 442] on div "Сохранить" at bounding box center [720, 464] width 486 height 57
click at [913, 459] on span "Сохранить" at bounding box center [904, 458] width 59 height 19
